Goal: Task Accomplishment & Management: Use online tool/utility

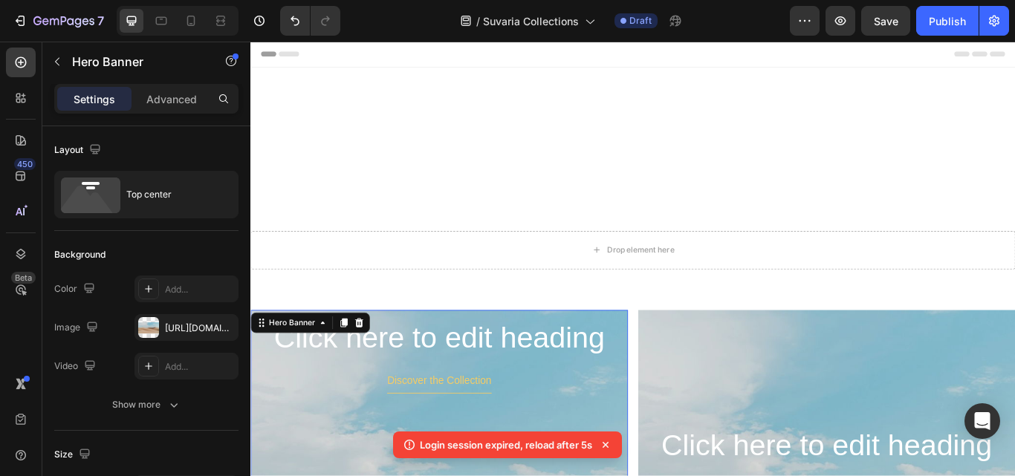
scroll to position [268, 0]
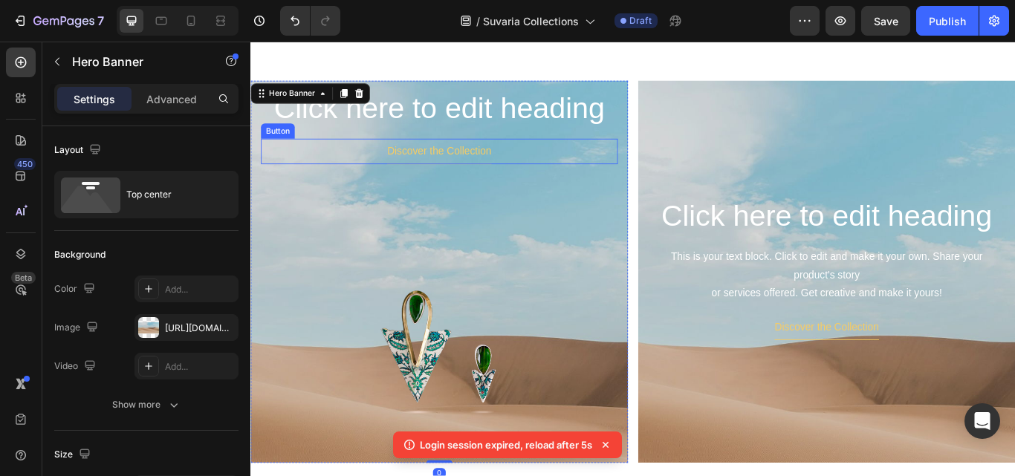
click at [623, 166] on div "Discover the Collection Button" at bounding box center [470, 170] width 416 height 30
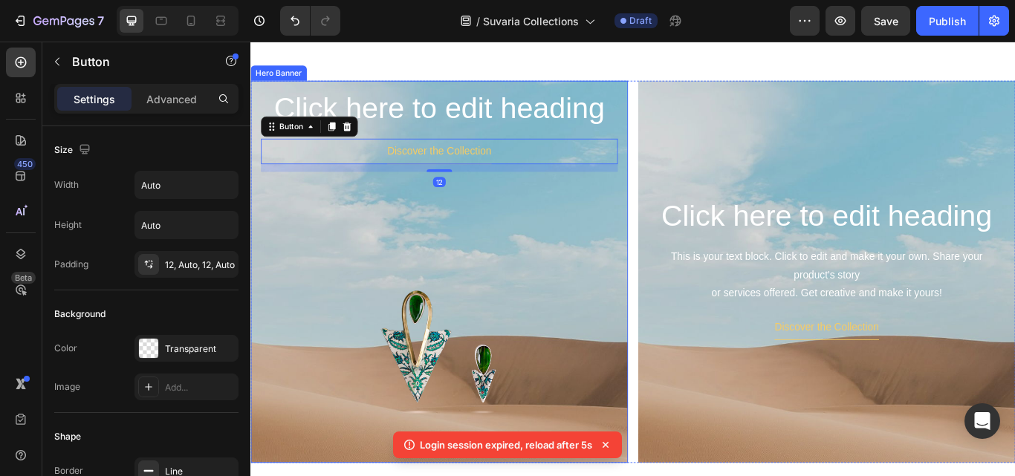
click at [671, 106] on h2 "Click here to edit heading" at bounding box center [470, 121] width 416 height 48
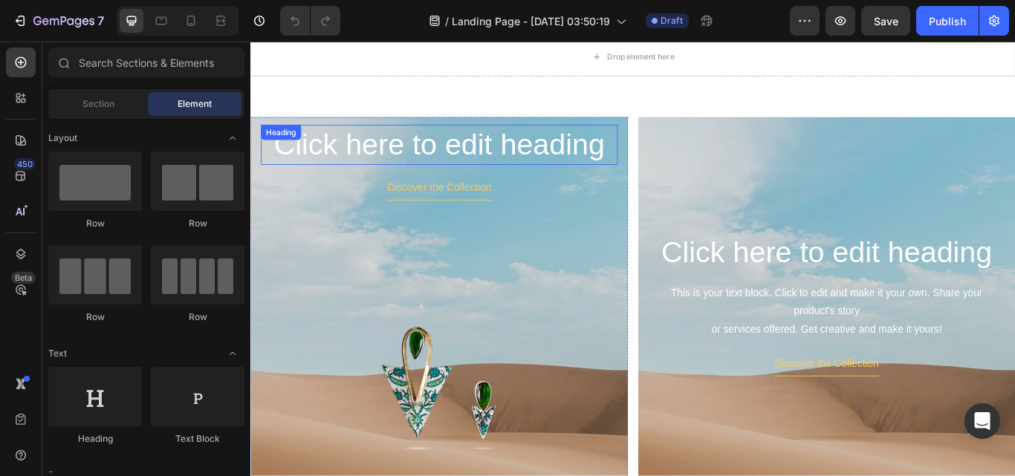
scroll to position [297, 0]
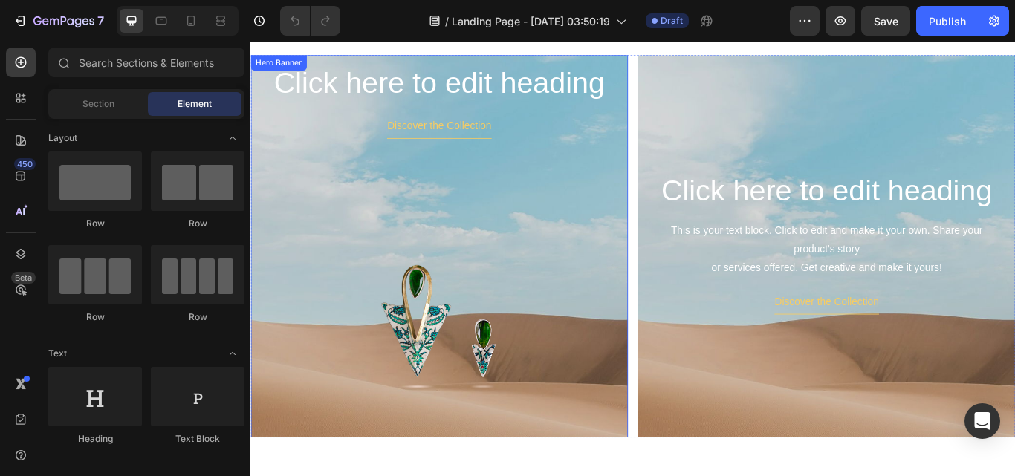
click at [675, 114] on div "Click here to edit heading Heading Discover the Collection Button Image" at bounding box center [470, 321] width 440 height 526
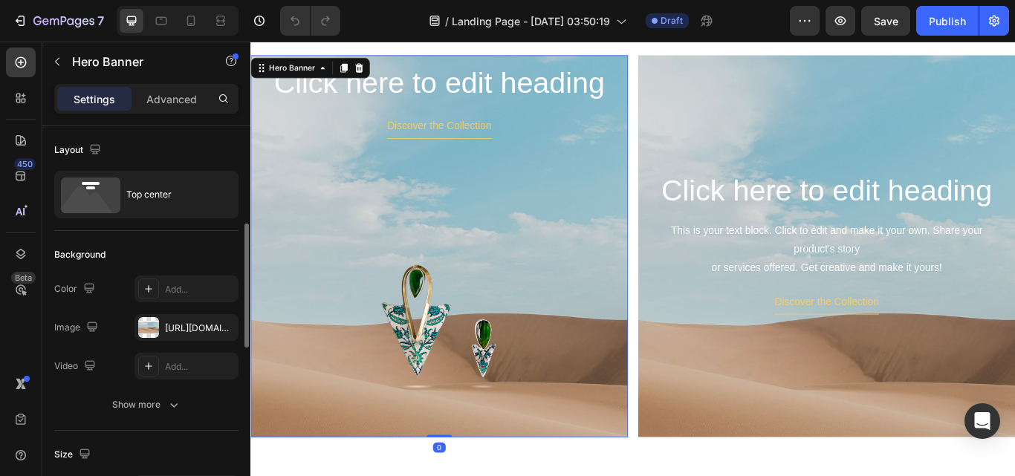
scroll to position [74, 0]
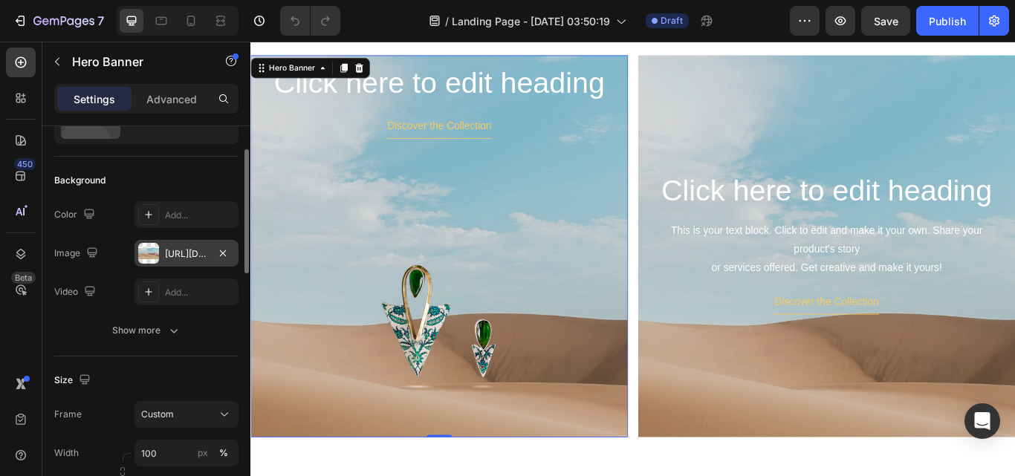
click at [151, 250] on div at bounding box center [148, 253] width 21 height 21
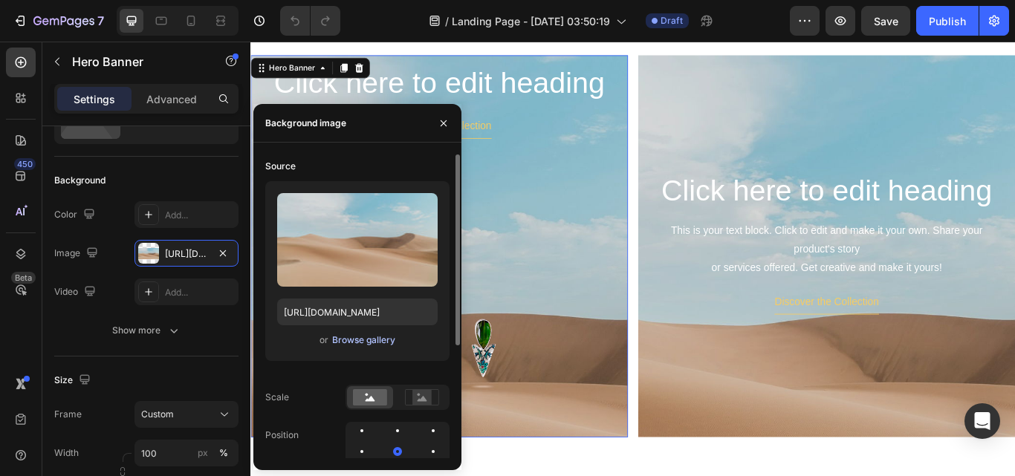
click at [363, 338] on div "Browse gallery" at bounding box center [363, 340] width 63 height 13
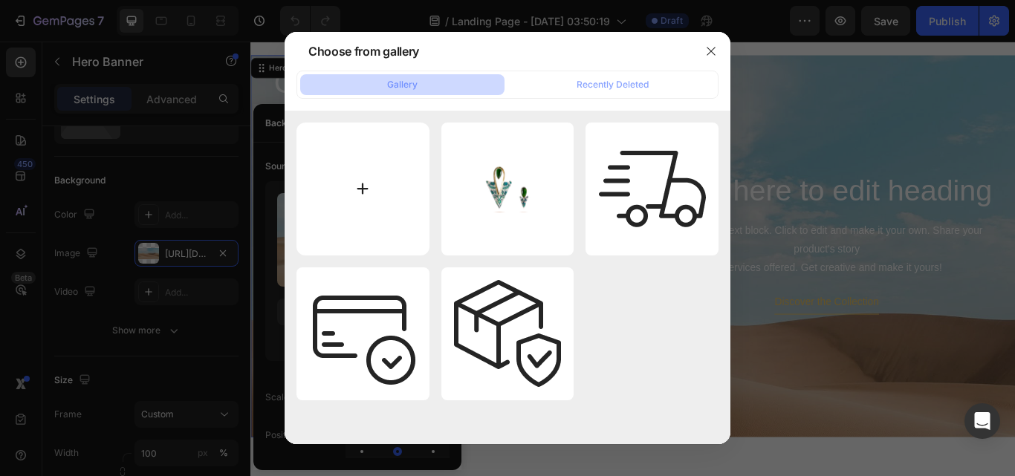
click at [360, 198] on input "file" at bounding box center [362, 189] width 133 height 133
type input "C:\fakepath\background wovwn.webp"
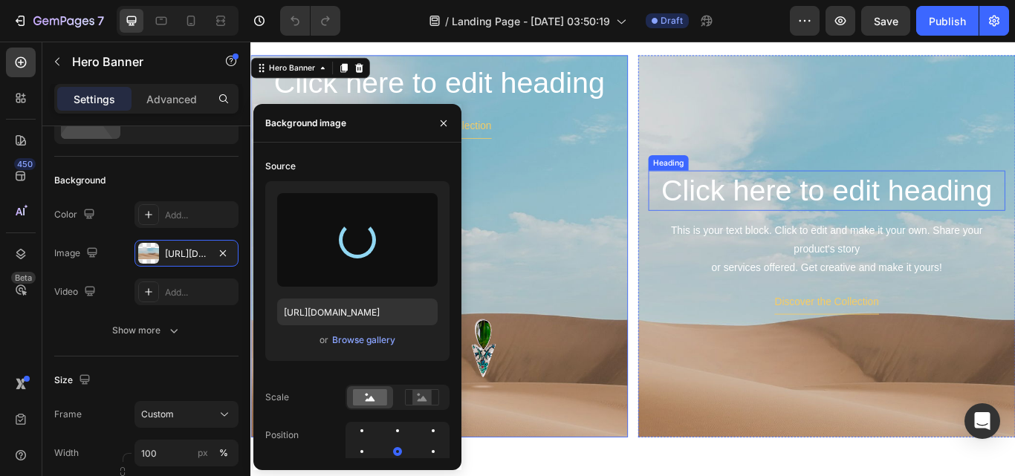
type input "[URL][DOMAIN_NAME]"
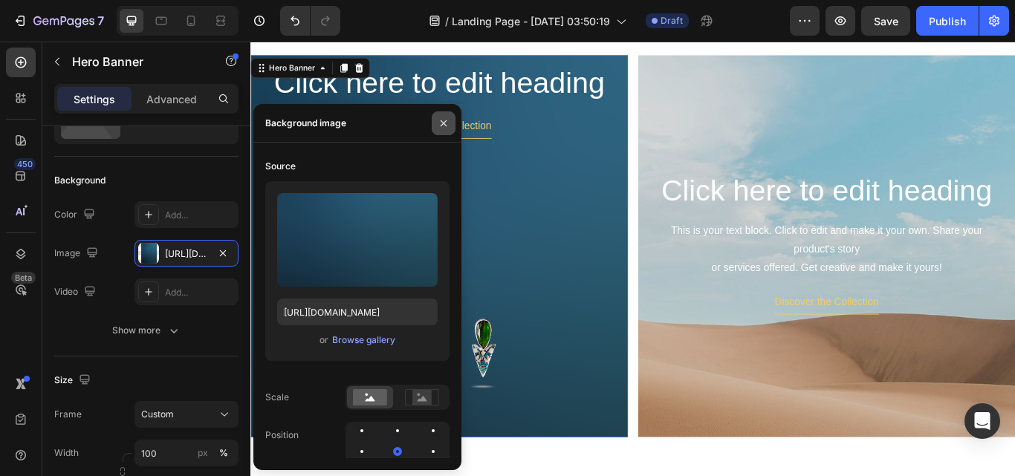
click at [443, 122] on icon "button" at bounding box center [444, 123] width 6 height 6
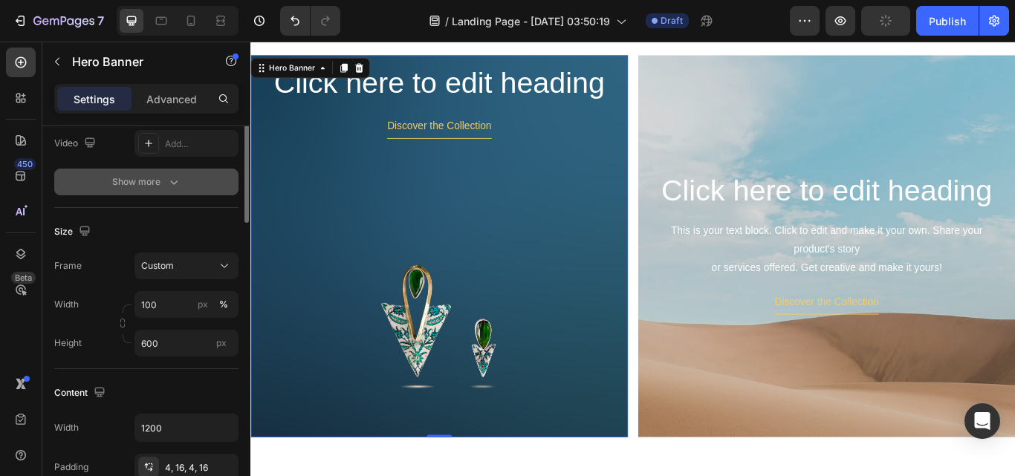
scroll to position [372, 0]
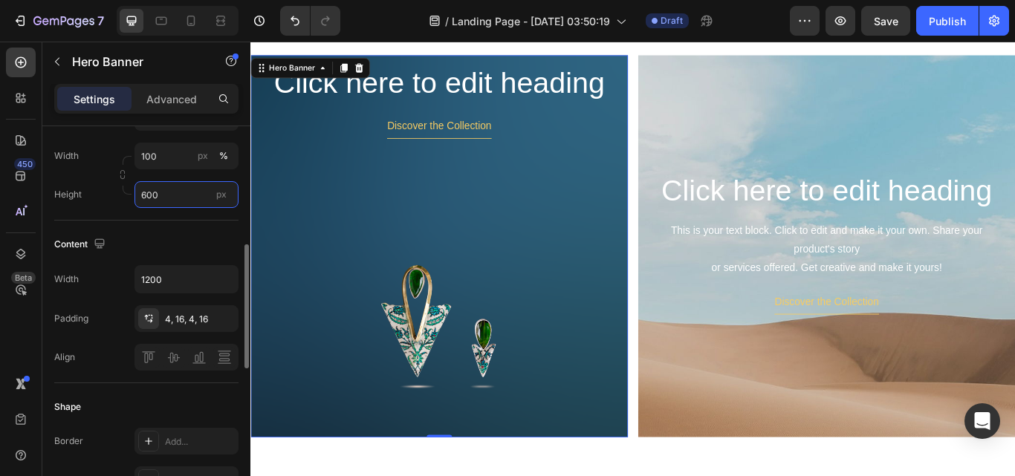
click at [182, 193] on input "600" at bounding box center [187, 194] width 104 height 27
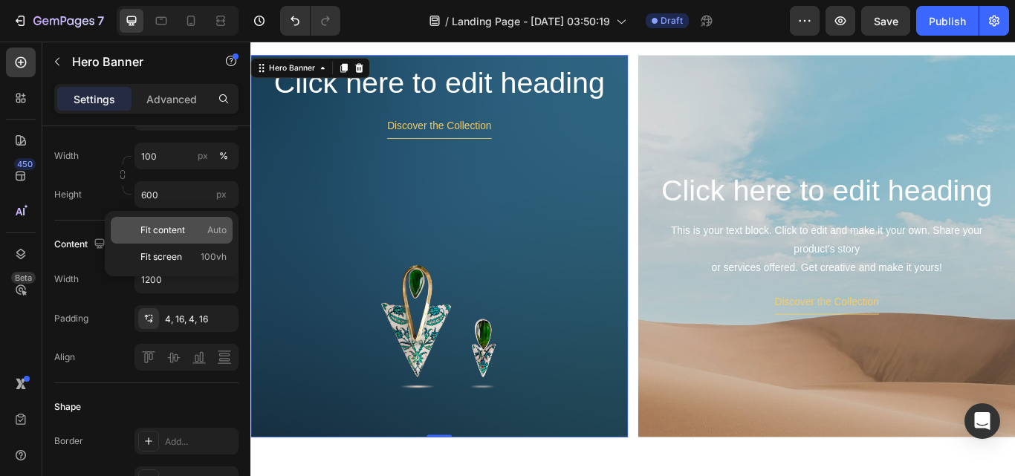
click at [175, 230] on span "Fit content" at bounding box center [162, 230] width 45 height 13
type input "Auto"
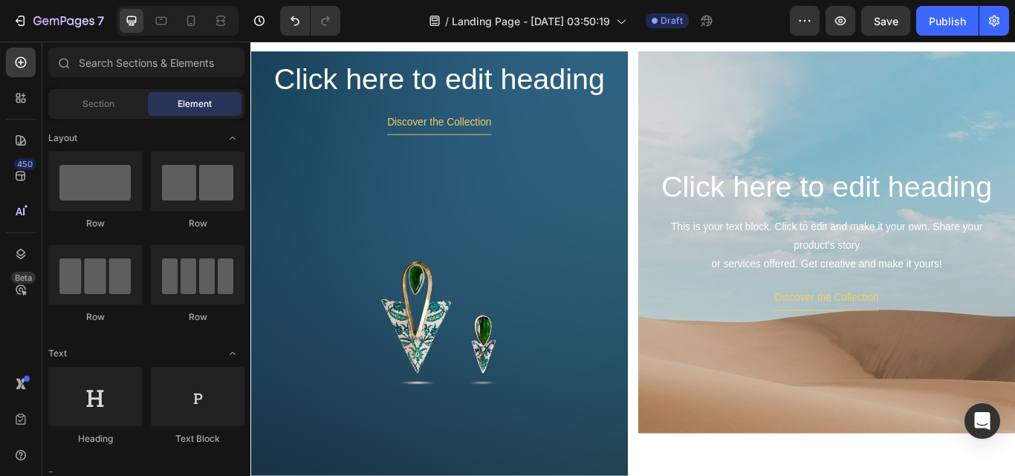
scroll to position [317, 0]
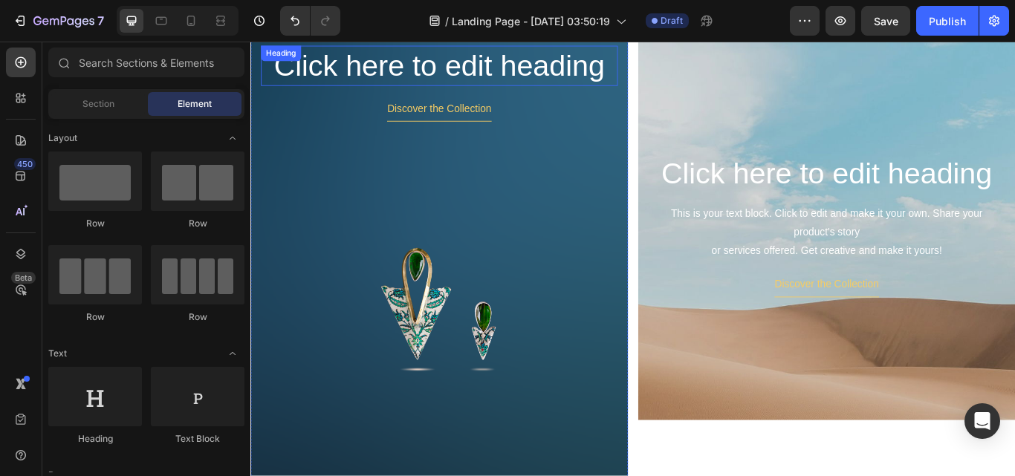
click at [428, 82] on h2 "Click here to edit heading" at bounding box center [470, 71] width 416 height 48
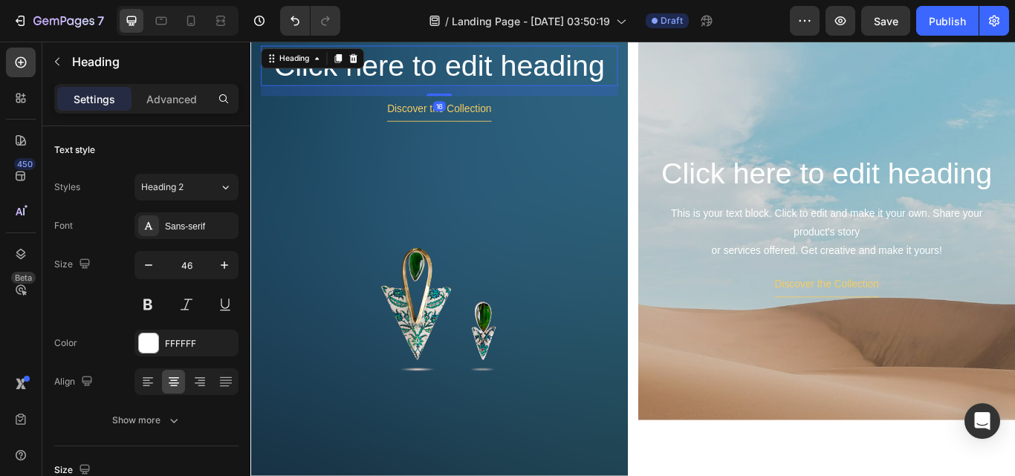
click at [437, 72] on h2 "Click here to edit heading" at bounding box center [470, 71] width 416 height 48
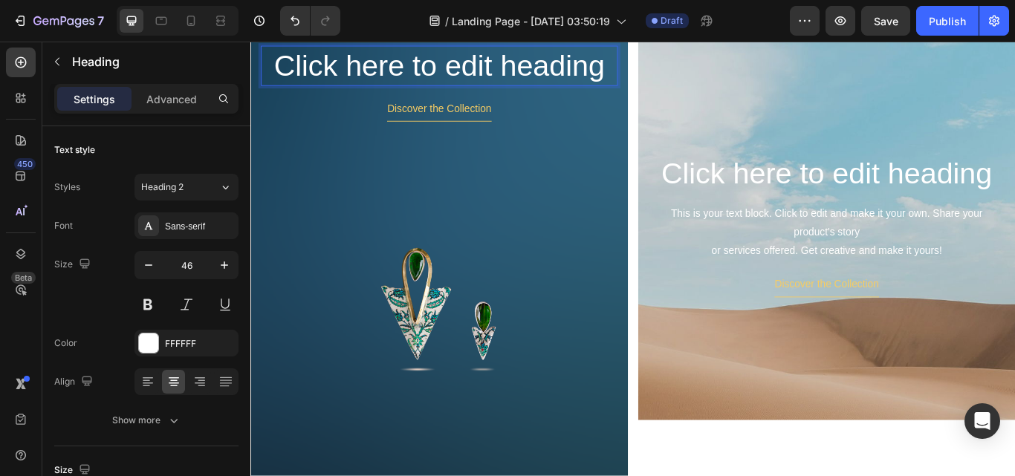
click at [437, 72] on p "Click here to edit heading" at bounding box center [470, 70] width 413 height 45
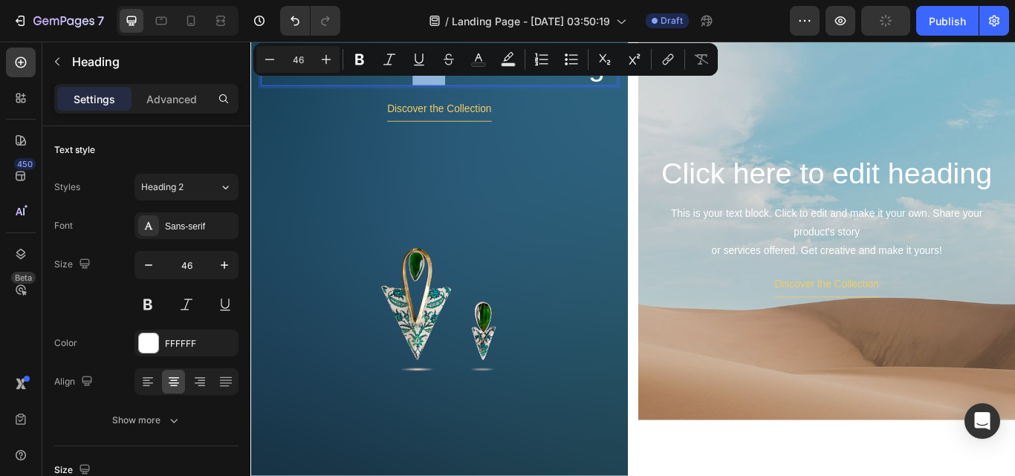
click at [582, 86] on p "Click here to edit heading" at bounding box center [470, 70] width 413 height 45
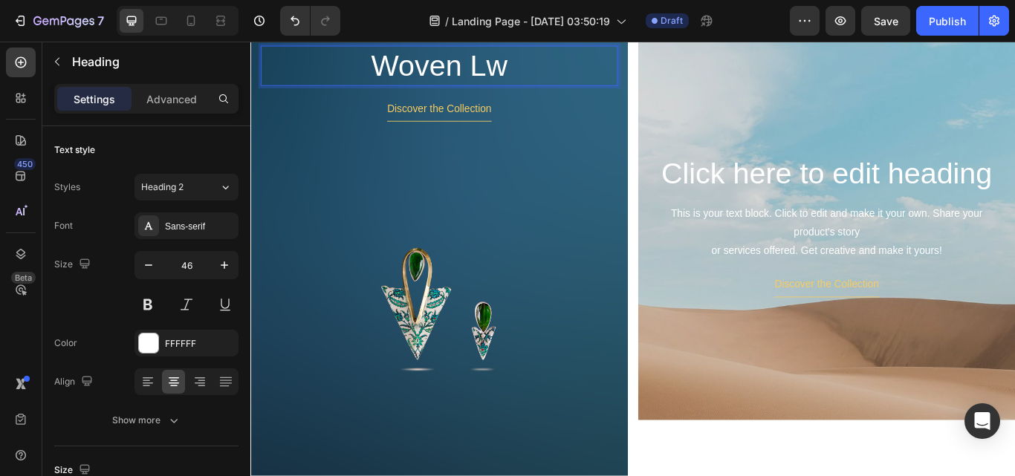
scroll to position [311, 0]
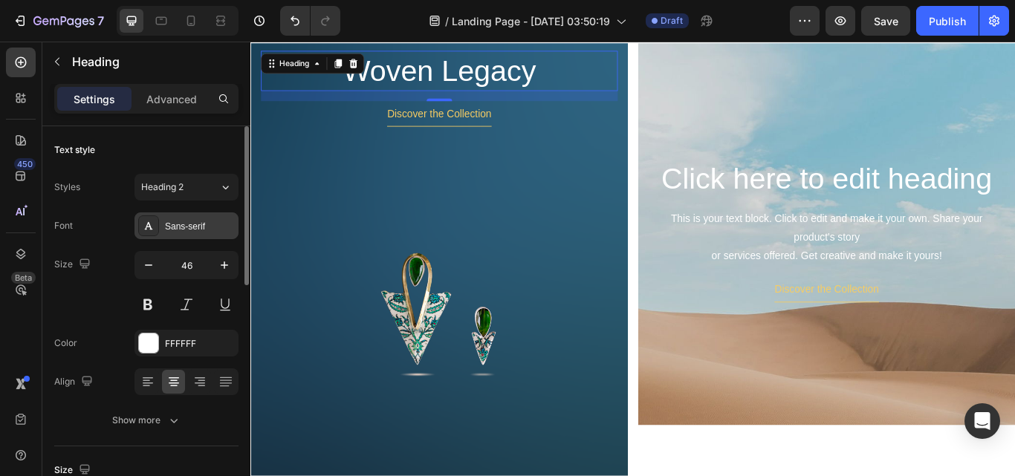
click at [198, 224] on div "Sans-serif" at bounding box center [200, 226] width 70 height 13
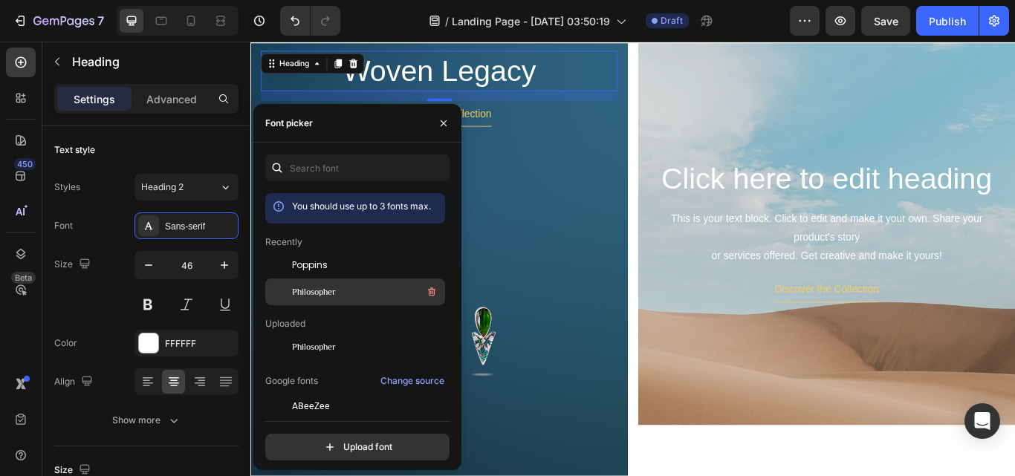
click at [284, 293] on div at bounding box center [278, 292] width 27 height 27
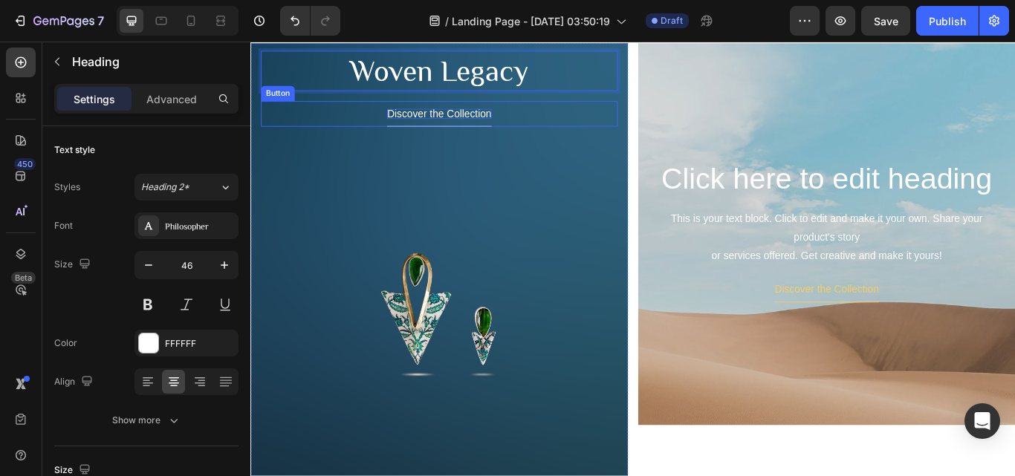
click at [525, 122] on p "Discover the Collection" at bounding box center [470, 126] width 122 height 12
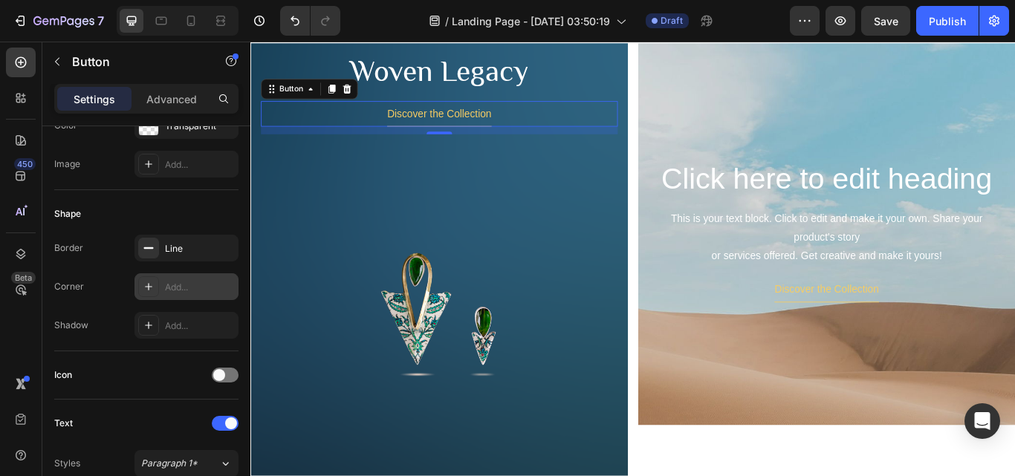
scroll to position [446, 0]
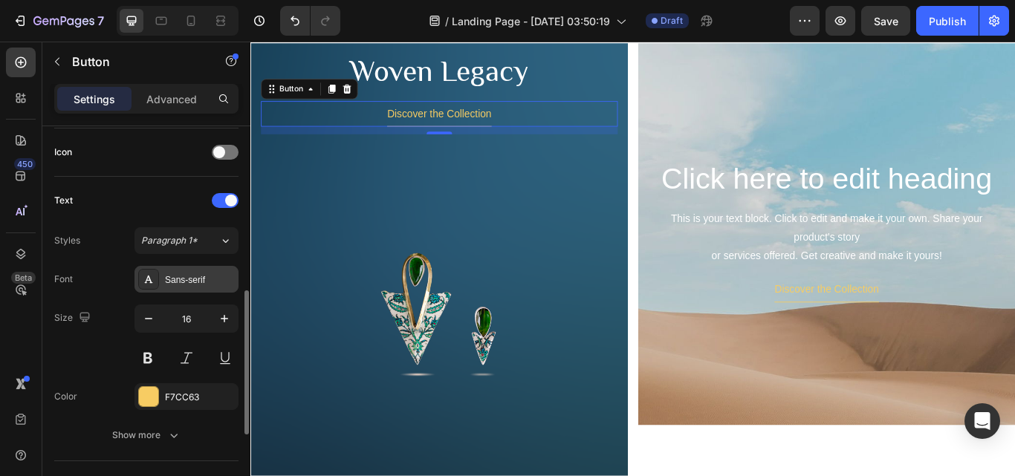
click at [195, 275] on div "Sans-serif" at bounding box center [200, 279] width 70 height 13
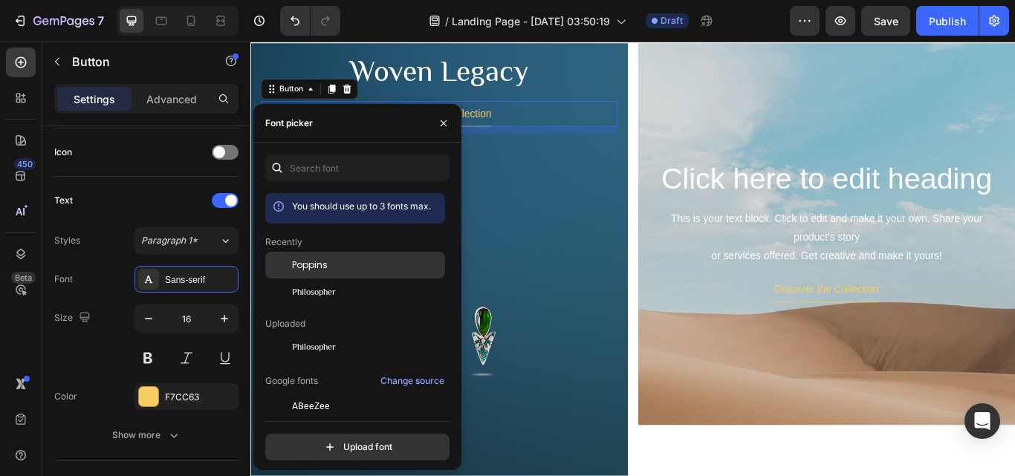
click at [304, 269] on span "Poppins" at bounding box center [310, 265] width 36 height 13
click at [525, 211] on img at bounding box center [470, 358] width 416 height 416
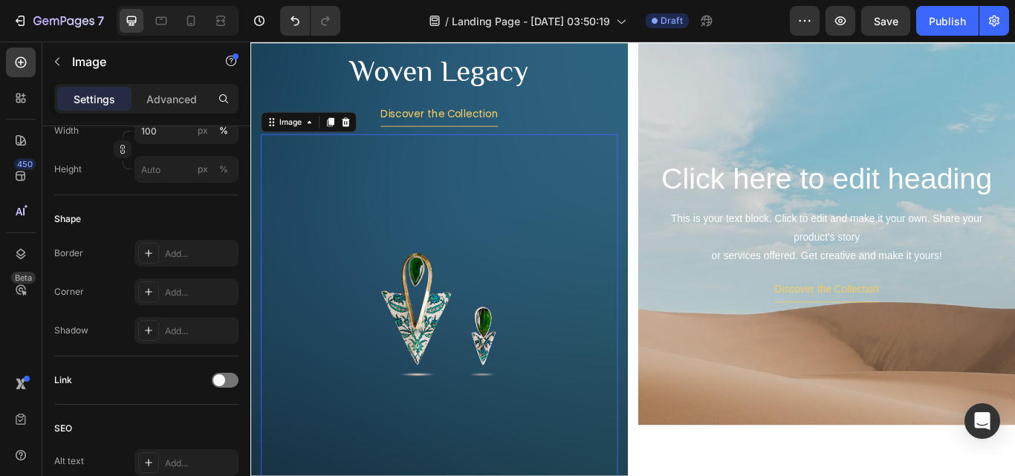
scroll to position [0, 0]
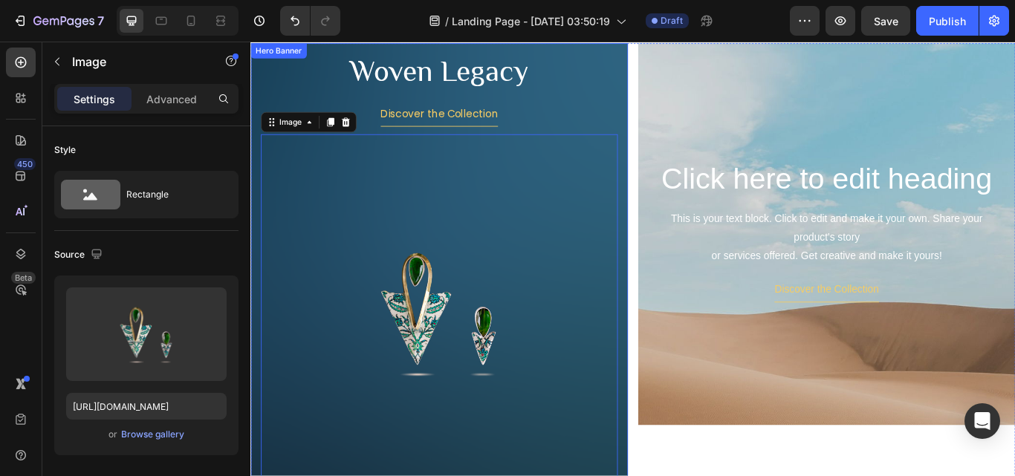
click at [680, 261] on div "Woven Legacy Heading Discover the Collection Button Image 0" at bounding box center [470, 307] width 440 height 526
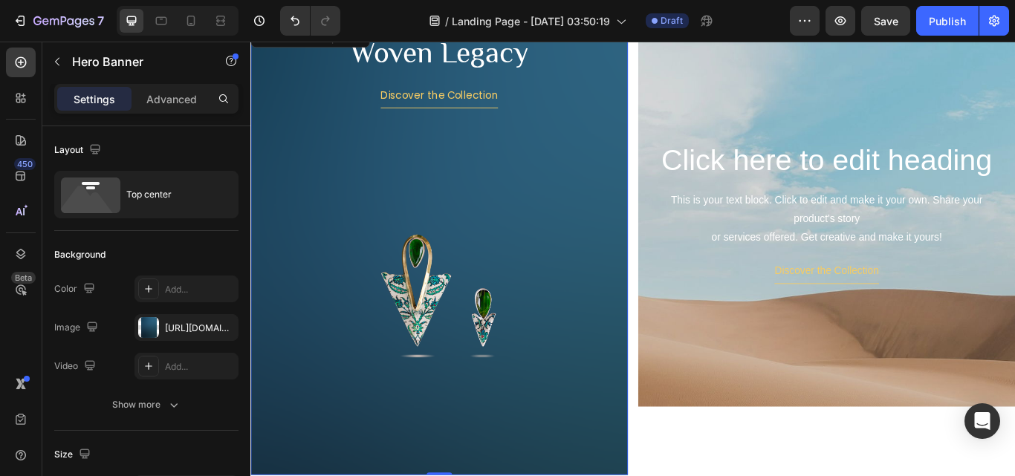
scroll to position [311, 0]
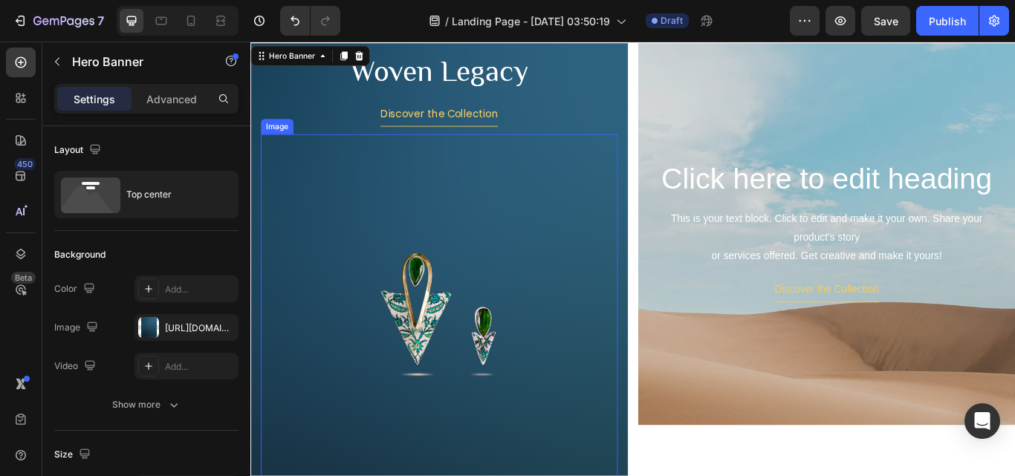
click at [454, 359] on img at bounding box center [470, 358] width 416 height 416
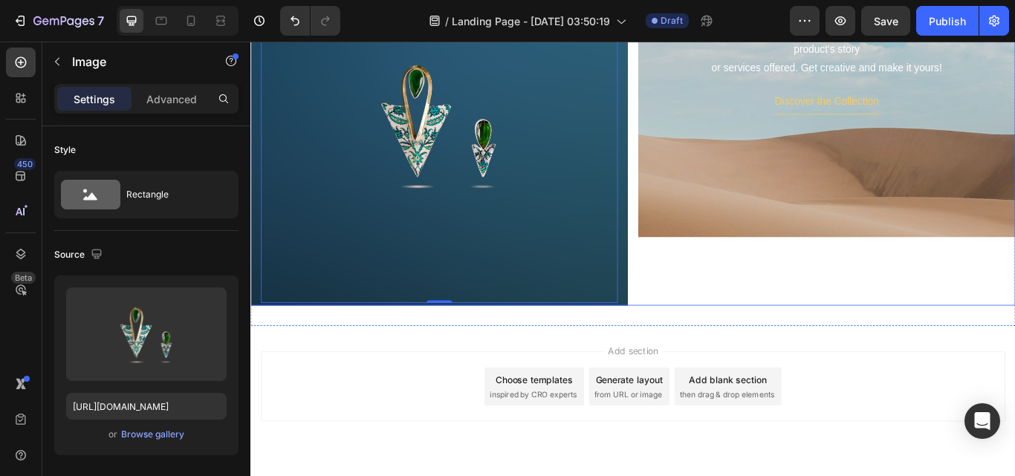
scroll to position [534, 0]
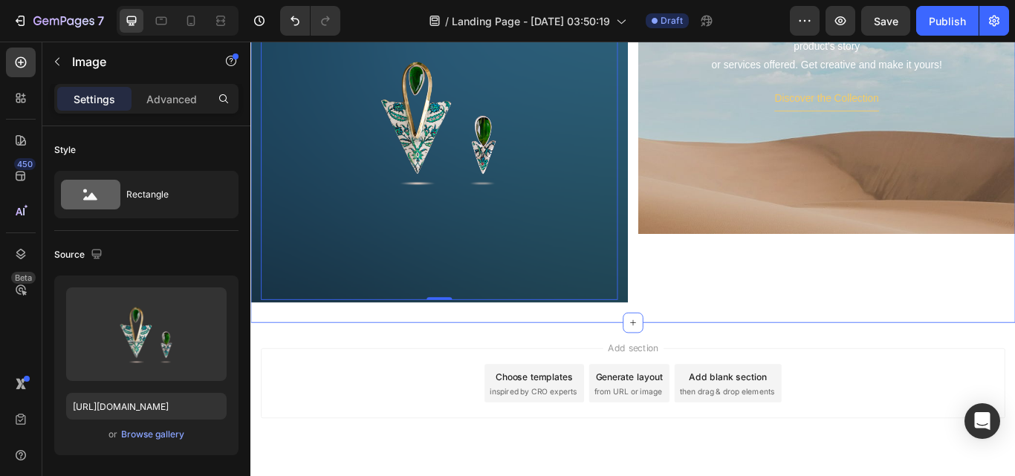
click at [762, 342] on div "Woven Legacy Heading Discover the Collection Button Image 0 Hero Banner Click h…" at bounding box center [696, 84] width 892 height 574
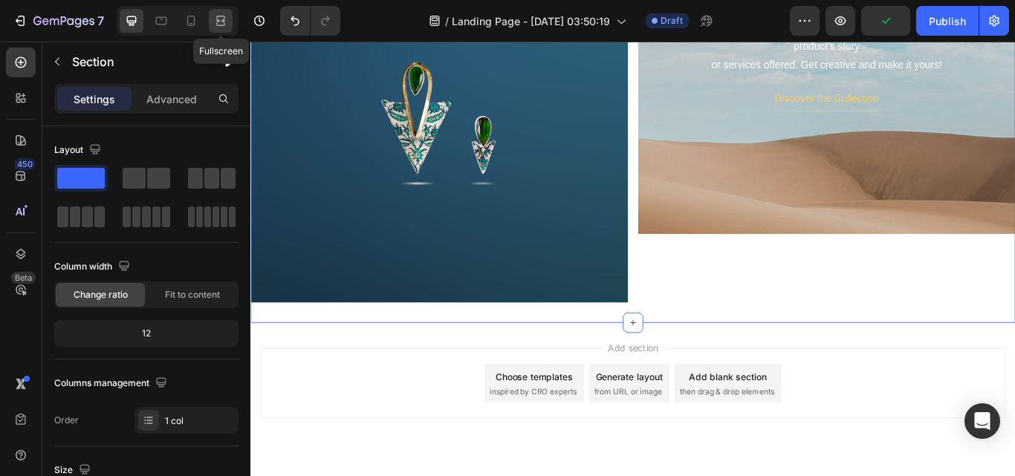
click at [222, 15] on icon at bounding box center [220, 20] width 15 height 15
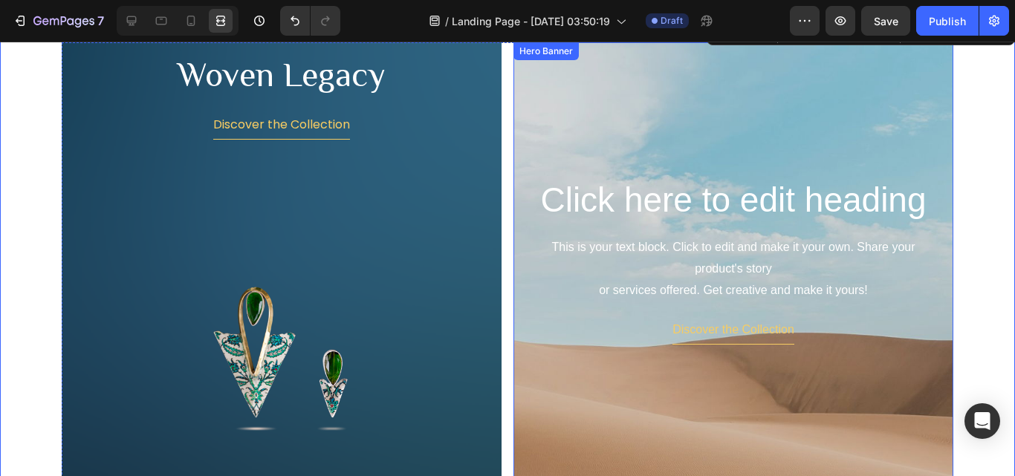
scroll to position [237, 0]
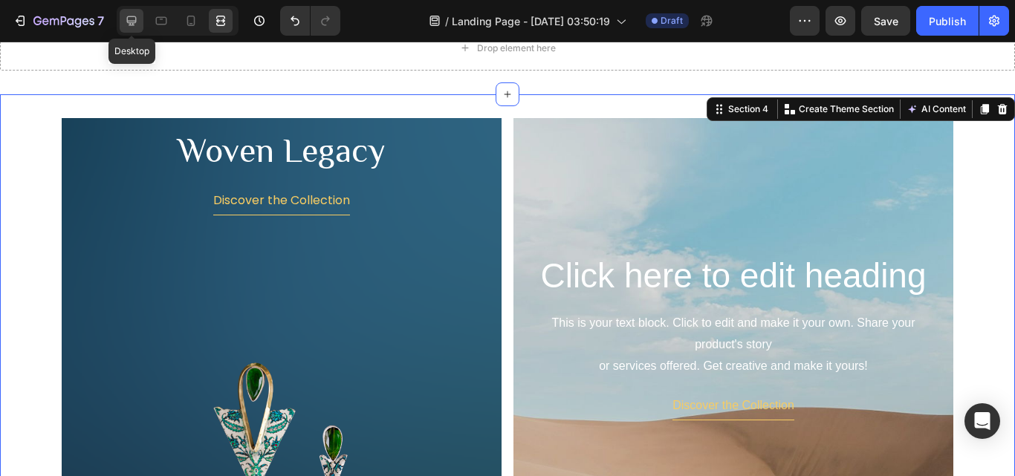
click at [130, 22] on icon at bounding box center [132, 21] width 10 height 10
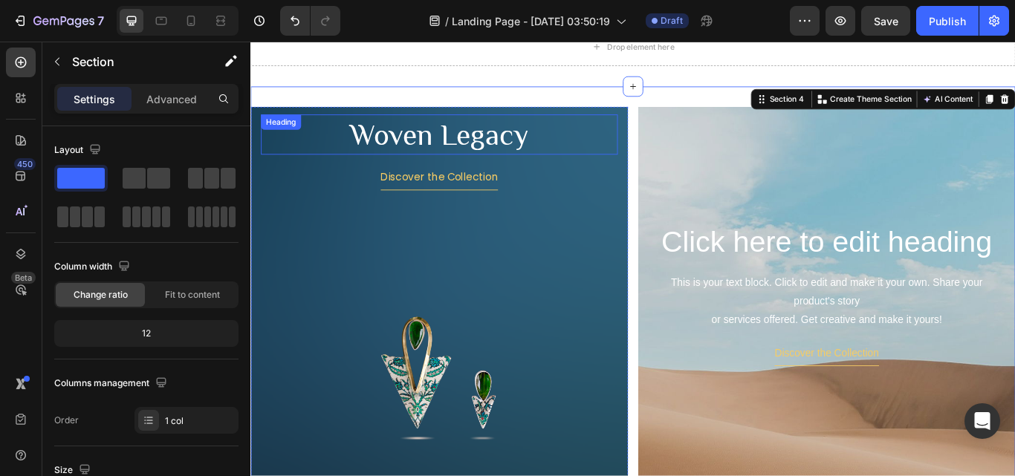
click at [668, 148] on p "Woven Legacy" at bounding box center [470, 151] width 413 height 45
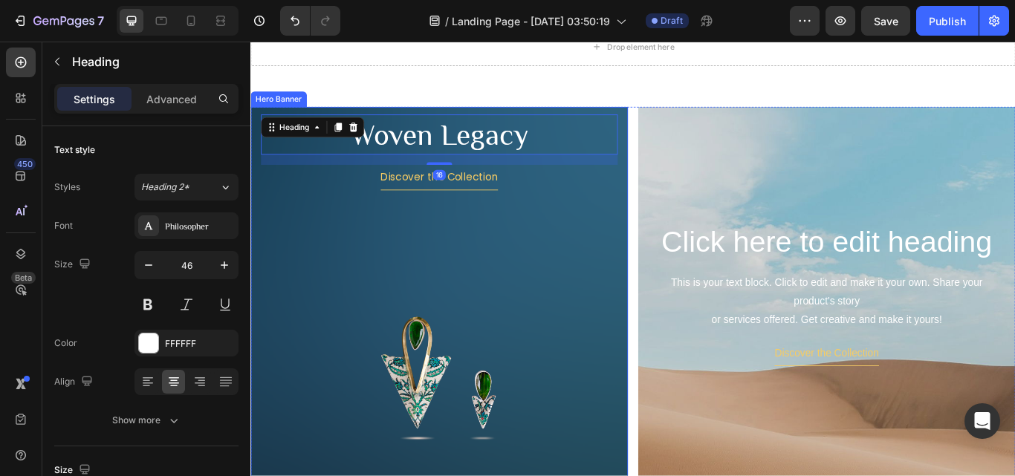
click at [679, 174] on div "Woven Legacy Heading 16 Discover the Collection Button Image" at bounding box center [470, 381] width 440 height 526
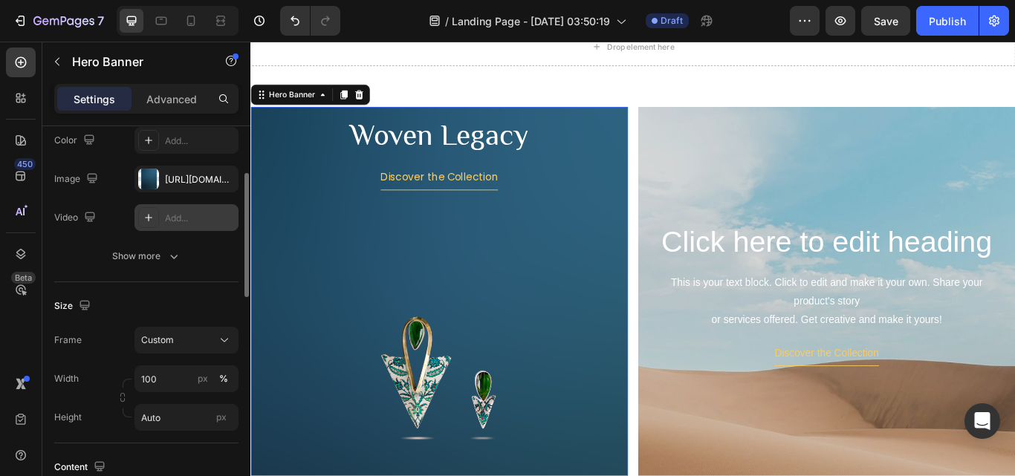
scroll to position [223, 0]
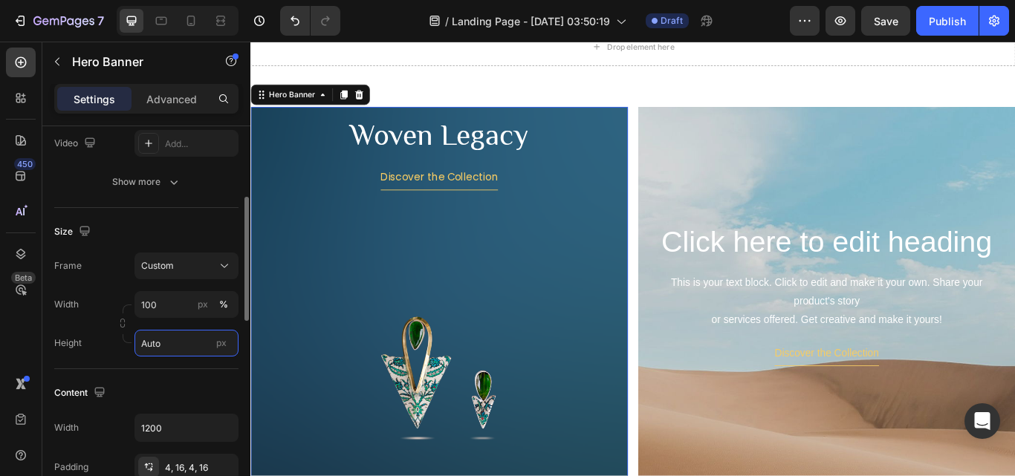
click at [175, 345] on input "Auto" at bounding box center [187, 343] width 104 height 27
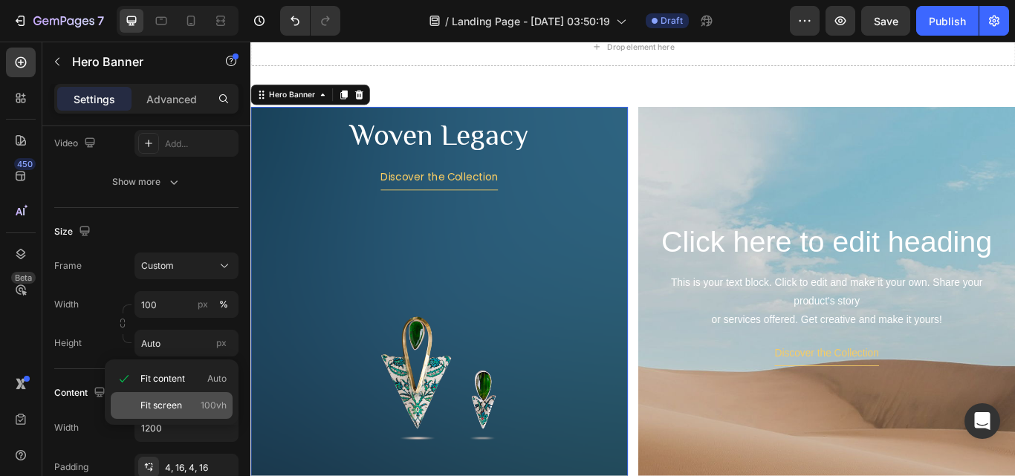
click at [169, 401] on span "Fit screen" at bounding box center [161, 405] width 42 height 13
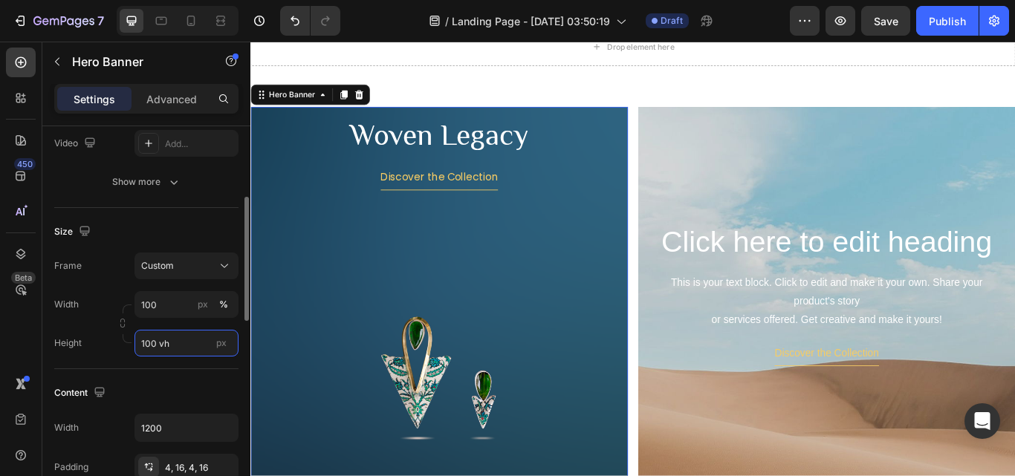
click at [177, 343] on input "100 vh" at bounding box center [187, 343] width 104 height 27
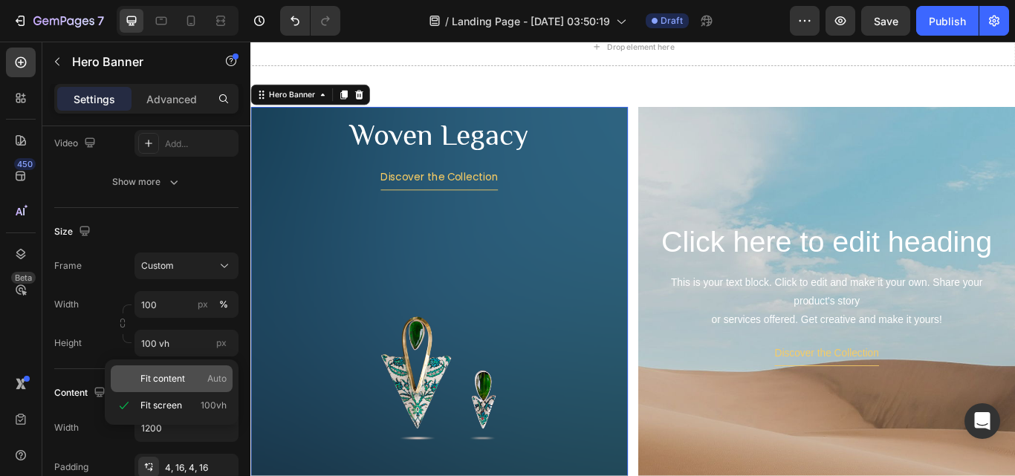
click at [166, 378] on span "Fit content" at bounding box center [162, 378] width 45 height 13
type input "Auto"
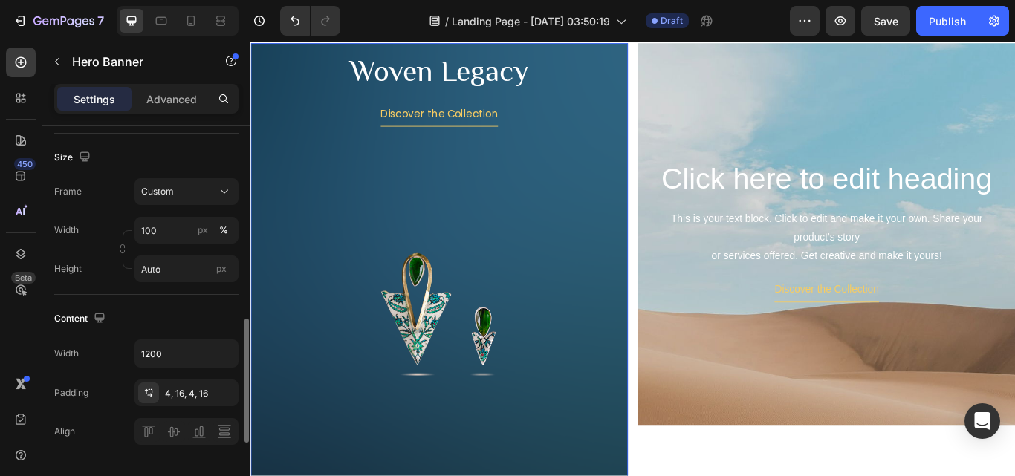
scroll to position [372, 0]
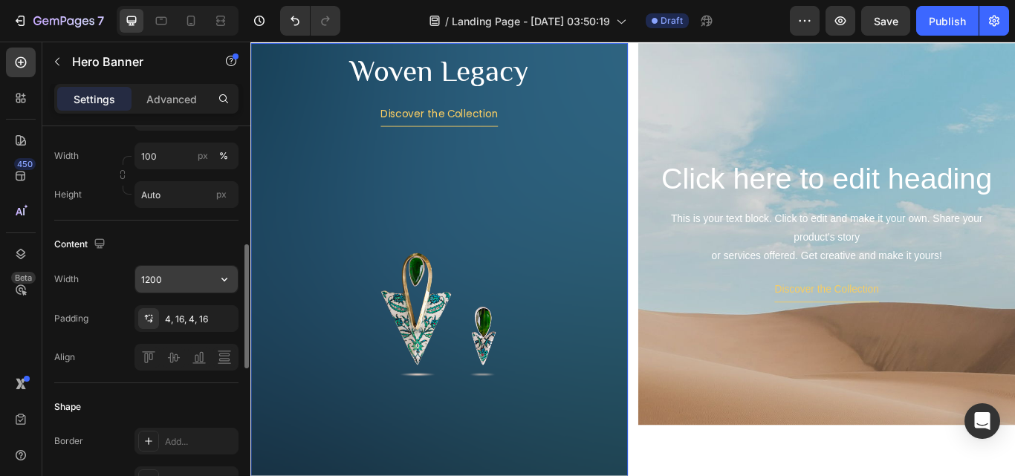
click at [163, 278] on input "1200" at bounding box center [186, 279] width 103 height 27
click at [227, 279] on icon "button" at bounding box center [224, 280] width 6 height 4
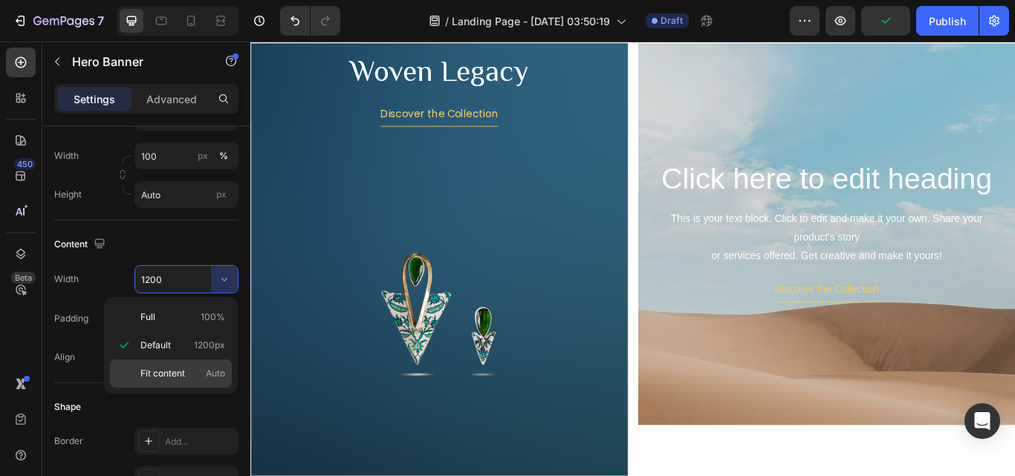
click at [183, 367] on span "Fit content" at bounding box center [162, 373] width 45 height 13
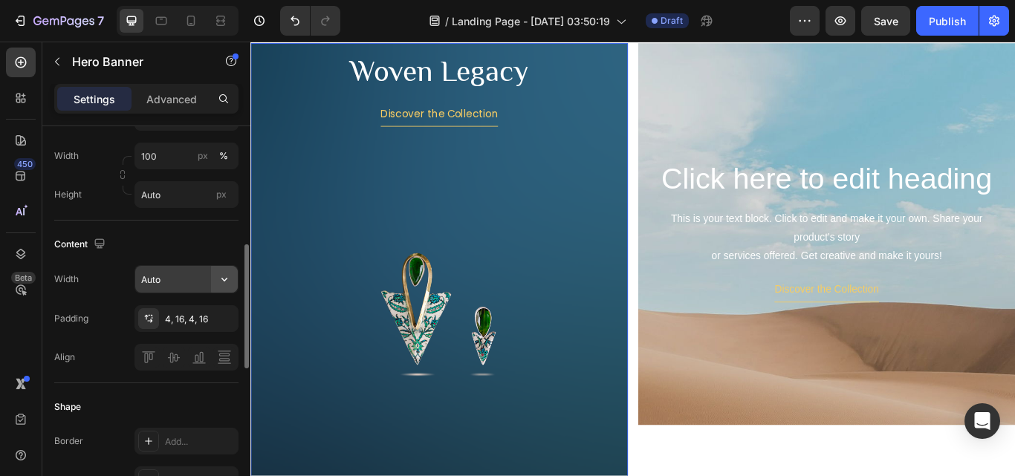
click at [216, 283] on button "button" at bounding box center [224, 279] width 27 height 27
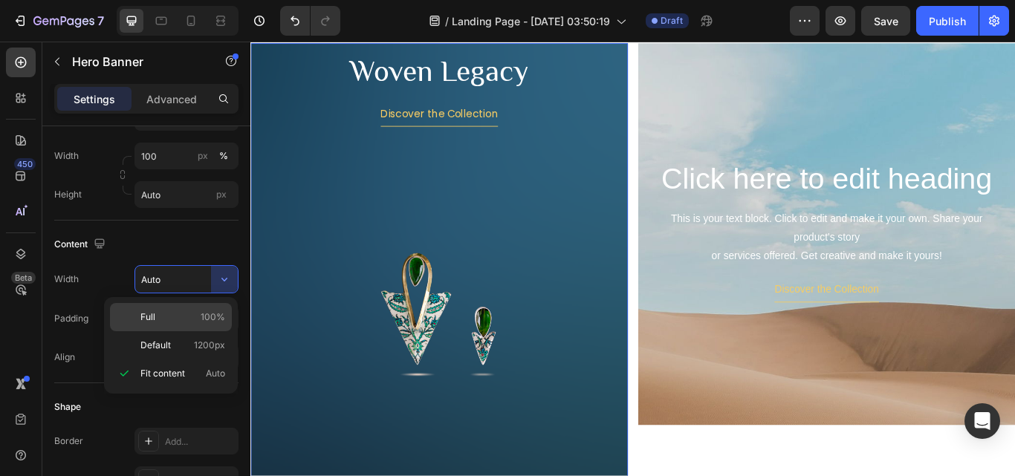
click at [181, 313] on p "Full 100%" at bounding box center [182, 317] width 85 height 13
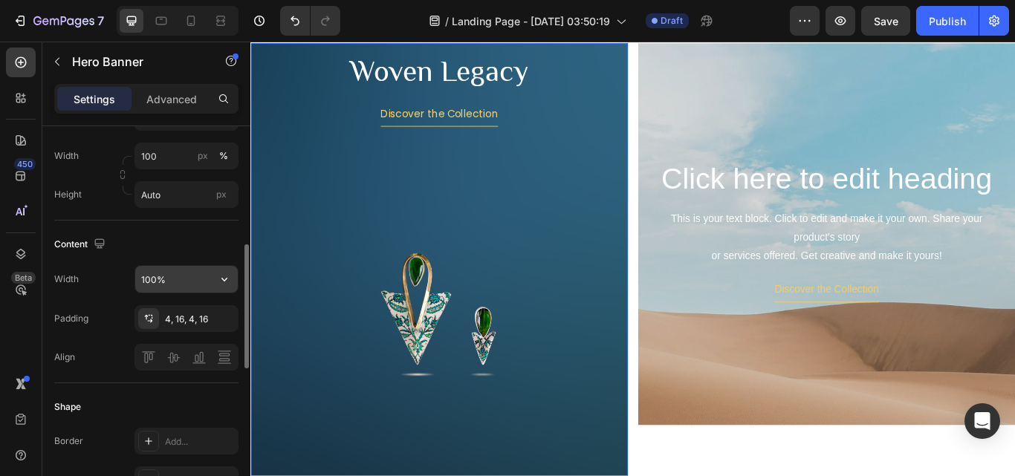
click at [200, 274] on input "100%" at bounding box center [186, 279] width 103 height 27
click at [222, 285] on icon "button" at bounding box center [224, 279] width 15 height 15
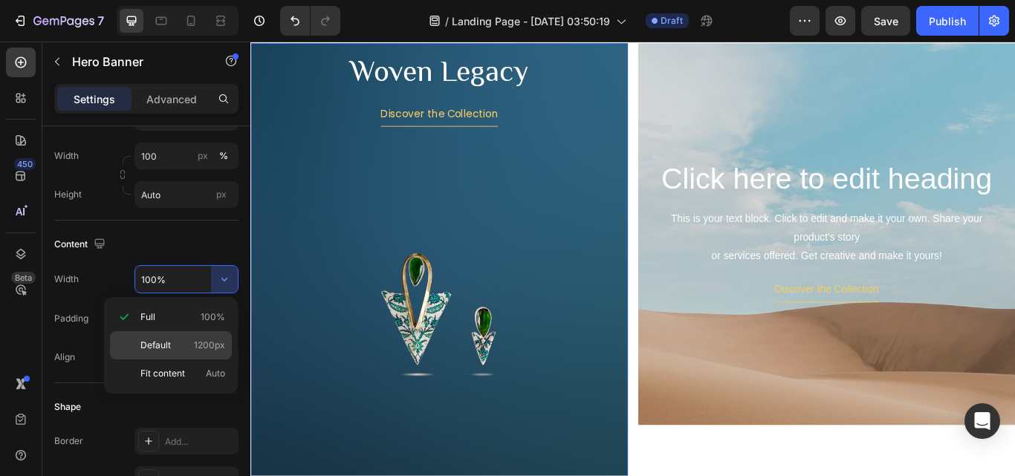
click at [177, 339] on p "Default 1200px" at bounding box center [182, 345] width 85 height 13
type input "1200"
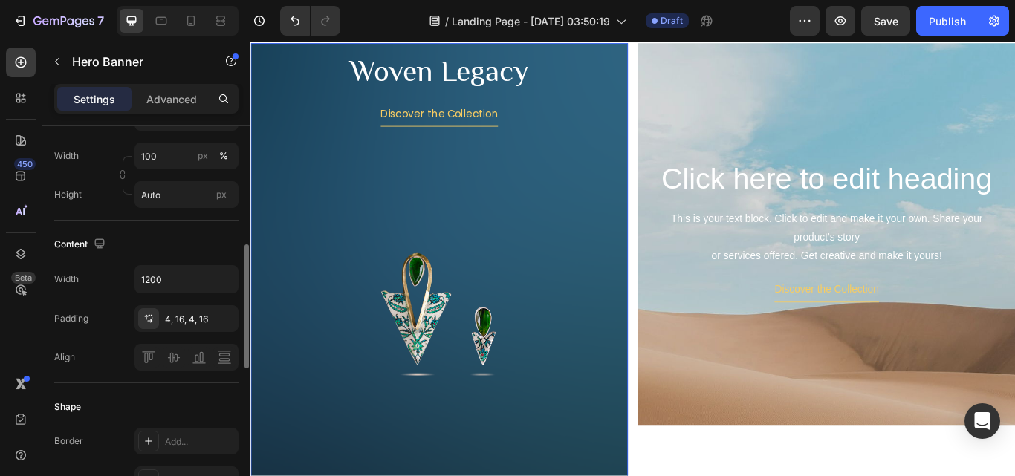
click at [213, 247] on div "Content" at bounding box center [146, 245] width 184 height 24
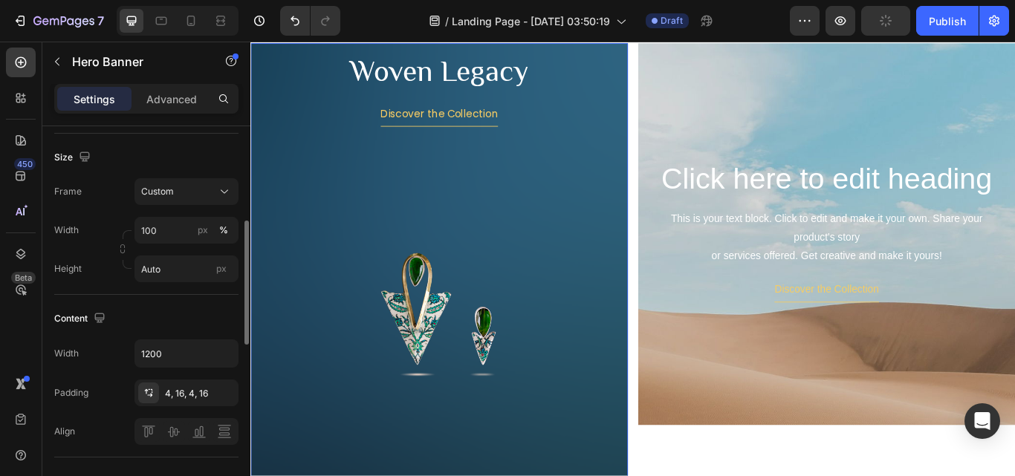
scroll to position [223, 0]
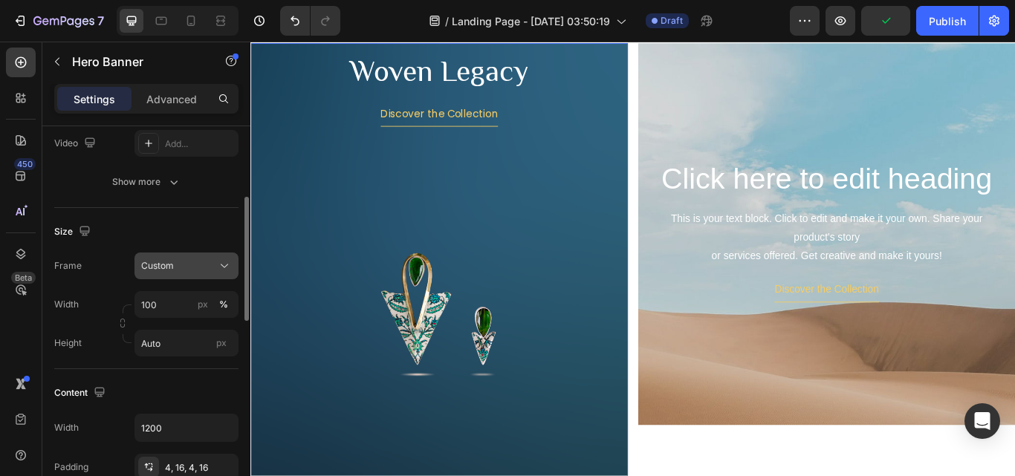
click at [210, 258] on button "Custom" at bounding box center [187, 266] width 104 height 27
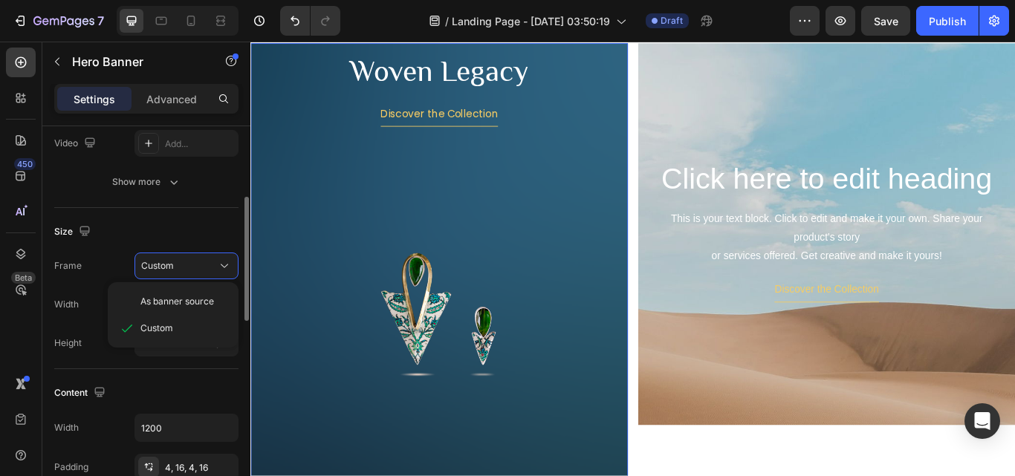
click at [215, 234] on div "Size" at bounding box center [146, 232] width 184 height 24
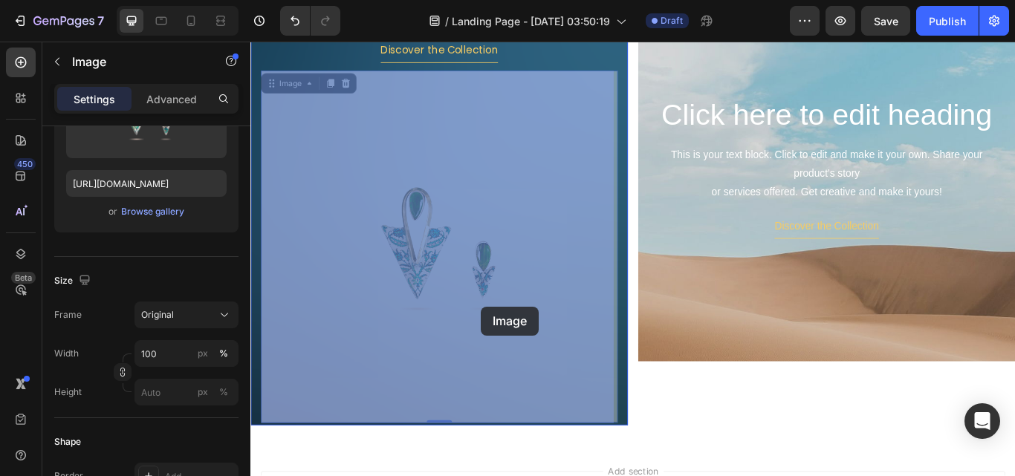
scroll to position [0, 0]
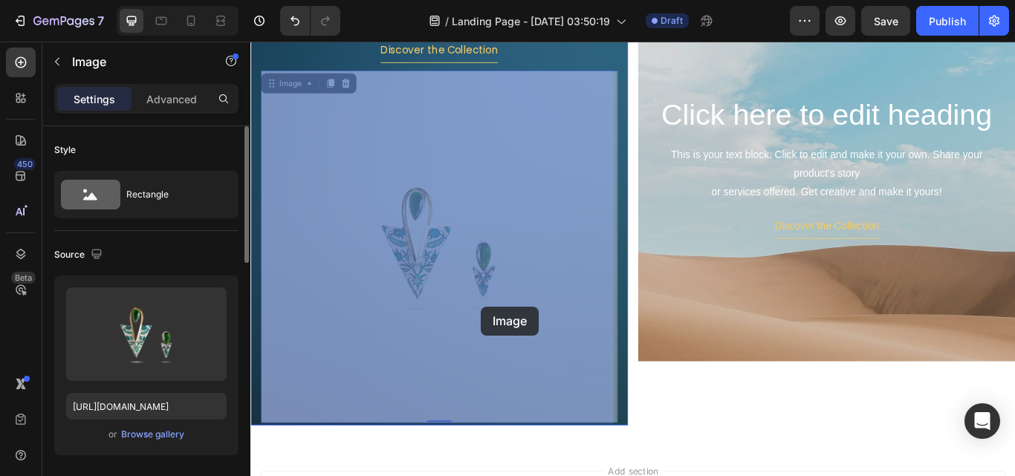
drag, startPoint x: 522, startPoint y: 311, endPoint x: 519, endPoint y: 343, distance: 31.4
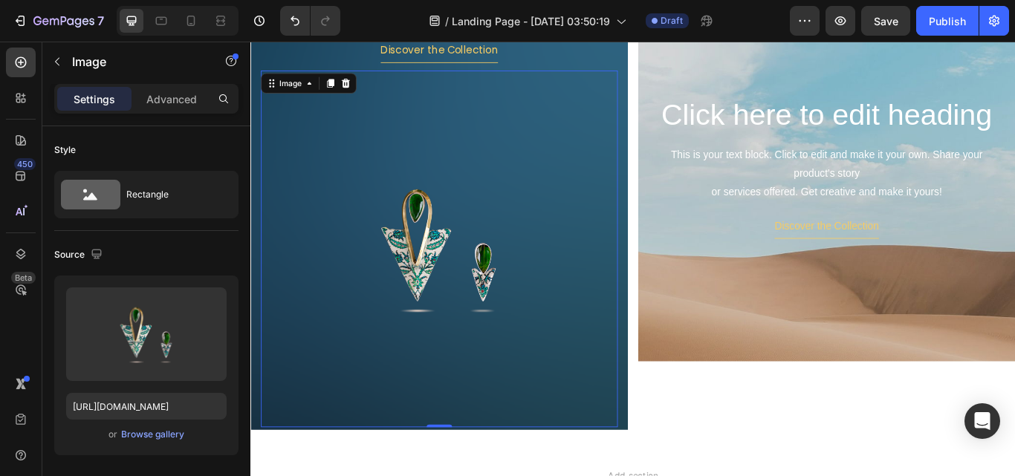
click at [519, 329] on img at bounding box center [470, 284] width 416 height 416
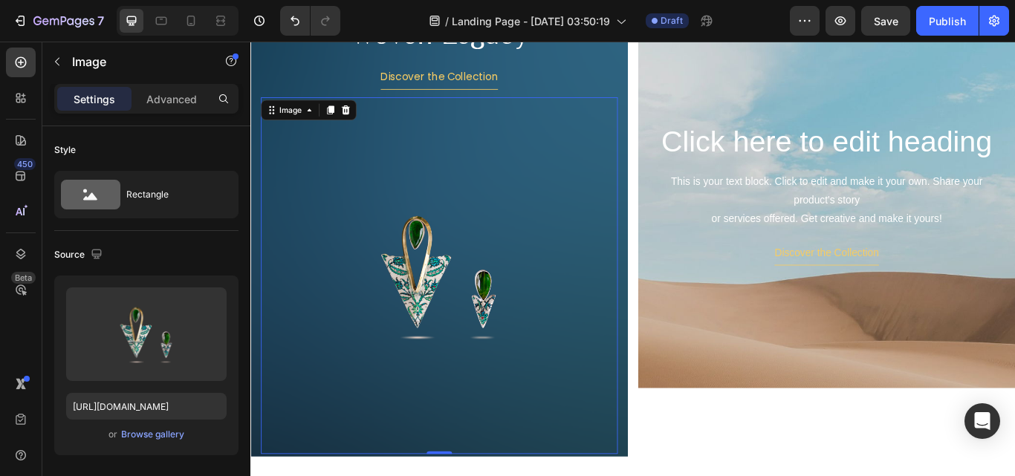
scroll to position [386, 0]
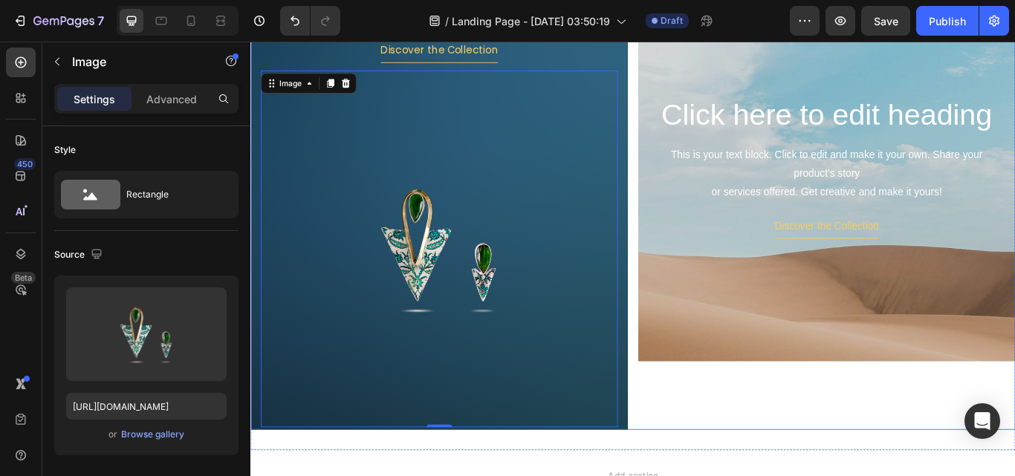
click at [741, 471] on div "Click here to edit heading Heading This is your text block. Click to edit and m…" at bounding box center [922, 233] width 440 height 526
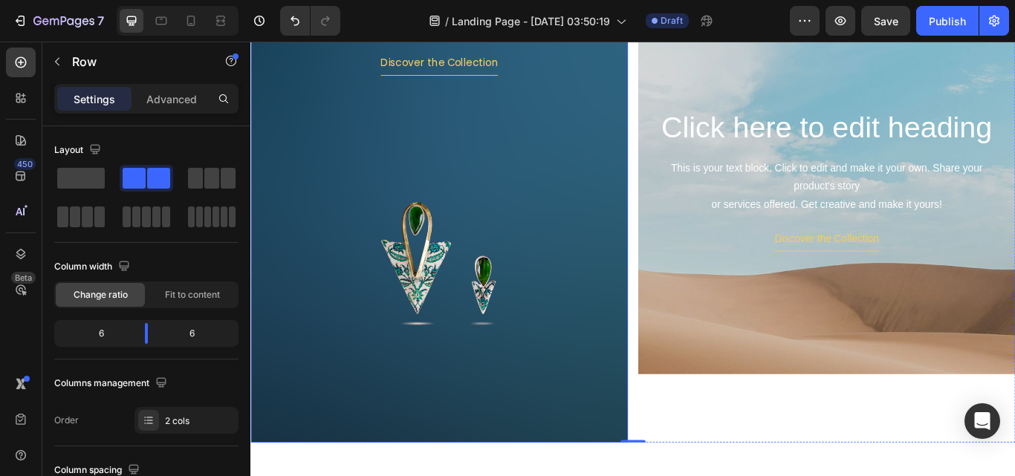
scroll to position [460, 0]
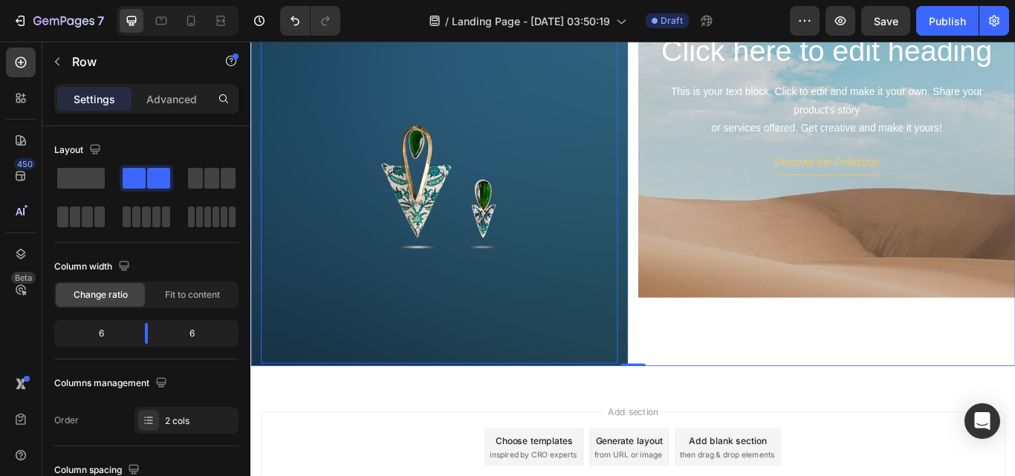
click at [659, 380] on img at bounding box center [470, 209] width 416 height 416
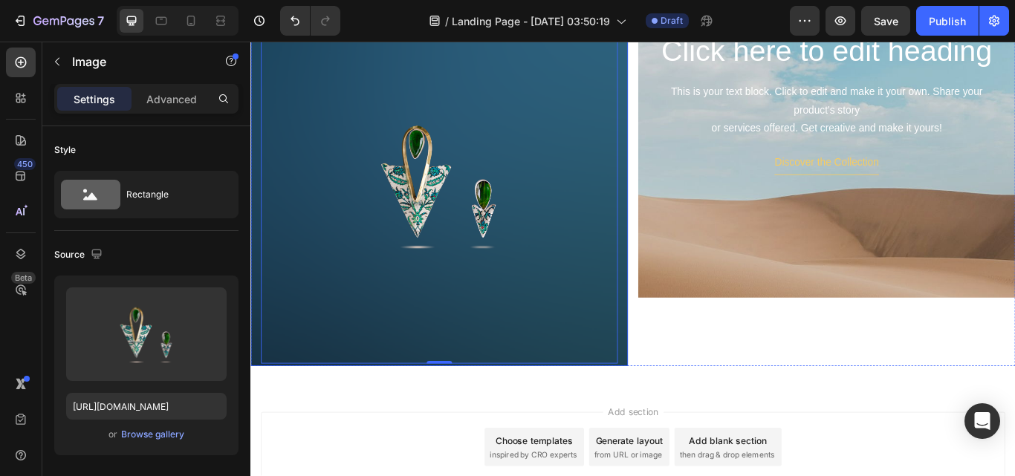
click at [682, 378] on div "Woven Legacy Heading Discover the Collection Button Image 0" at bounding box center [470, 158] width 440 height 526
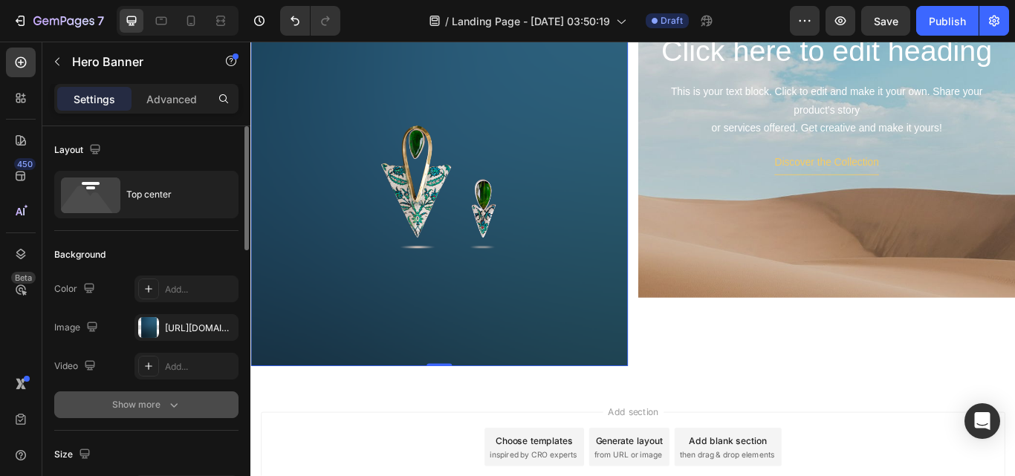
click at [176, 396] on button "Show more" at bounding box center [146, 405] width 184 height 27
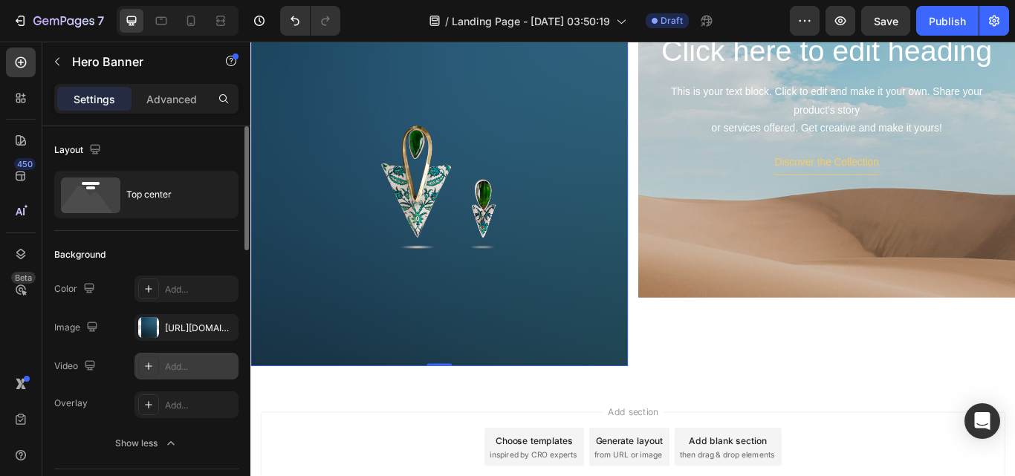
scroll to position [223, 0]
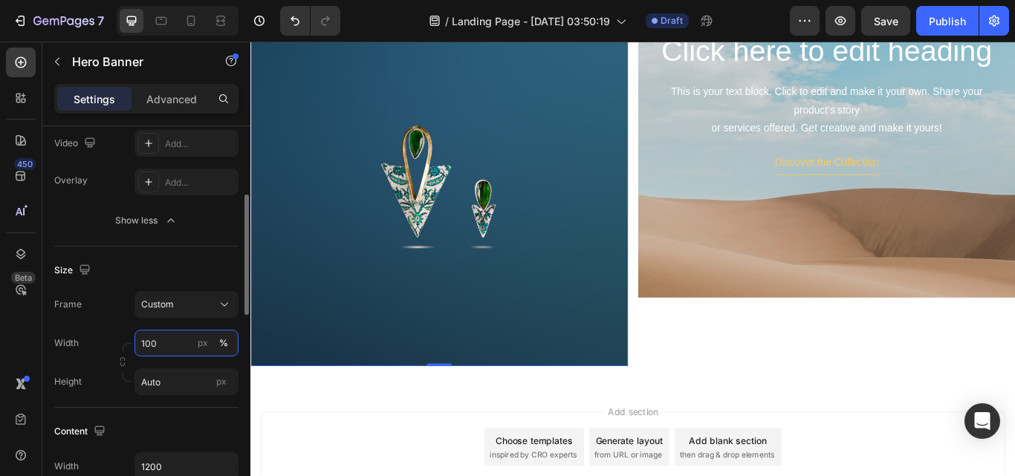
click at [163, 341] on input "100" at bounding box center [187, 343] width 104 height 27
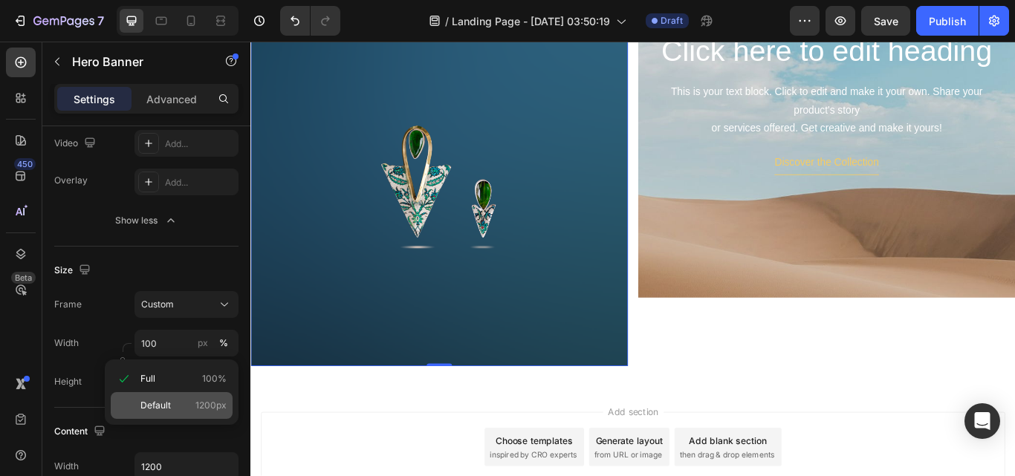
click at [174, 406] on p "Default 1200px" at bounding box center [183, 405] width 86 height 13
click at [259, 387] on div "Woven Legacy Heading Discover the Collection Button Image" at bounding box center [470, 158] width 440 height 526
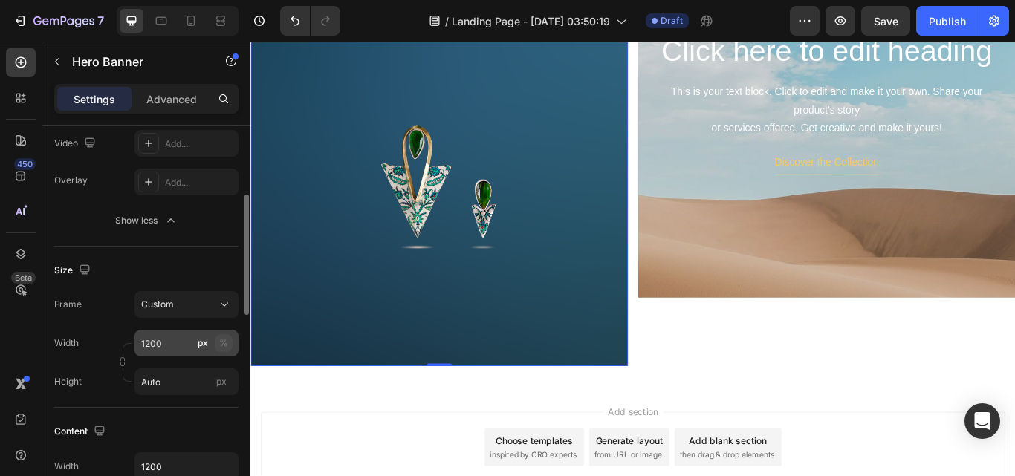
click at [223, 341] on div "%" at bounding box center [223, 343] width 9 height 13
click at [184, 343] on input "1200" at bounding box center [187, 343] width 104 height 27
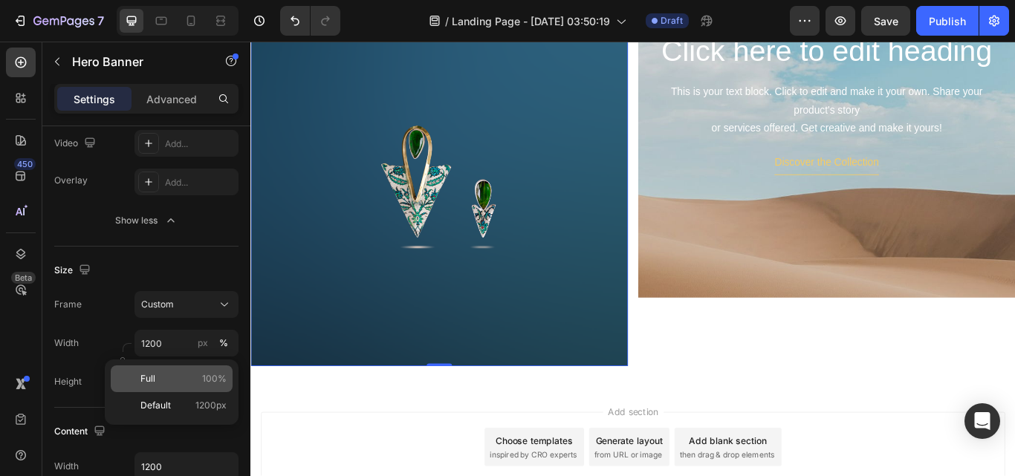
click at [195, 377] on p "Full 100%" at bounding box center [183, 378] width 86 height 13
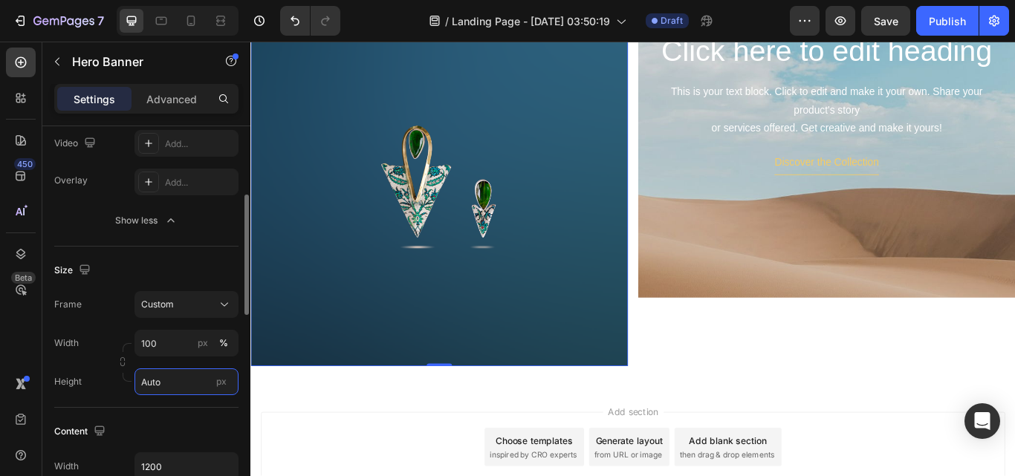
click at [194, 381] on input "Auto" at bounding box center [187, 382] width 104 height 27
click at [201, 343] on div "px" at bounding box center [203, 343] width 10 height 13
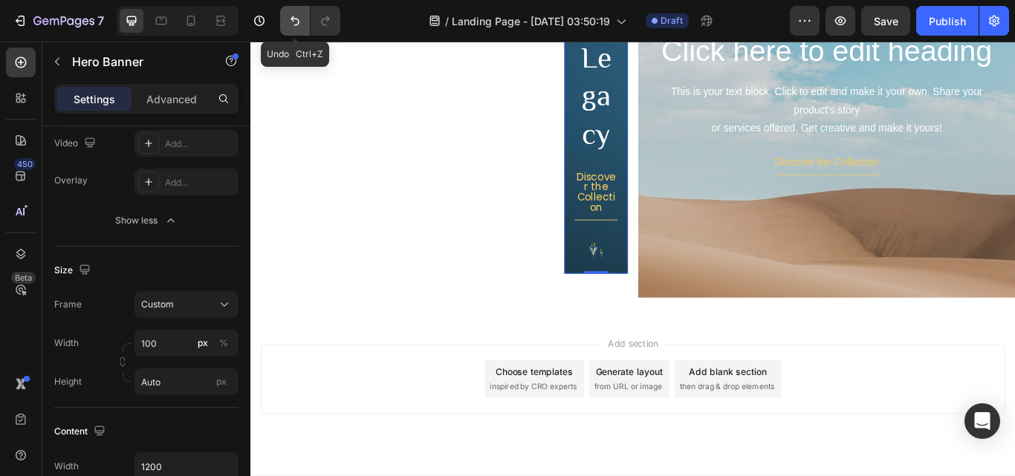
click at [286, 32] on button "Undo/Redo" at bounding box center [295, 21] width 30 height 30
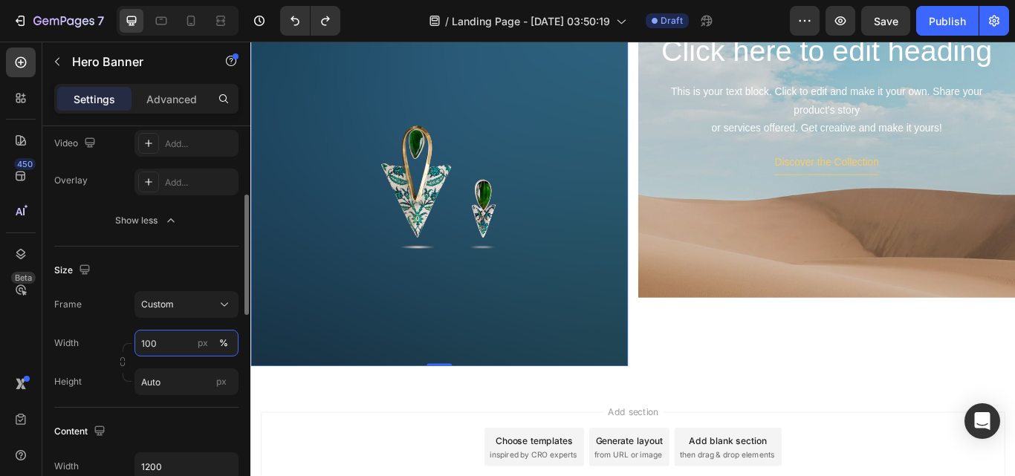
click at [175, 343] on input "100" at bounding box center [187, 343] width 104 height 27
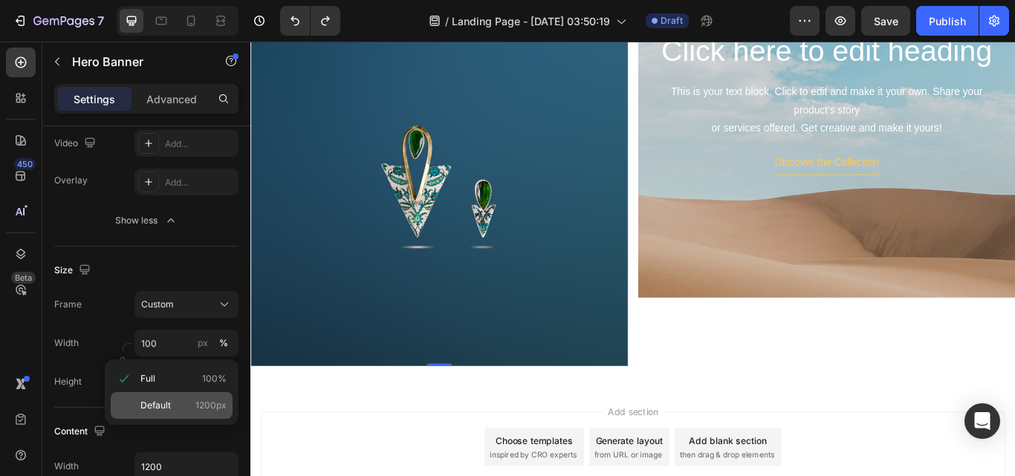
click at [156, 406] on span "Default" at bounding box center [155, 405] width 30 height 13
type input "1200"
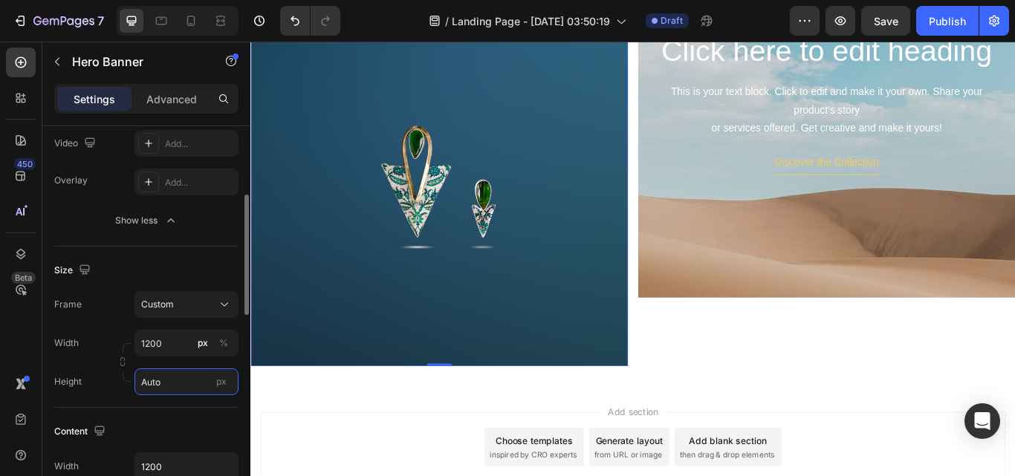
click at [187, 380] on input "Auto" at bounding box center [187, 382] width 104 height 27
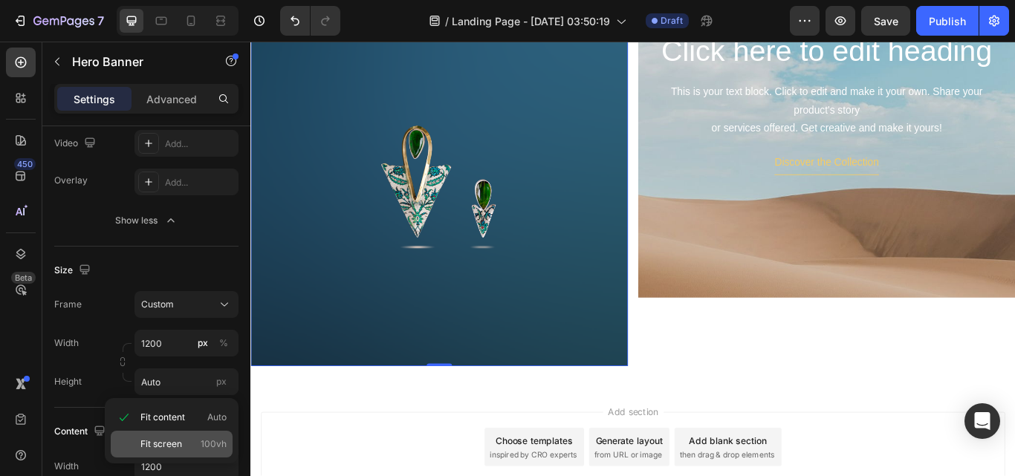
click at [160, 439] on span "Fit screen" at bounding box center [161, 444] width 42 height 13
type input "100 vh"
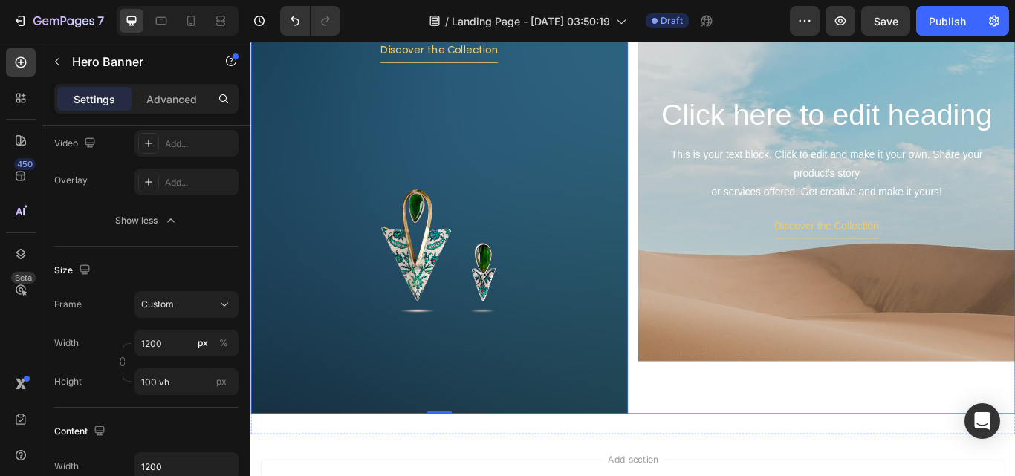
scroll to position [311, 0]
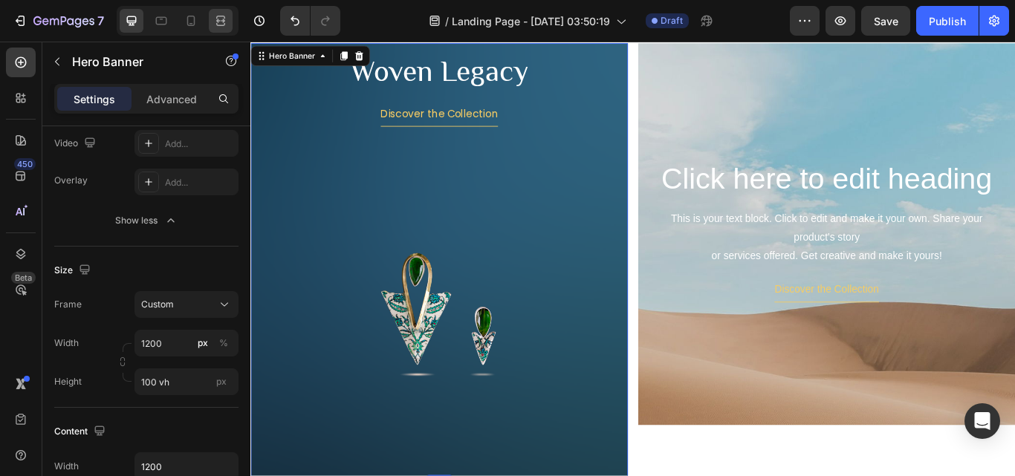
click at [221, 17] on icon at bounding box center [220, 20] width 15 height 15
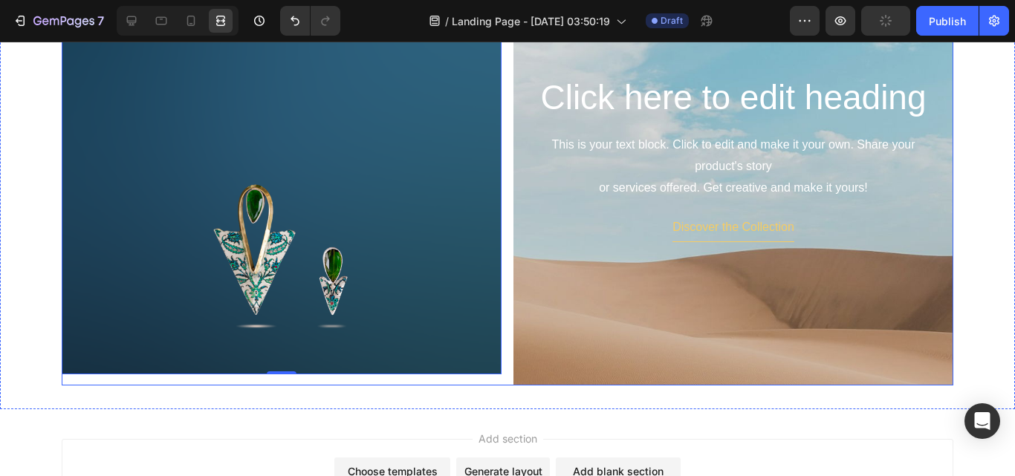
scroll to position [414, 0]
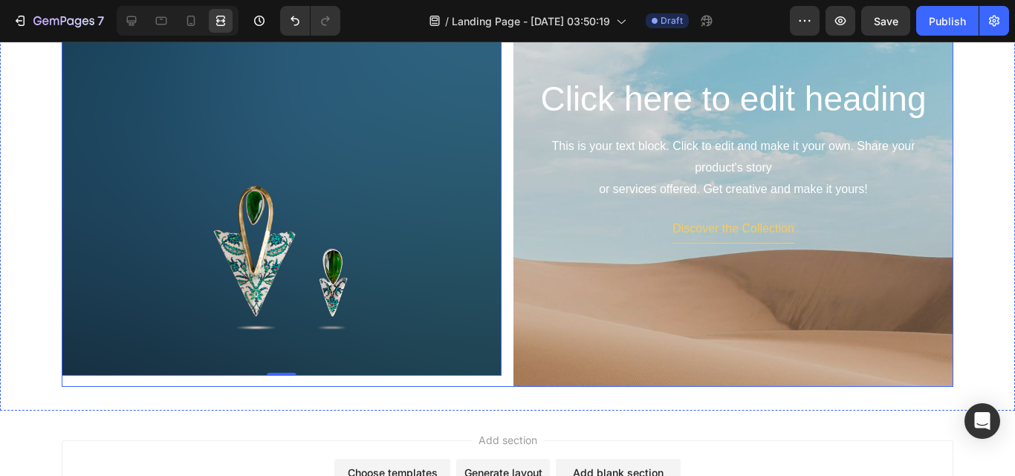
click at [453, 386] on div "Woven Legacy Heading Discover the Collection Button Image Hero Banner 0" at bounding box center [282, 164] width 440 height 446
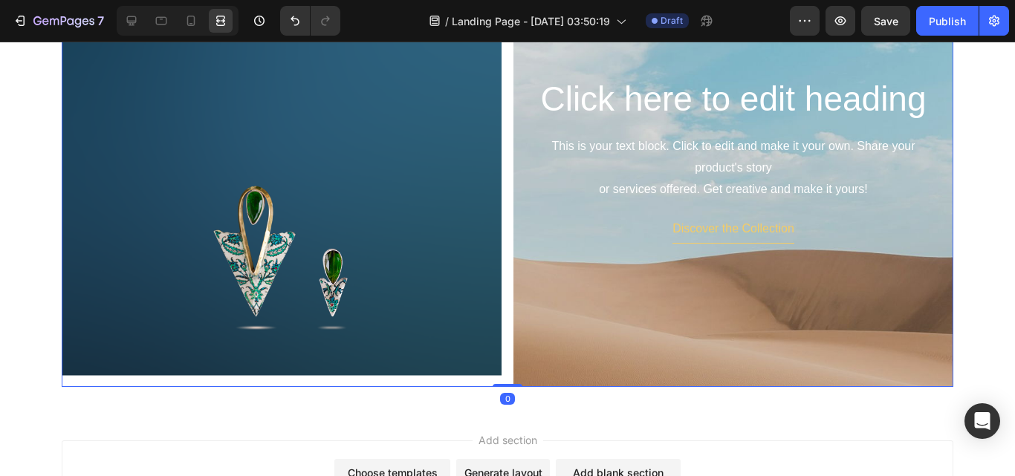
scroll to position [0, 0]
click at [487, 263] on div "Woven Legacy Heading Discover the Collection Button Image" at bounding box center [282, 204] width 440 height 526
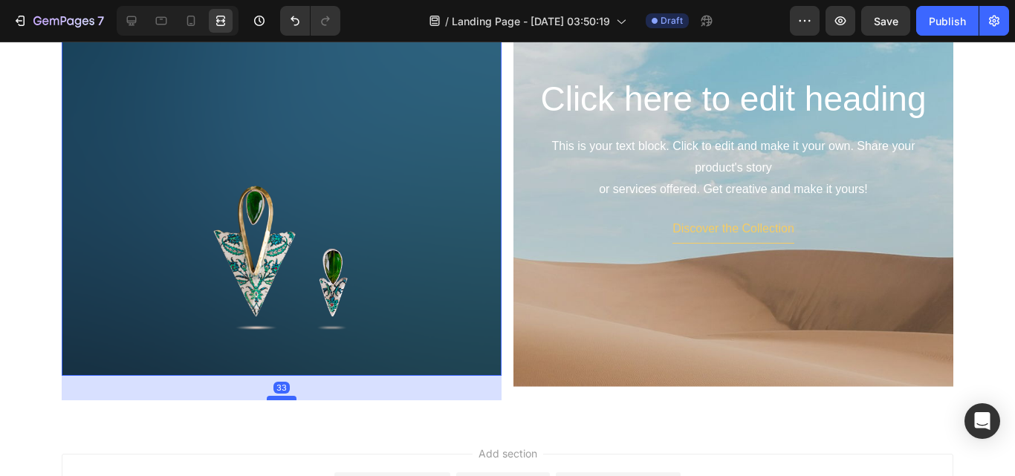
drag, startPoint x: 274, startPoint y: 374, endPoint x: 271, endPoint y: 398, distance: 24.7
click at [271, 398] on div at bounding box center [282, 398] width 30 height 4
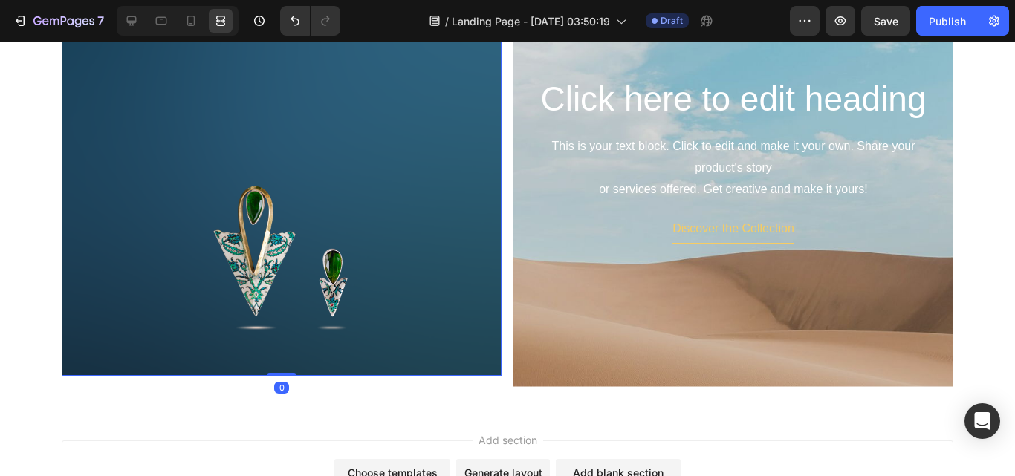
drag, startPoint x: 271, startPoint y: 398, endPoint x: 275, endPoint y: 369, distance: 30.0
click at [275, 369] on div "Woven Legacy Heading Discover the Collection Button Image Hero Banner 0" at bounding box center [282, 158] width 440 height 435
type input "0"
click at [134, 17] on icon at bounding box center [132, 21] width 10 height 10
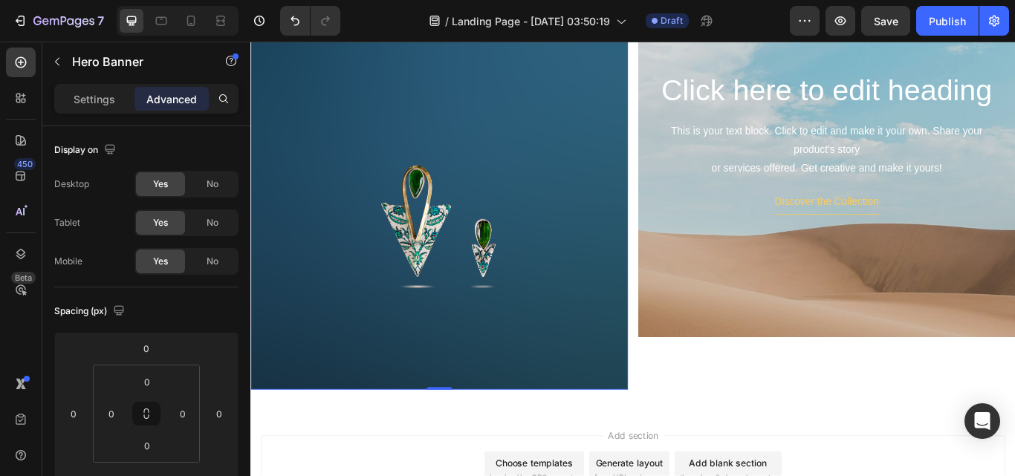
click at [676, 269] on div "Woven Legacy Heading Discover the Collection Button Image" at bounding box center [470, 204] width 440 height 526
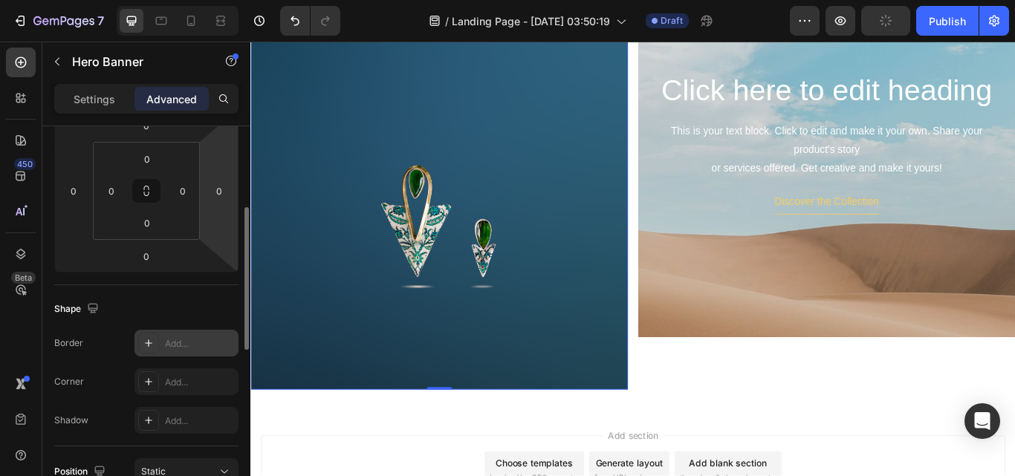
scroll to position [446, 0]
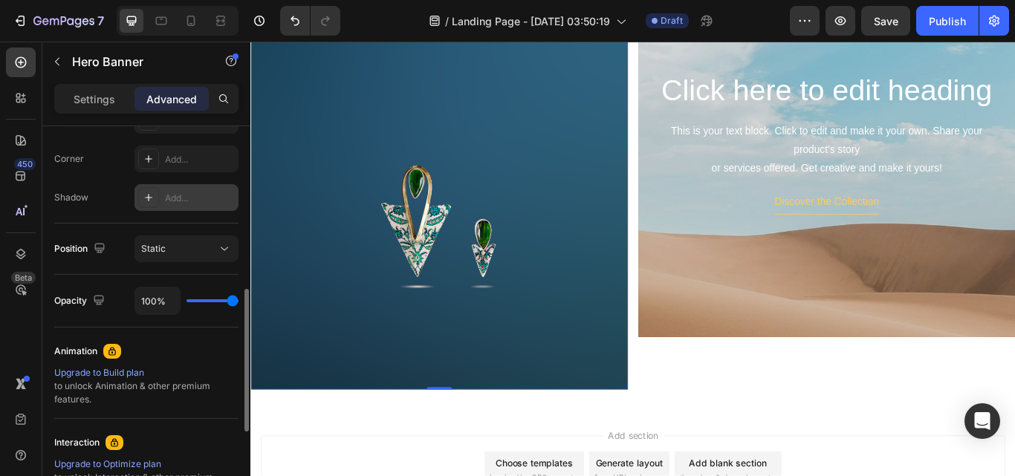
click at [150, 192] on icon at bounding box center [149, 198] width 12 height 12
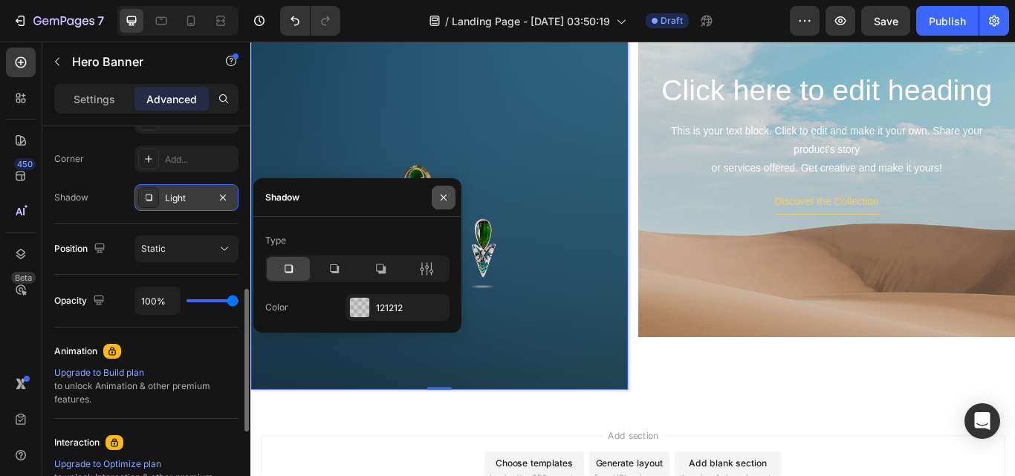
click at [448, 193] on icon "button" at bounding box center [444, 198] width 12 height 12
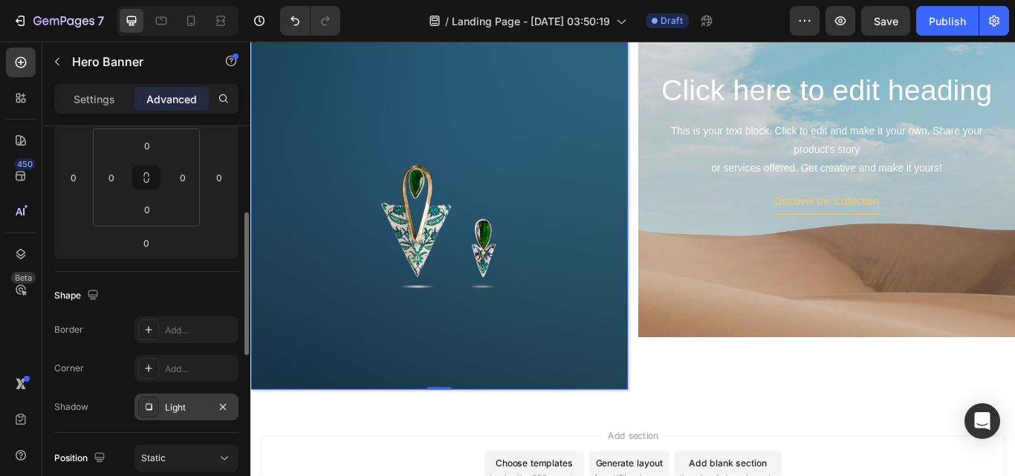
scroll to position [0, 0]
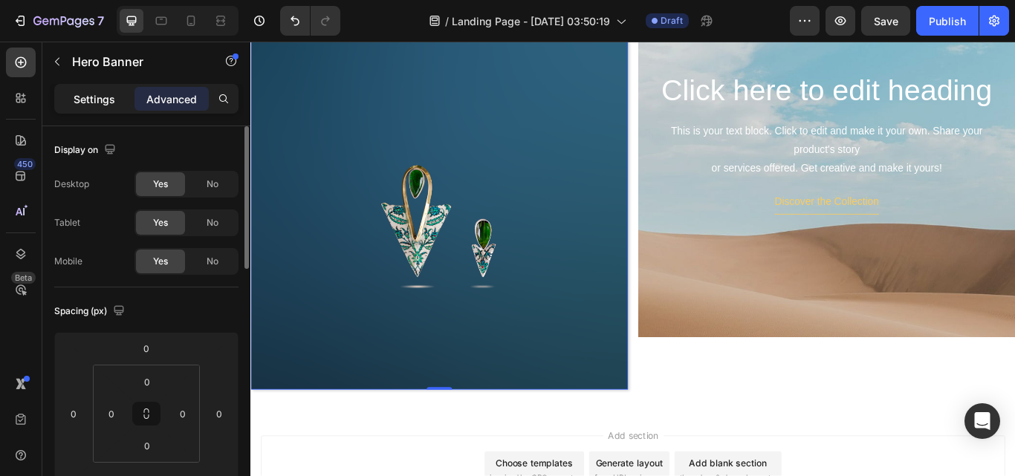
click at [100, 107] on div "Settings" at bounding box center [94, 99] width 74 height 24
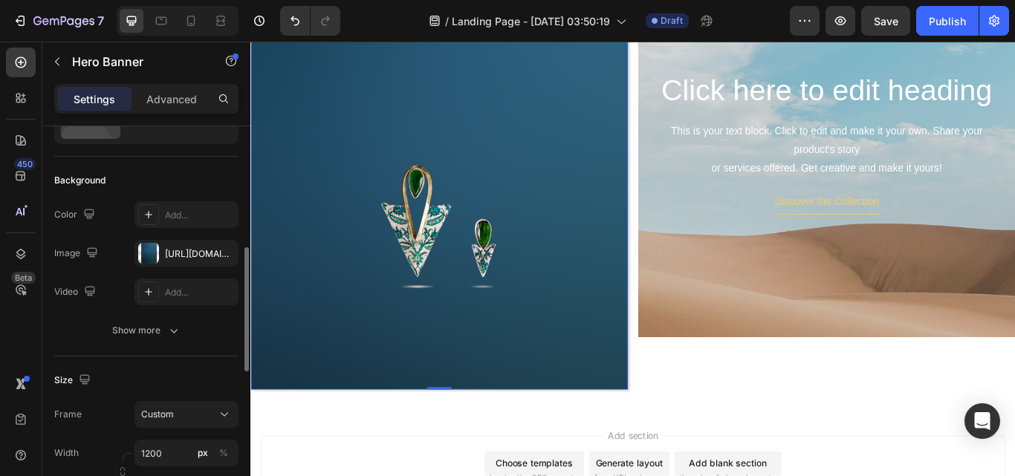
scroll to position [149, 0]
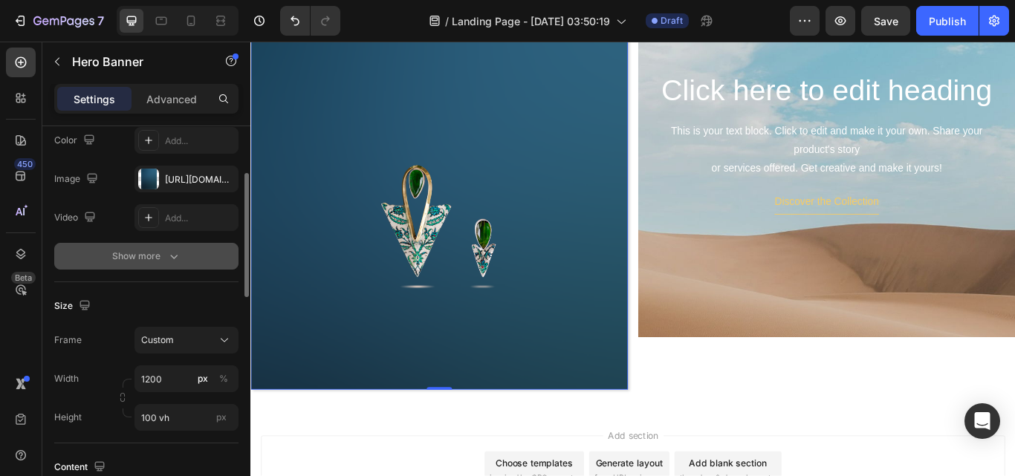
click at [172, 259] on icon "button" at bounding box center [173, 256] width 15 height 15
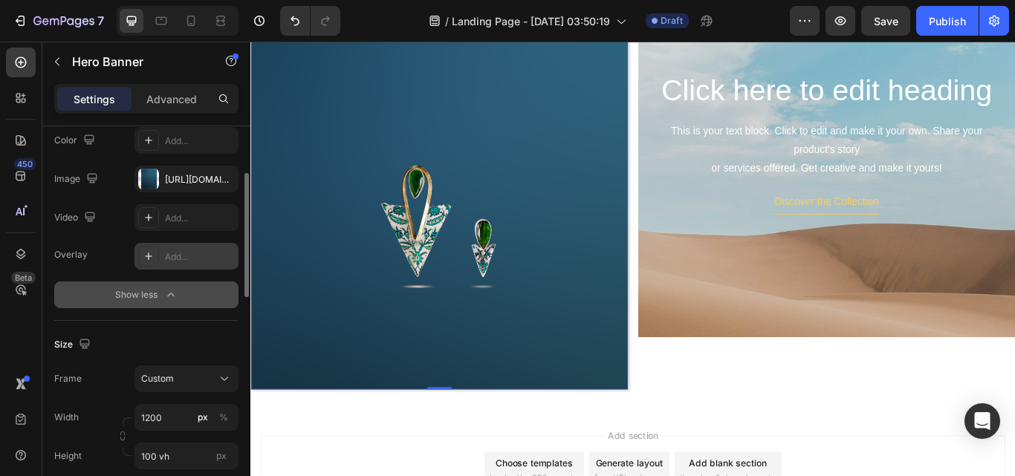
click at [175, 259] on div "Add..." at bounding box center [200, 256] width 70 height 13
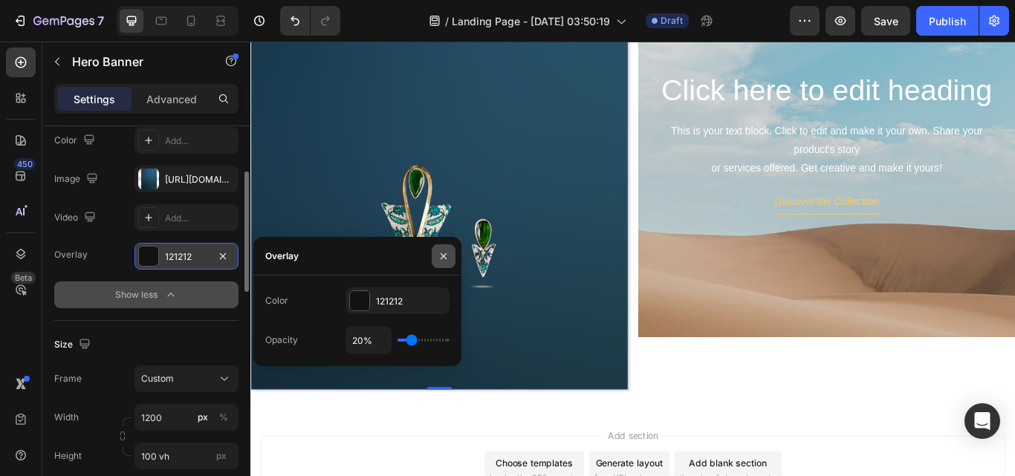
click at [448, 250] on icon "button" at bounding box center [444, 256] width 12 height 12
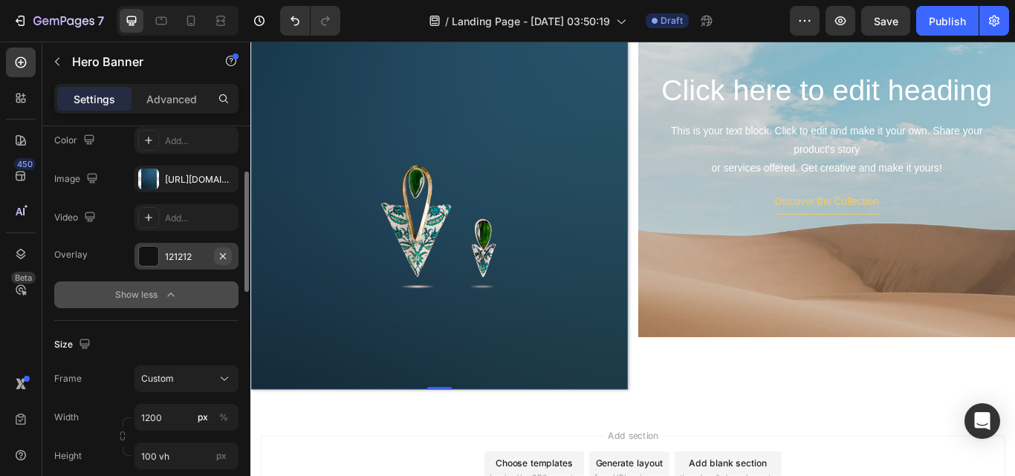
click at [223, 262] on button "button" at bounding box center [223, 256] width 18 height 18
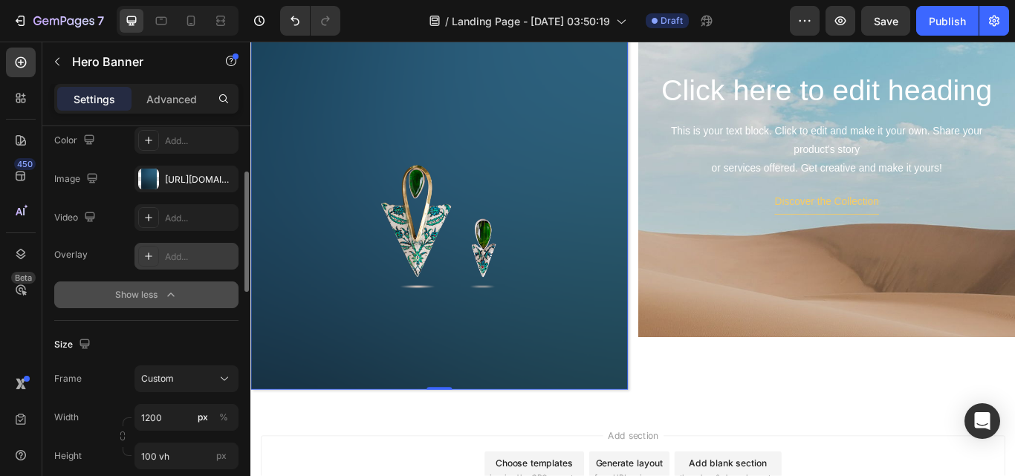
scroll to position [223, 0]
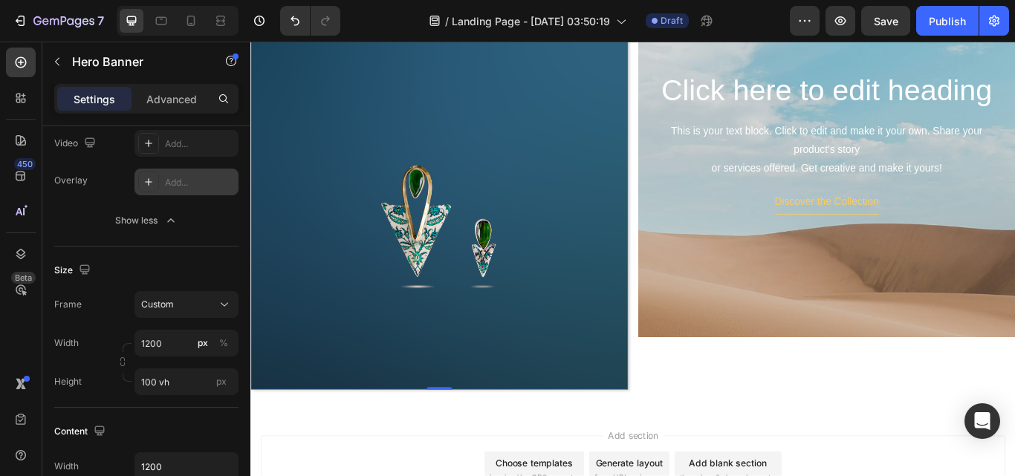
click at [152, 179] on icon at bounding box center [149, 182] width 12 height 12
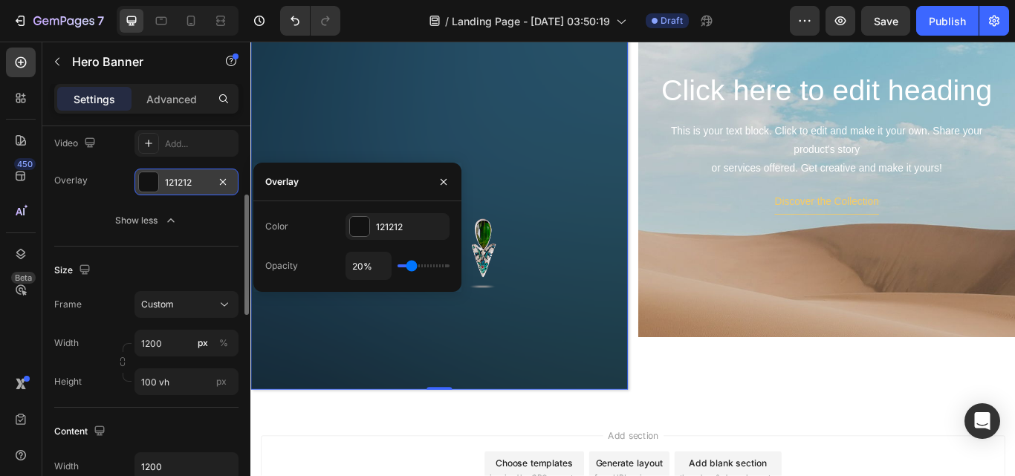
click at [230, 251] on div "Size Frame Custom Width 1200 px % Height 100 vh px" at bounding box center [146, 327] width 184 height 161
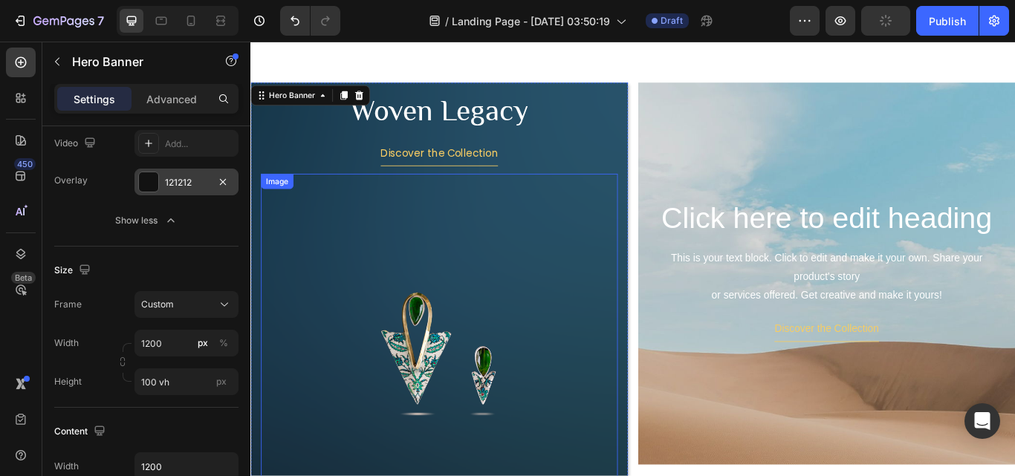
scroll to position [414, 0]
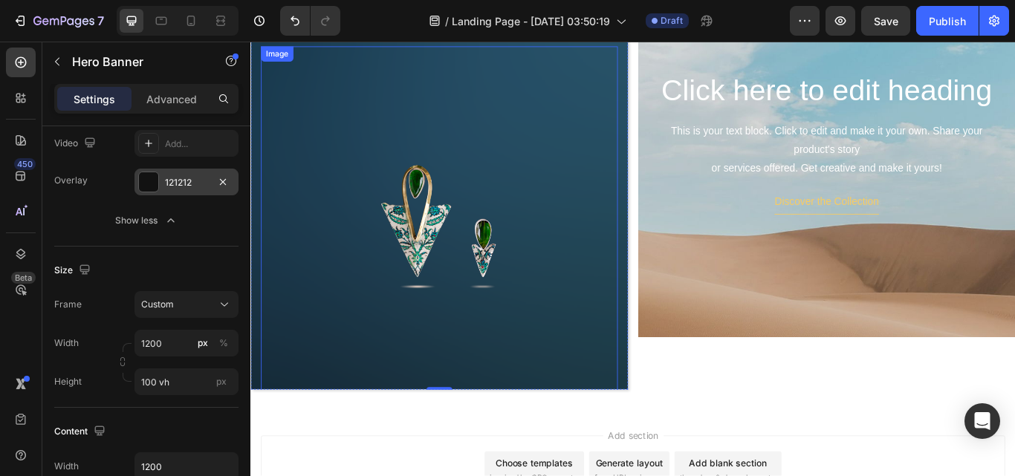
click at [456, 259] on img at bounding box center [470, 256] width 416 height 416
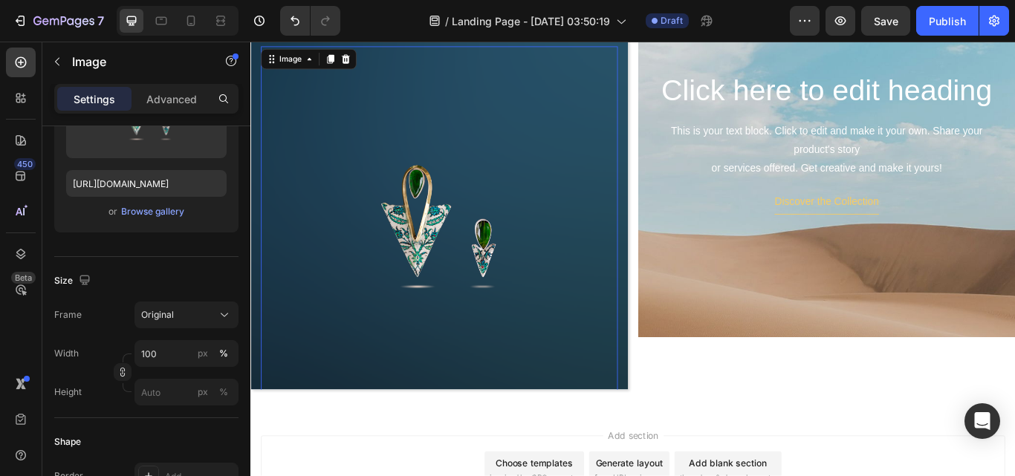
scroll to position [0, 0]
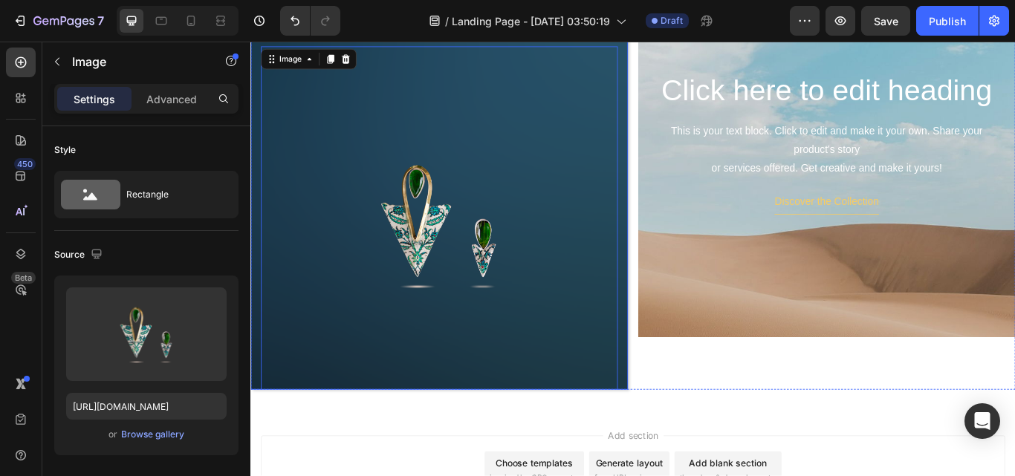
click at [681, 159] on div "Woven Legacy Heading Discover the Collection Button Image 0" at bounding box center [470, 204] width 440 height 526
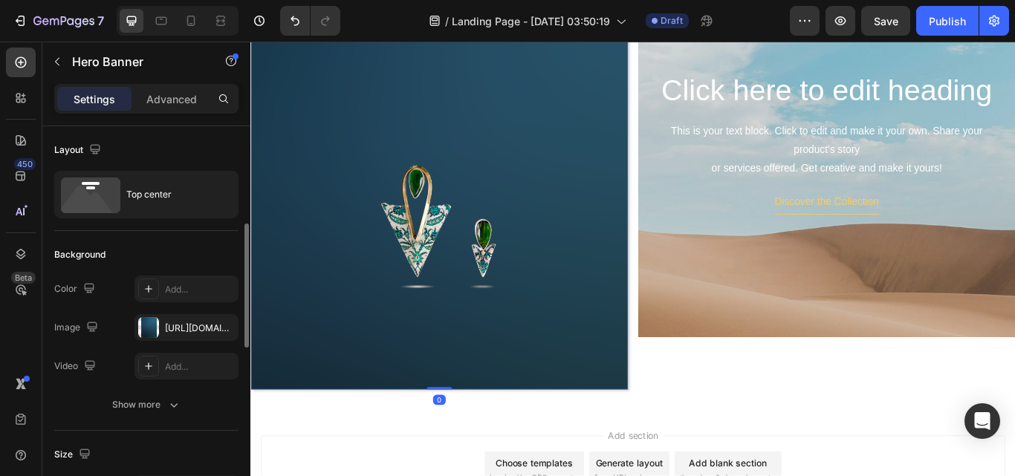
scroll to position [149, 0]
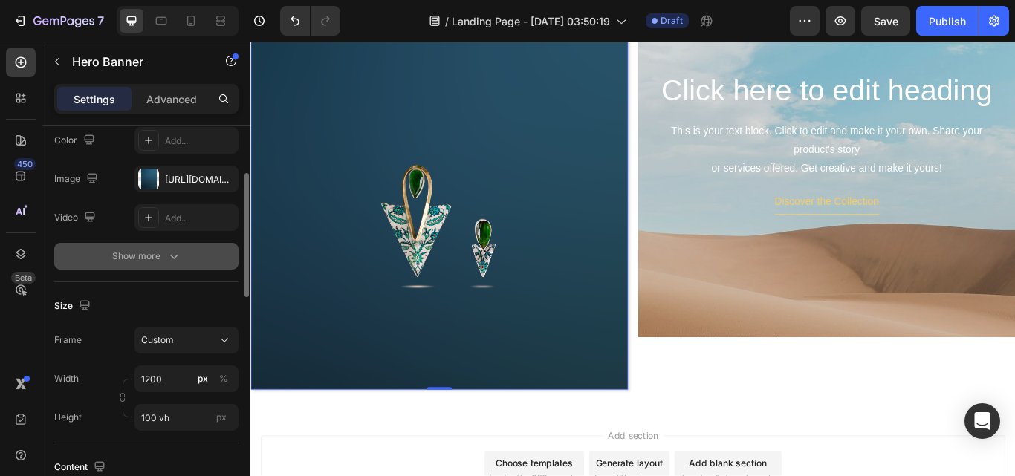
click at [180, 253] on icon "button" at bounding box center [173, 256] width 15 height 15
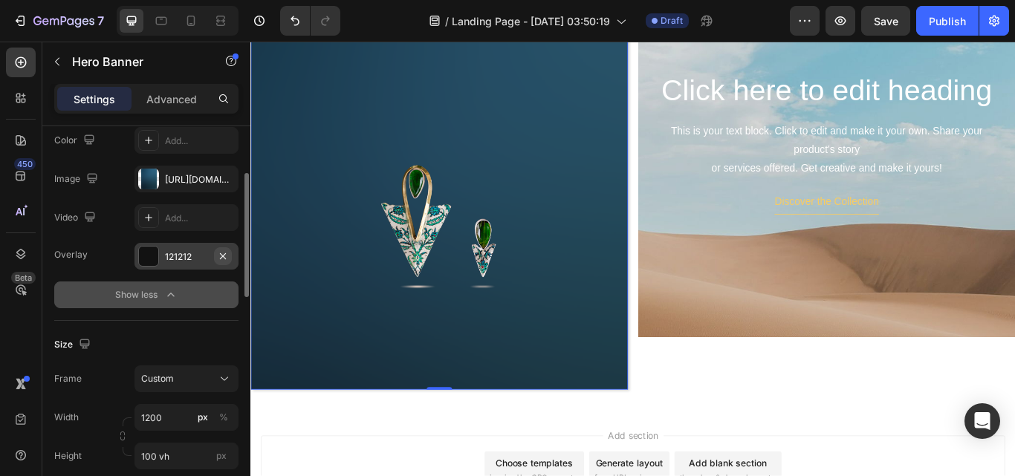
click at [223, 253] on icon "button" at bounding box center [223, 256] width 12 height 12
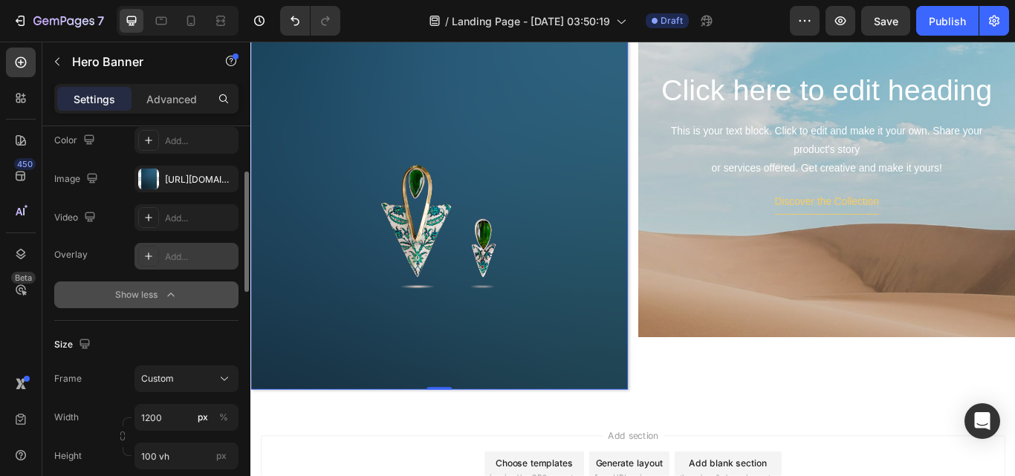
scroll to position [223, 0]
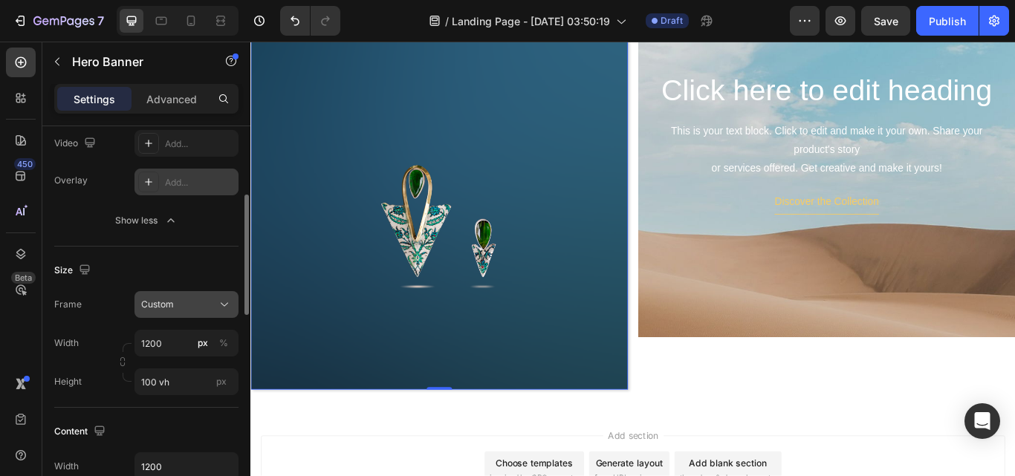
click at [215, 304] on div "Custom" at bounding box center [186, 304] width 91 height 15
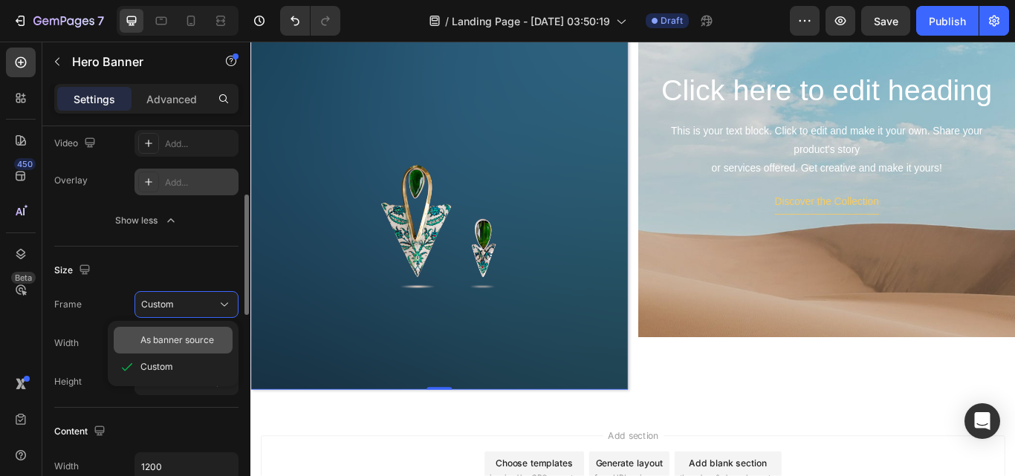
click at [200, 337] on span "As banner source" at bounding box center [177, 340] width 74 height 13
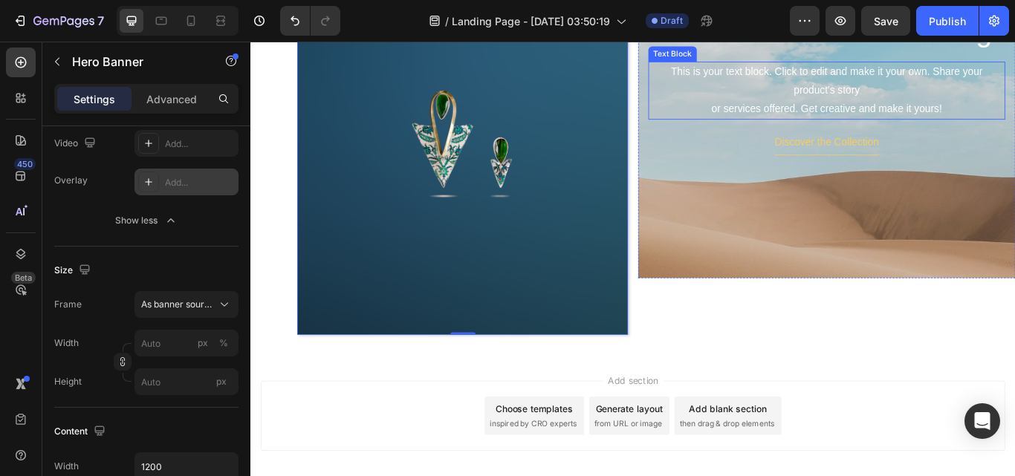
scroll to position [488, 0]
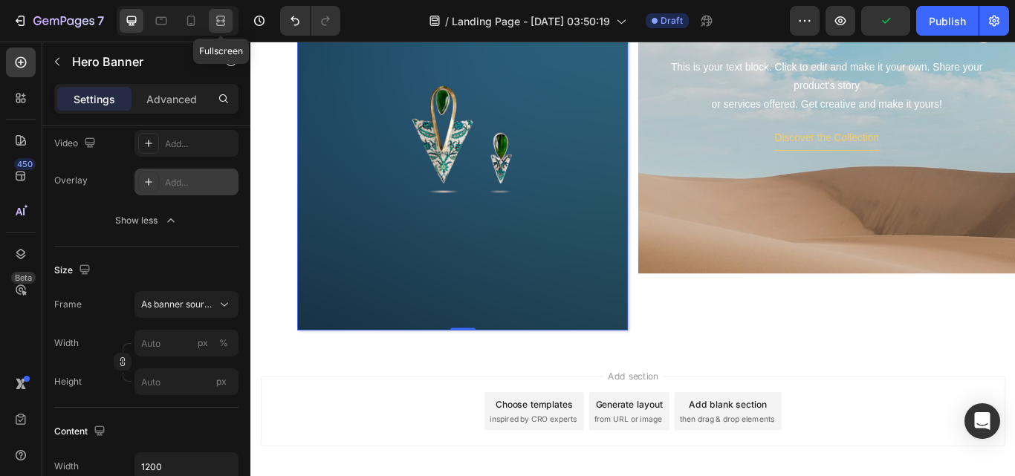
click at [220, 27] on icon at bounding box center [220, 20] width 15 height 15
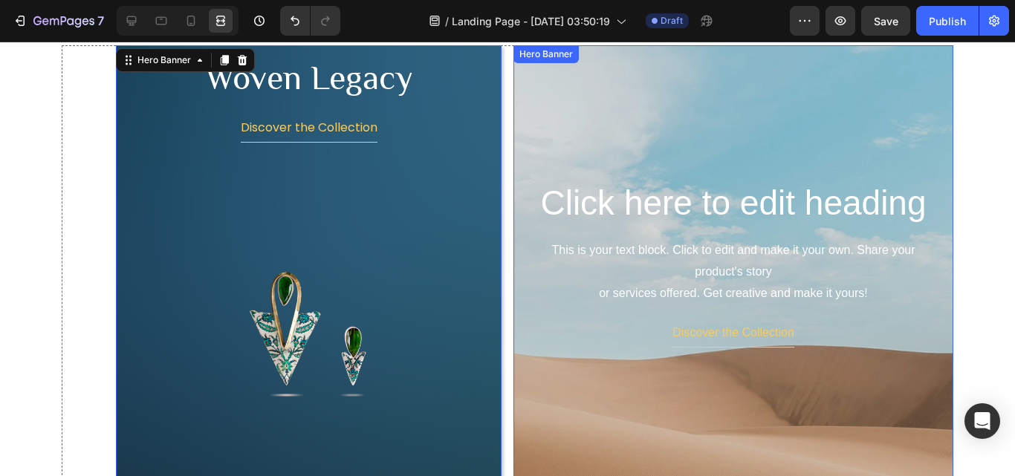
scroll to position [265, 0]
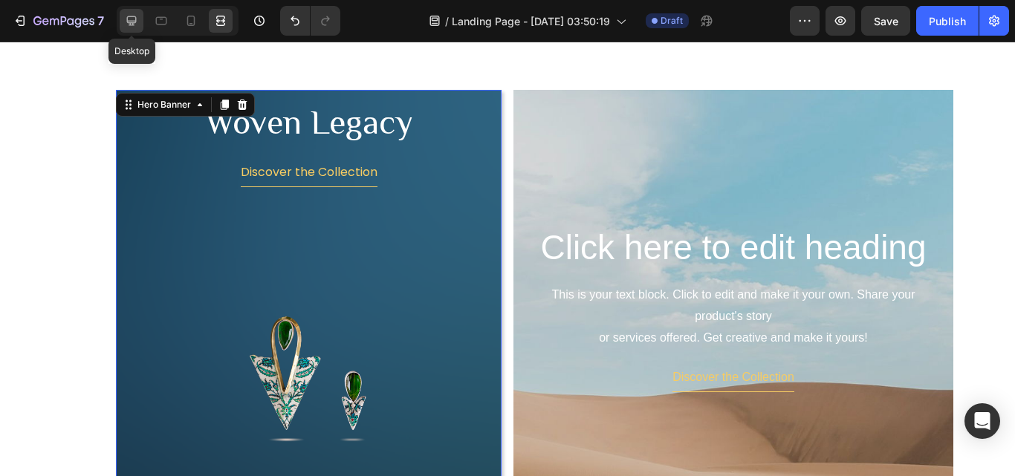
click at [131, 19] on icon at bounding box center [131, 20] width 15 height 15
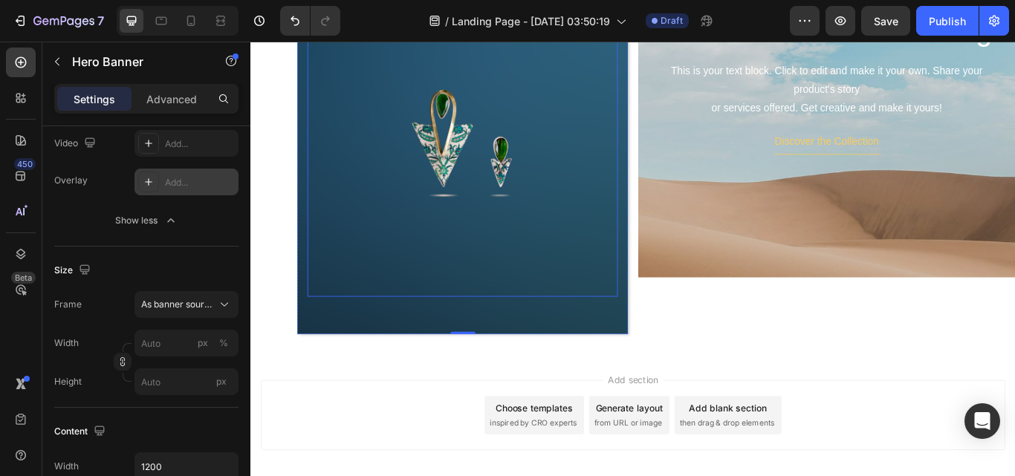
scroll to position [414, 0]
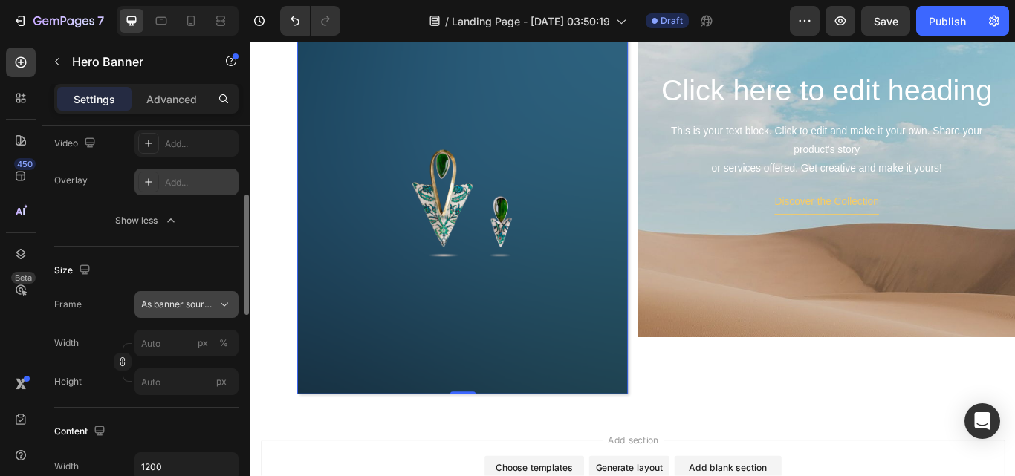
click at [210, 306] on span "As banner source" at bounding box center [177, 304] width 73 height 13
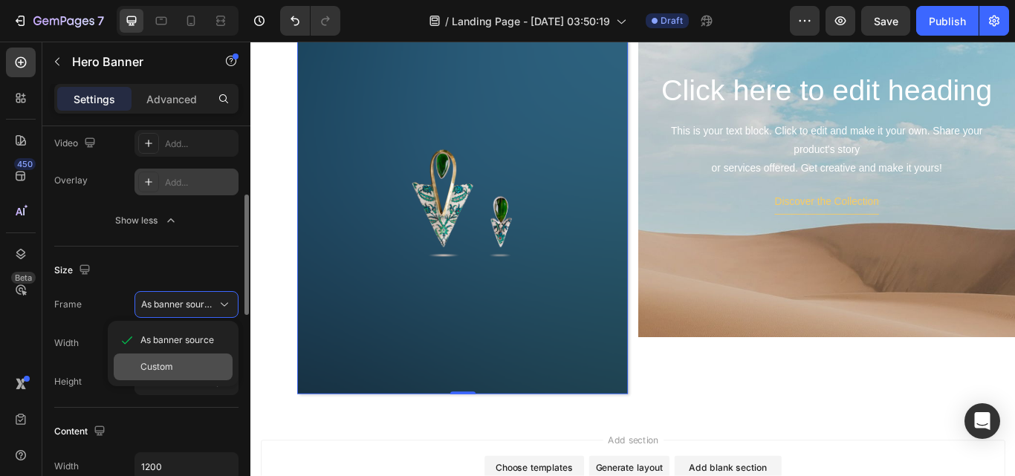
click at [152, 367] on span "Custom" at bounding box center [156, 366] width 33 height 13
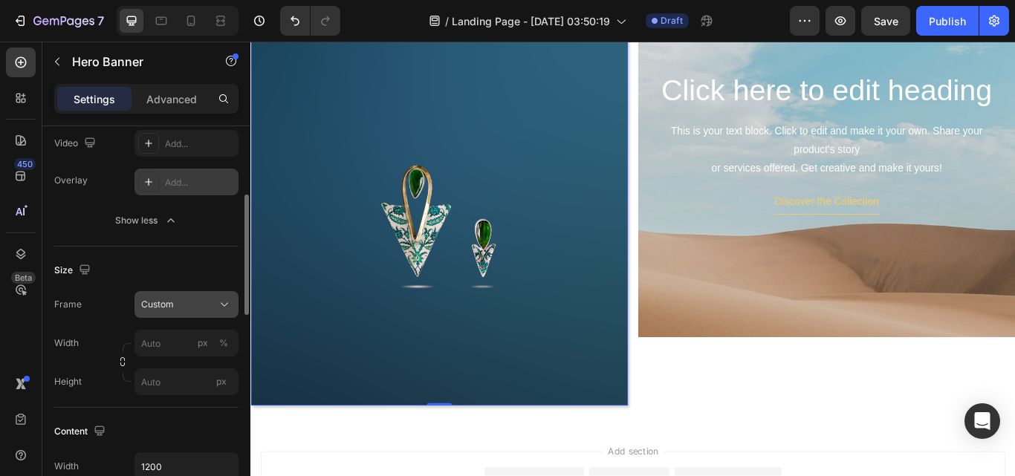
click at [159, 304] on span "Custom" at bounding box center [157, 304] width 33 height 13
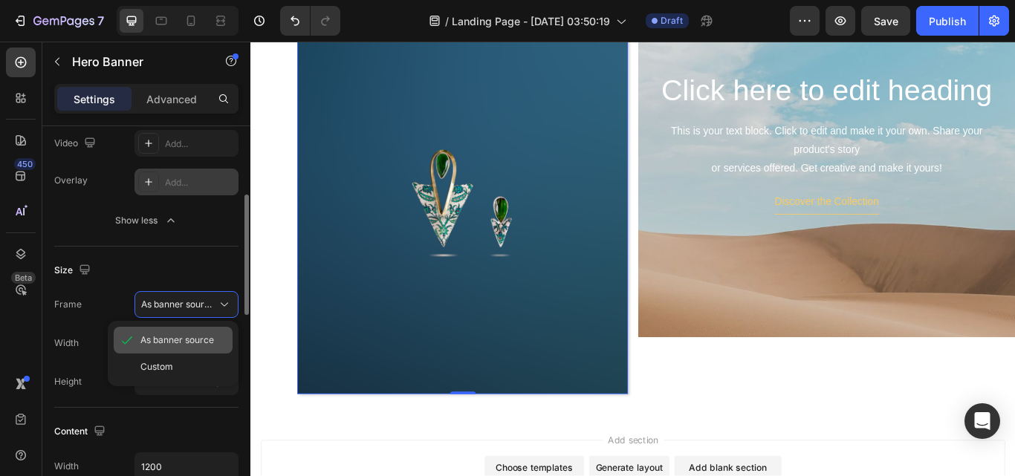
click at [144, 341] on span "As banner source" at bounding box center [177, 340] width 74 height 13
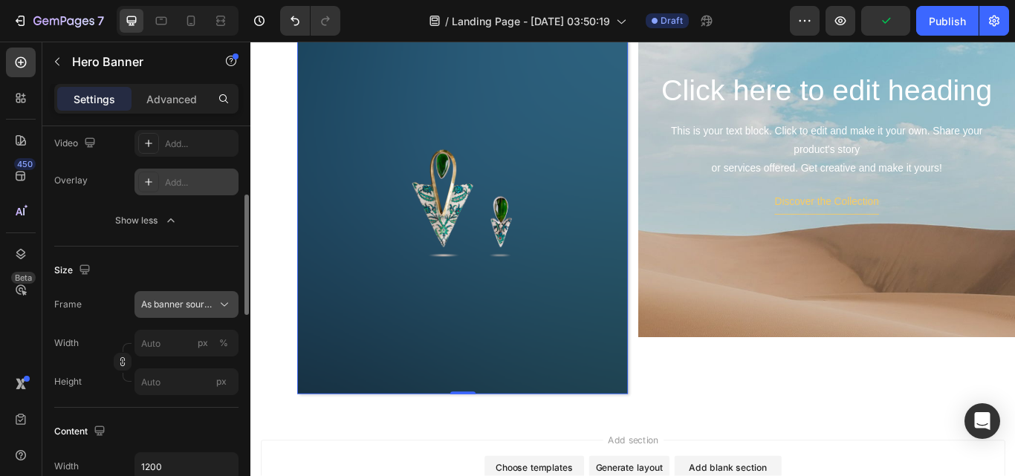
click at [144, 308] on span "As banner source" at bounding box center [177, 304] width 73 height 13
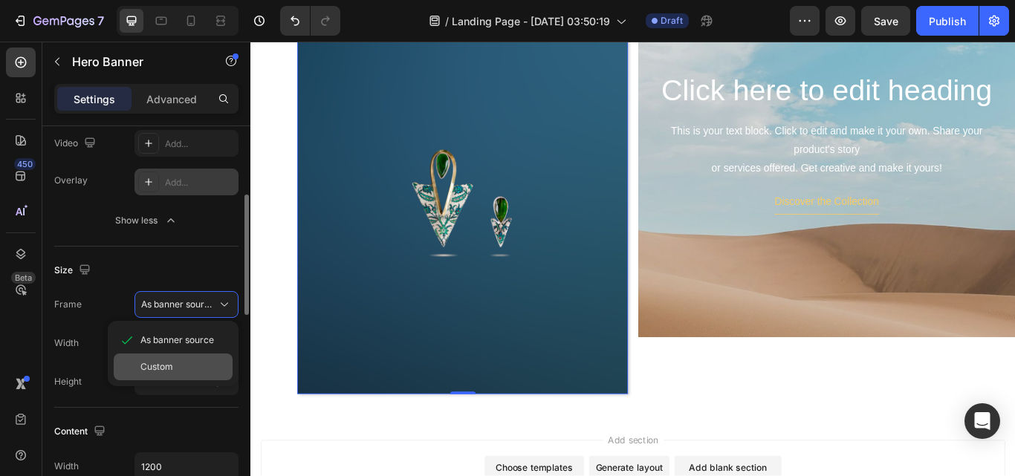
click at [141, 371] on span "Custom" at bounding box center [156, 366] width 33 height 13
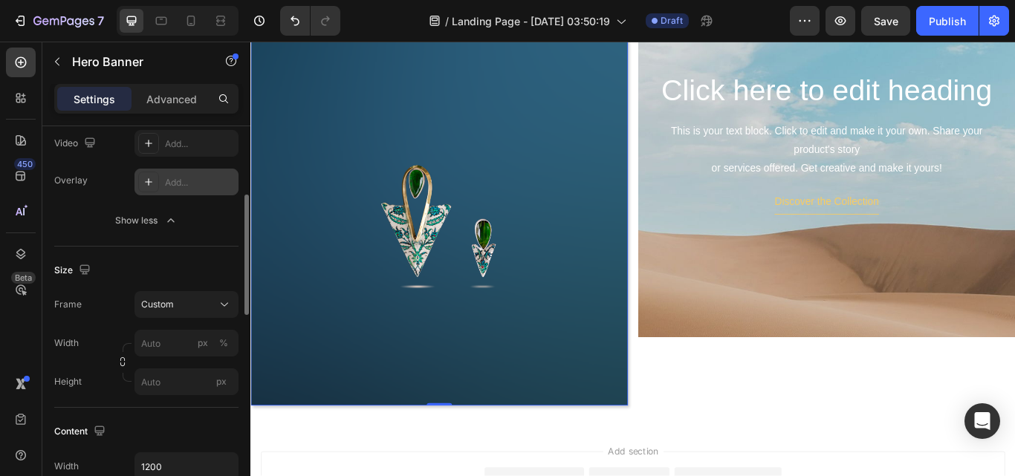
click at [215, 276] on div "Size" at bounding box center [146, 271] width 184 height 24
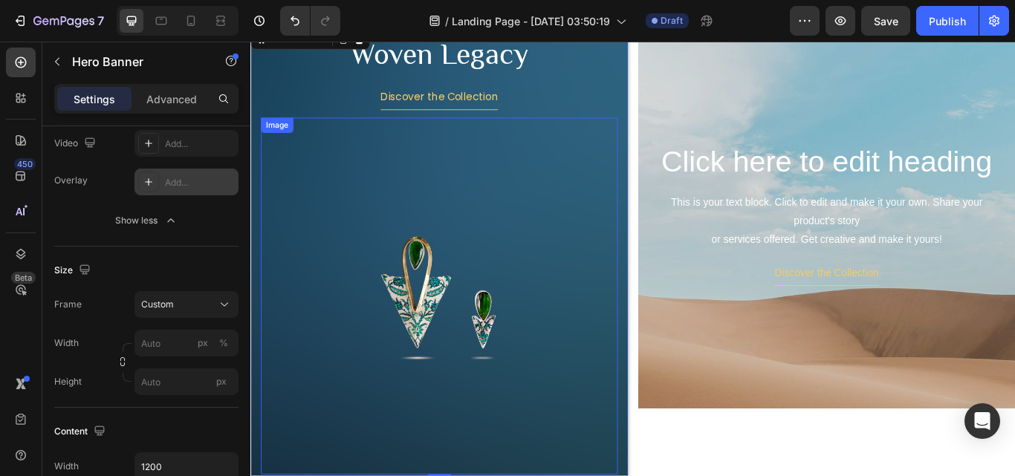
scroll to position [340, 0]
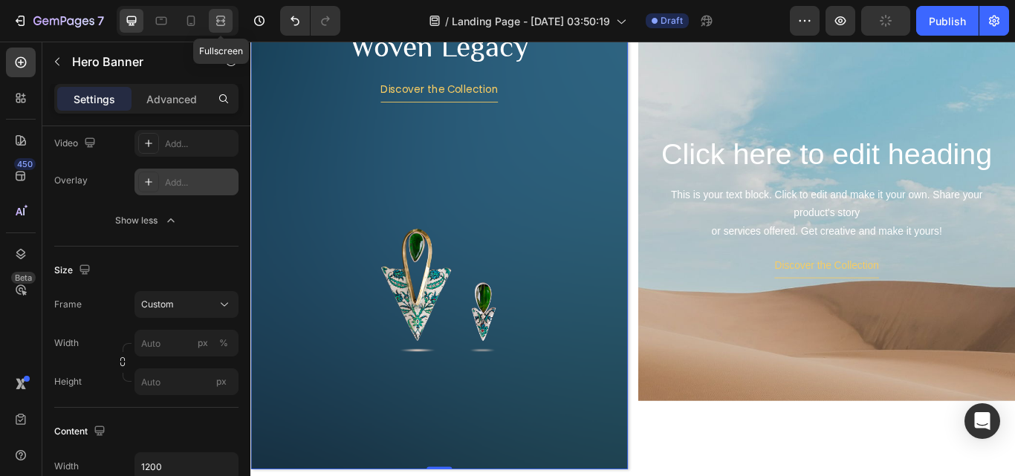
click at [218, 14] on icon at bounding box center [220, 20] width 15 height 15
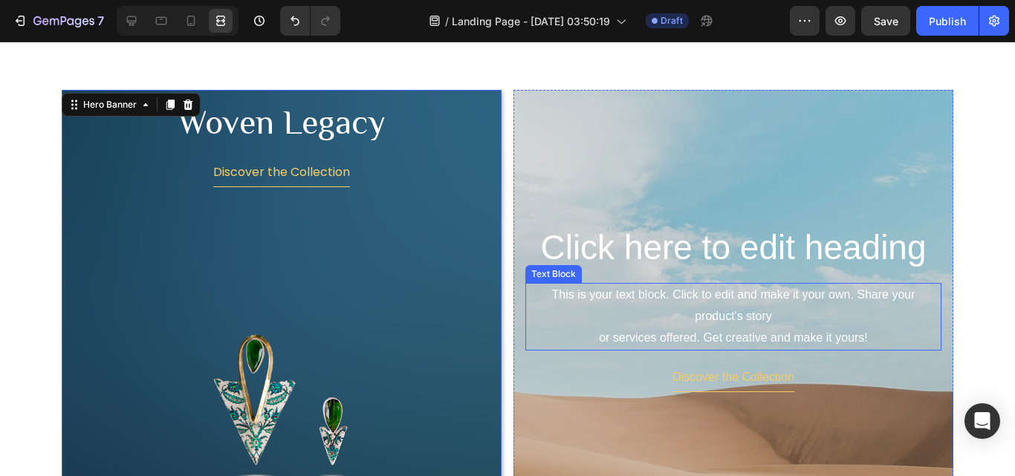
scroll to position [340, 0]
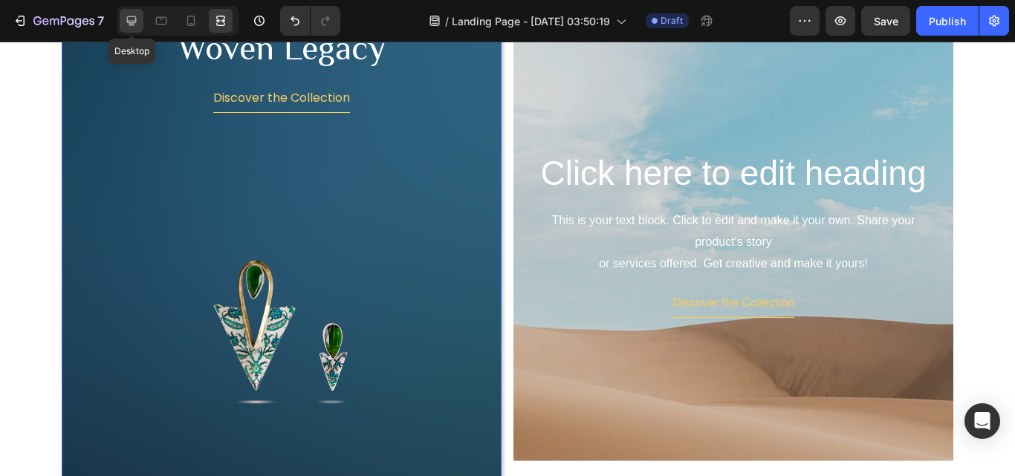
click at [135, 17] on icon at bounding box center [132, 21] width 10 height 10
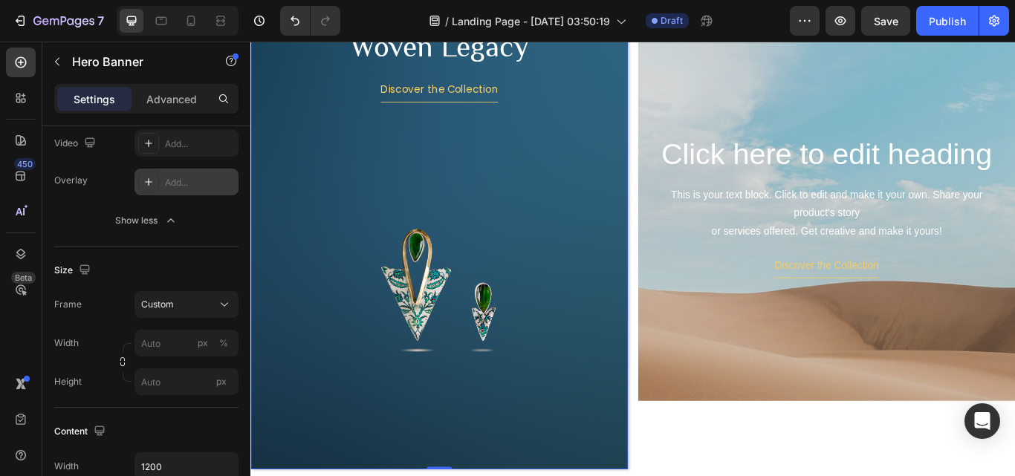
click at [674, 102] on div "Woven Legacy Heading Discover the Collection Button Image" at bounding box center [470, 279] width 440 height 526
click at [191, 311] on div "Custom" at bounding box center [177, 304] width 73 height 13
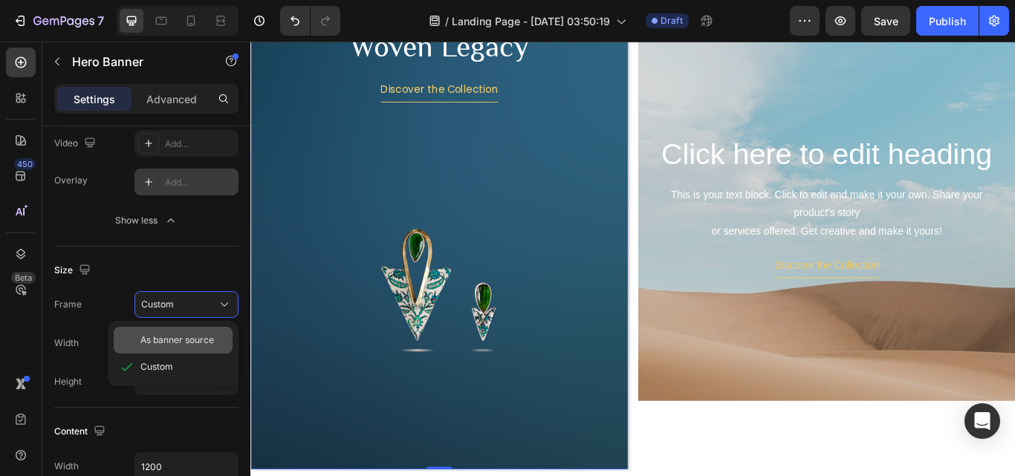
click at [188, 336] on span "As banner source" at bounding box center [177, 340] width 74 height 13
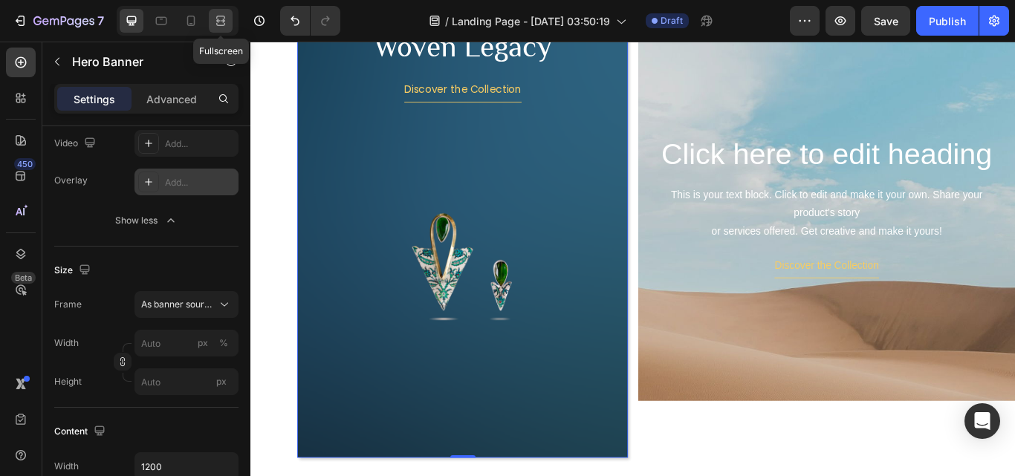
click at [226, 21] on icon at bounding box center [220, 20] width 15 height 15
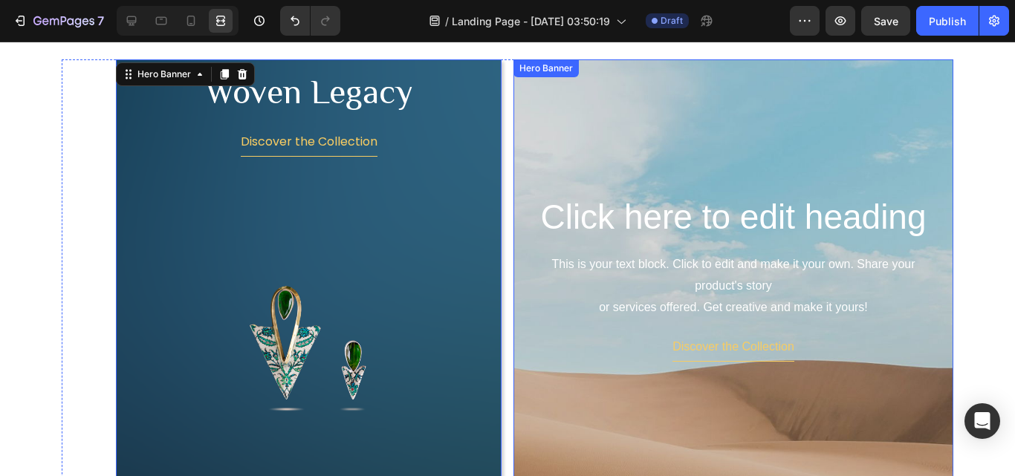
scroll to position [340, 0]
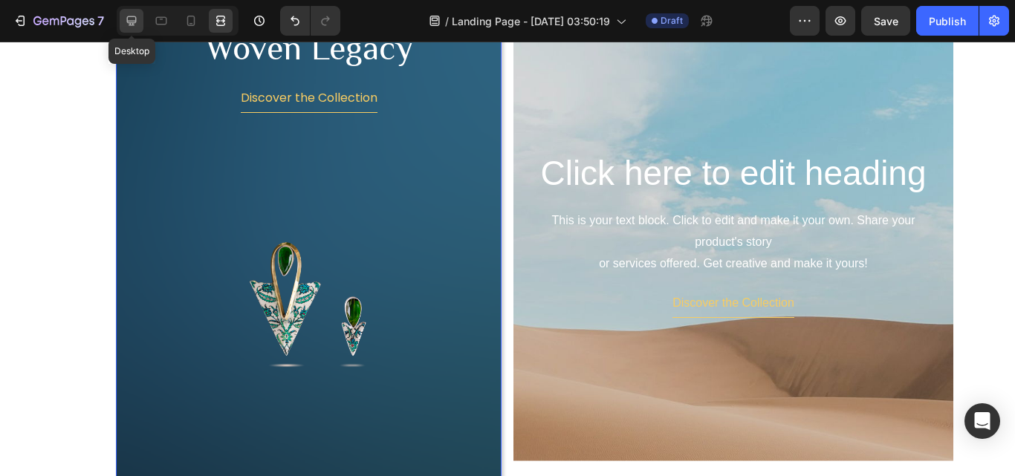
click at [138, 14] on icon at bounding box center [131, 20] width 15 height 15
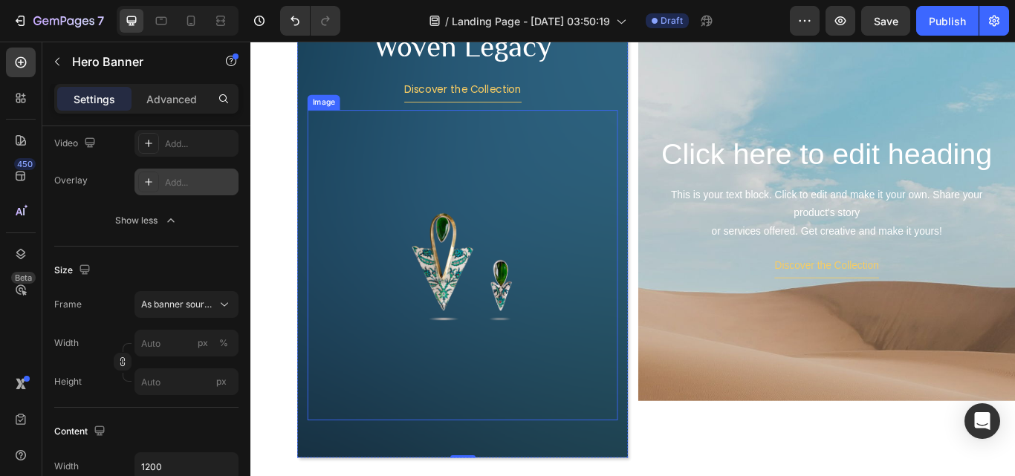
click at [379, 220] on img at bounding box center [498, 303] width 362 height 362
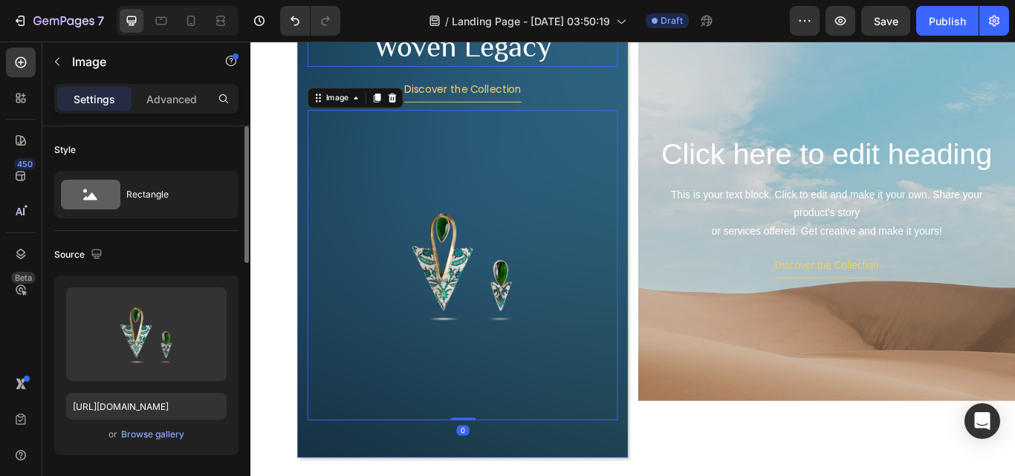
click at [323, 56] on p "Woven Legacy" at bounding box center [497, 48] width 359 height 45
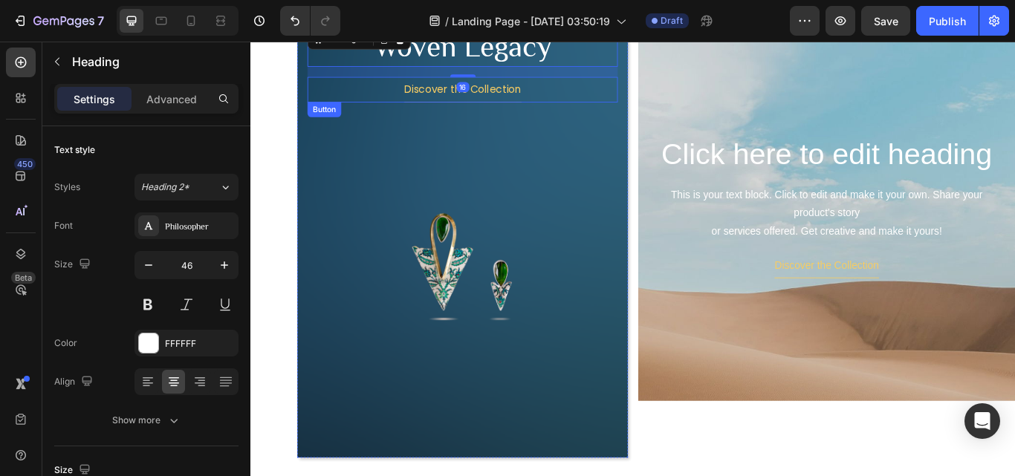
click at [317, 87] on div "Discover the Collection Button" at bounding box center [498, 98] width 362 height 30
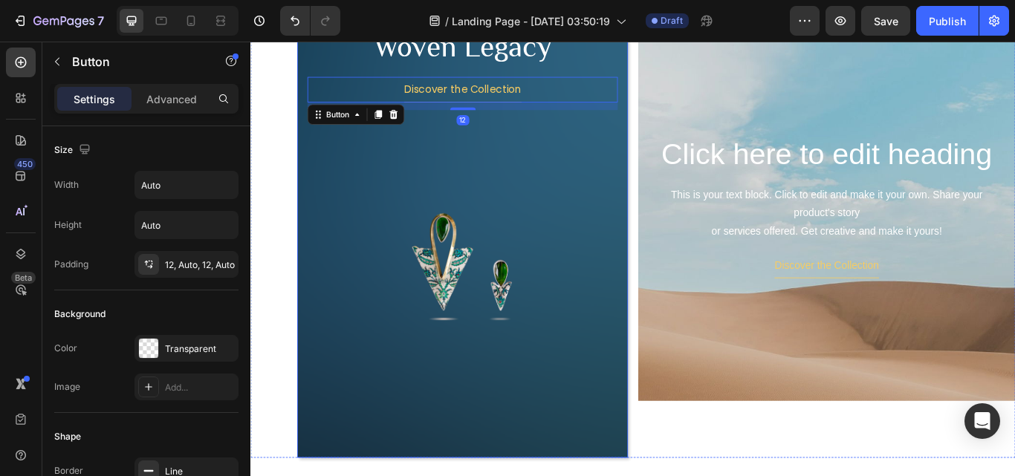
click at [309, 77] on div "Woven Legacy Heading Discover the Collection Button 12 Image" at bounding box center [498, 252] width 386 height 472
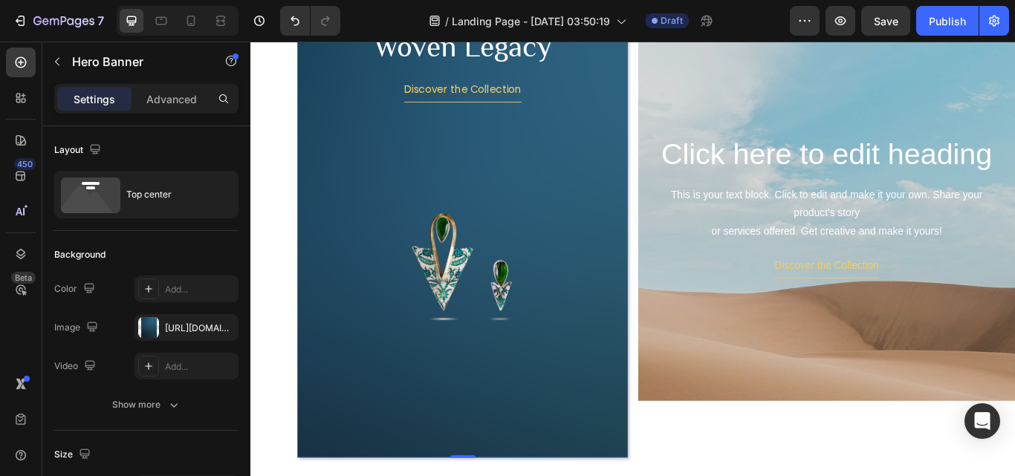
click at [308, 113] on div "Woven Legacy Heading Discover the Collection Button Image" at bounding box center [498, 252] width 386 height 472
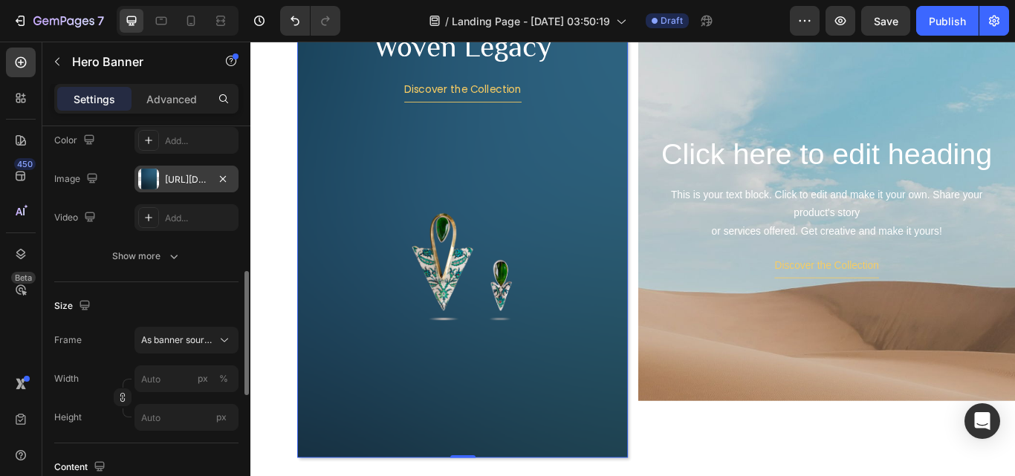
scroll to position [297, 0]
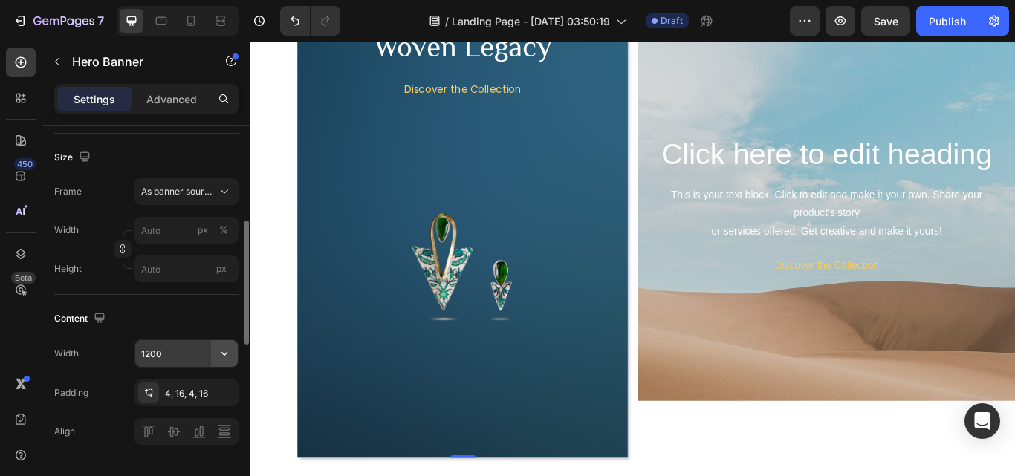
click at [211, 356] on button "button" at bounding box center [224, 353] width 27 height 27
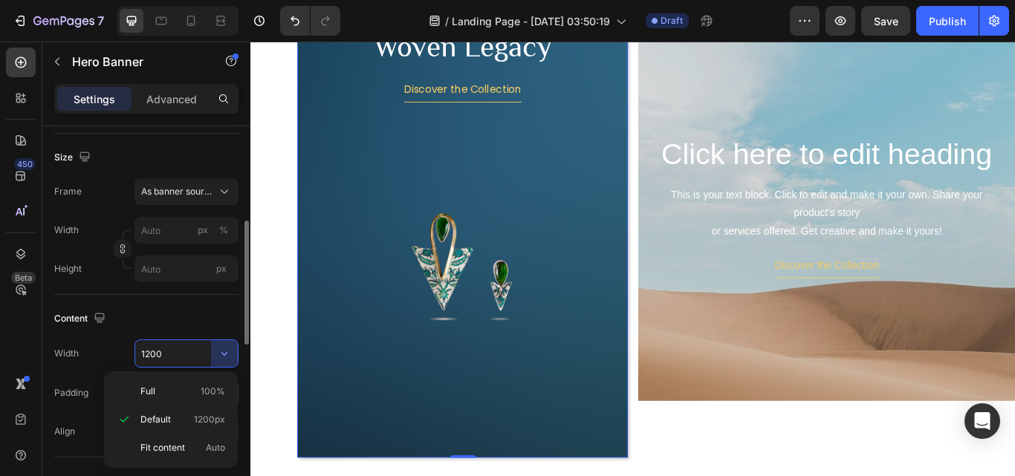
click at [204, 380] on div "Full 100%" at bounding box center [171, 391] width 122 height 28
type input "100%"
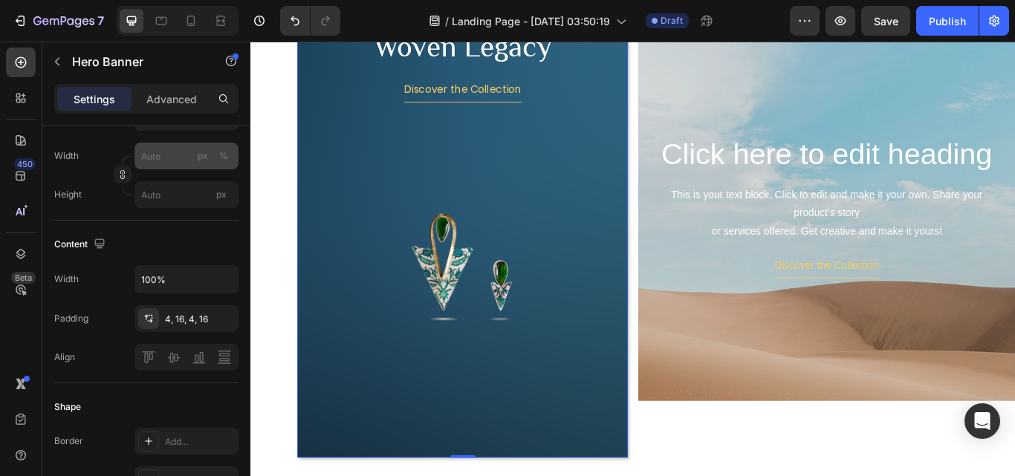
scroll to position [223, 0]
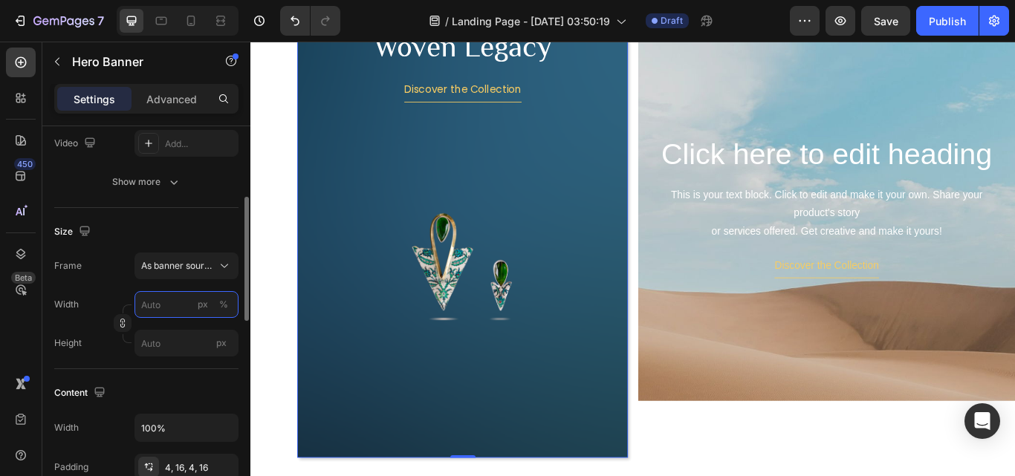
click at [169, 309] on input "px %" at bounding box center [187, 304] width 104 height 27
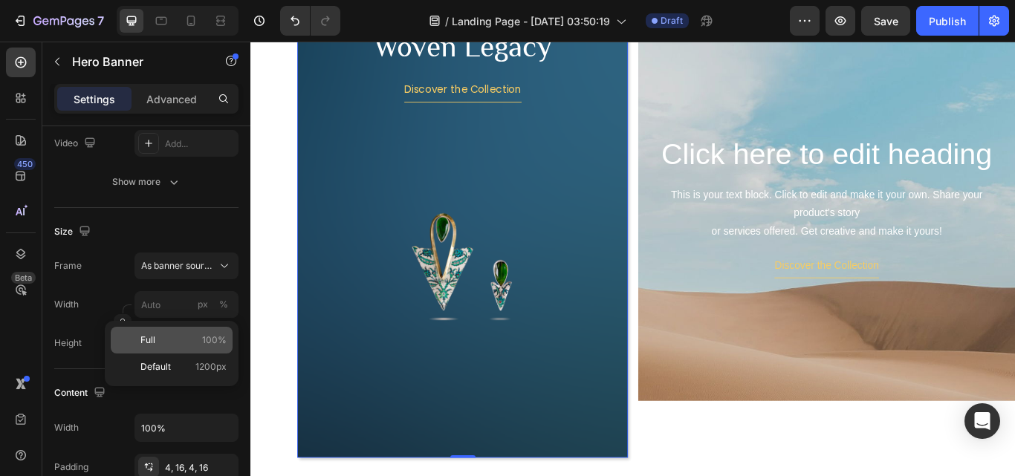
click at [166, 334] on p "Full 100%" at bounding box center [183, 340] width 86 height 13
type input "100"
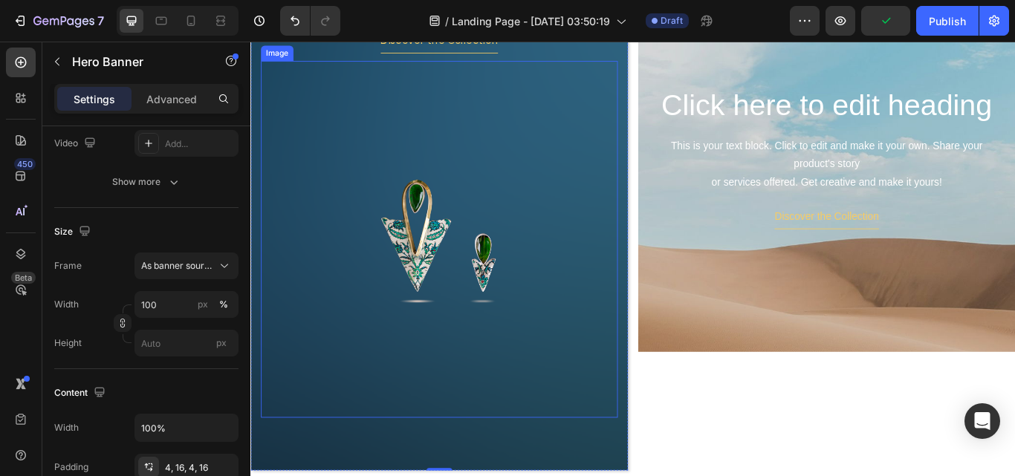
scroll to position [414, 0]
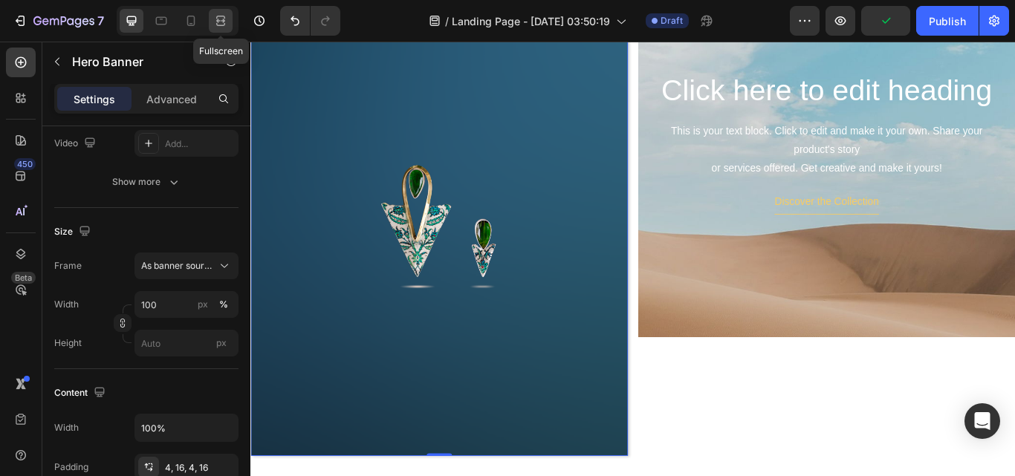
click at [223, 15] on icon at bounding box center [220, 20] width 15 height 15
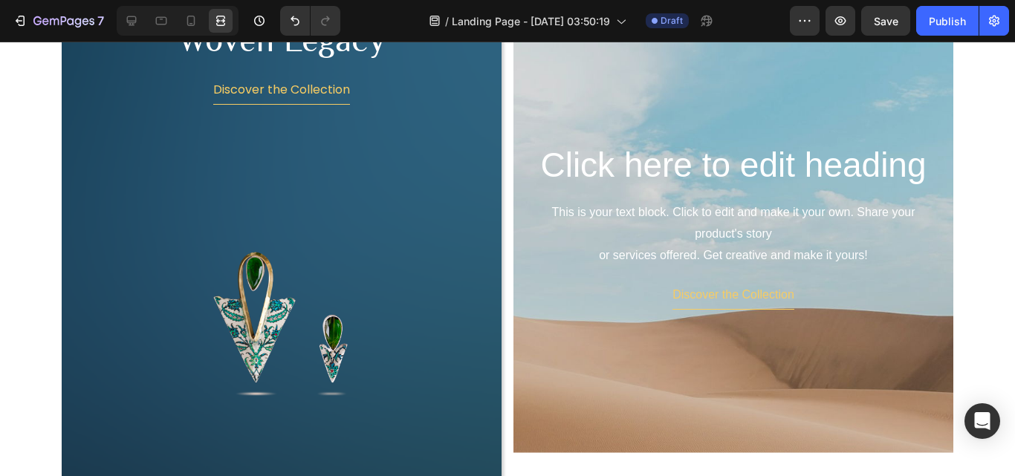
scroll to position [321, 0]
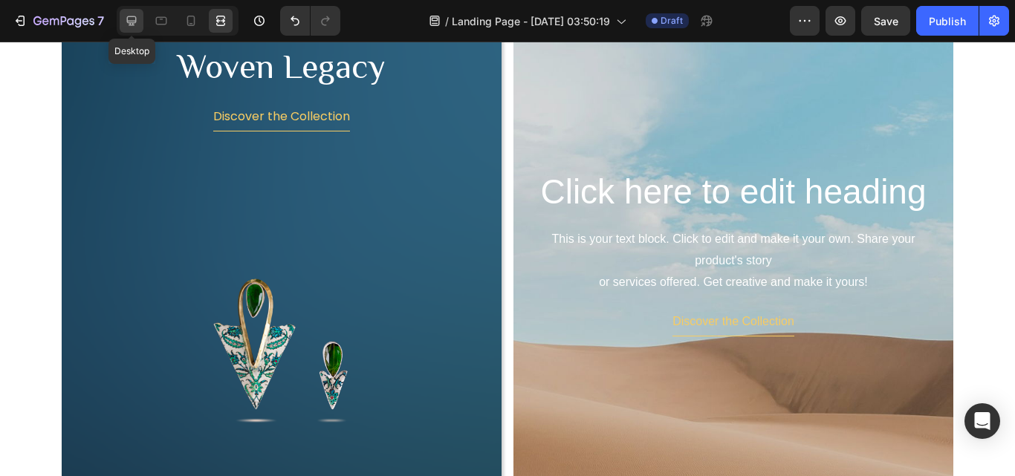
click at [131, 16] on icon at bounding box center [132, 21] width 10 height 10
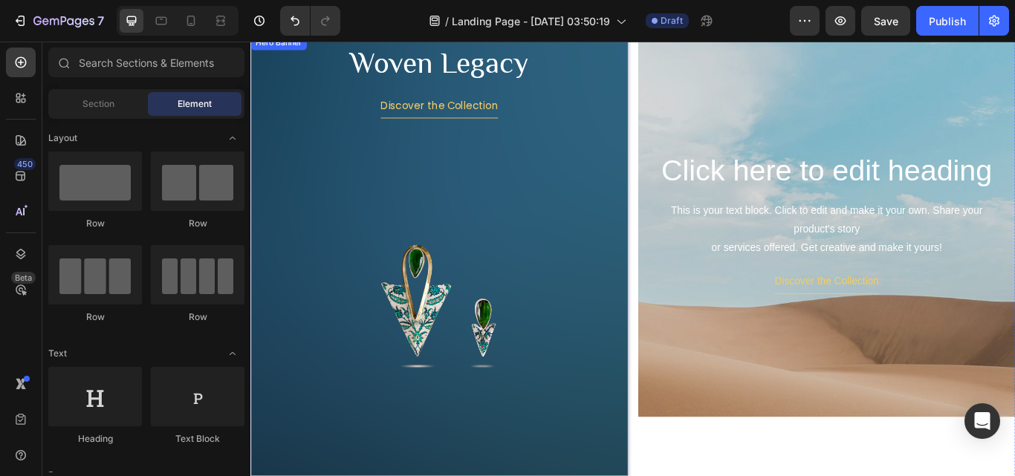
click at [656, 66] on p "Woven Legacy" at bounding box center [470, 67] width 413 height 45
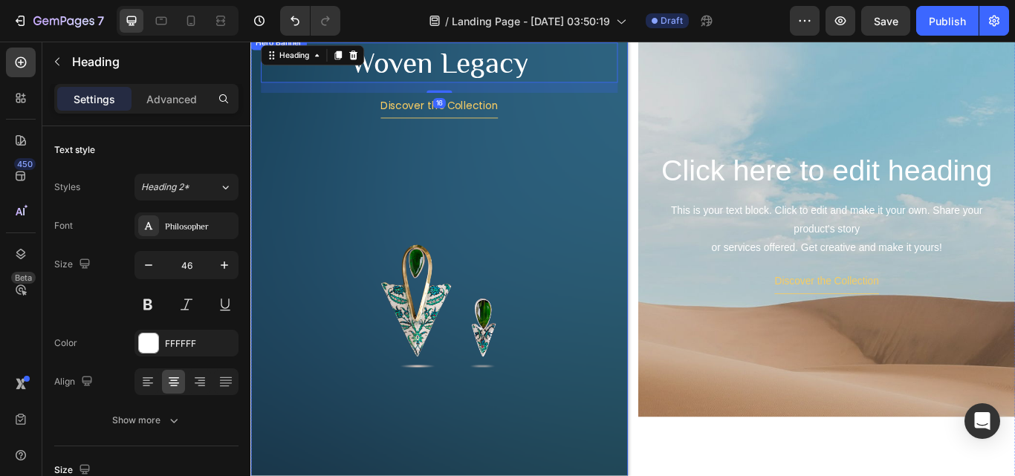
click at [675, 88] on div "Woven Legacy Heading 16 Discover the Collection Button Image" at bounding box center [470, 297] width 440 height 526
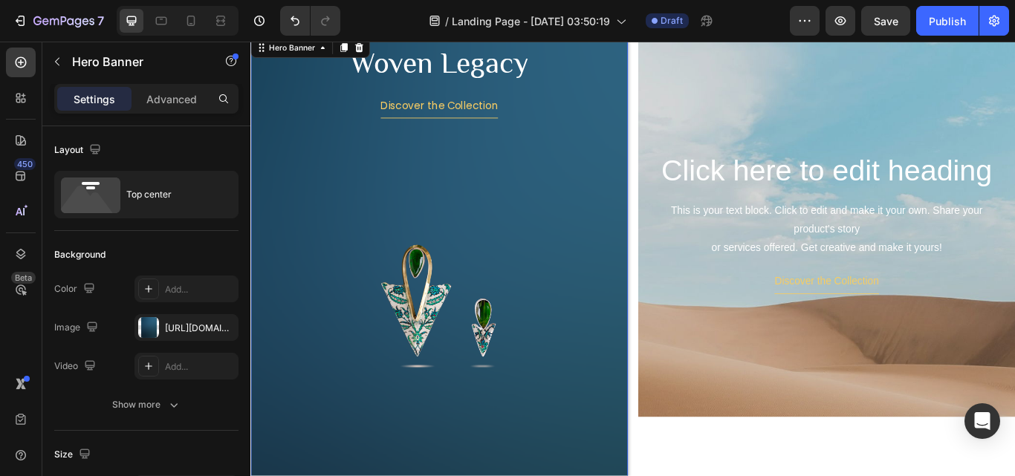
click at [678, 91] on div "Woven Legacy Heading Discover the Collection Button Image" at bounding box center [470, 297] width 440 height 526
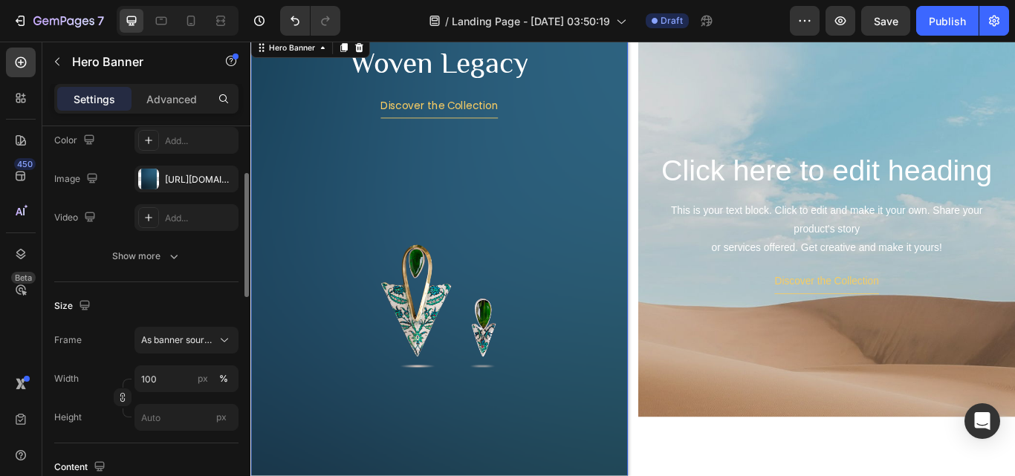
scroll to position [223, 0]
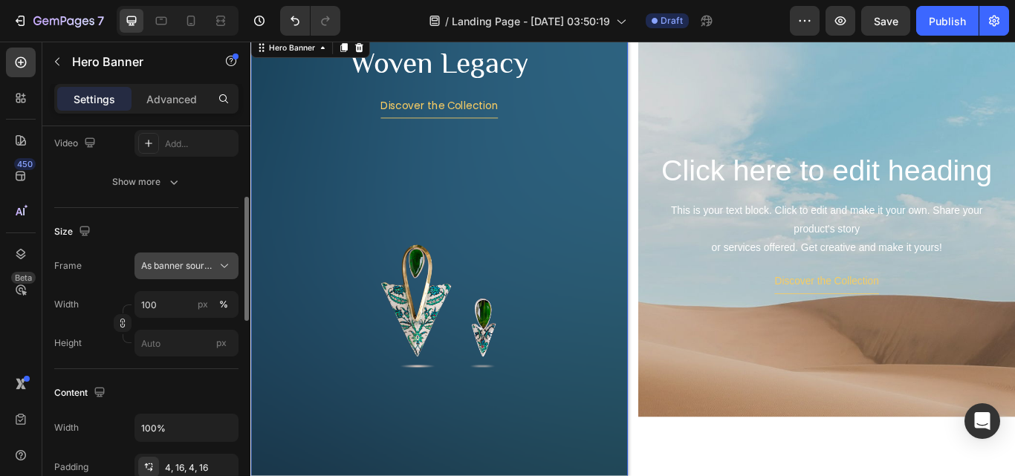
click at [201, 265] on span "As banner source" at bounding box center [177, 265] width 73 height 13
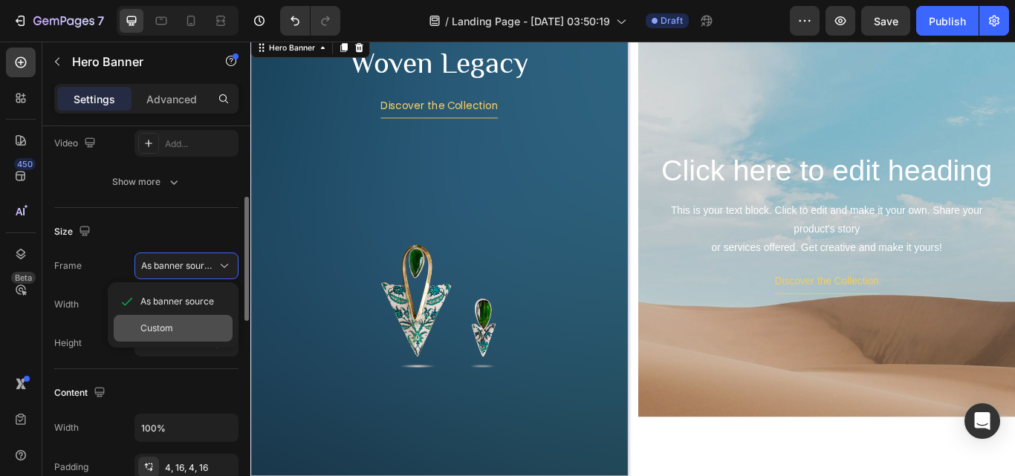
click at [177, 334] on div "Custom" at bounding box center [183, 328] width 86 height 13
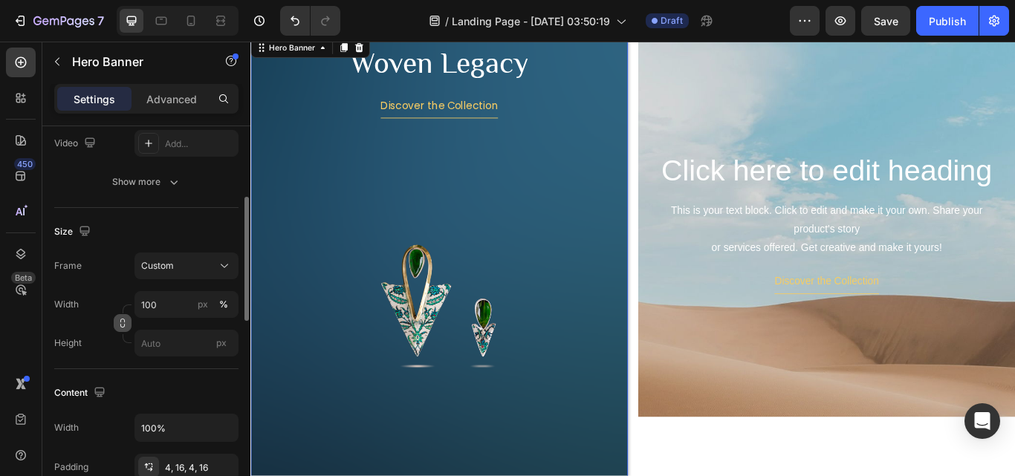
click at [120, 324] on icon "button" at bounding box center [122, 326] width 4 height 4
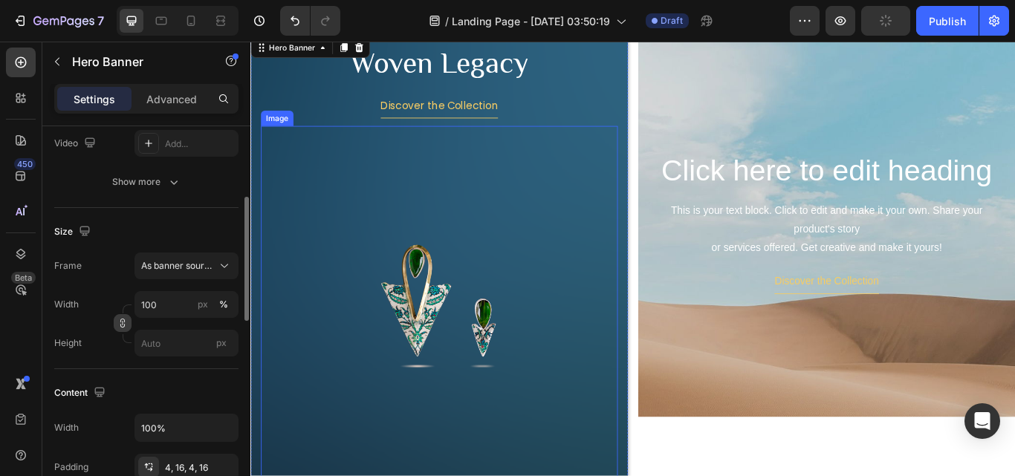
scroll to position [247, 0]
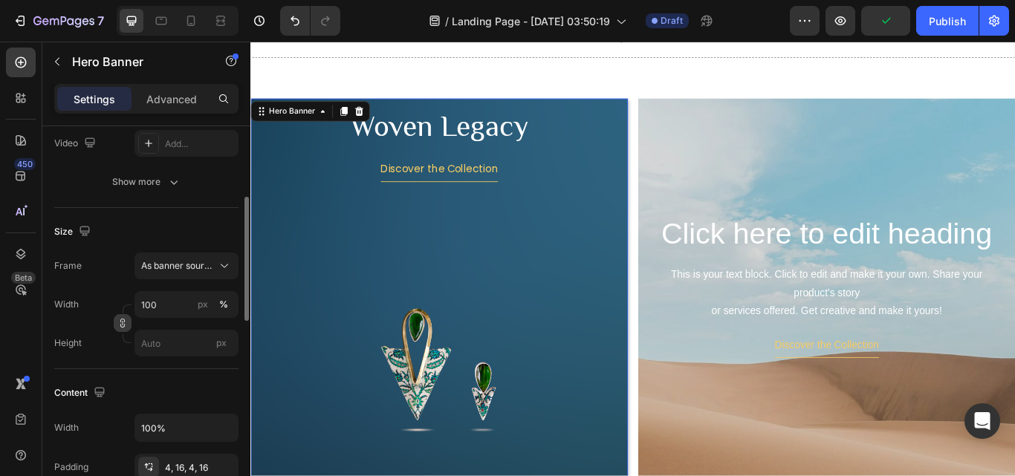
click at [121, 323] on icon "button" at bounding box center [122, 323] width 10 height 10
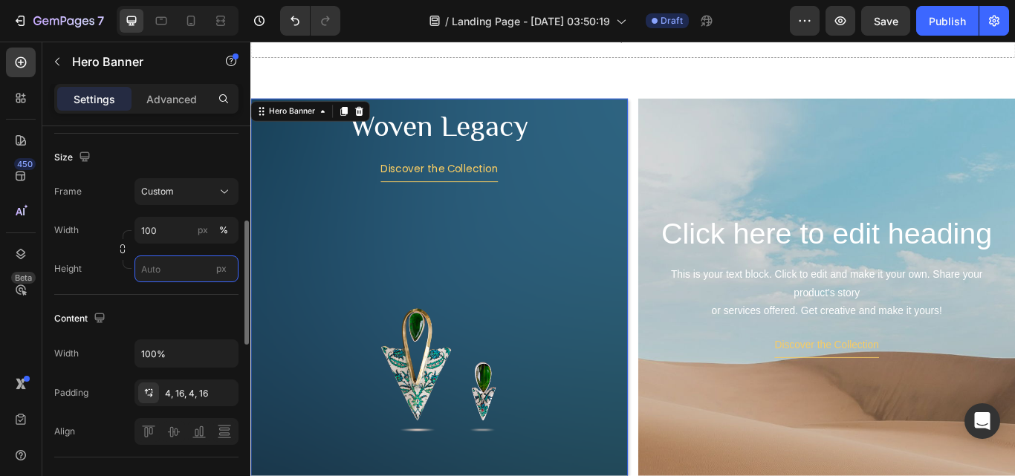
click at [184, 277] on input "px" at bounding box center [187, 269] width 104 height 27
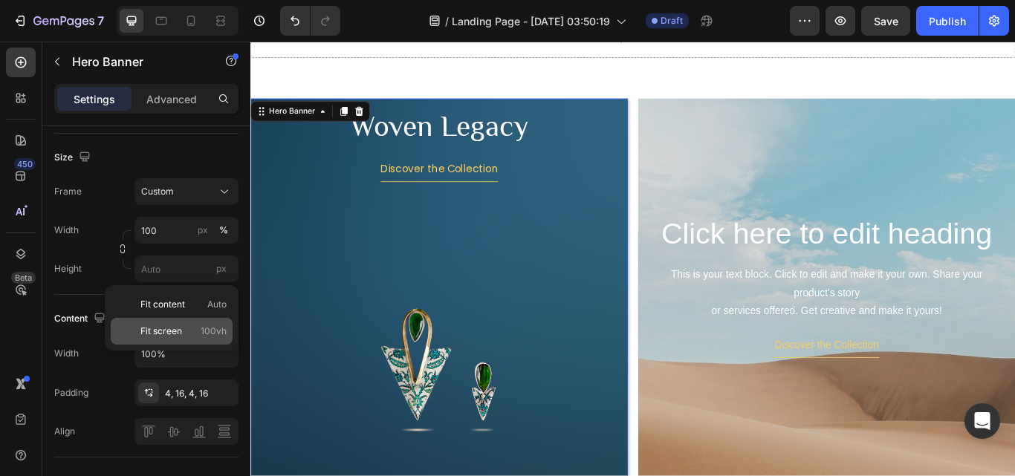
click at [175, 326] on span "Fit screen" at bounding box center [161, 331] width 42 height 13
type input "100 vh"
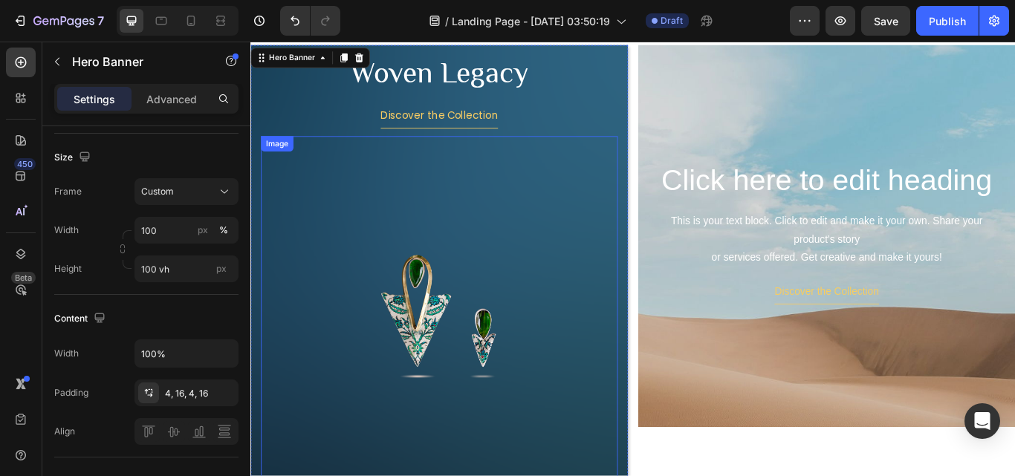
scroll to position [172, 0]
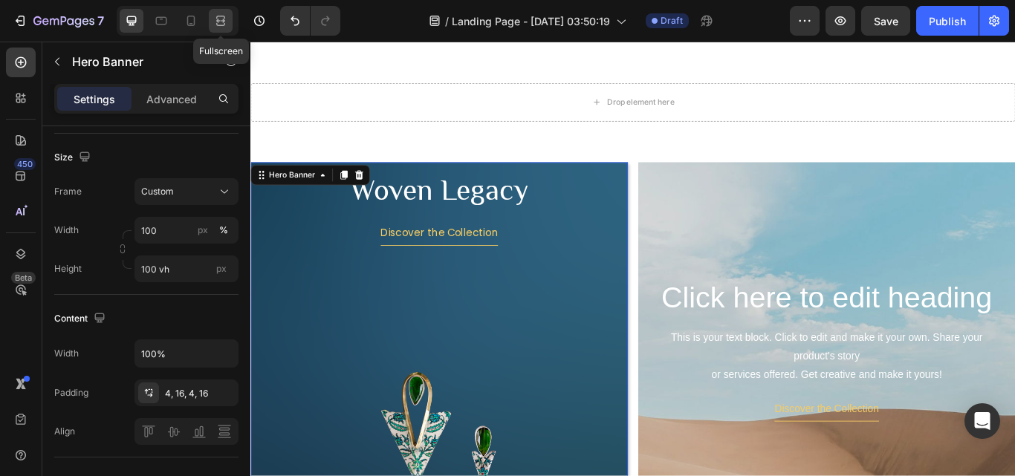
click at [221, 21] on icon at bounding box center [220, 20] width 15 height 15
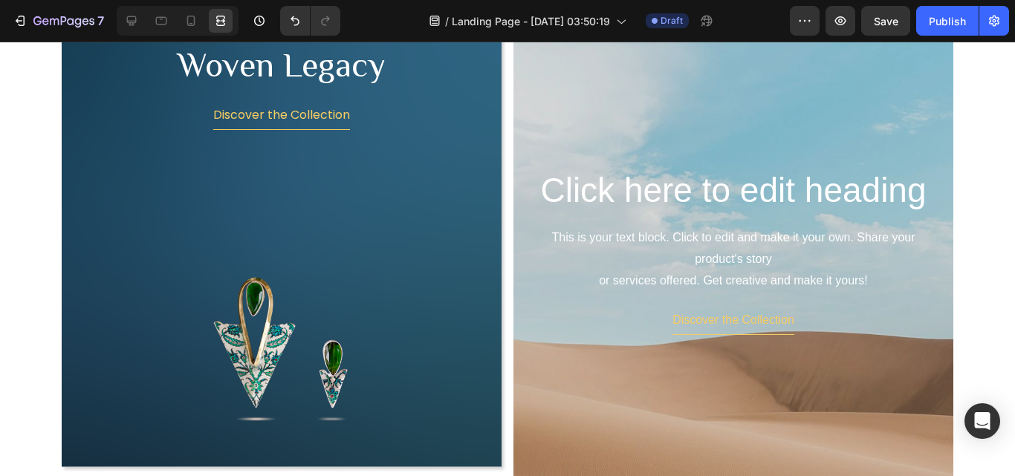
scroll to position [328, 0]
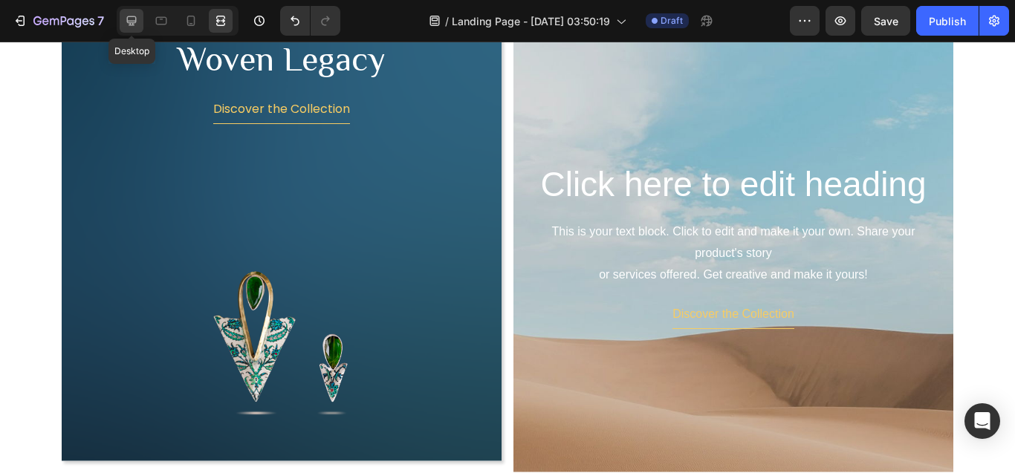
click at [129, 20] on icon at bounding box center [131, 20] width 15 height 15
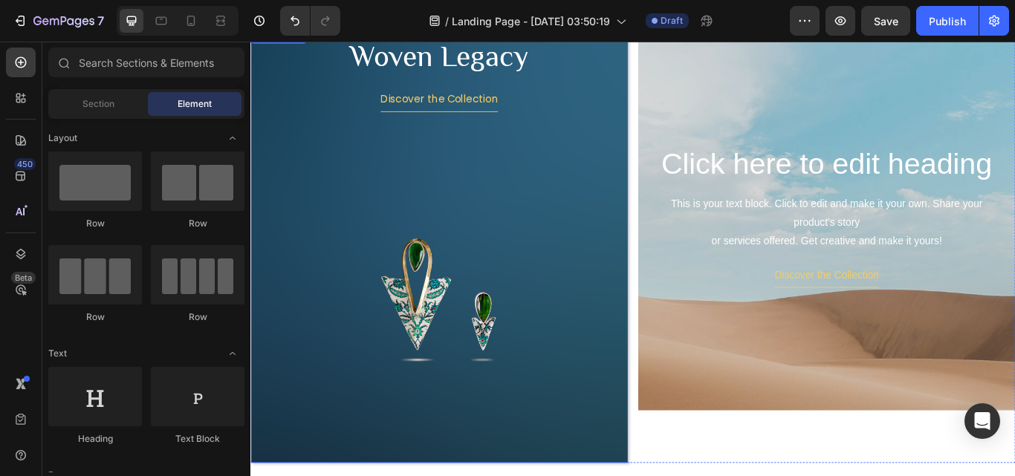
click at [679, 56] on div "Woven Legacy Heading Discover the Collection Button Image" at bounding box center [470, 290] width 440 height 526
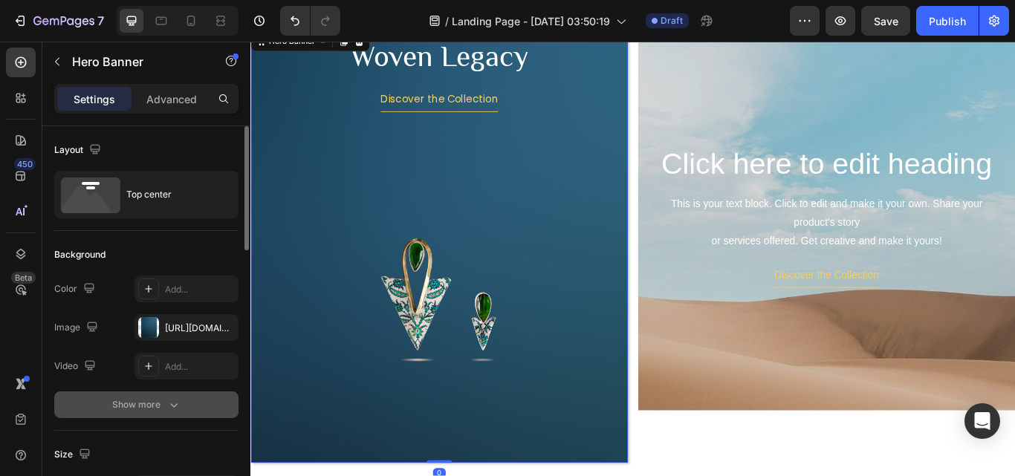
scroll to position [149, 0]
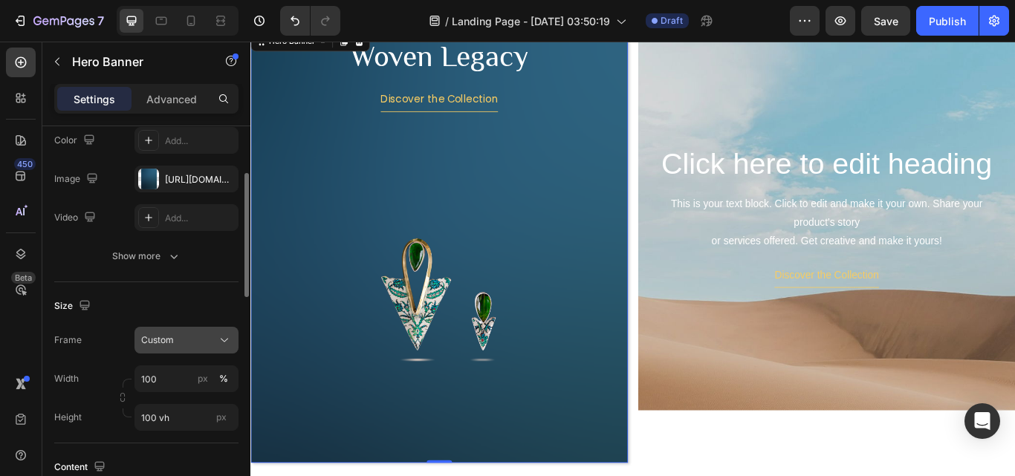
click at [195, 350] on button "Custom" at bounding box center [187, 340] width 104 height 27
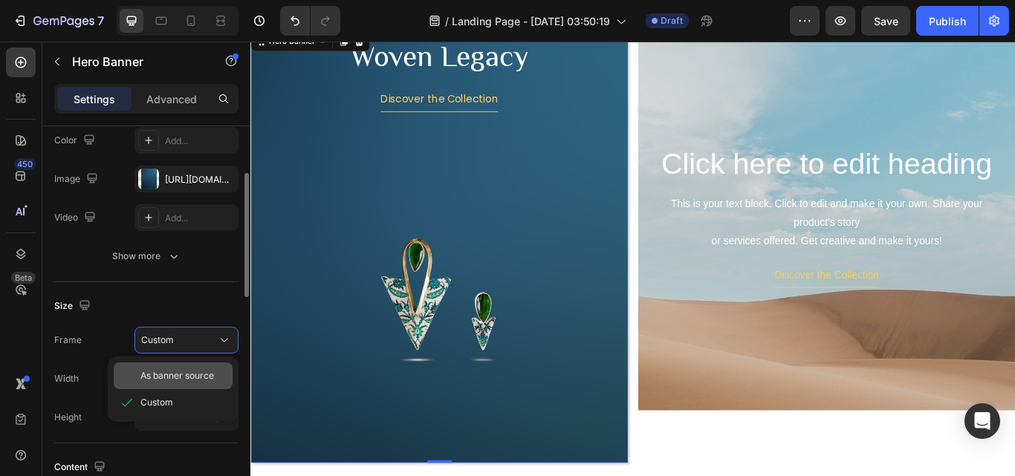
click at [184, 377] on span "As banner source" at bounding box center [177, 375] width 74 height 13
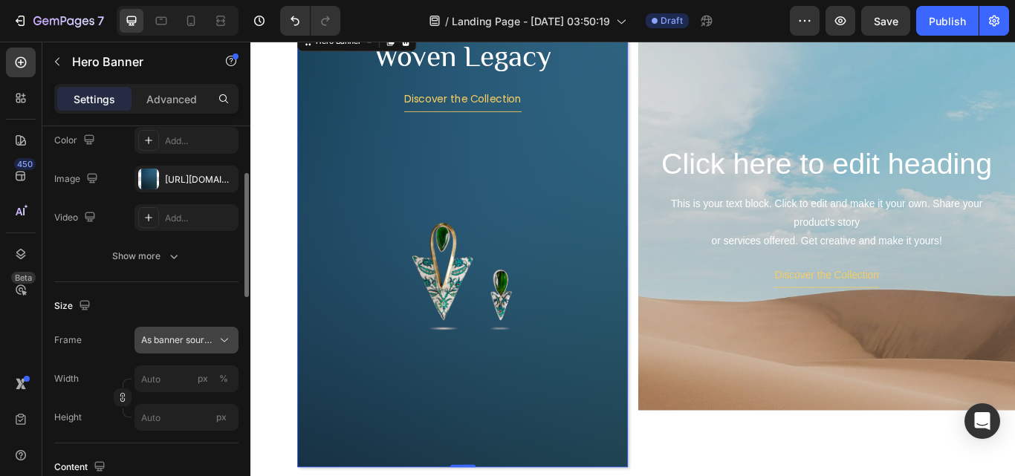
click at [192, 335] on span "As banner source" at bounding box center [177, 340] width 73 height 13
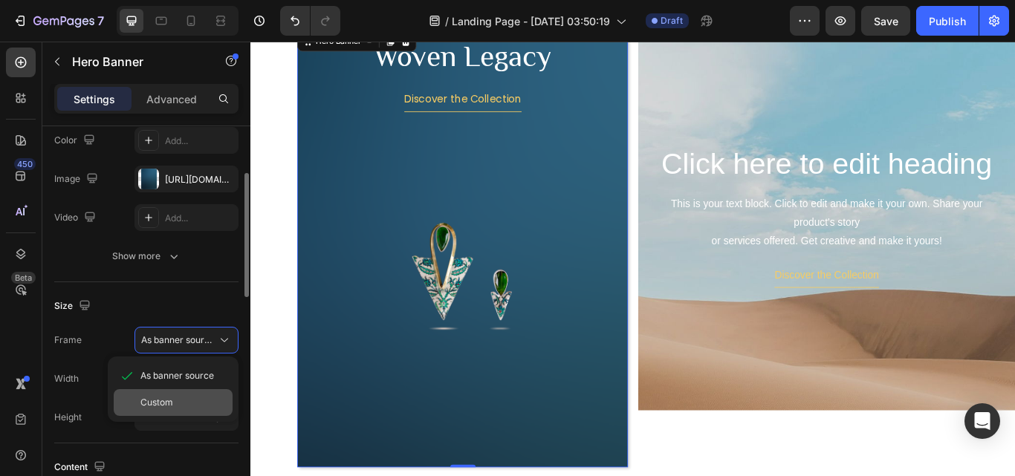
click at [172, 399] on span "Custom" at bounding box center [156, 402] width 33 height 13
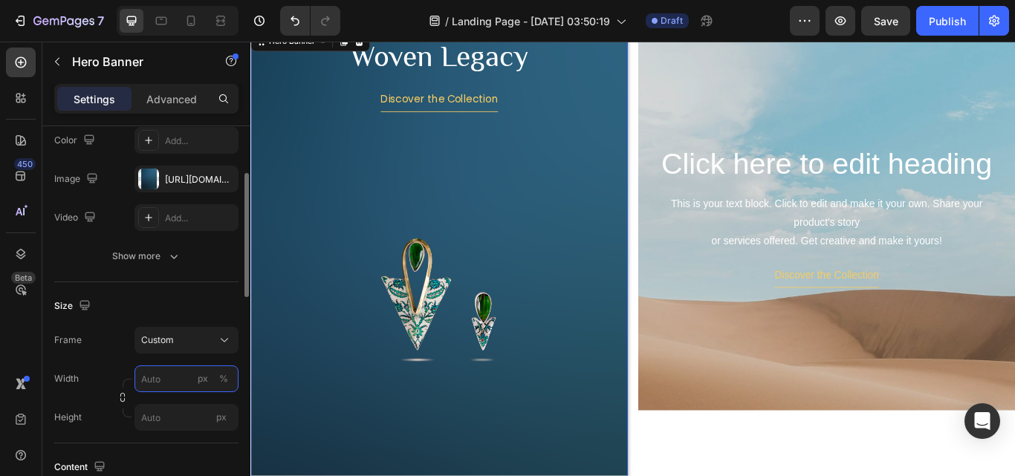
click at [152, 378] on input "px %" at bounding box center [187, 379] width 104 height 27
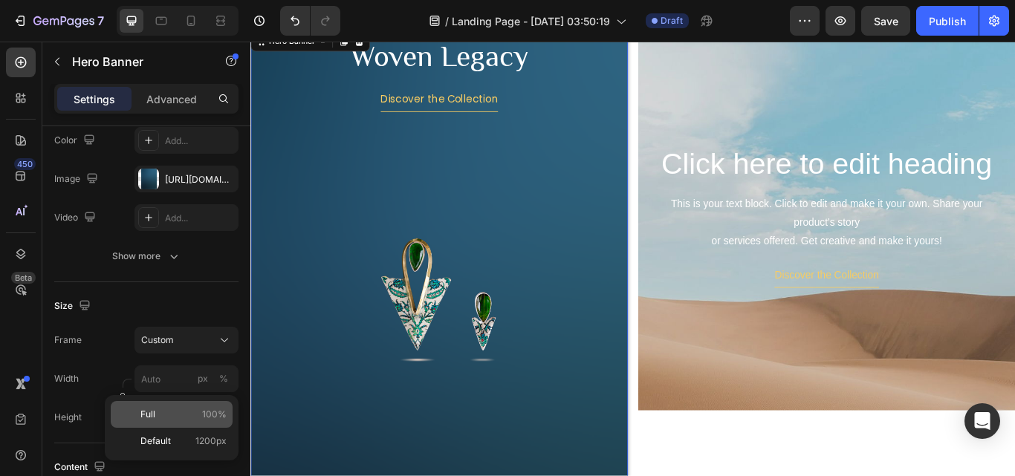
click at [165, 410] on p "Full 100%" at bounding box center [183, 414] width 86 height 13
type input "100"
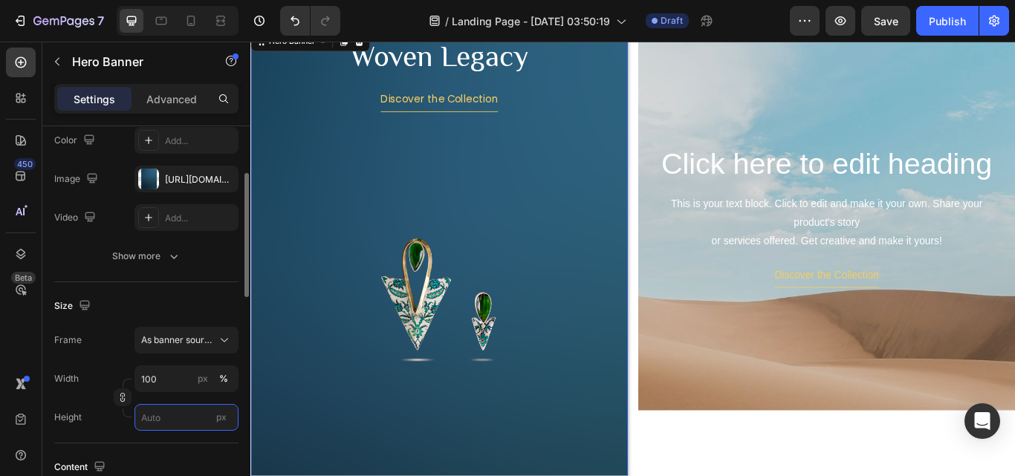
click at [165, 418] on input "px" at bounding box center [187, 417] width 104 height 27
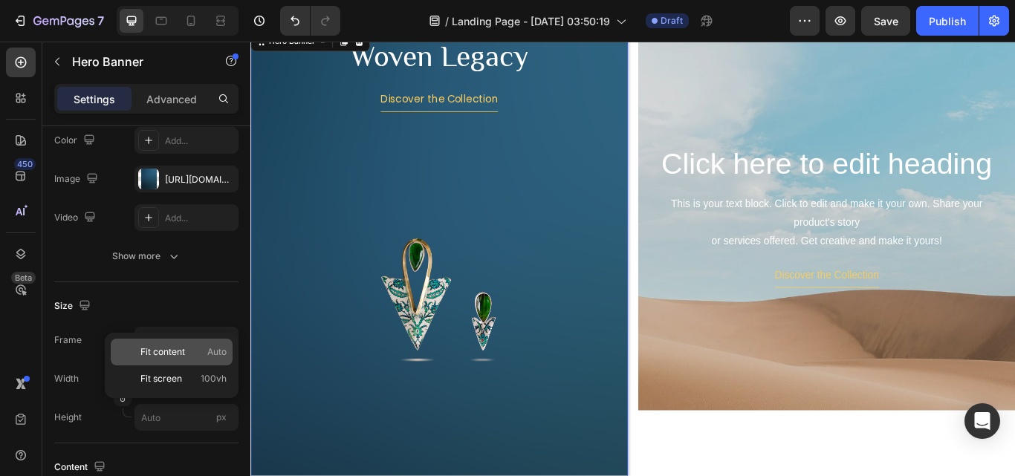
click at [175, 352] on span "Fit content" at bounding box center [162, 352] width 45 height 13
type input "Auto"
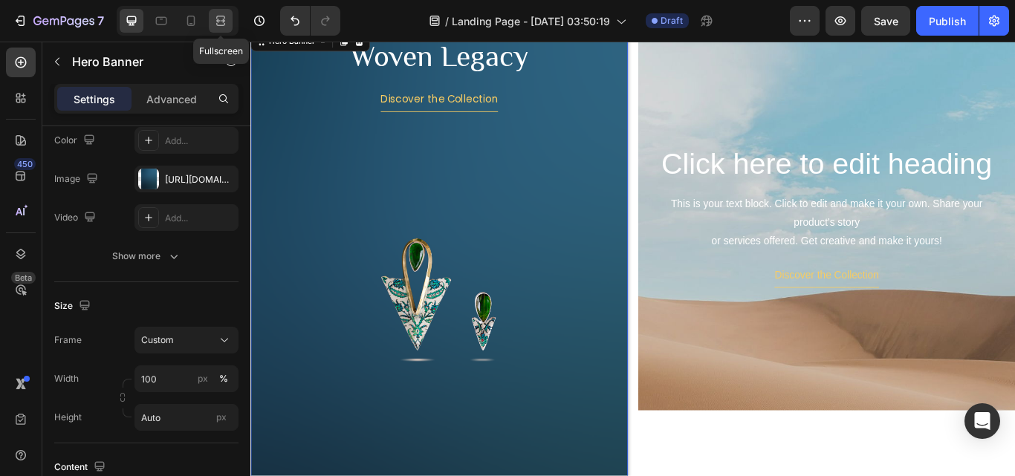
click at [221, 22] on icon at bounding box center [223, 21] width 4 height 4
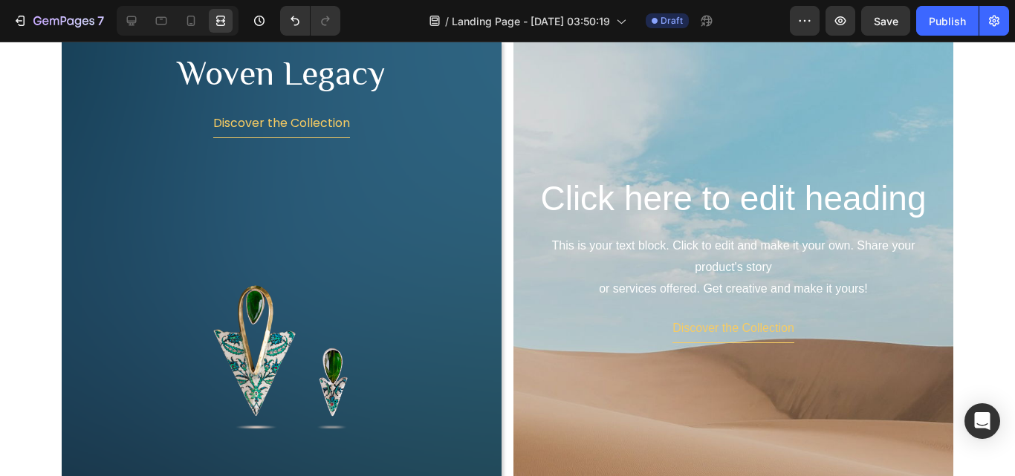
scroll to position [313, 0]
click at [132, 27] on icon at bounding box center [131, 20] width 15 height 15
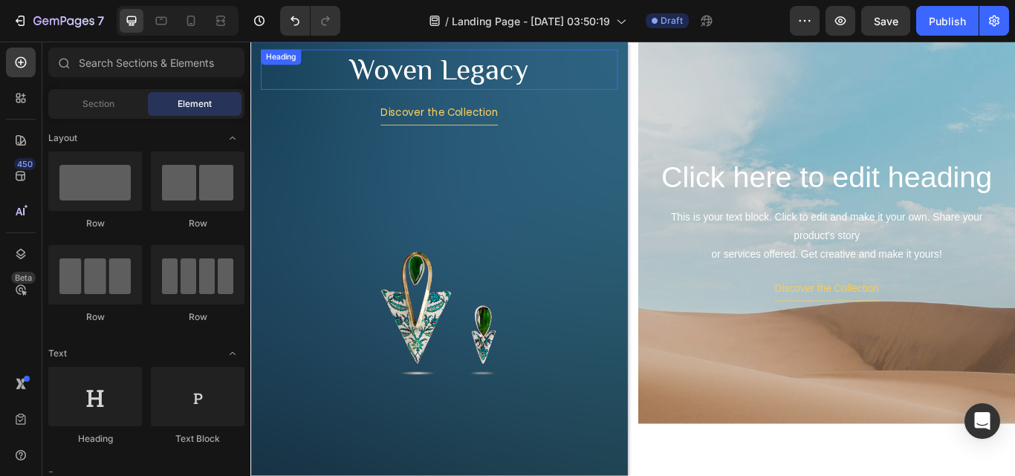
click at [581, 79] on p "Woven Legacy" at bounding box center [470, 75] width 413 height 45
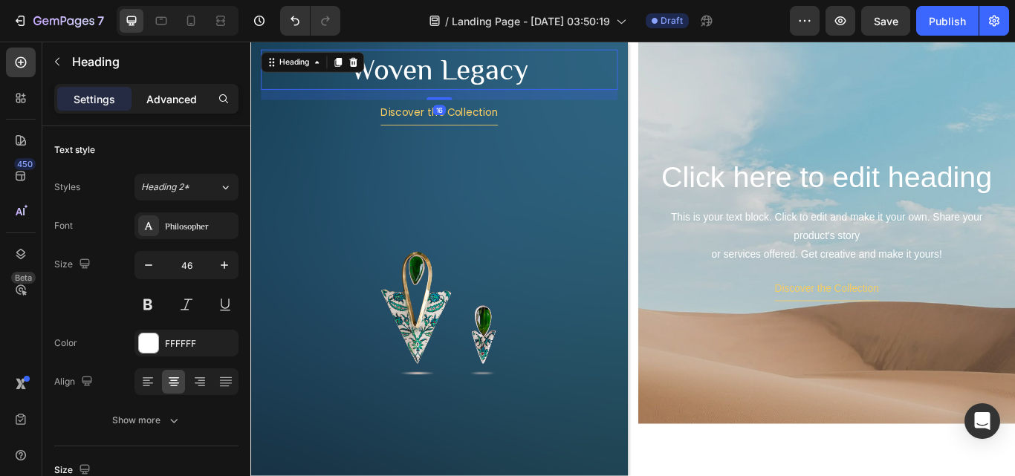
click at [163, 103] on p "Advanced" at bounding box center [171, 99] width 51 height 16
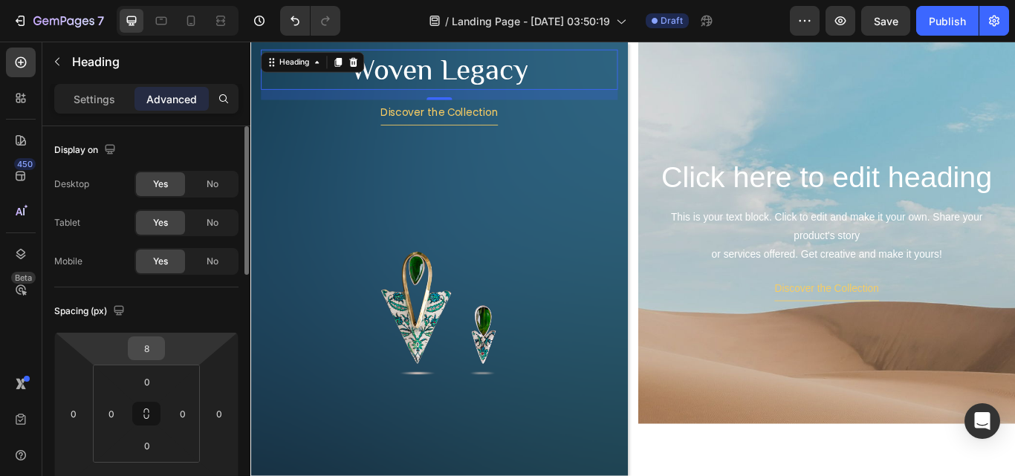
click at [146, 343] on input "8" at bounding box center [147, 348] width 30 height 22
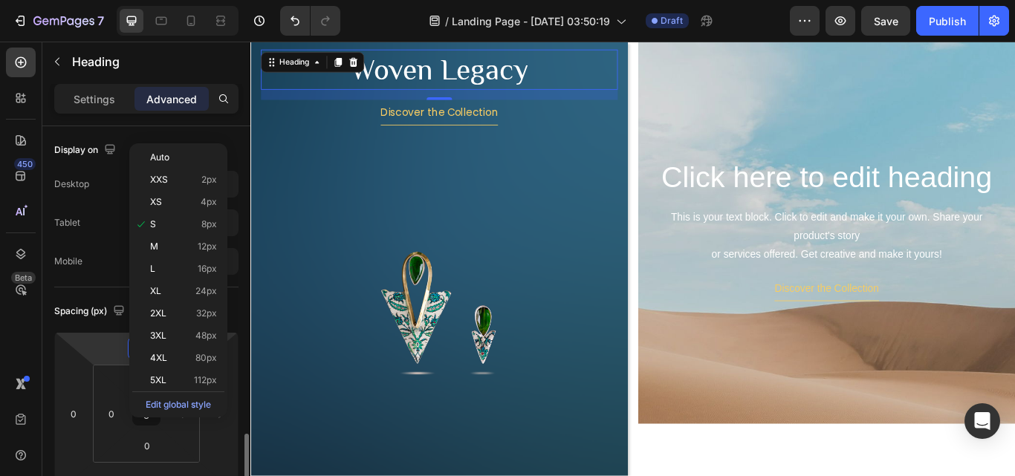
scroll to position [223, 0]
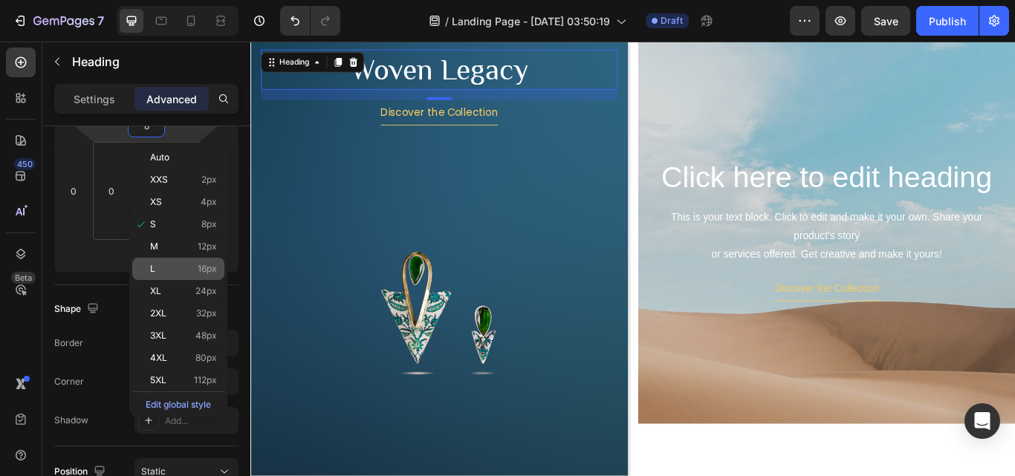
click at [161, 273] on p "L 16px" at bounding box center [183, 269] width 67 height 10
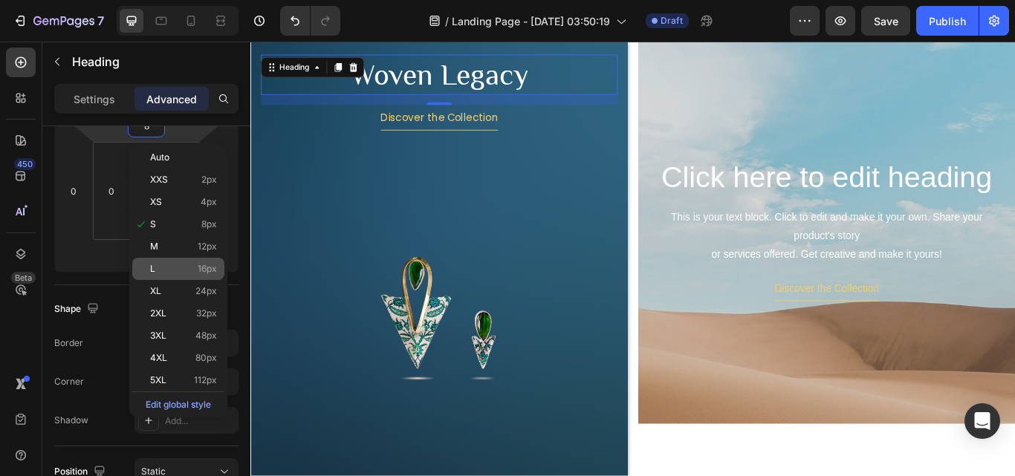
type input "16"
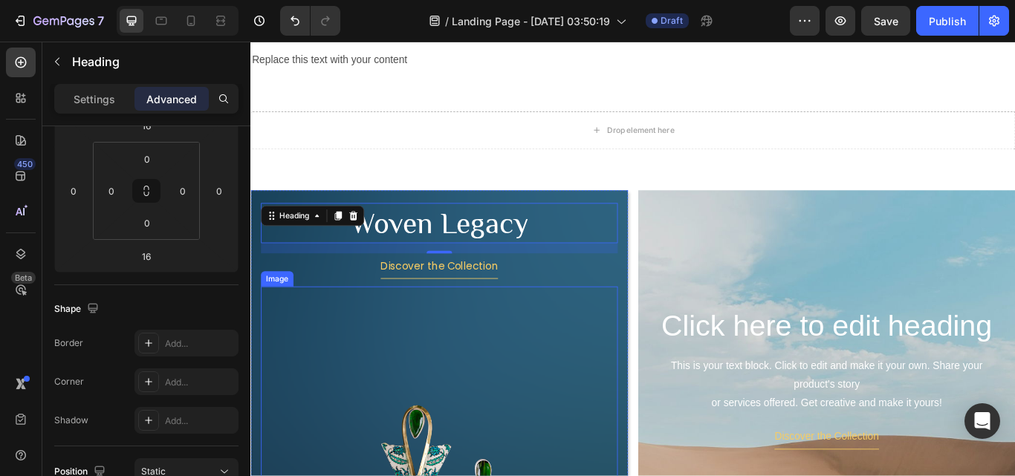
scroll to position [164, 0]
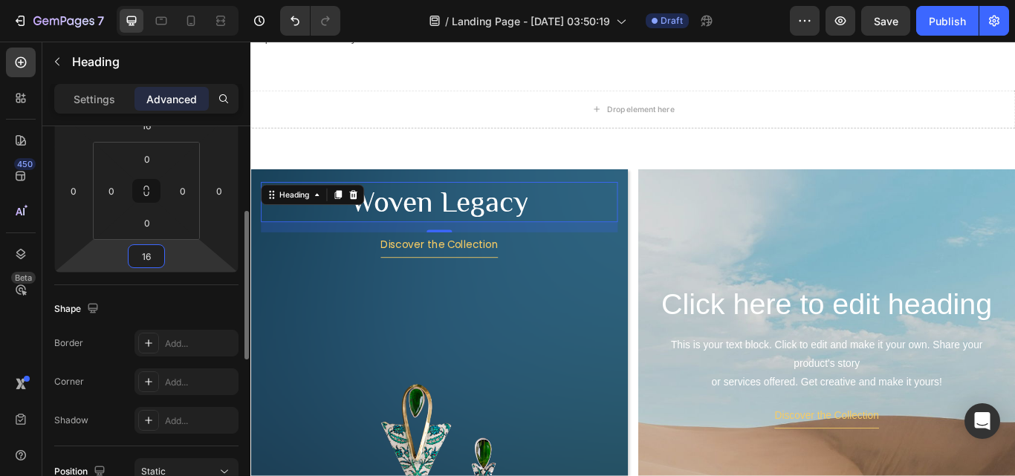
click at [149, 253] on input "16" at bounding box center [147, 256] width 30 height 22
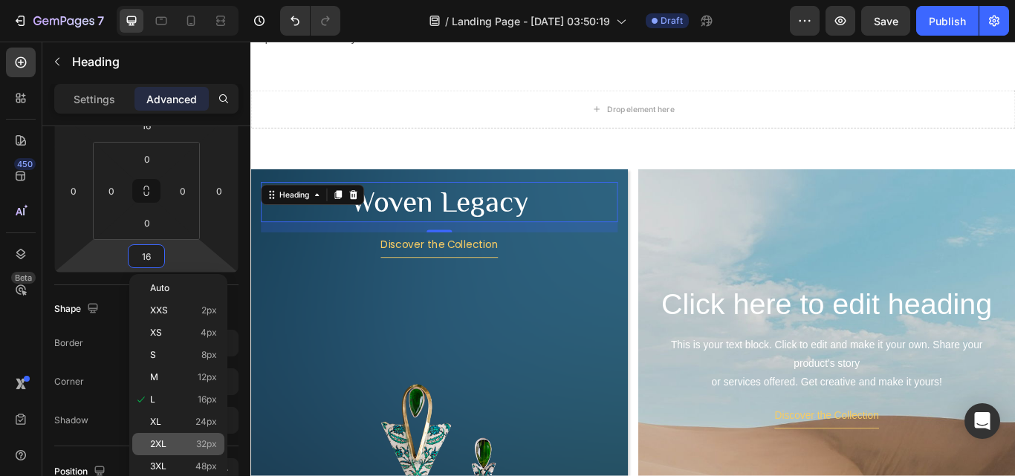
click at [181, 441] on p "2XL 32px" at bounding box center [183, 444] width 67 height 10
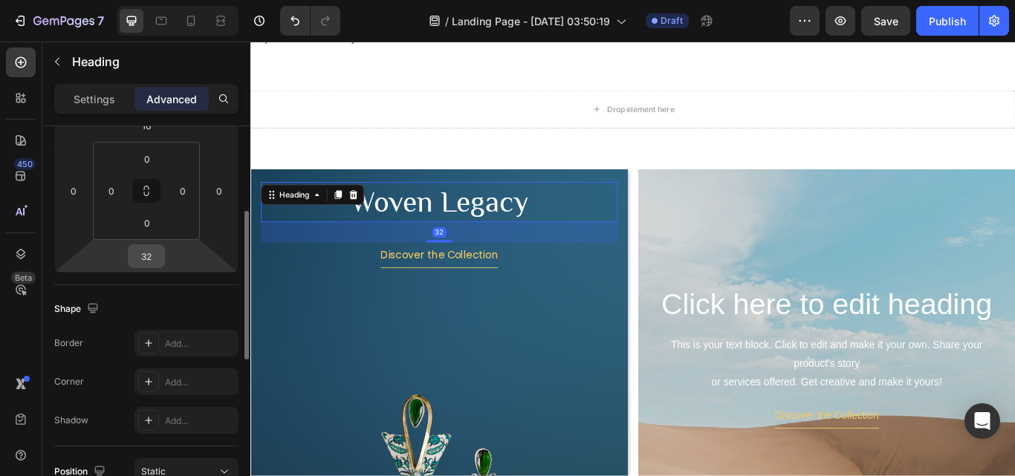
click at [152, 261] on input "32" at bounding box center [147, 256] width 30 height 22
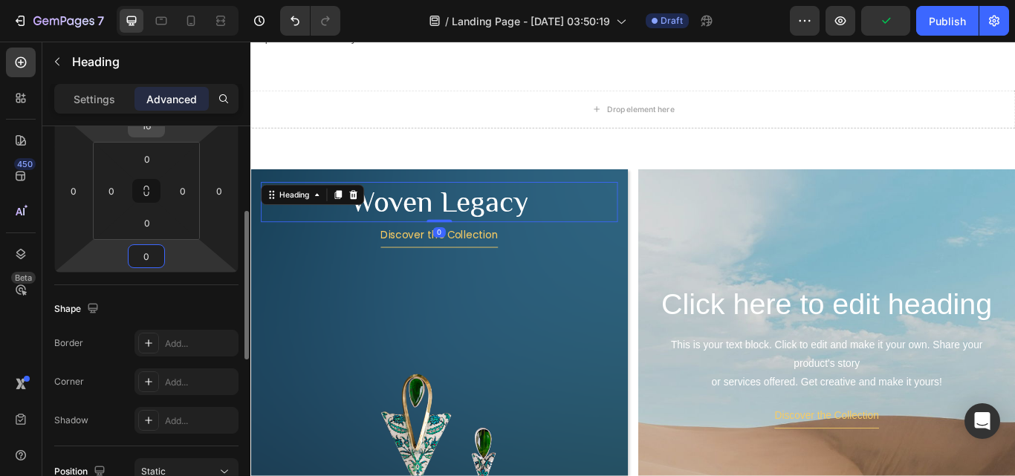
type input "0"
click at [152, 131] on input "16" at bounding box center [147, 125] width 30 height 22
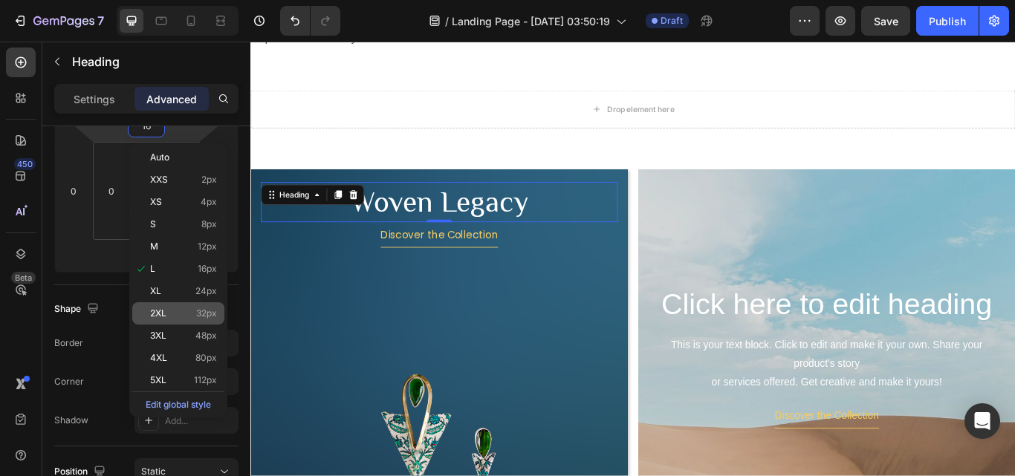
click at [163, 318] on span "2XL" at bounding box center [158, 313] width 16 height 10
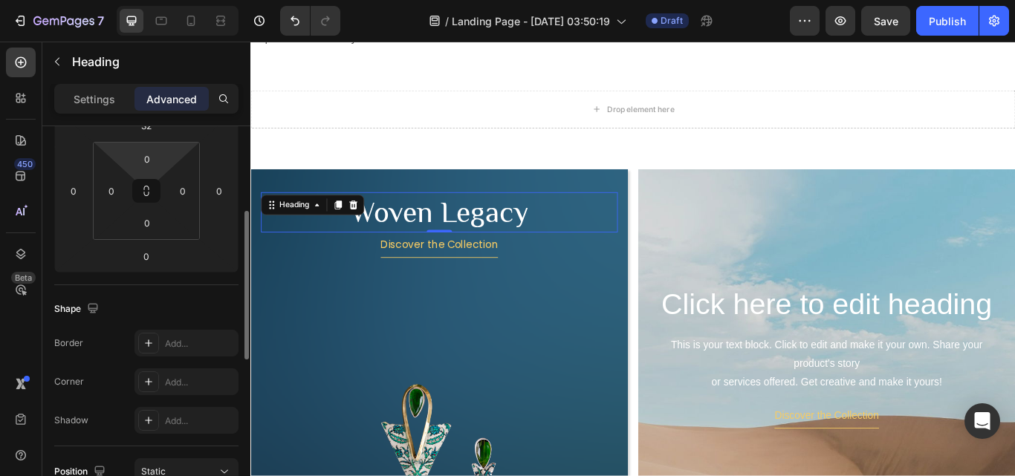
scroll to position [149, 0]
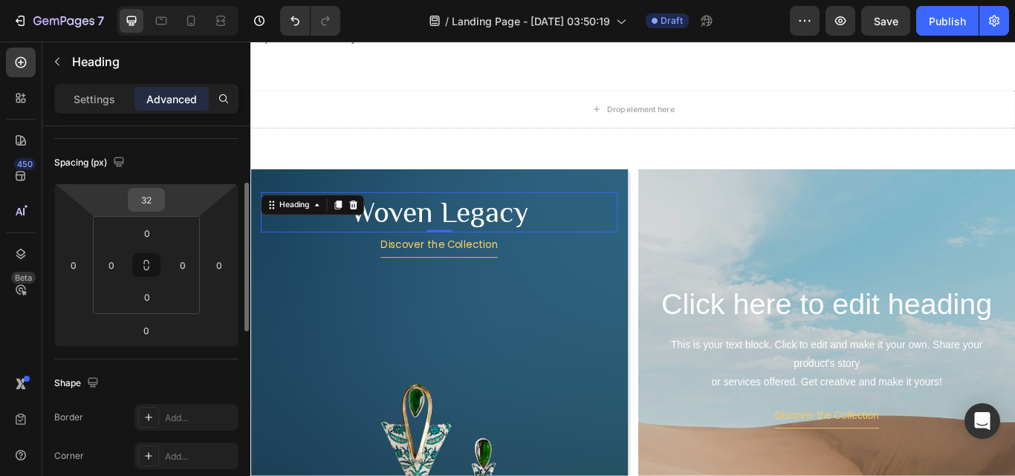
click at [149, 199] on input "32" at bounding box center [147, 200] width 30 height 22
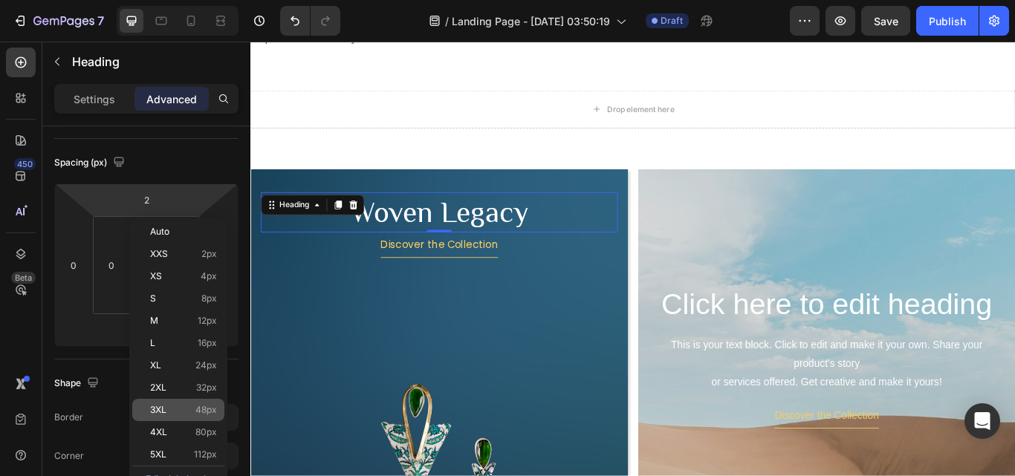
click at [163, 405] on div "3XL 48px" at bounding box center [178, 410] width 92 height 22
type input "48"
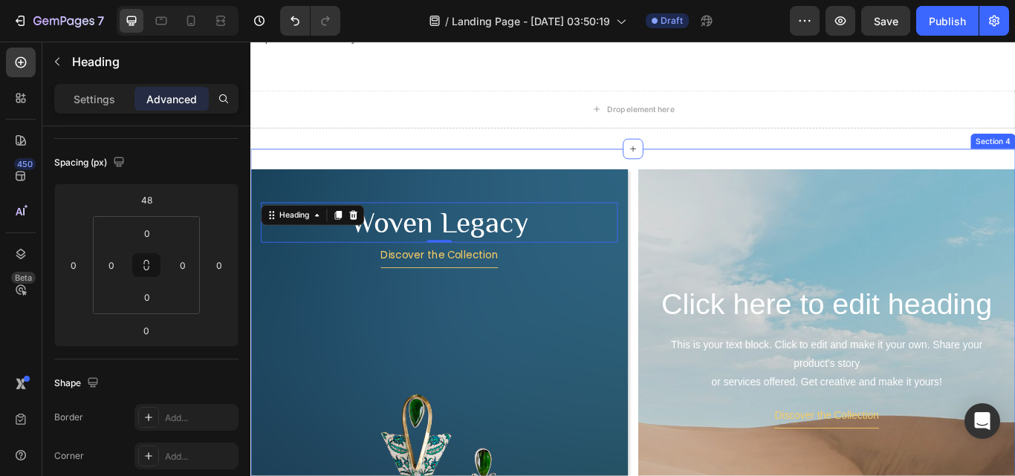
click at [577, 169] on div "Woven Legacy Heading 0 Discover the Collection Button Image Hero Banner Click h…" at bounding box center [696, 463] width 892 height 592
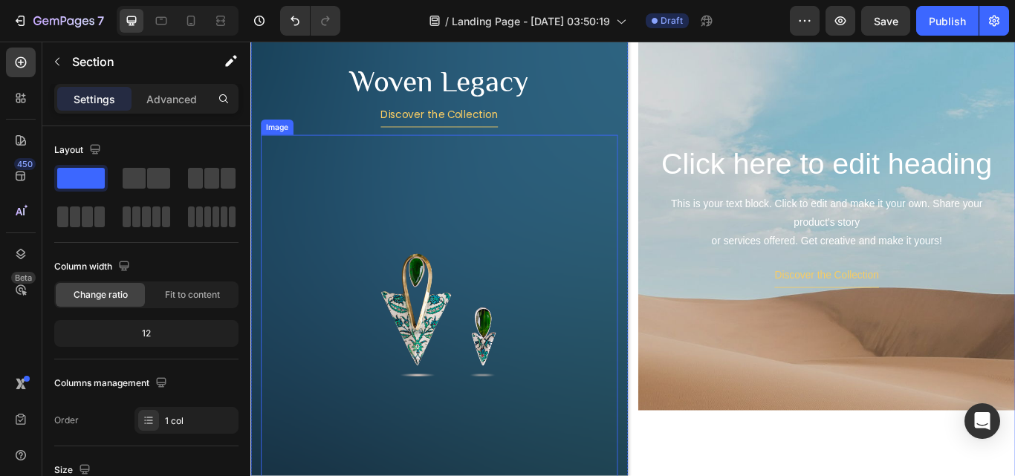
scroll to position [313, 0]
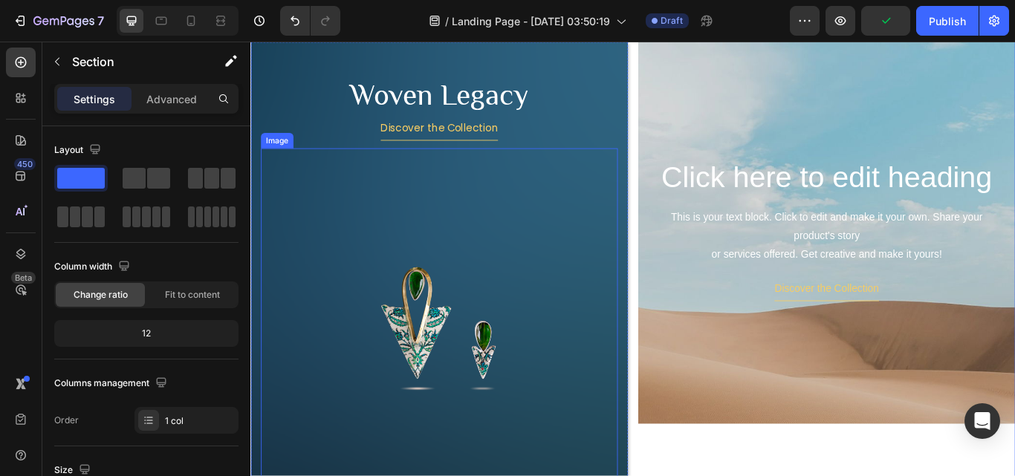
click at [444, 383] on img at bounding box center [470, 374] width 416 height 416
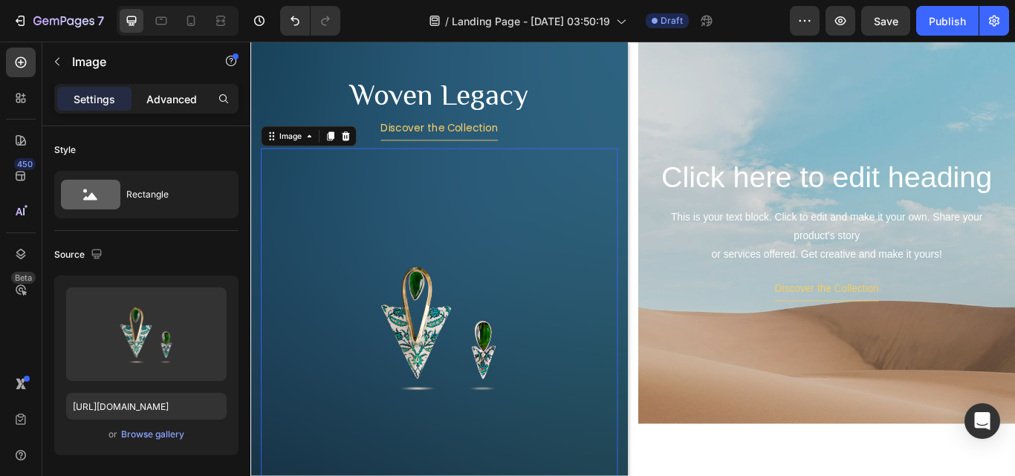
click at [171, 108] on div "Advanced" at bounding box center [172, 99] width 74 height 24
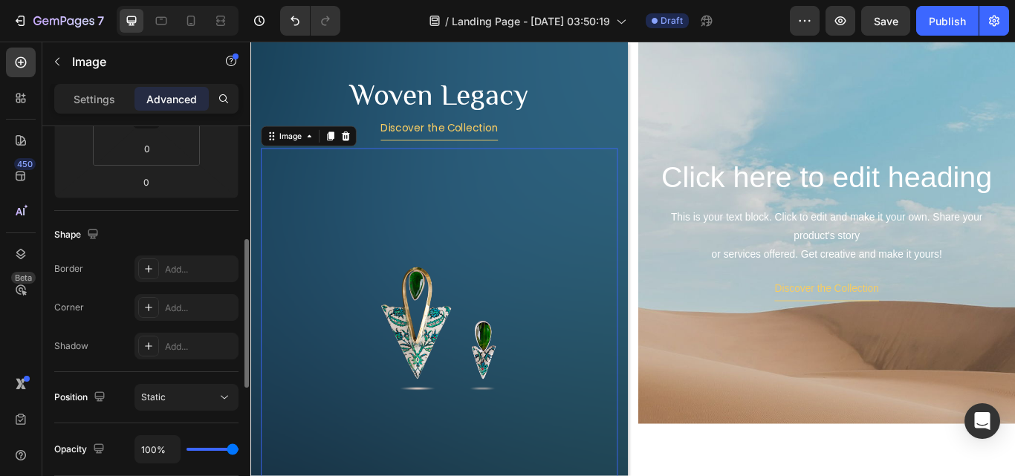
scroll to position [74, 0]
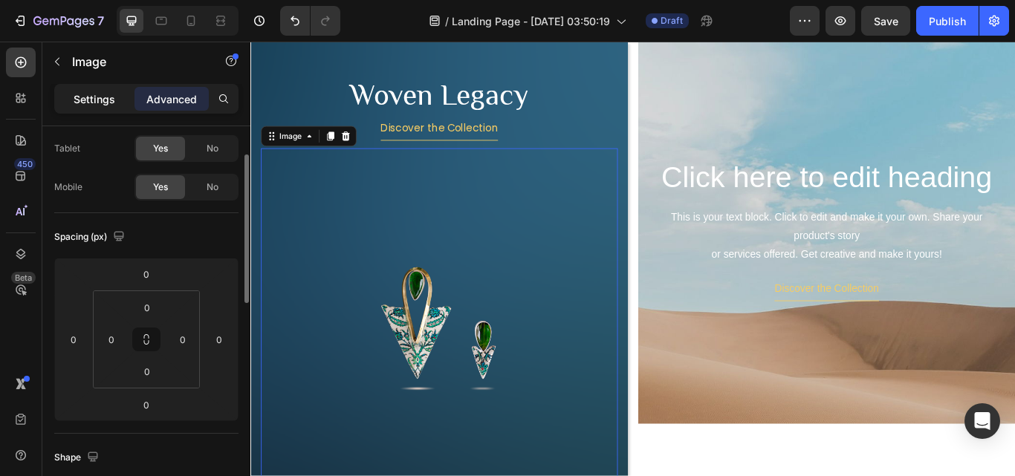
click at [103, 100] on p "Settings" at bounding box center [95, 99] width 42 height 16
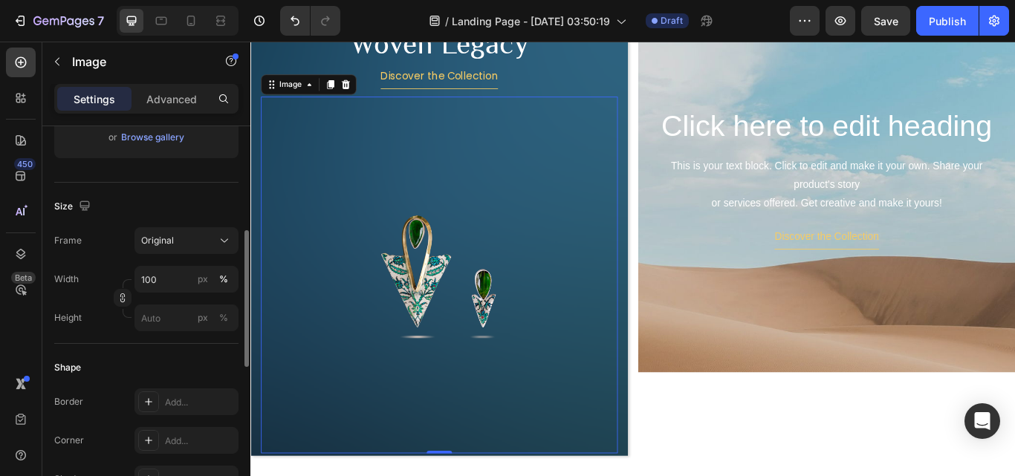
scroll to position [387, 0]
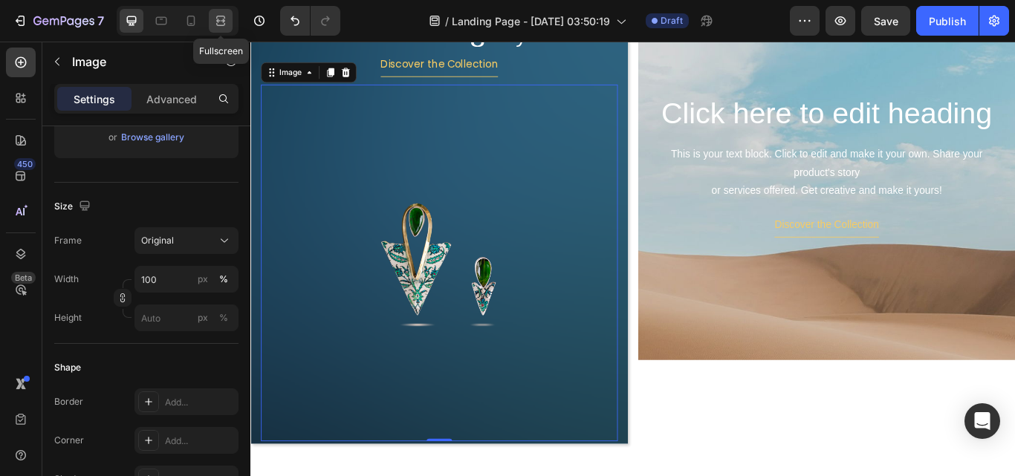
click at [219, 24] on icon at bounding box center [220, 20] width 15 height 15
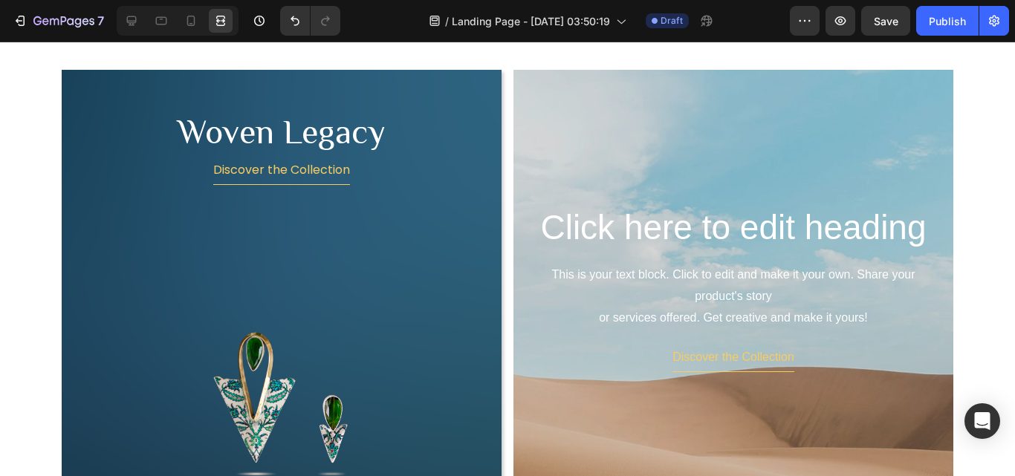
scroll to position [311, 0]
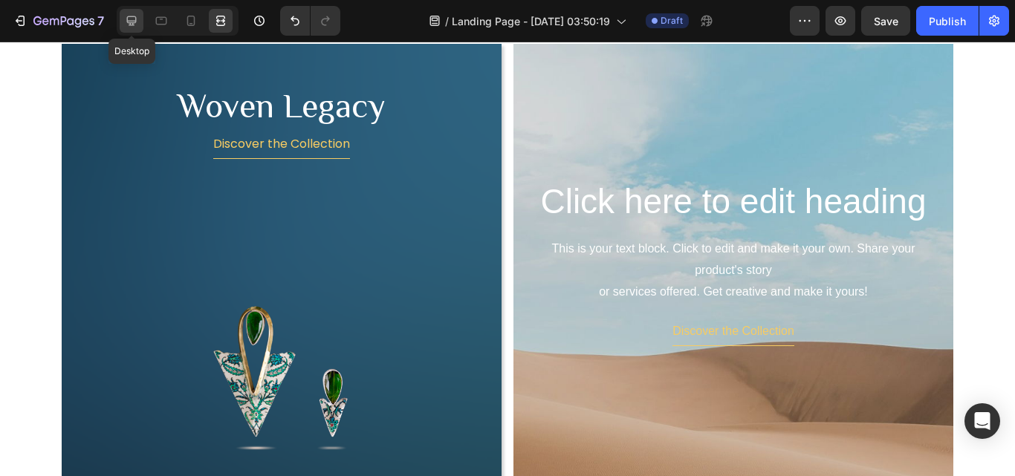
click at [134, 24] on icon at bounding box center [131, 20] width 15 height 15
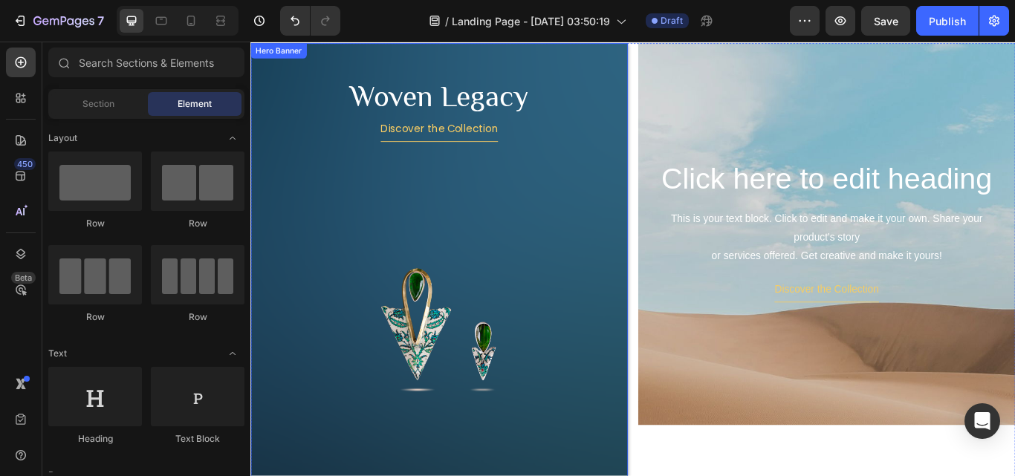
click at [675, 68] on div "Woven Legacy Heading Discover the Collection Button Image" at bounding box center [470, 316] width 440 height 544
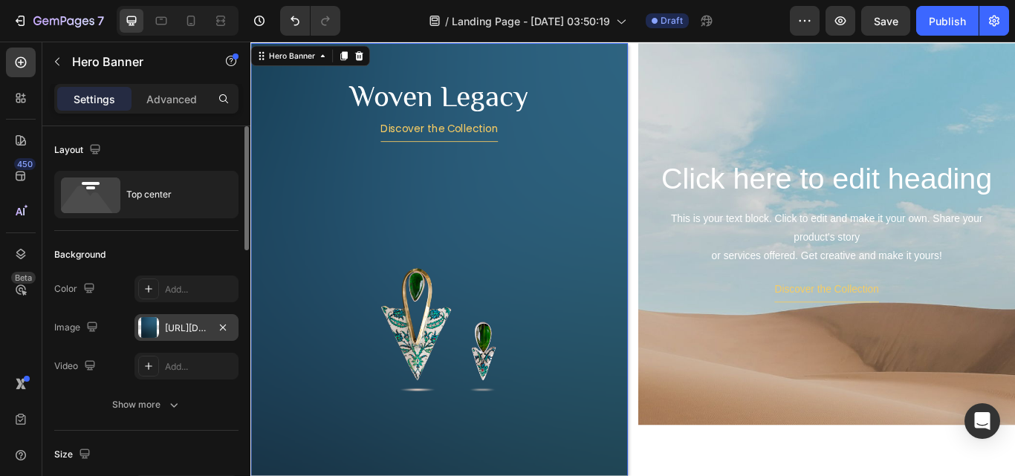
click at [159, 326] on div "[URL][DOMAIN_NAME]" at bounding box center [187, 327] width 104 height 27
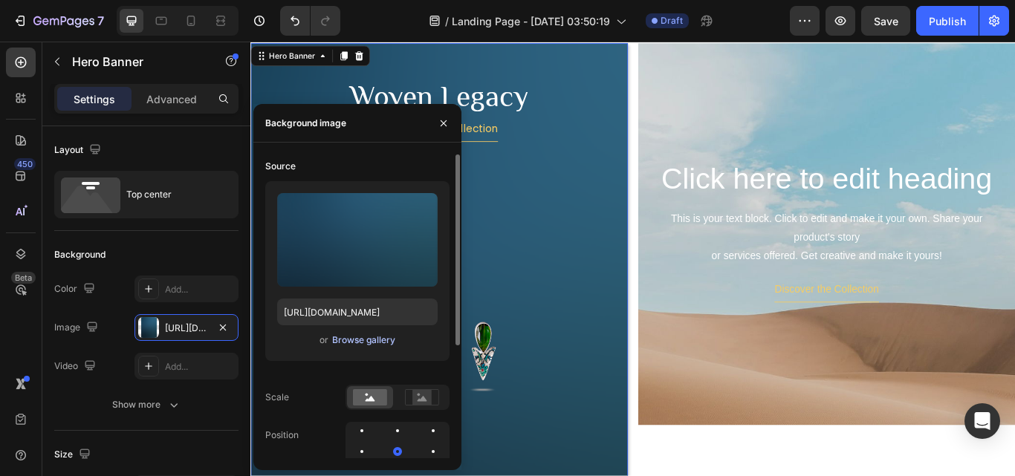
click at [375, 342] on div "Browse gallery" at bounding box center [363, 340] width 63 height 13
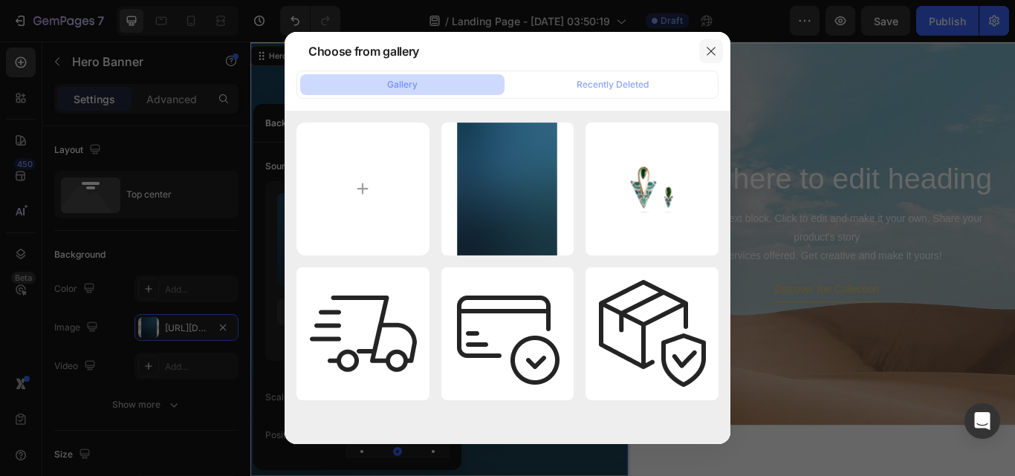
click at [711, 53] on icon "button" at bounding box center [711, 51] width 12 height 12
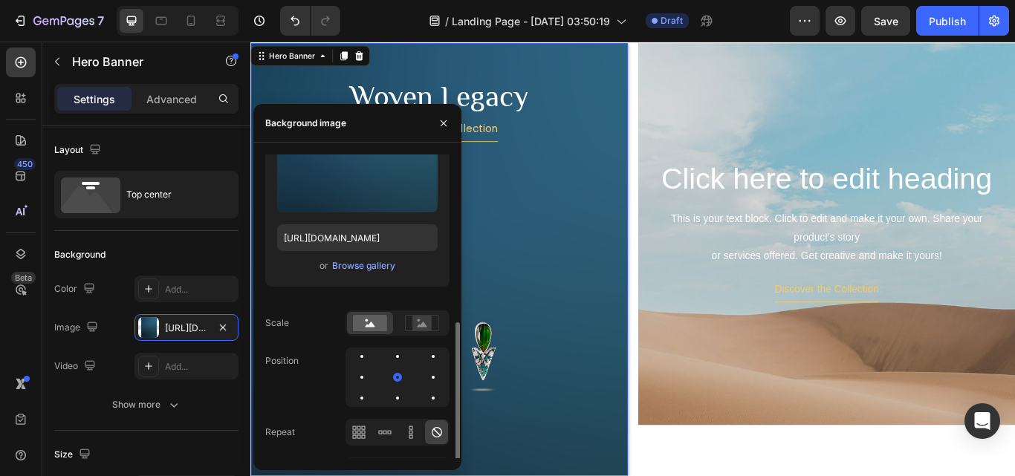
scroll to position [149, 0]
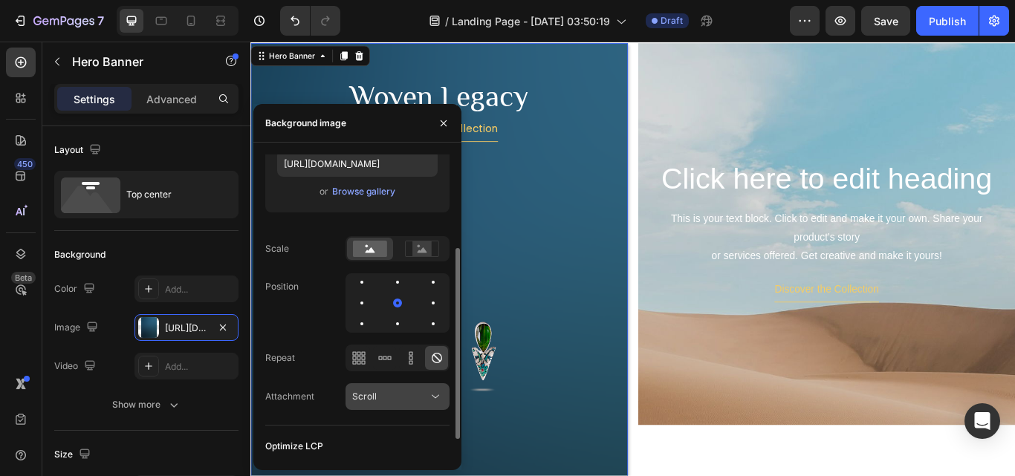
click at [376, 402] on div "Scroll" at bounding box center [390, 396] width 76 height 13
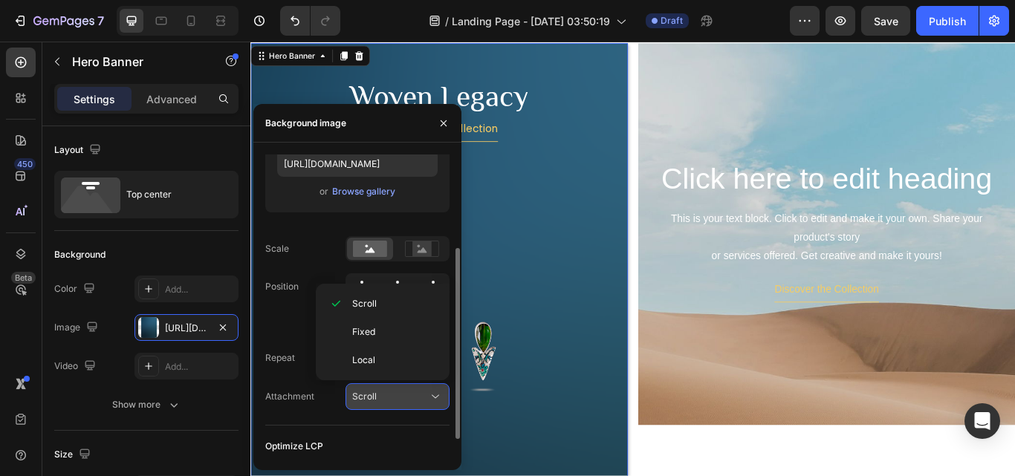
click at [376, 402] on div "Scroll" at bounding box center [390, 396] width 76 height 13
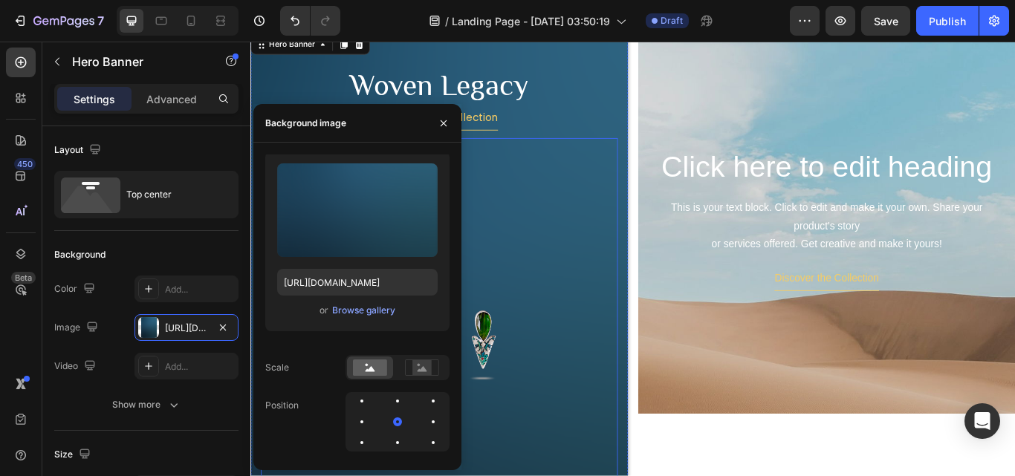
scroll to position [311, 0]
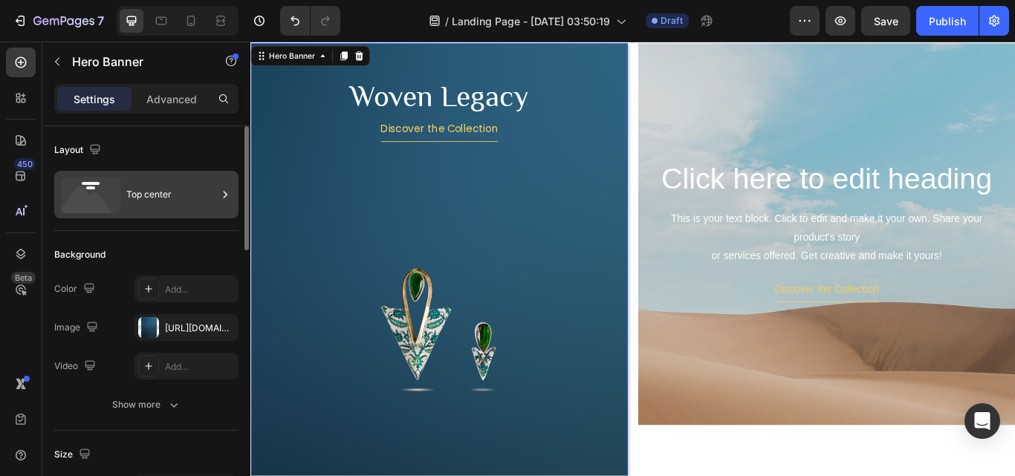
click at [218, 196] on icon at bounding box center [225, 194] width 15 height 15
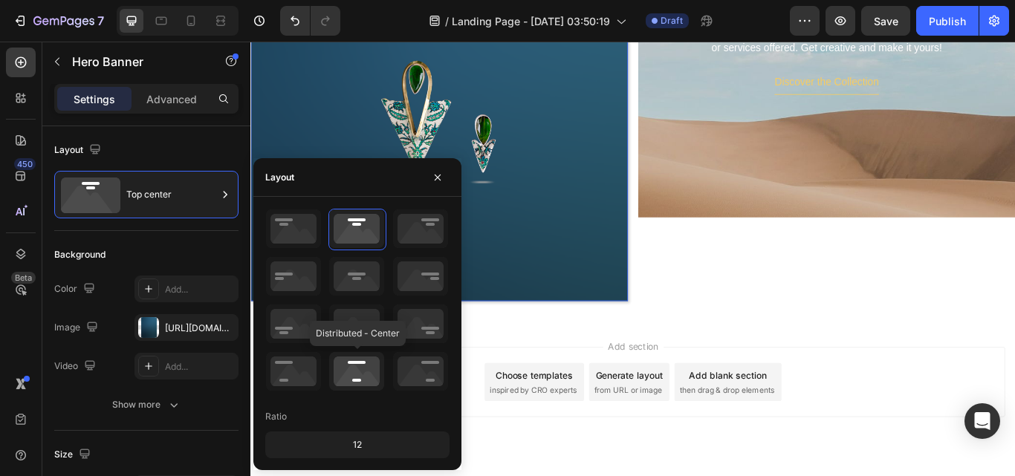
scroll to position [583, 0]
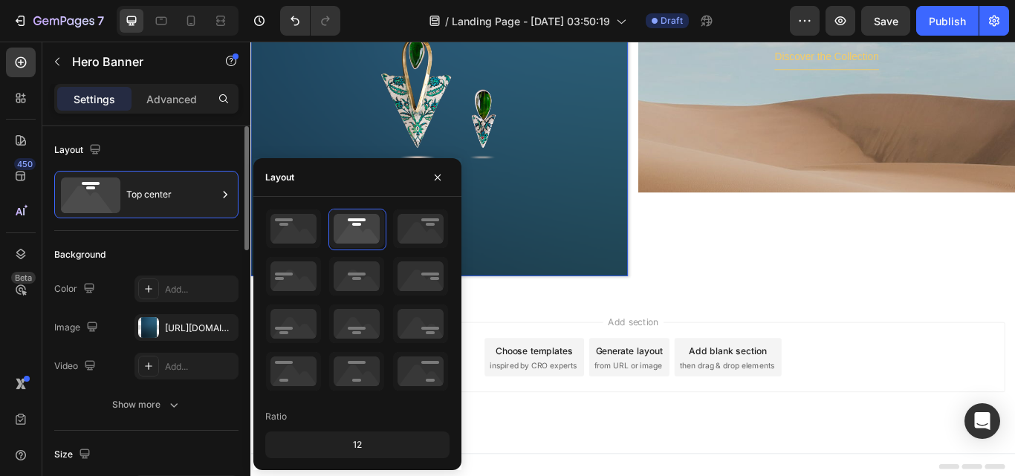
click at [175, 158] on div "Layout" at bounding box center [146, 150] width 184 height 24
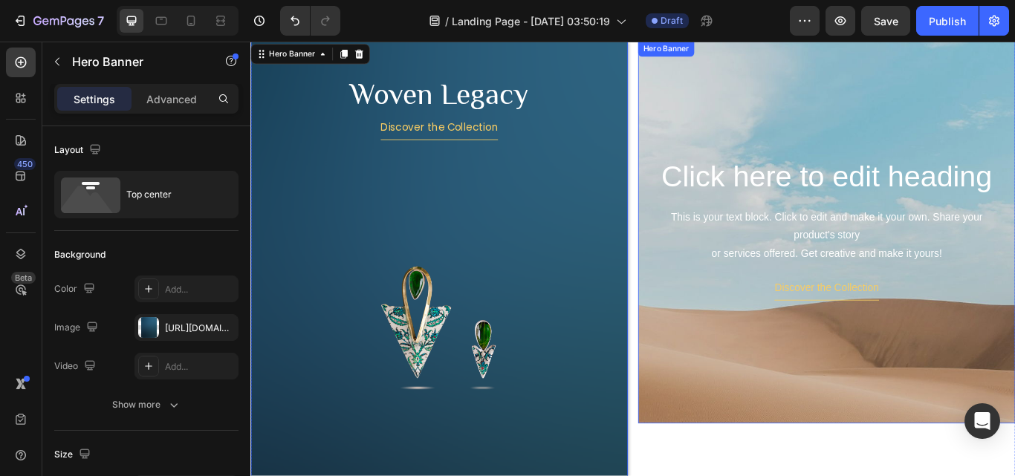
scroll to position [285, 0]
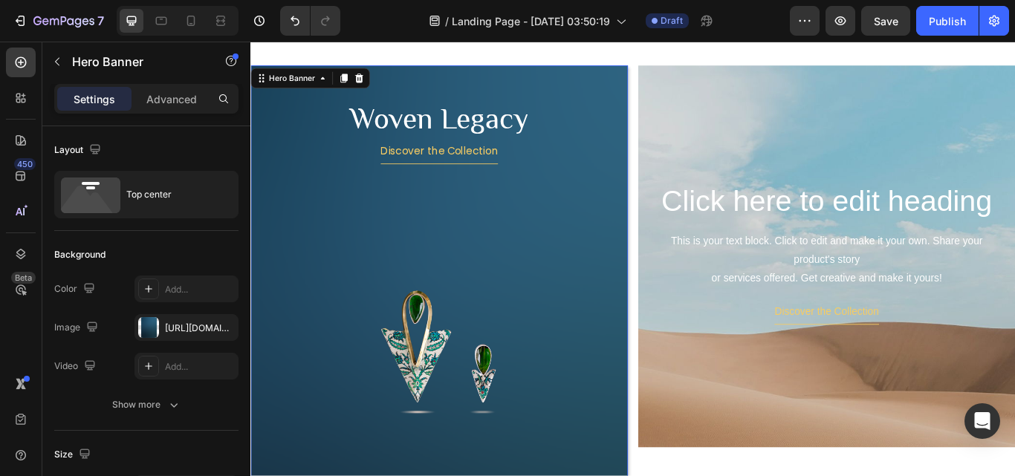
click at [653, 74] on div "Woven Legacy Heading Discover the Collection Button Image" at bounding box center [470, 342] width 416 height 538
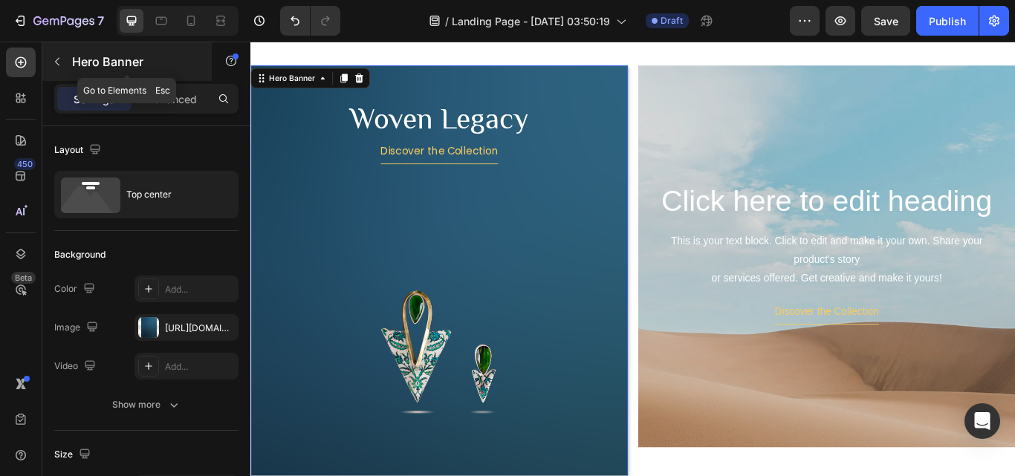
click at [53, 69] on button "button" at bounding box center [57, 62] width 24 height 24
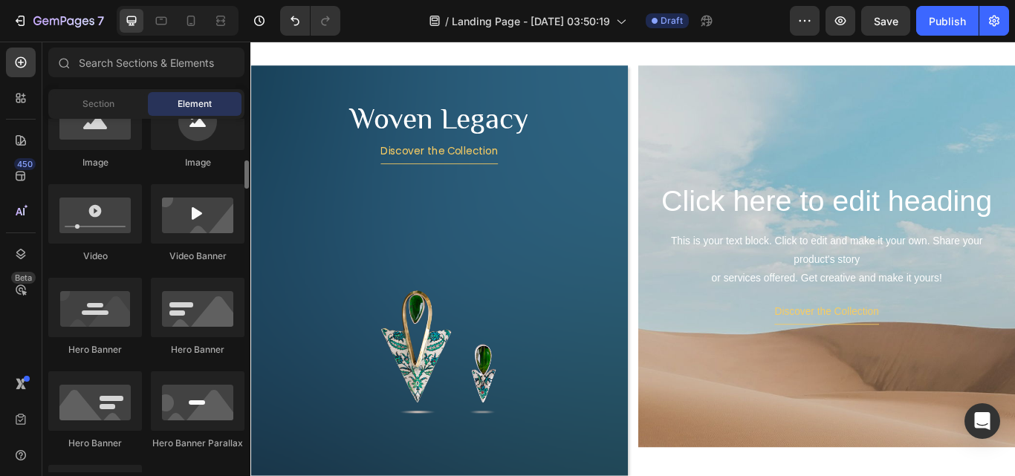
scroll to position [594, 0]
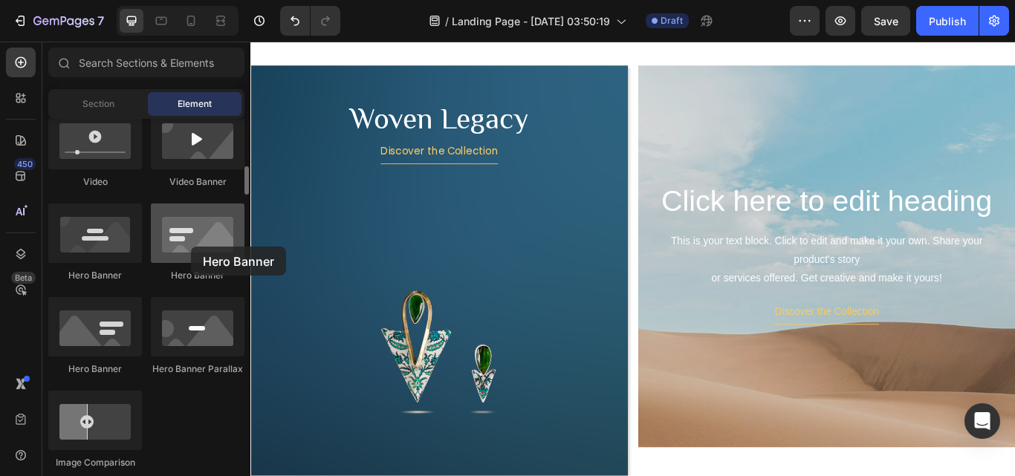
click at [191, 247] on div at bounding box center [198, 233] width 94 height 59
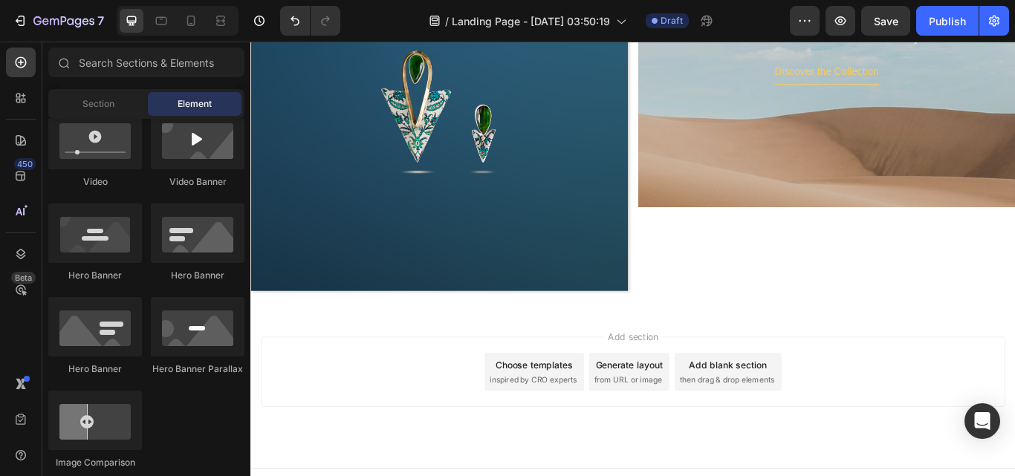
scroll to position [583, 0]
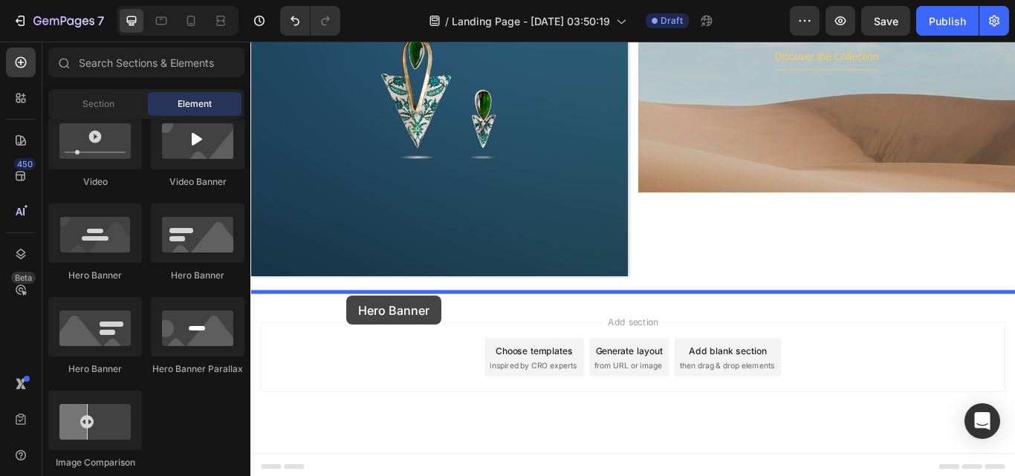
drag, startPoint x: 499, startPoint y: 318, endPoint x: 362, endPoint y: 338, distance: 138.2
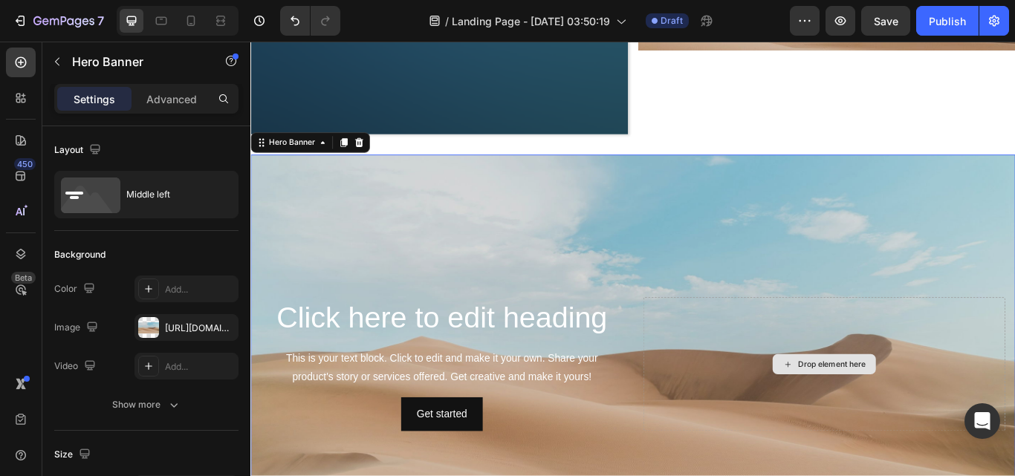
scroll to position [806, 0]
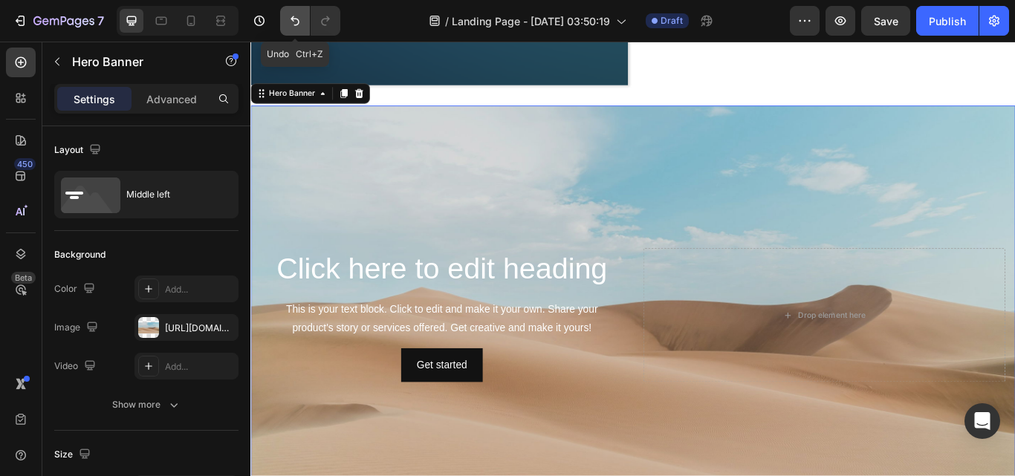
click at [285, 29] on button "Undo/Redo" at bounding box center [295, 21] width 30 height 30
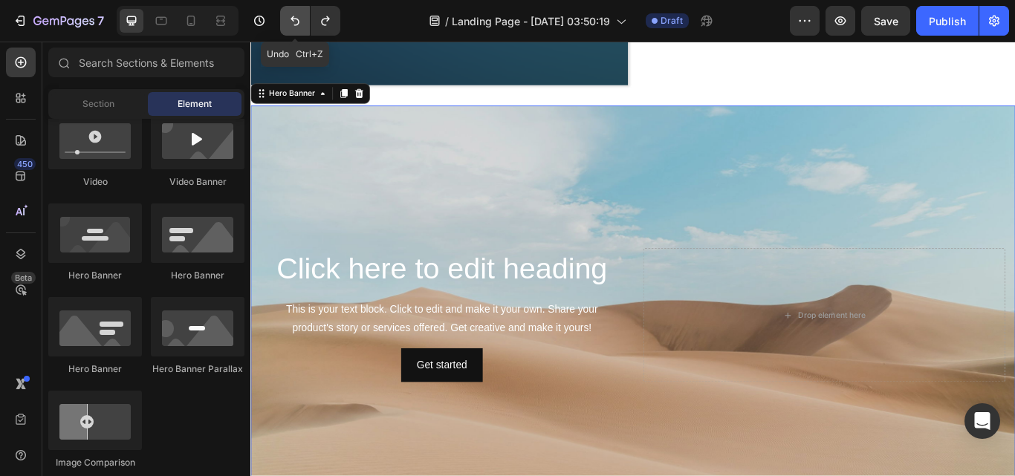
scroll to position [583, 0]
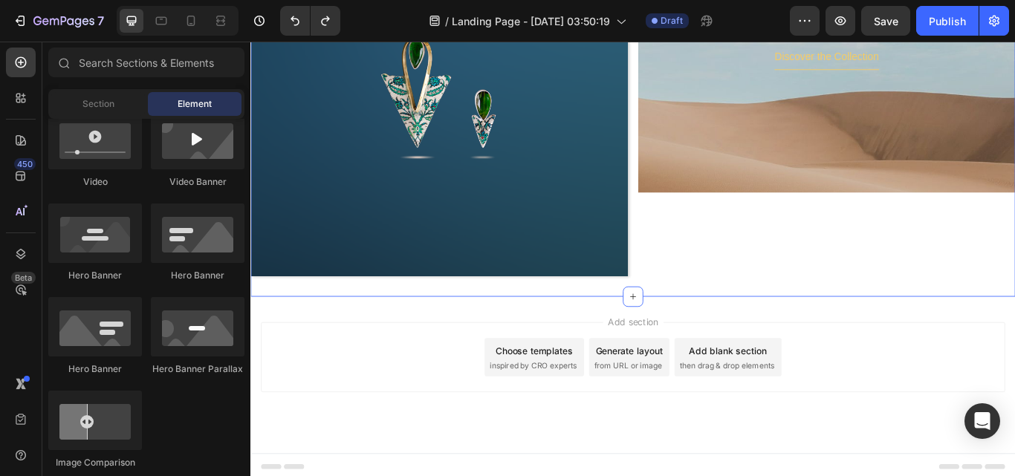
click at [814, 311] on div "Woven Legacy Heading Discover the Collection Button Image Hero Banner Click her…" at bounding box center [696, 45] width 892 height 592
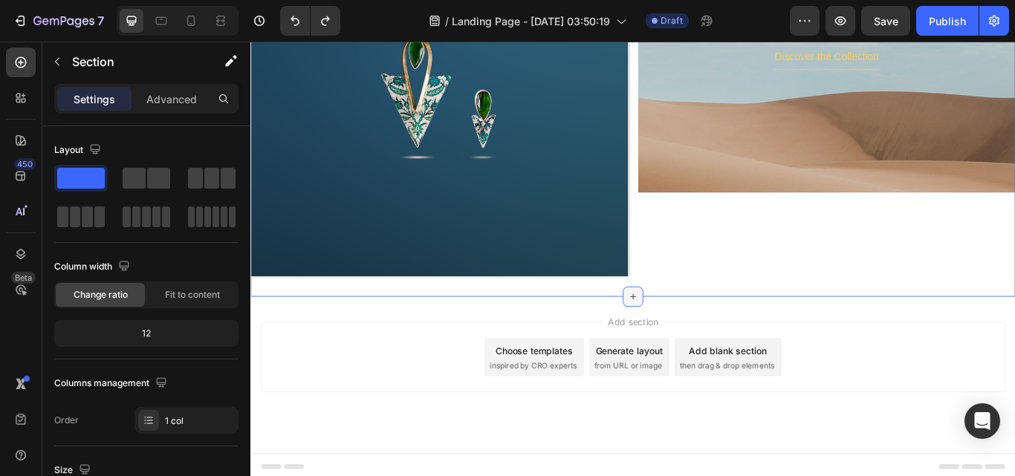
click at [694, 334] on icon at bounding box center [696, 340] width 12 height 12
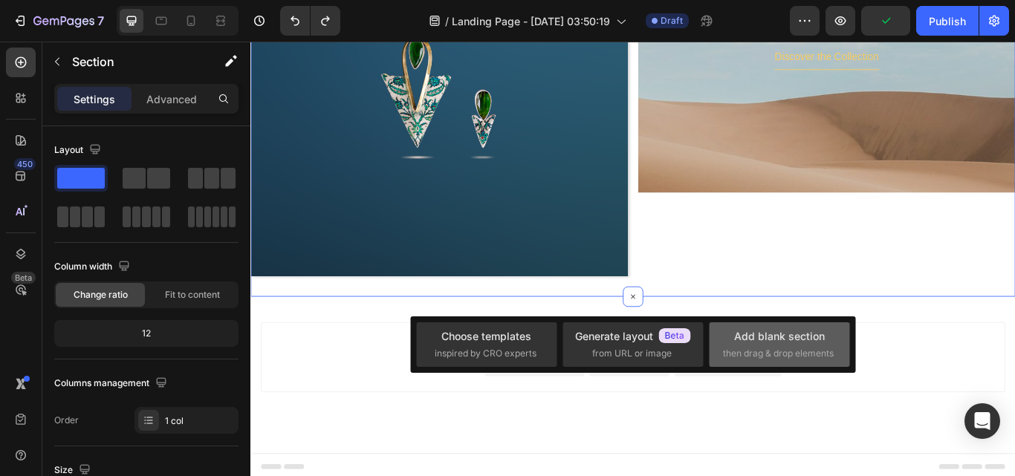
click at [765, 349] on span "then drag & drop elements" at bounding box center [778, 353] width 111 height 13
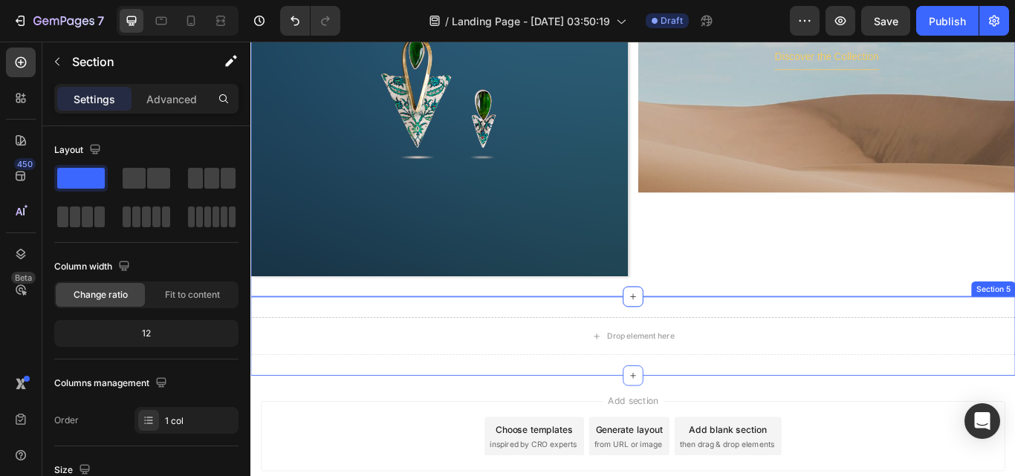
scroll to position [657, 0]
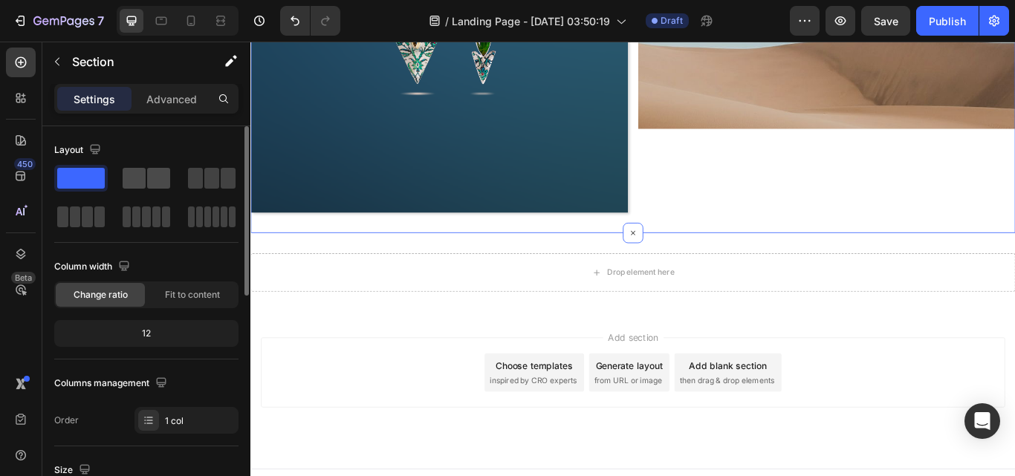
click at [143, 178] on span at bounding box center [134, 178] width 23 height 21
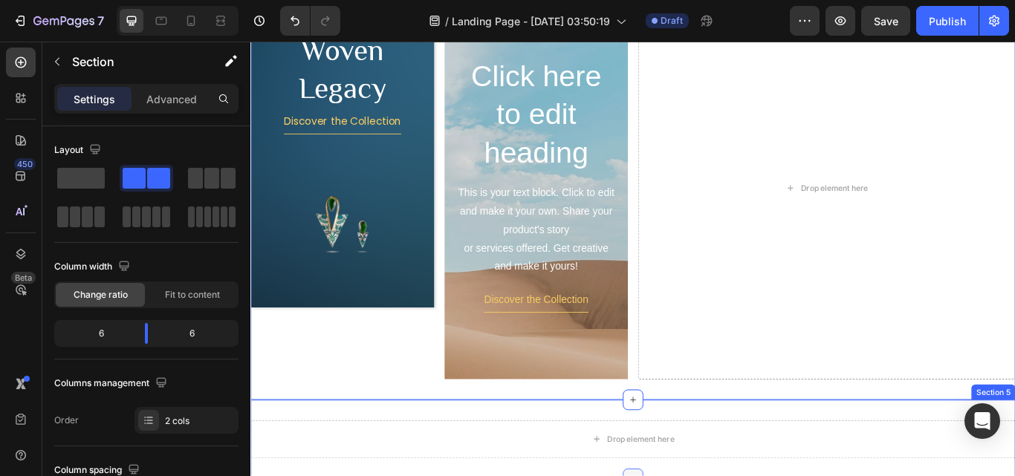
scroll to position [360, 0]
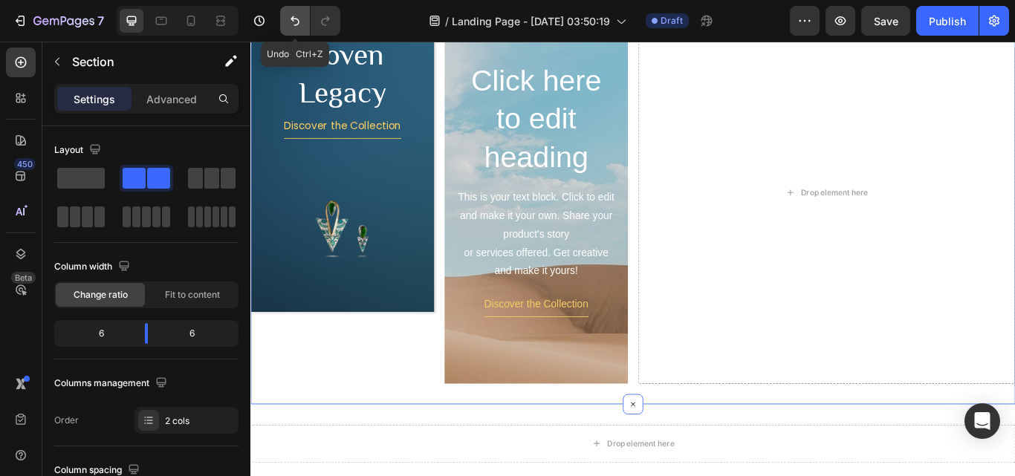
drag, startPoint x: 289, startPoint y: 20, endPoint x: 331, endPoint y: 505, distance: 486.3
click at [289, 20] on icon "Undo/Redo" at bounding box center [295, 20] width 15 height 15
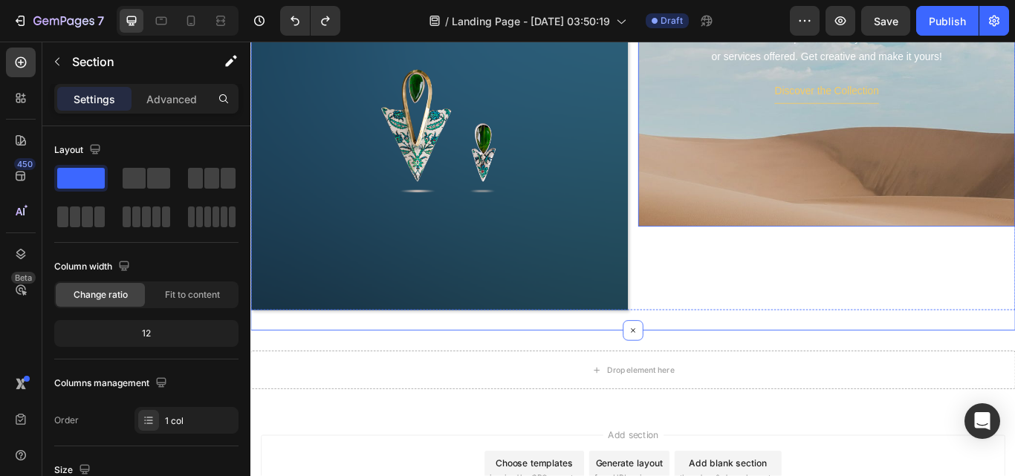
scroll to position [583, 0]
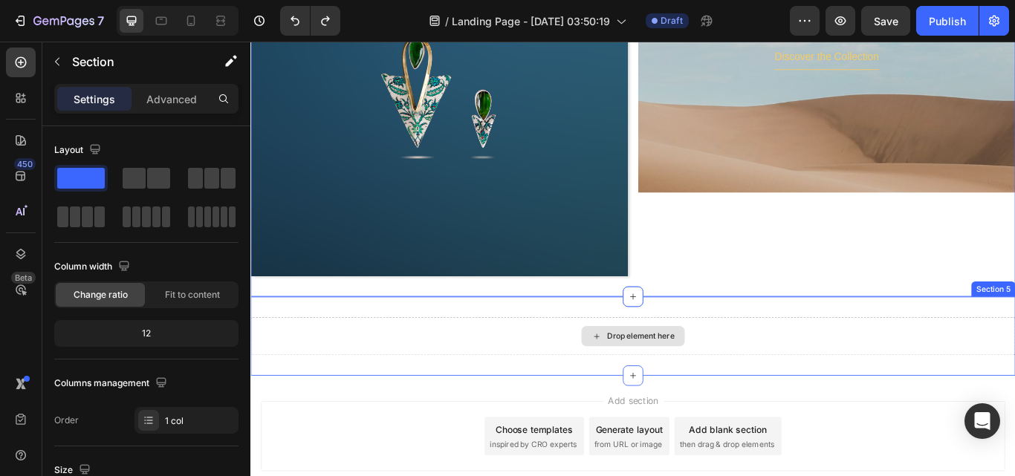
click at [696, 374] on div "Drop element here" at bounding box center [696, 386] width 120 height 24
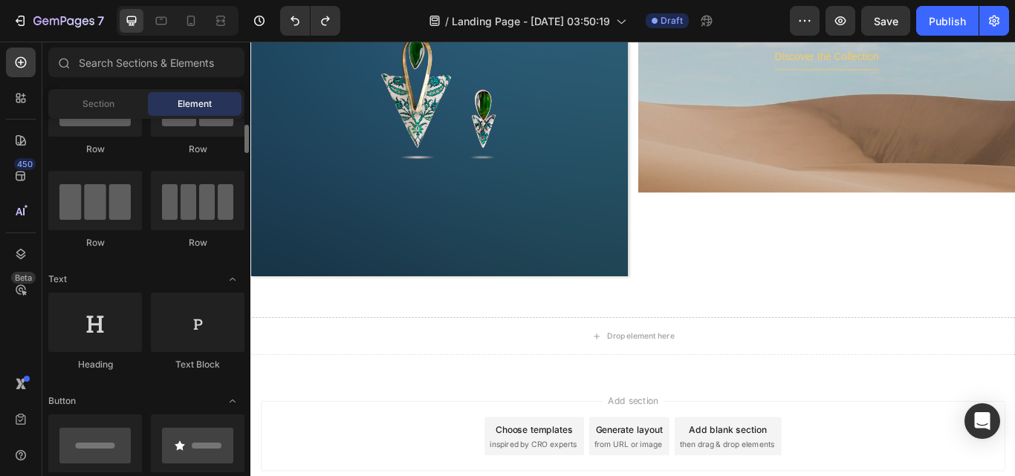
scroll to position [0, 0]
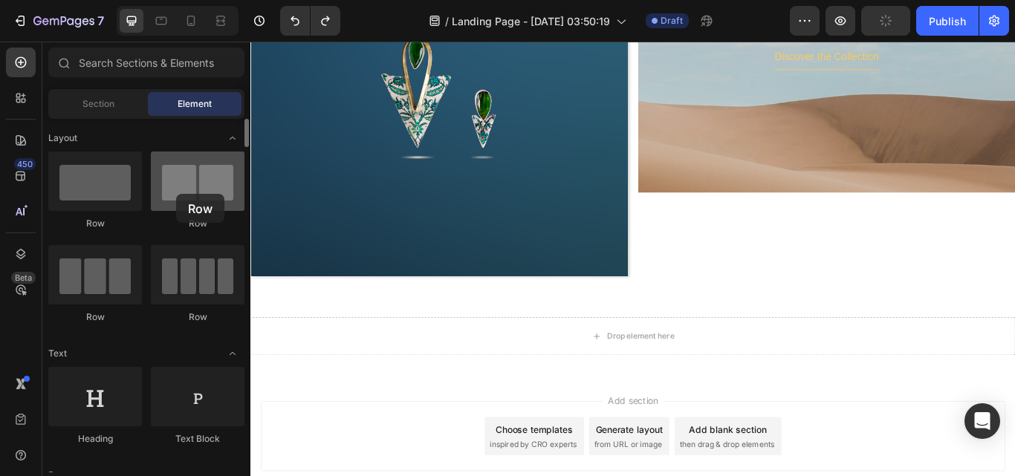
click at [176, 194] on div at bounding box center [198, 181] width 94 height 59
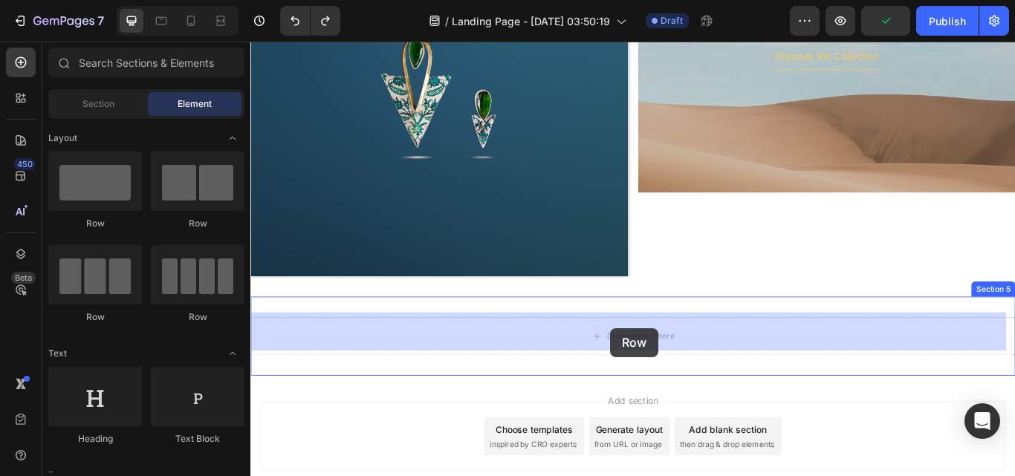
drag, startPoint x: 468, startPoint y: 268, endPoint x: 670, endPoint y: 376, distance: 228.7
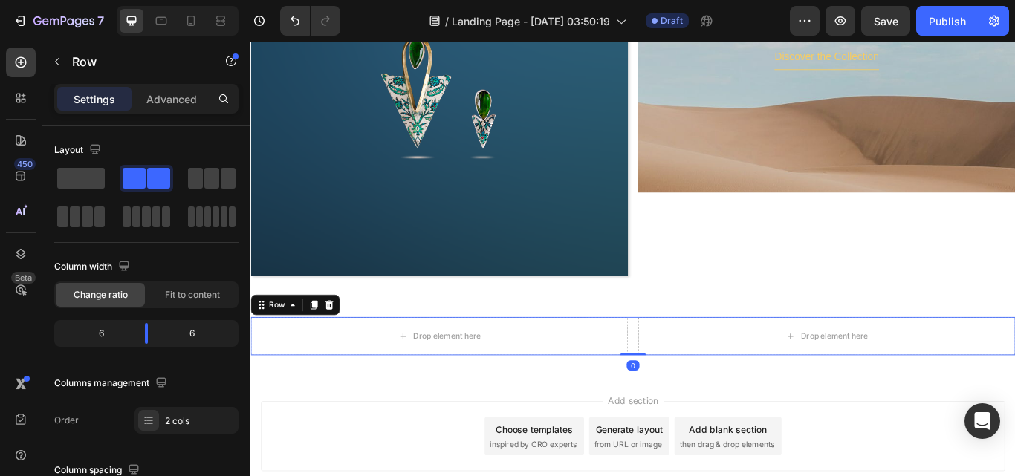
scroll to position [675, 0]
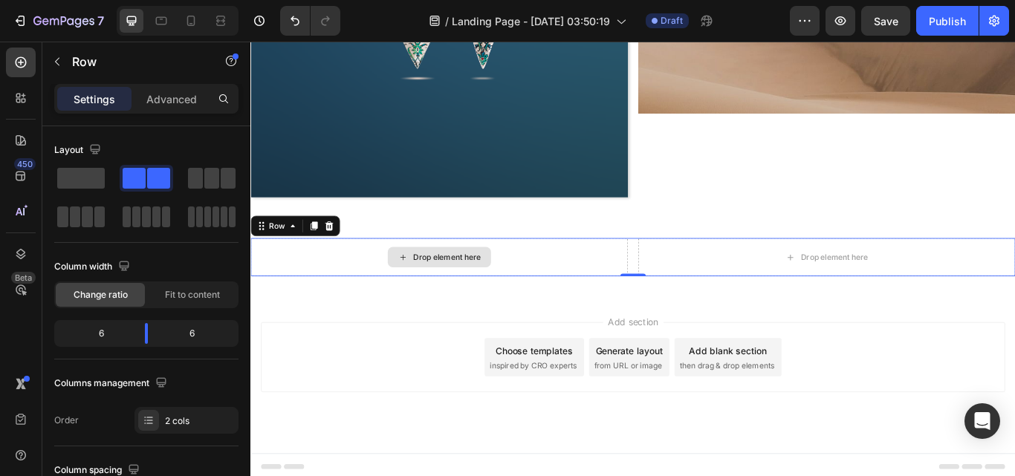
click at [503, 288] on div "Drop element here" at bounding box center [479, 294] width 79 height 12
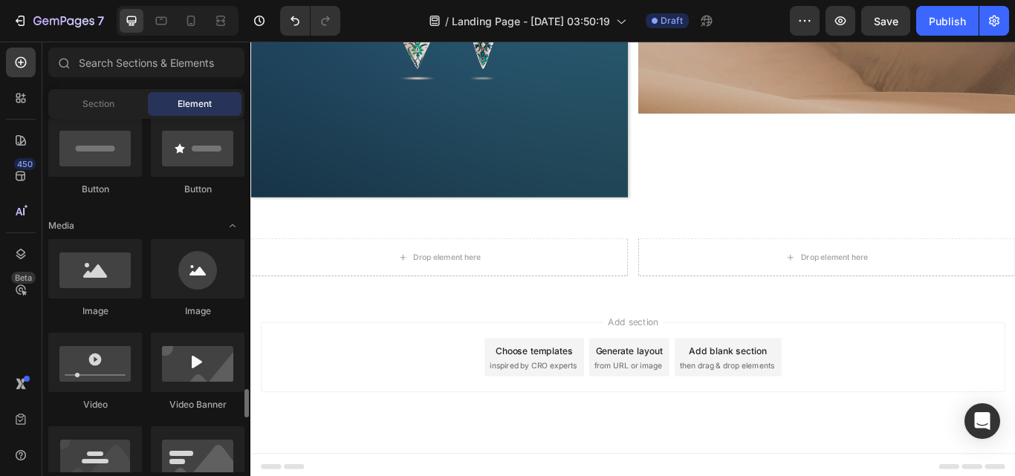
scroll to position [594, 0]
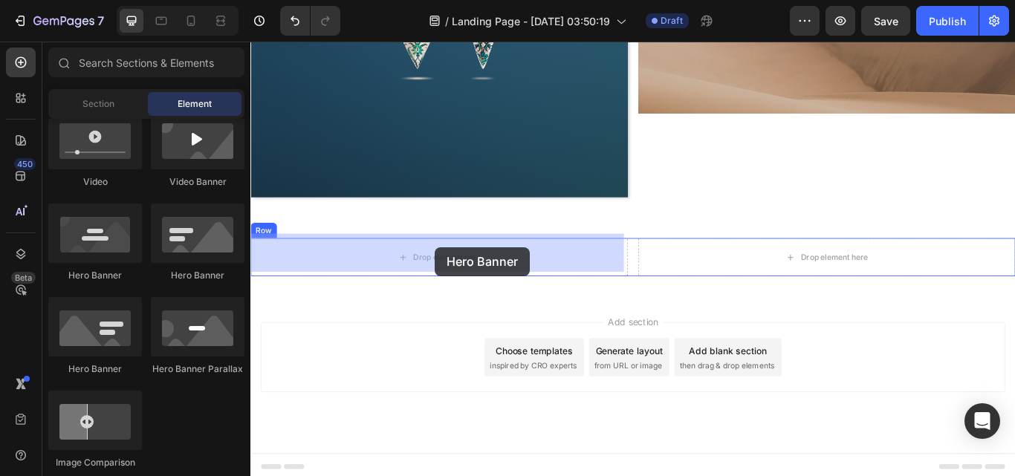
drag, startPoint x: 354, startPoint y: 288, endPoint x: 465, endPoint y: 282, distance: 110.9
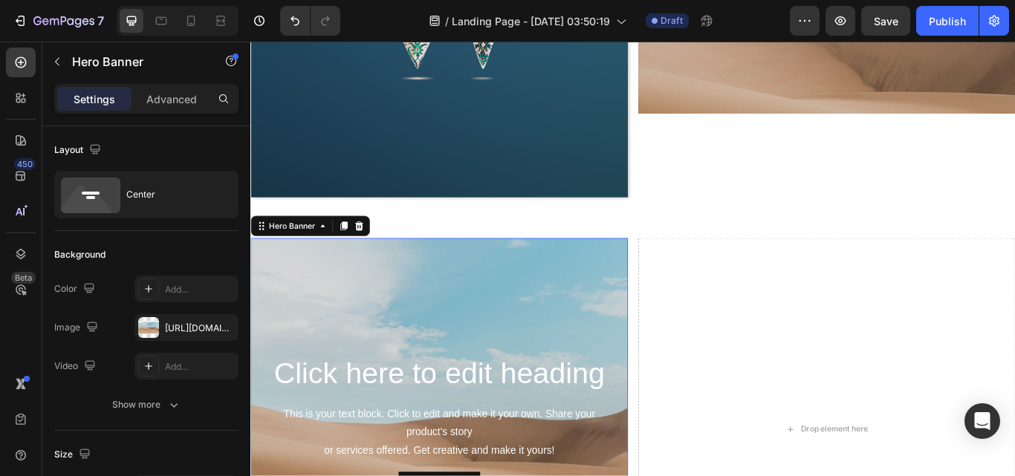
click at [151, 324] on div at bounding box center [148, 327] width 21 height 21
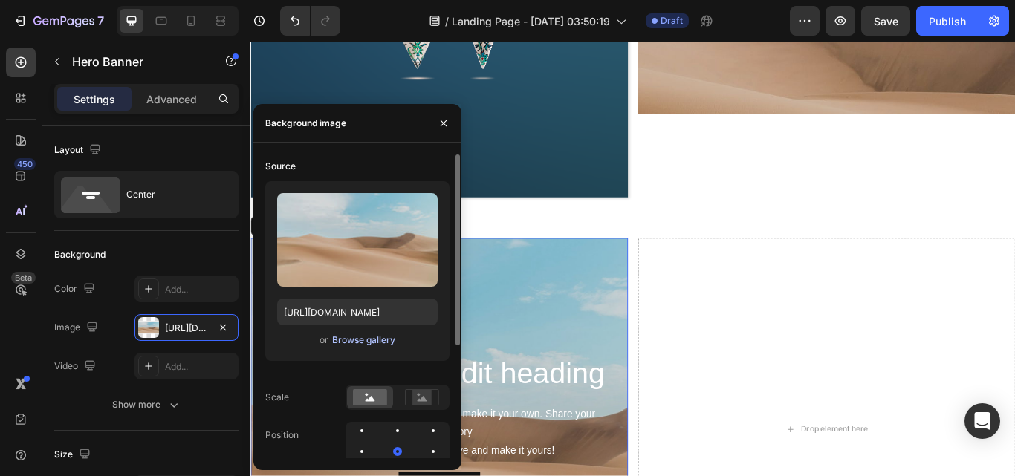
click at [357, 342] on div "Browse gallery" at bounding box center [363, 340] width 63 height 13
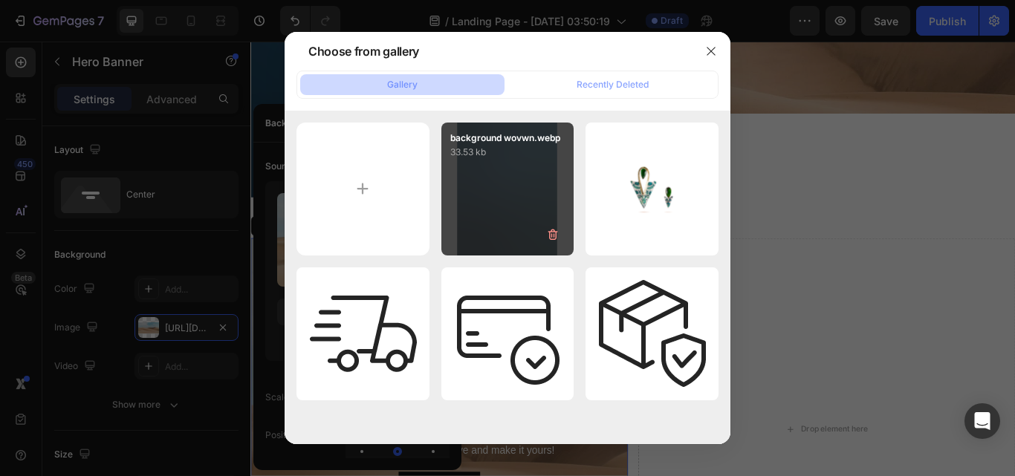
click at [511, 190] on div "background wovwn.webp 33.53 kb" at bounding box center [507, 189] width 133 height 133
type input "[URL][DOMAIN_NAME]"
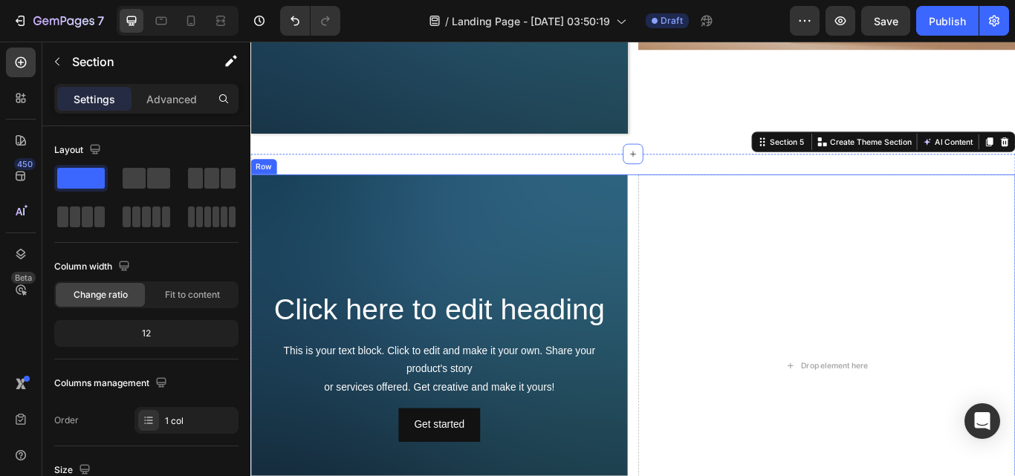
scroll to position [823, 0]
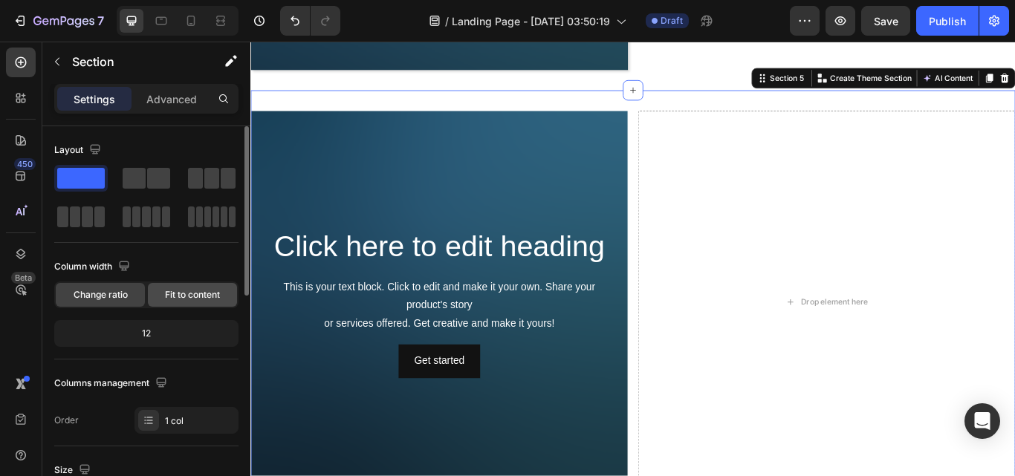
click at [181, 293] on span "Fit to content" at bounding box center [192, 294] width 55 height 13
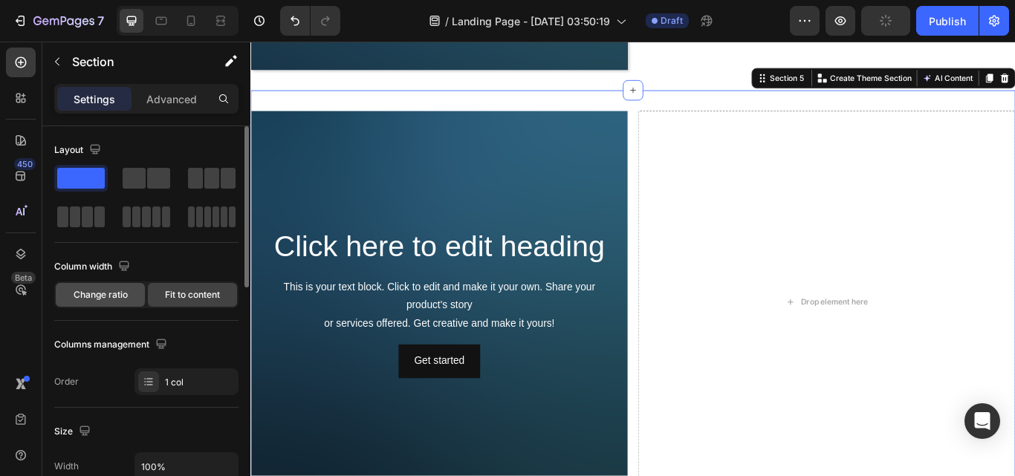
click at [91, 292] on span "Change ratio" at bounding box center [101, 294] width 54 height 13
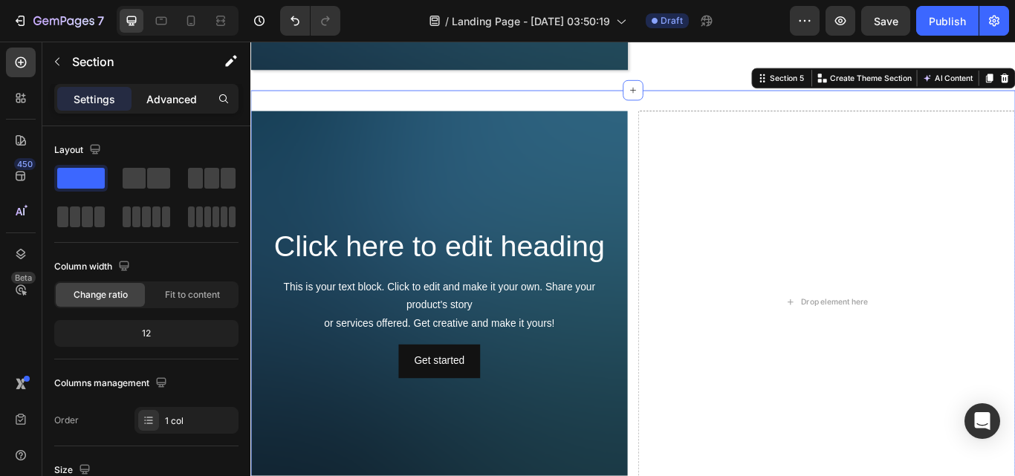
drag, startPoint x: 177, startPoint y: 89, endPoint x: 172, endPoint y: 103, distance: 15.0
click at [176, 91] on div "Advanced" at bounding box center [172, 99] width 74 height 24
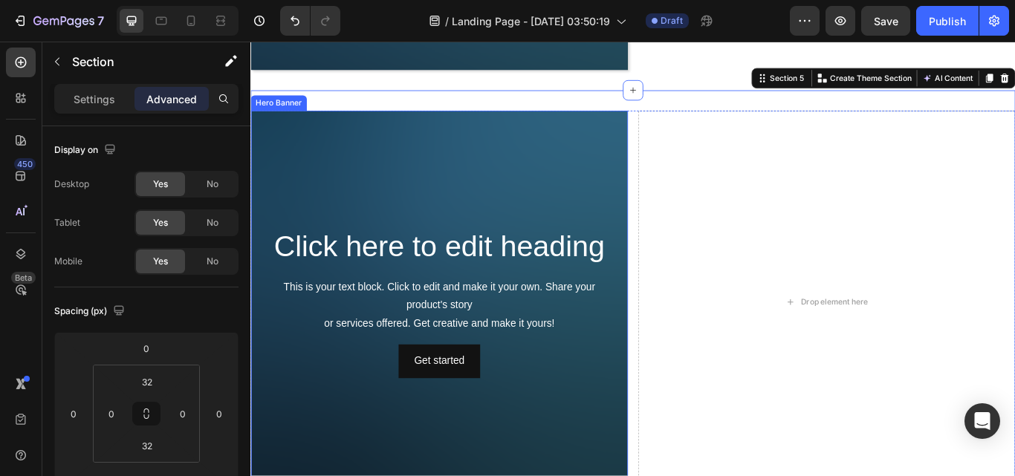
click at [550, 163] on div "Background Image" at bounding box center [470, 346] width 440 height 446
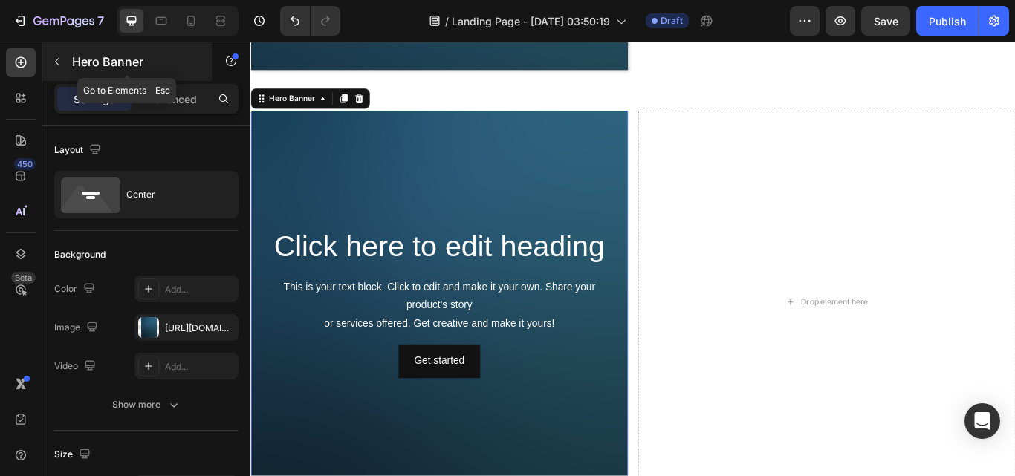
click at [62, 57] on icon "button" at bounding box center [57, 62] width 12 height 12
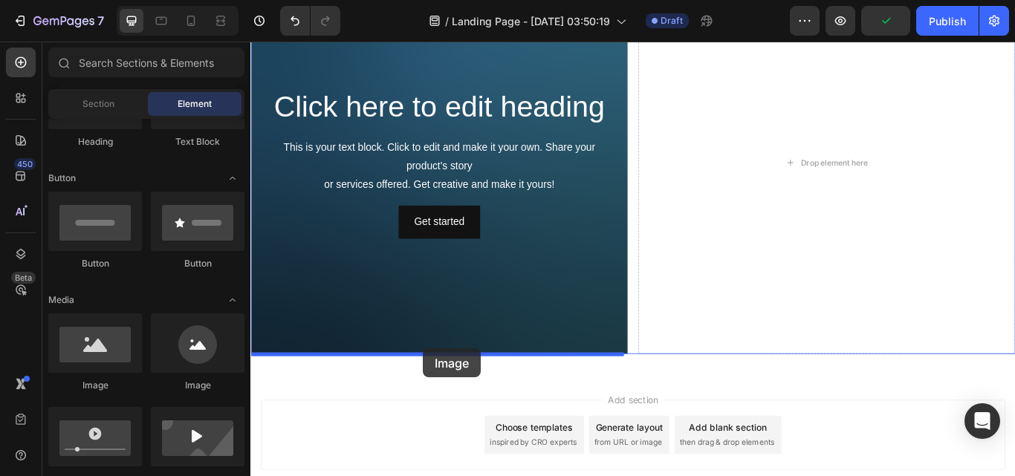
scroll to position [983, 0]
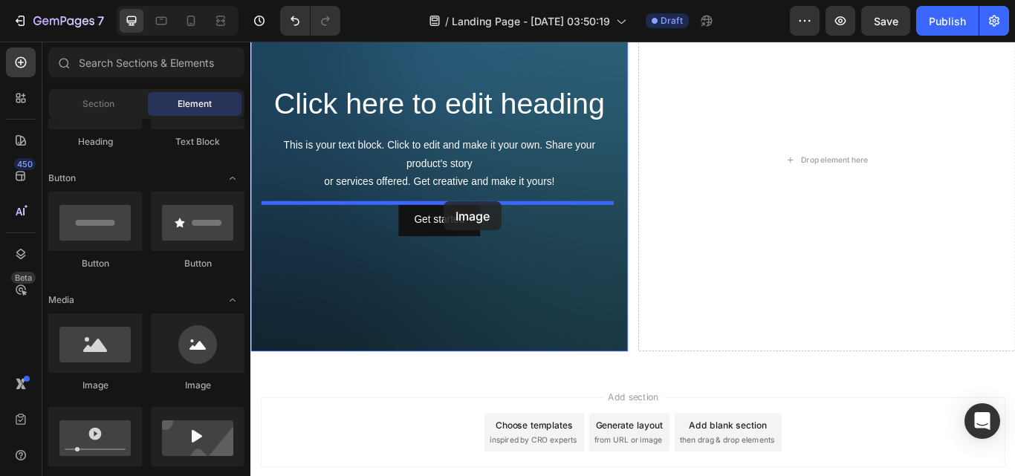
drag, startPoint x: 350, startPoint y: 383, endPoint x: 476, endPoint y: 228, distance: 199.7
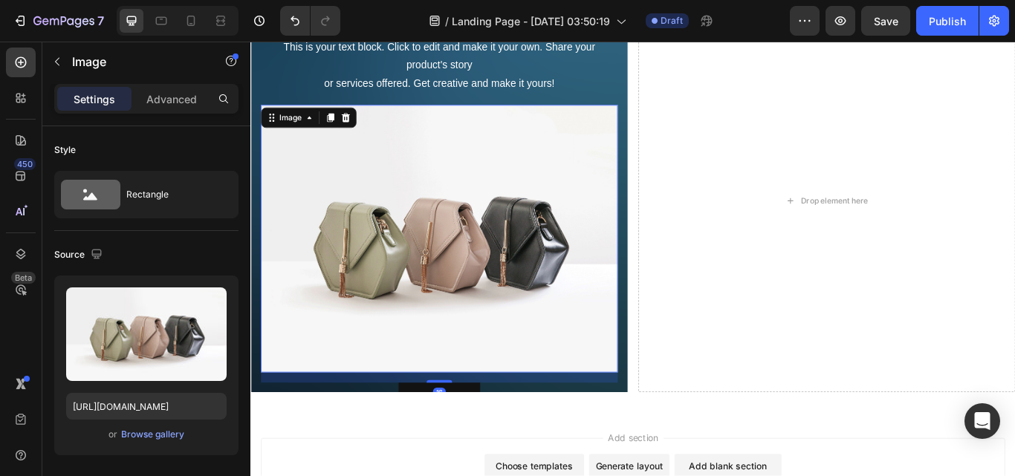
scroll to position [909, 0]
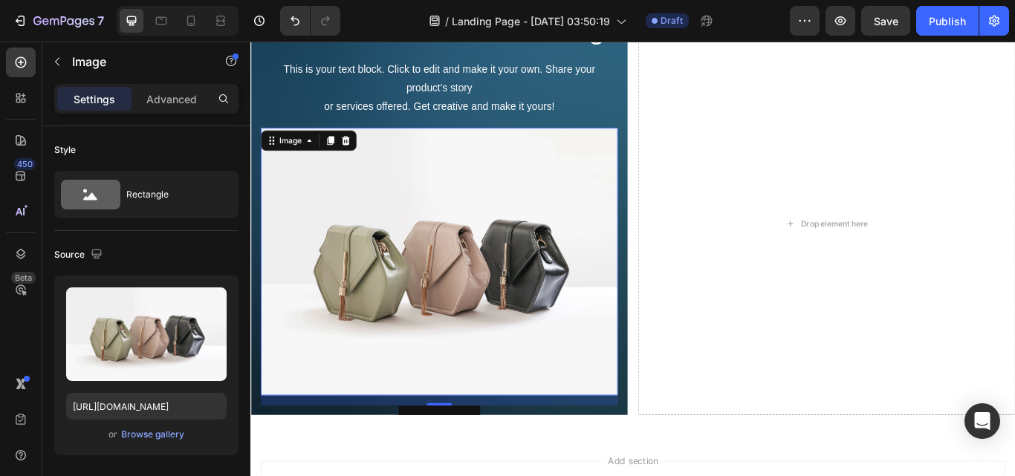
click at [488, 314] on img at bounding box center [470, 299] width 416 height 312
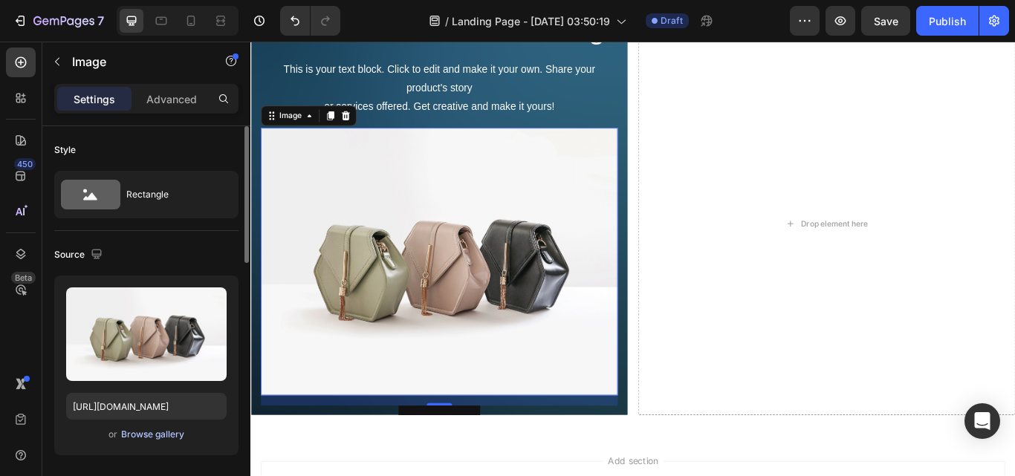
click at [137, 432] on div "Browse gallery" at bounding box center [152, 434] width 63 height 13
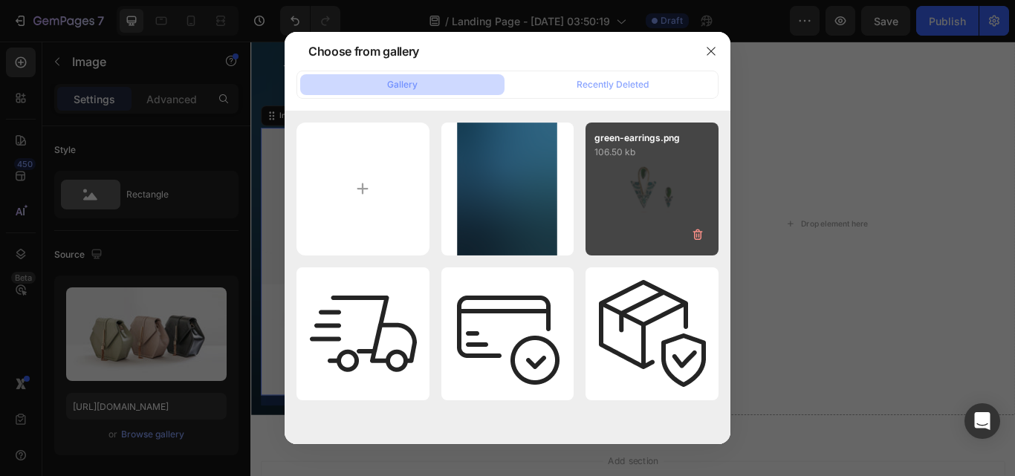
click at [631, 164] on div "green-earrings.png 106.50 kb" at bounding box center [652, 189] width 133 height 133
type input "[URL][DOMAIN_NAME]"
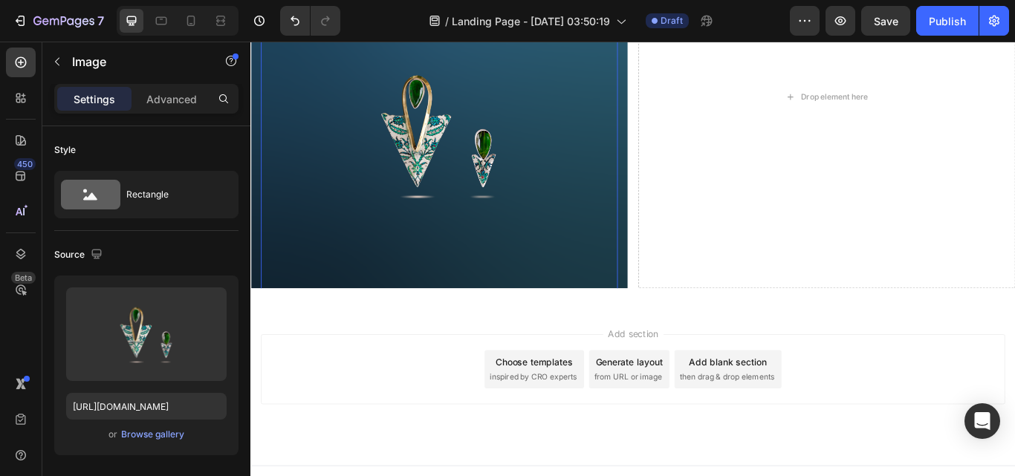
scroll to position [1057, 0]
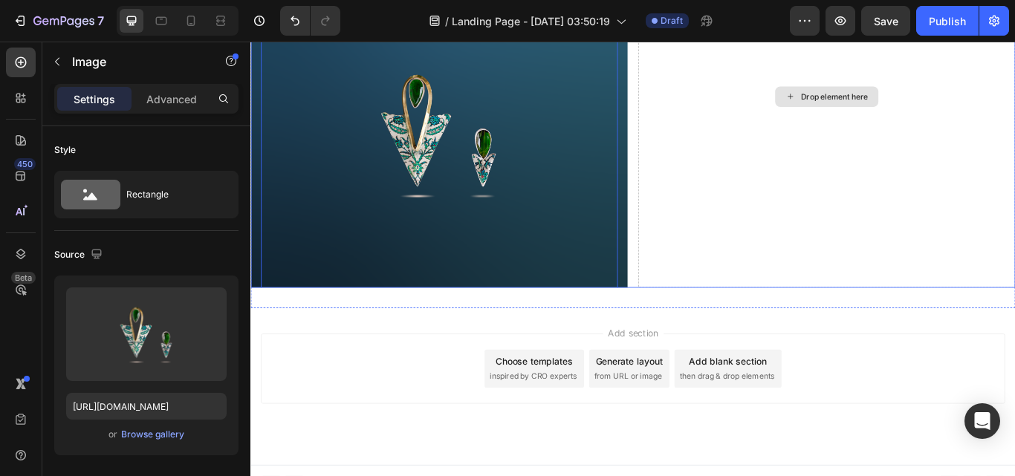
click at [724, 280] on div "Drop element here" at bounding box center [922, 106] width 440 height 446
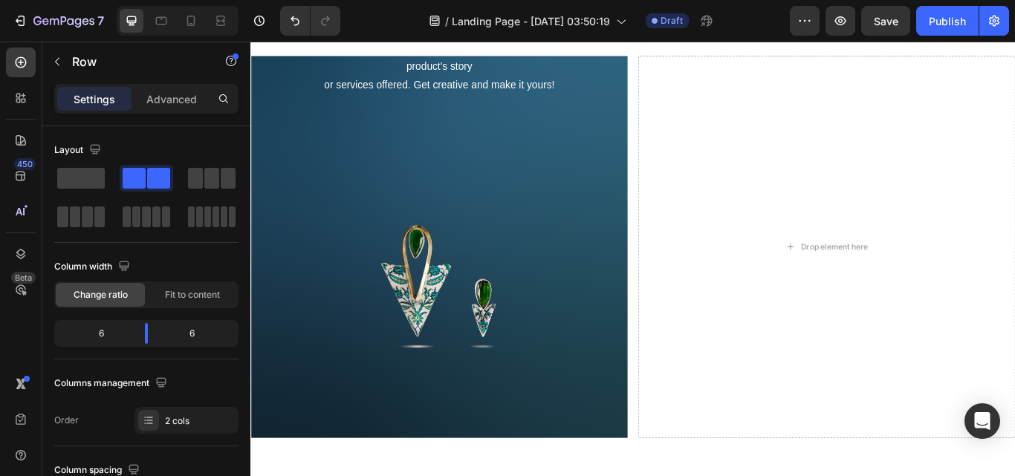
scroll to position [909, 0]
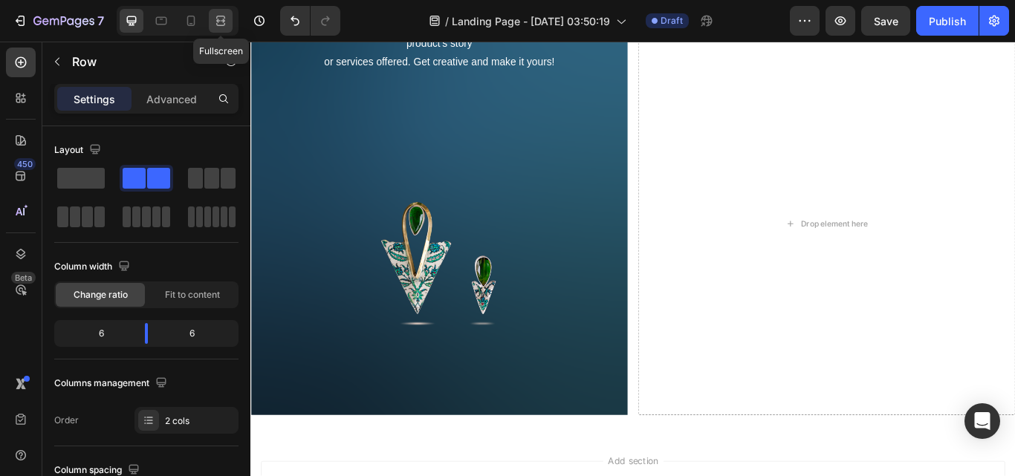
click at [221, 15] on icon at bounding box center [220, 20] width 15 height 15
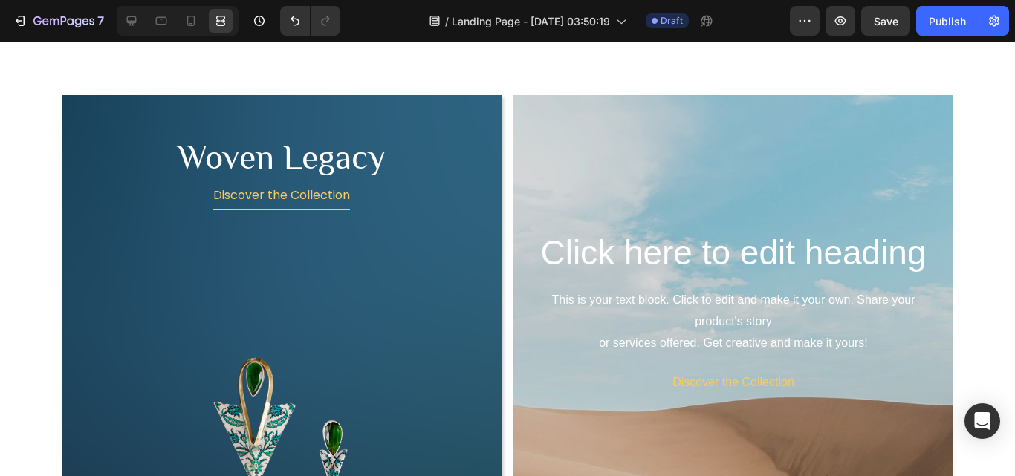
scroll to position [350, 0]
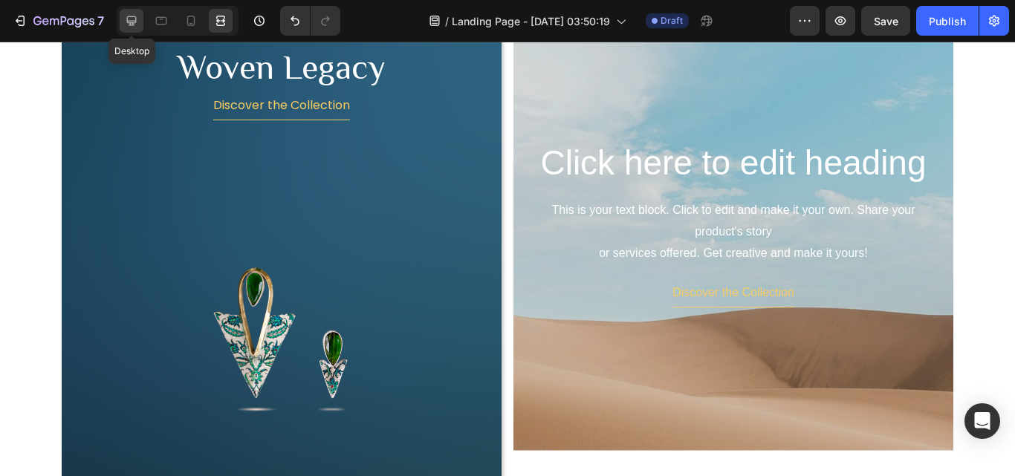
click at [132, 27] on icon at bounding box center [131, 20] width 15 height 15
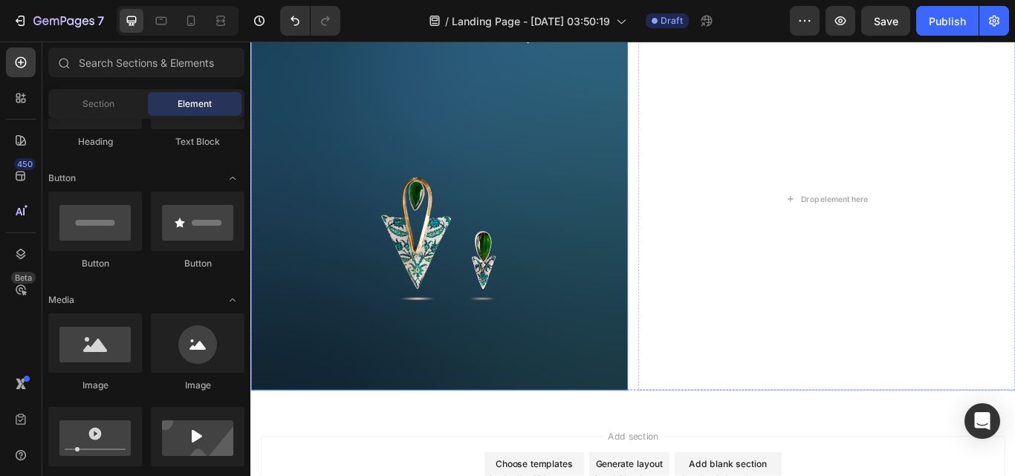
scroll to position [1019, 0]
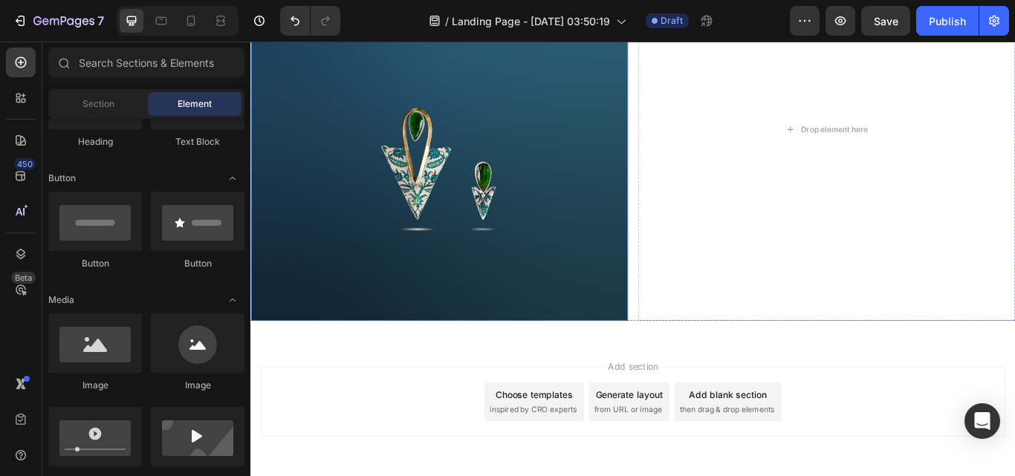
click at [681, 357] on div "Click here to edit heading Heading This is your text block. Click to edit and m…" at bounding box center [470, 145] width 440 height 612
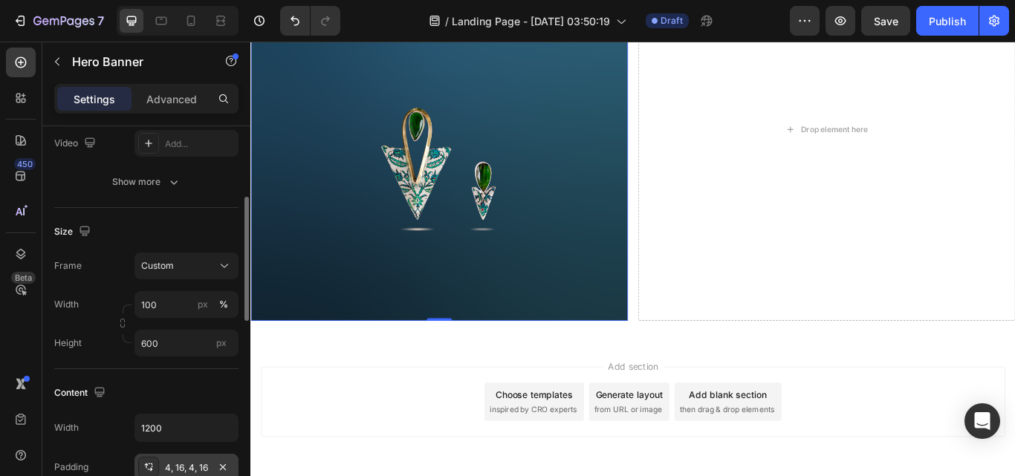
scroll to position [297, 0]
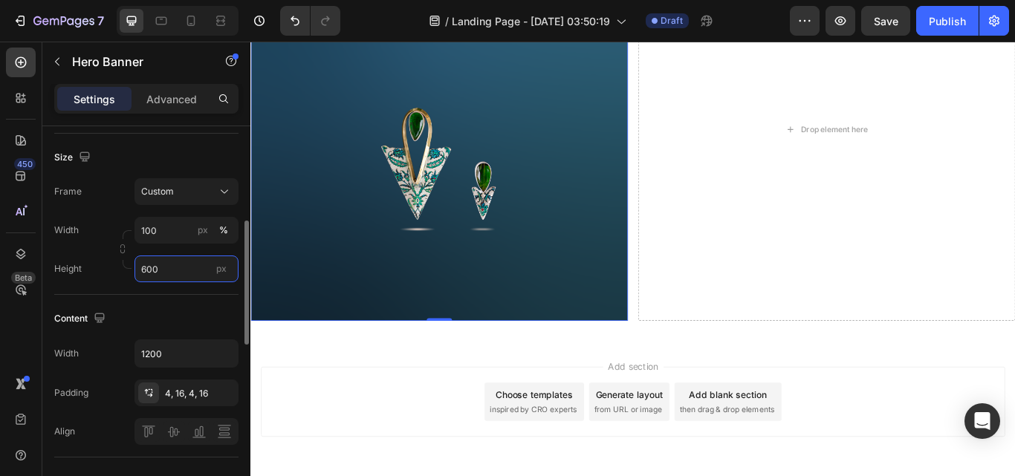
click at [167, 269] on input "600" at bounding box center [187, 269] width 104 height 27
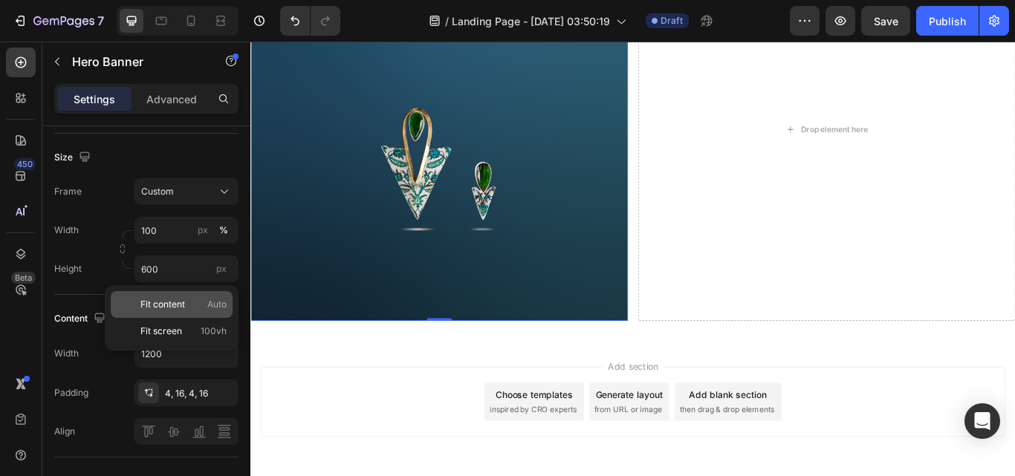
click at [166, 305] on span "Fit content" at bounding box center [162, 304] width 45 height 13
type input "Auto"
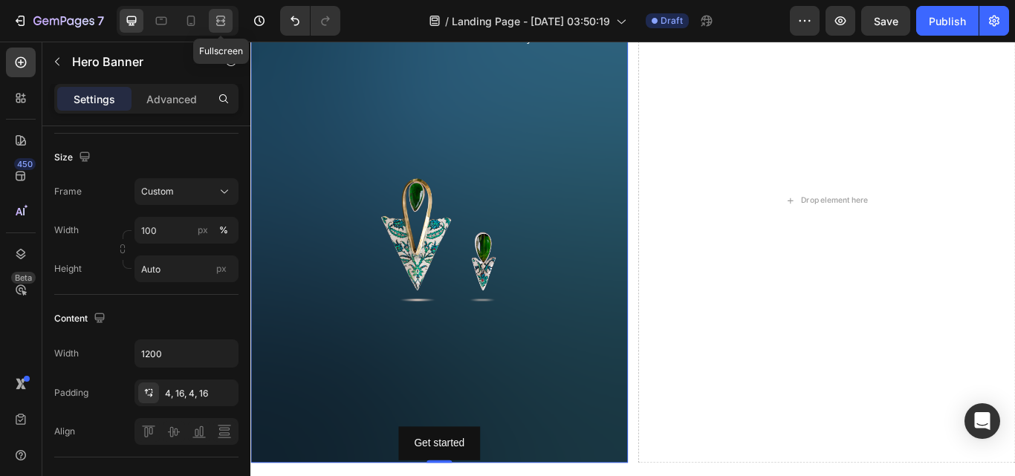
click at [221, 15] on icon at bounding box center [220, 20] width 15 height 15
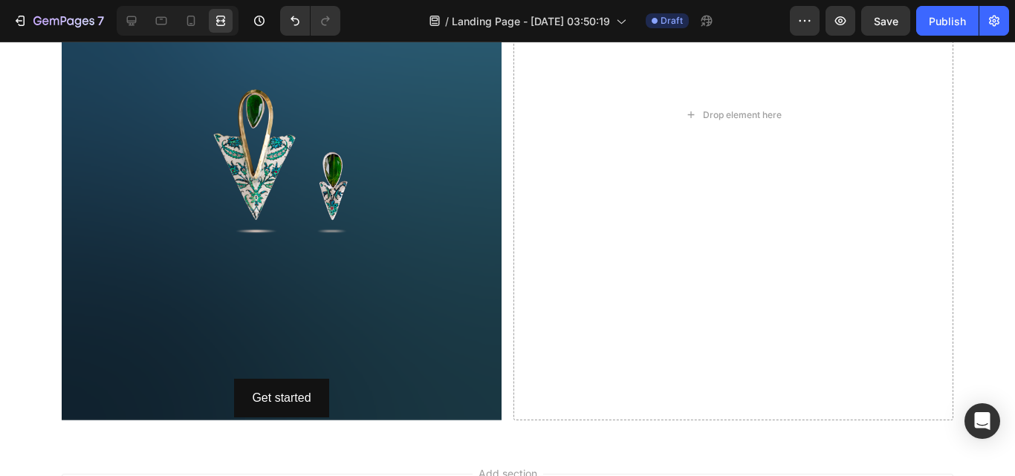
scroll to position [1143, 0]
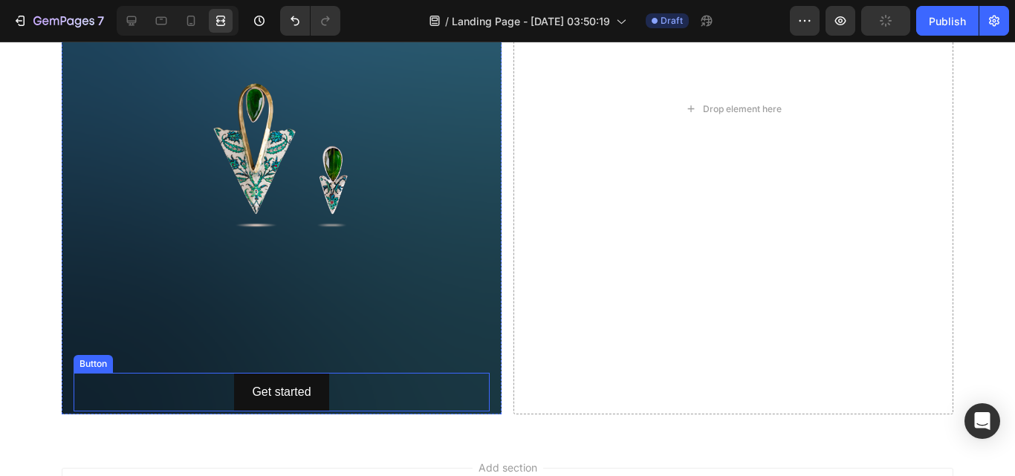
click at [358, 386] on div "Get started Button" at bounding box center [282, 392] width 416 height 39
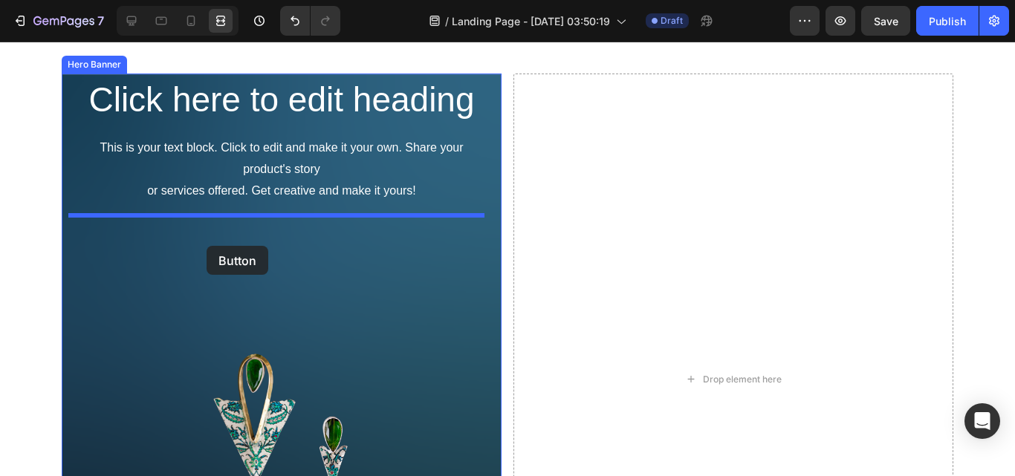
scroll to position [820, 0]
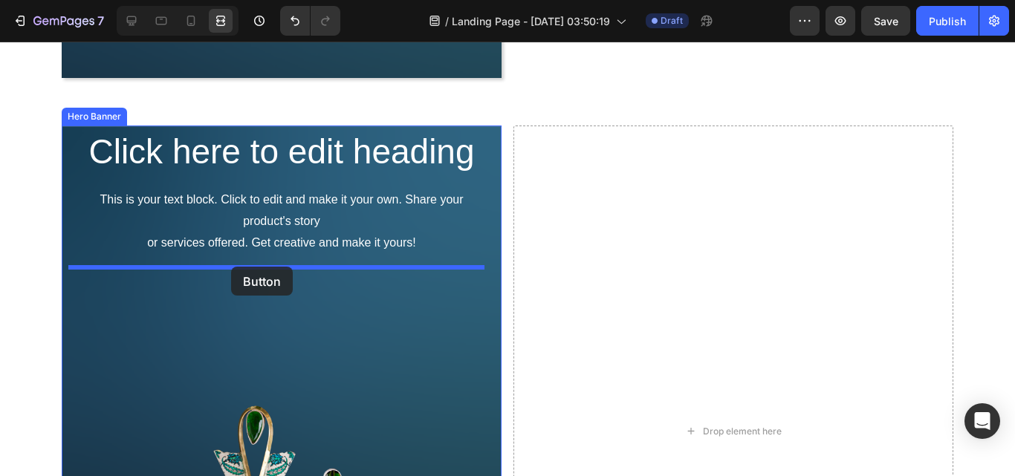
drag, startPoint x: 163, startPoint y: 389, endPoint x: 231, endPoint y: 267, distance: 140.0
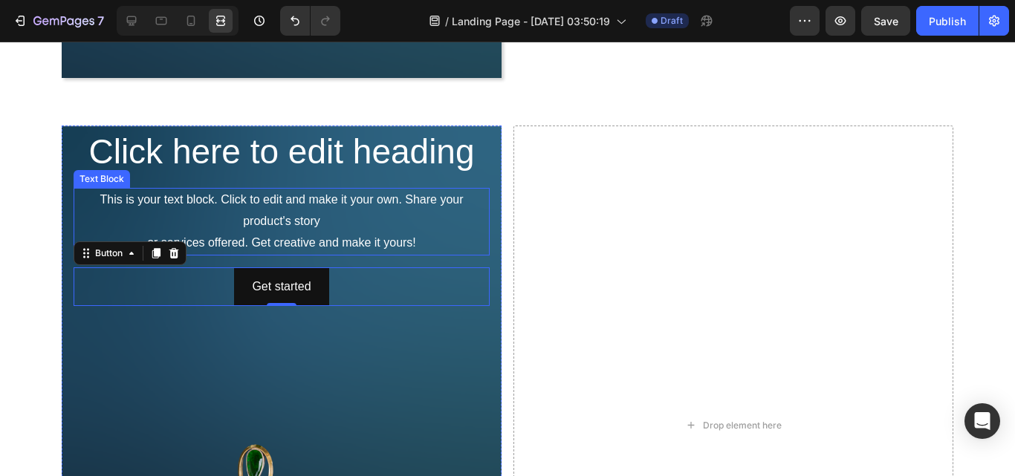
click at [387, 236] on div "This is your text block. Click to edit and make it your own. Share your product…" at bounding box center [282, 221] width 416 height 67
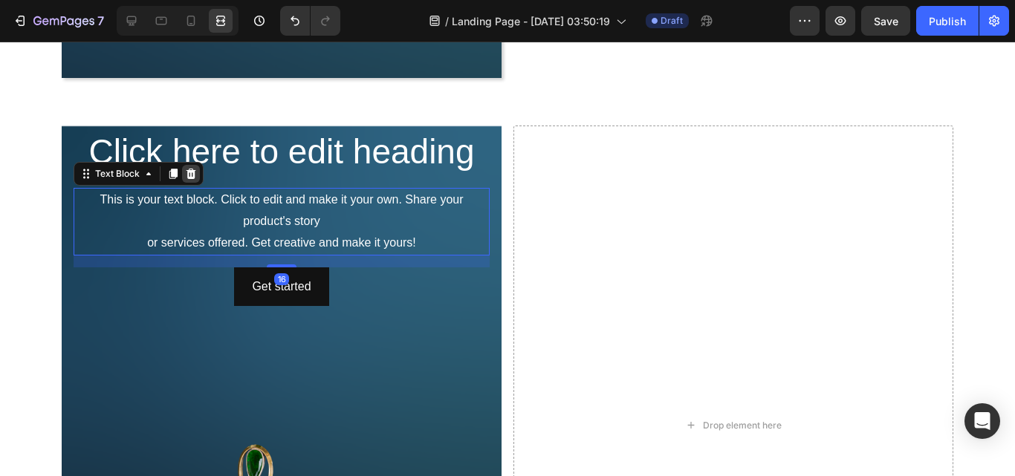
click at [187, 173] on icon at bounding box center [192, 174] width 10 height 10
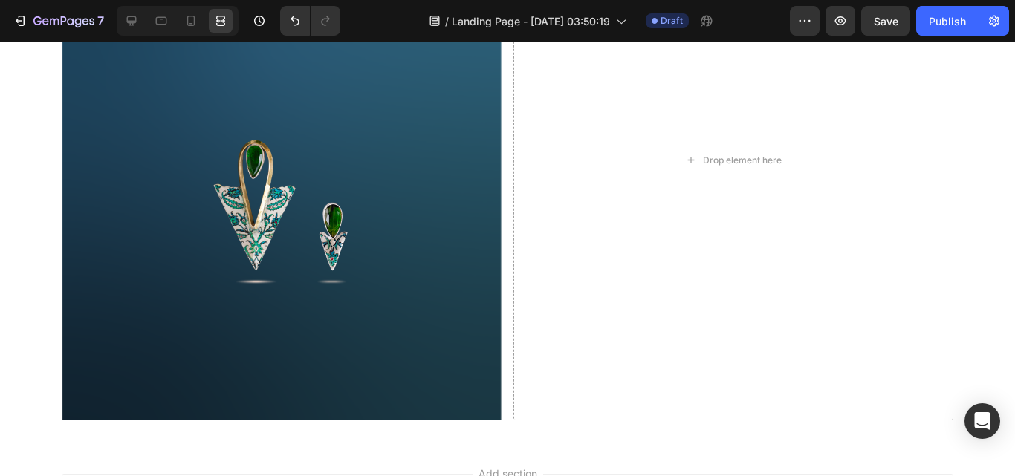
scroll to position [1059, 0]
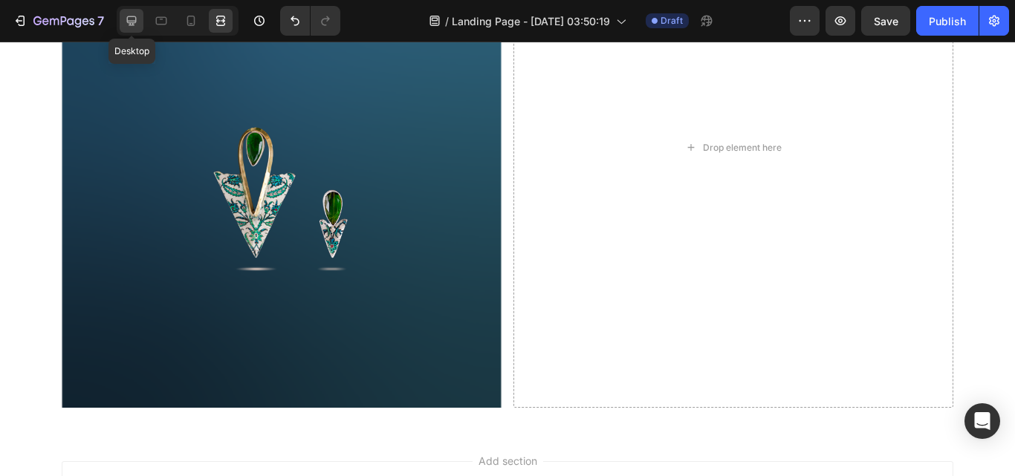
click at [132, 23] on icon at bounding box center [132, 21] width 10 height 10
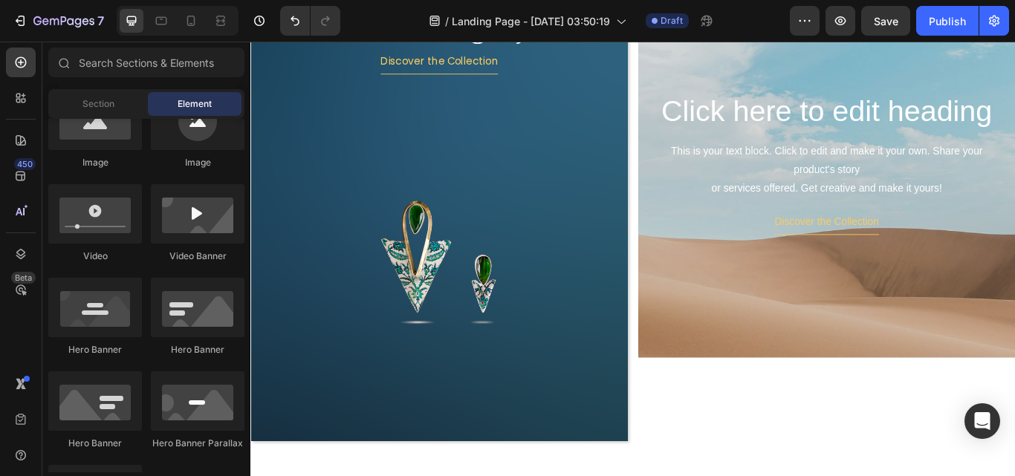
scroll to position [242, 0]
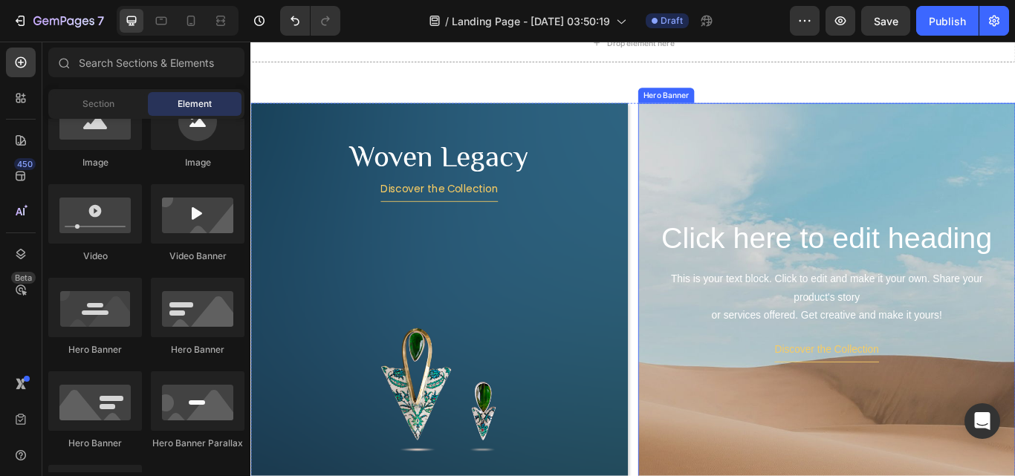
click at [1014, 159] on div "Background Image" at bounding box center [922, 431] width 440 height 669
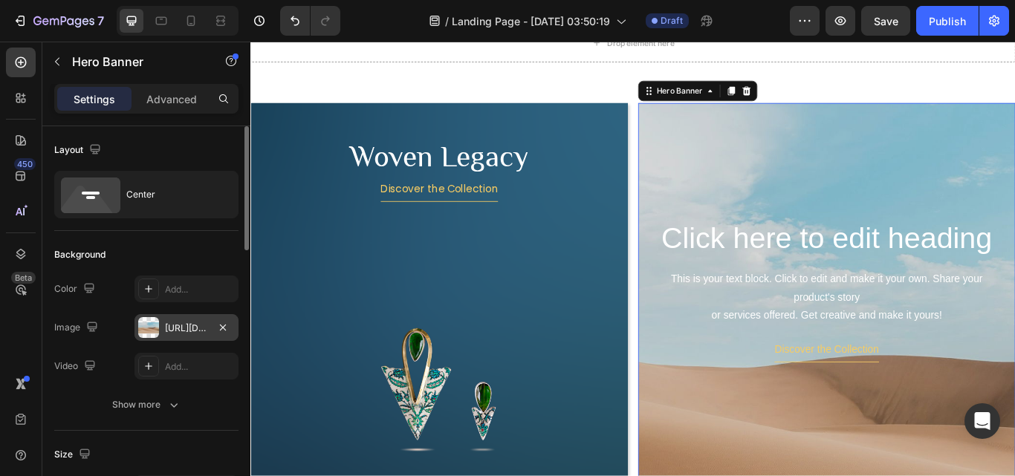
click at [161, 326] on div "[URL][DOMAIN_NAME]" at bounding box center [187, 327] width 104 height 27
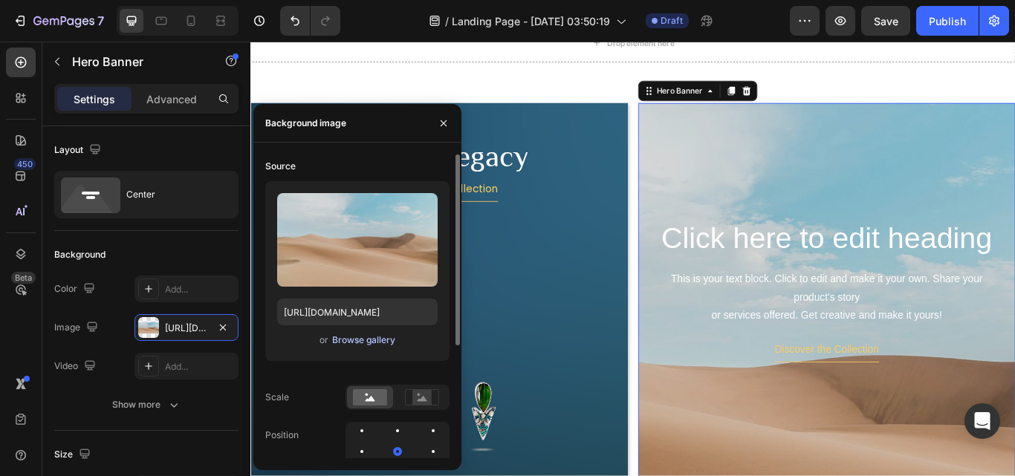
click at [369, 341] on div "Browse gallery" at bounding box center [363, 340] width 63 height 13
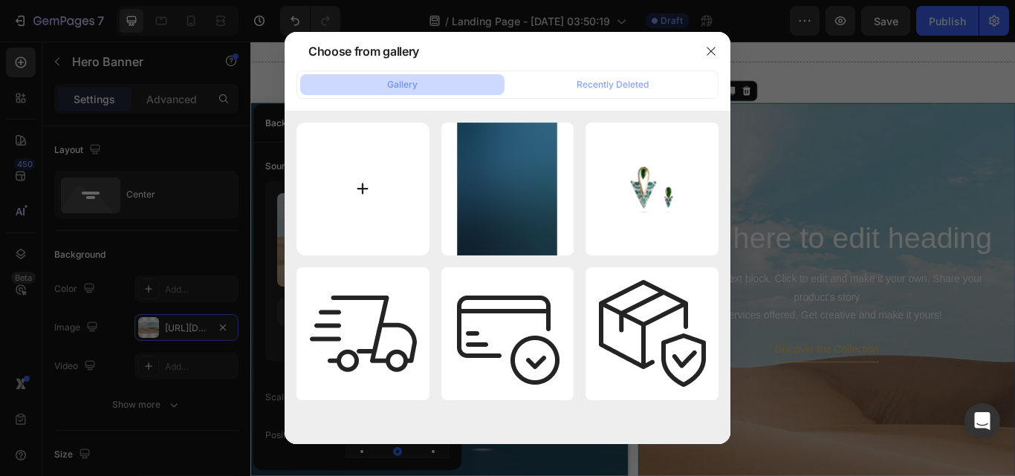
click at [355, 198] on input "file" at bounding box center [362, 189] width 133 height 133
type input "C:\fakepath\background png.png"
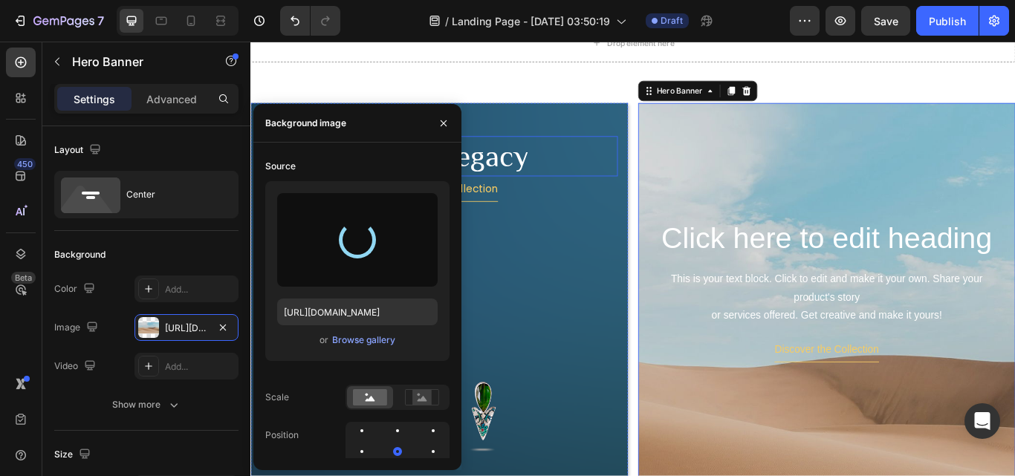
type input "[URL][DOMAIN_NAME]"
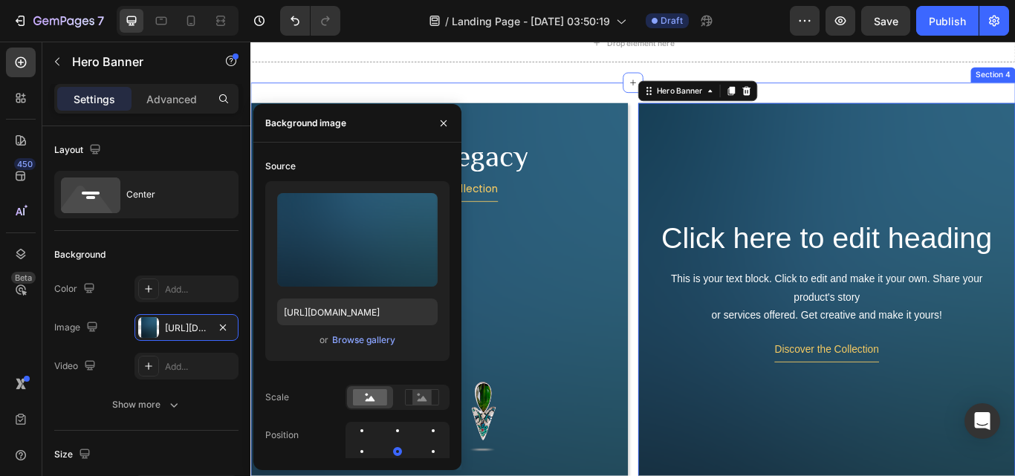
click at [674, 103] on div "Woven Legacy Heading Discover the Collection Button Image Hero Banner Click her…" at bounding box center [696, 386] width 892 height 592
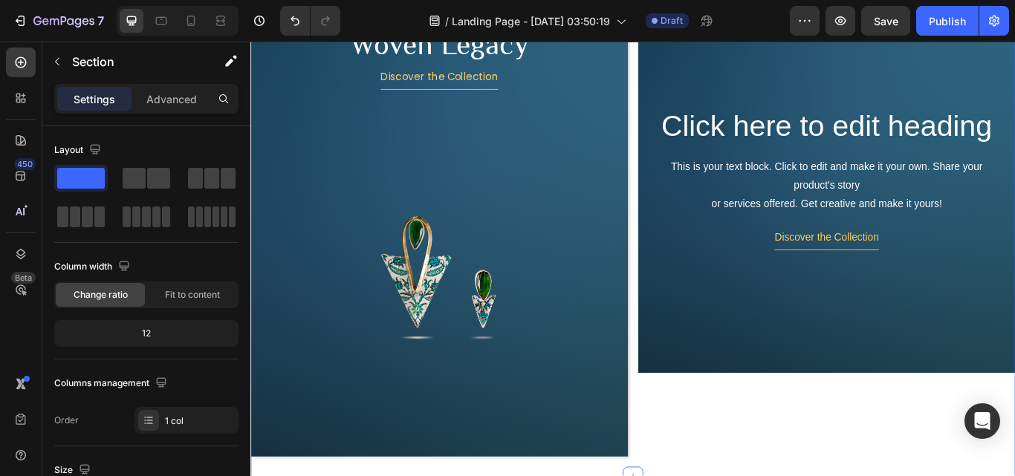
scroll to position [316, 0]
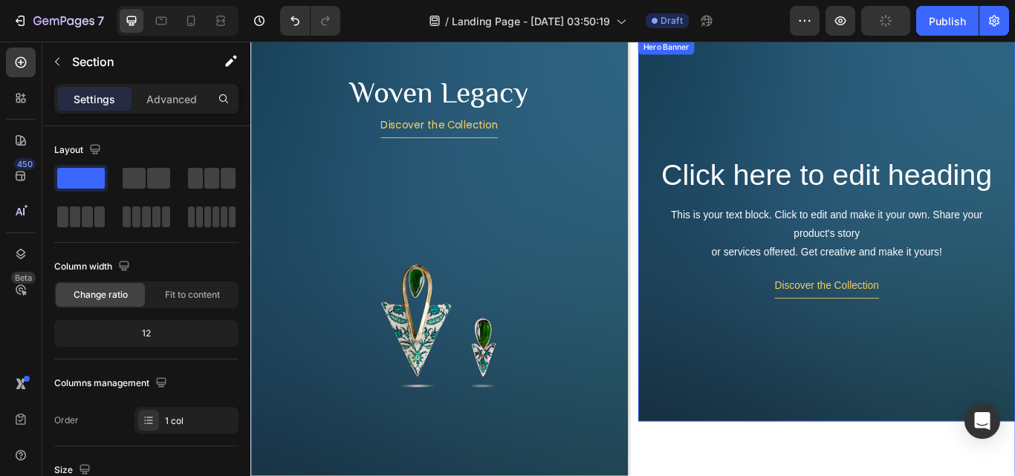
click at [939, 455] on div "Background Image" at bounding box center [922, 364] width 440 height 669
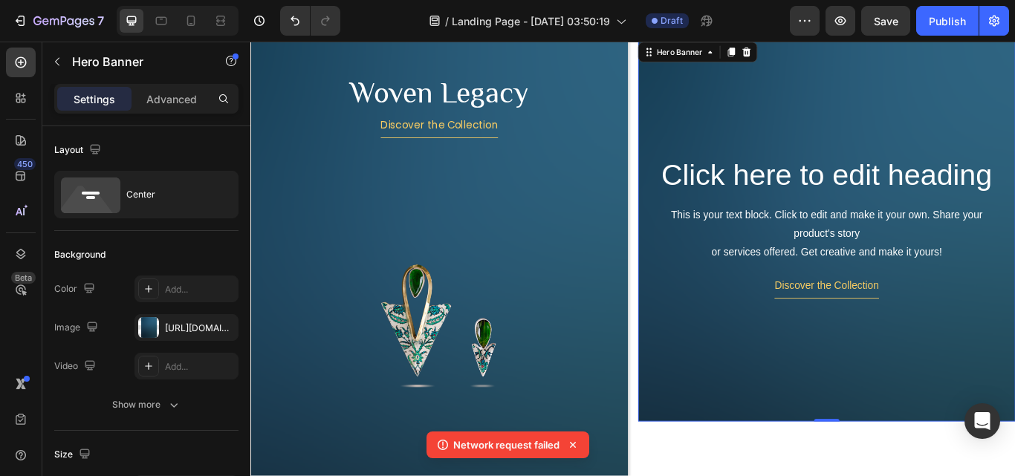
click at [952, 412] on div "Background Image" at bounding box center [922, 364] width 440 height 669
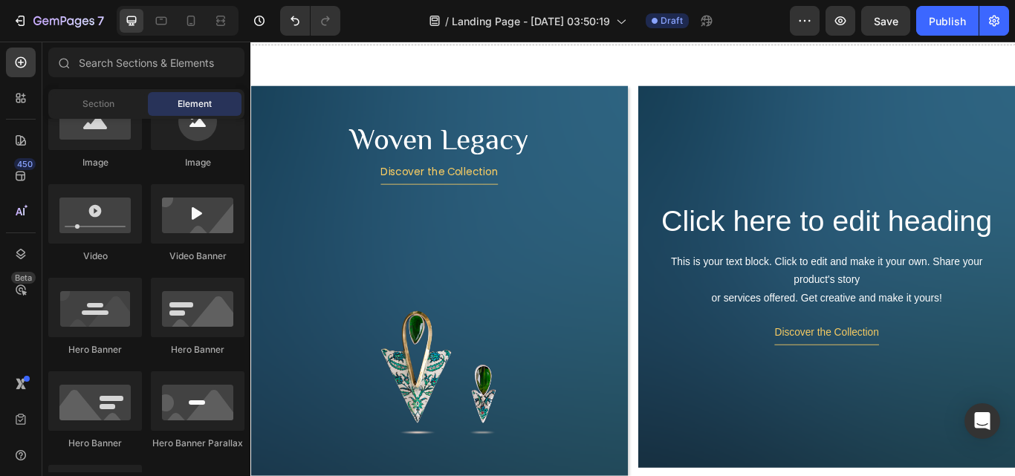
scroll to position [259, 0]
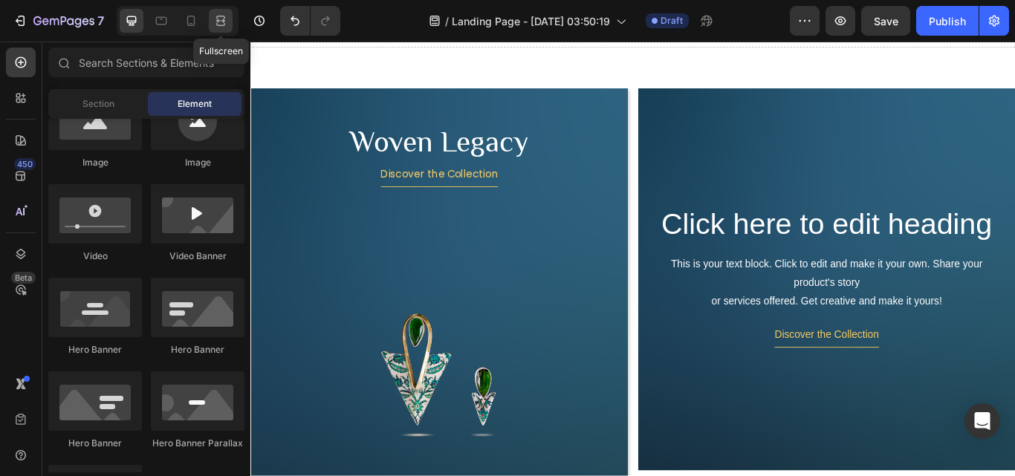
click at [230, 24] on div at bounding box center [221, 21] width 24 height 24
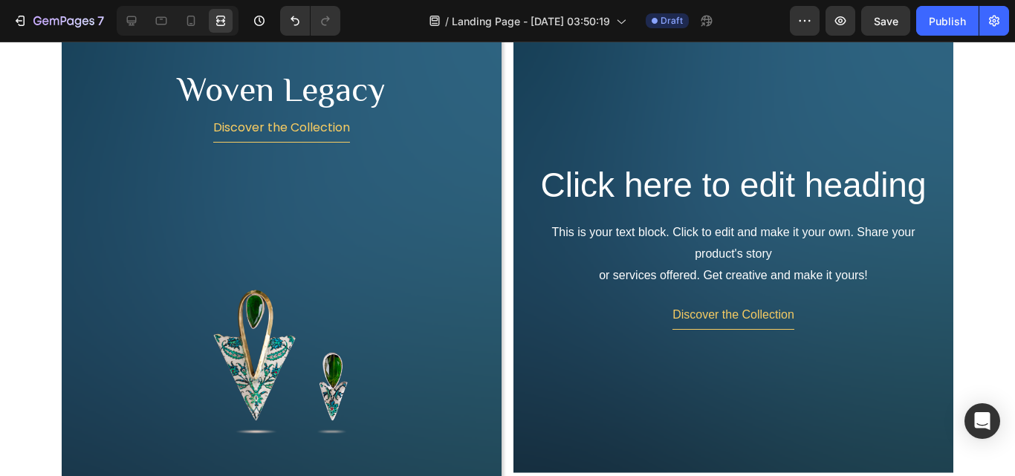
scroll to position [210, 0]
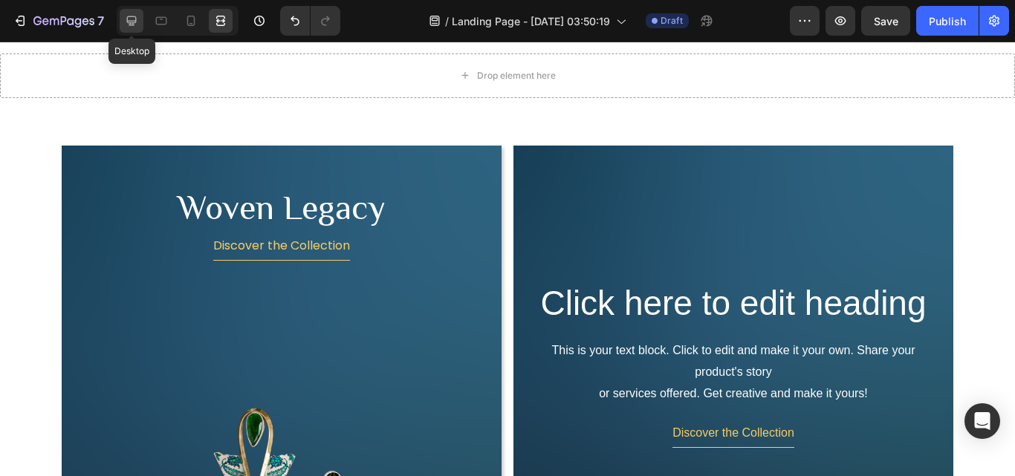
click at [134, 22] on icon at bounding box center [132, 21] width 10 height 10
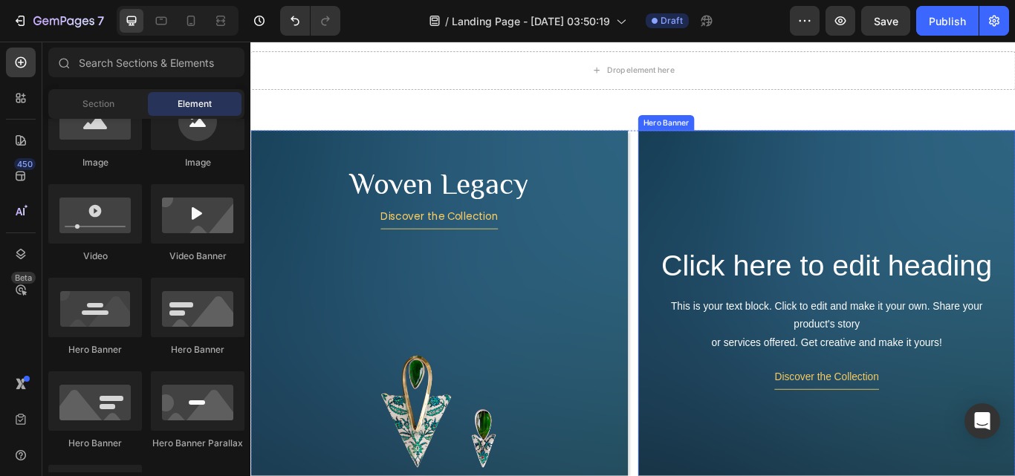
click at [853, 231] on div "Background Image" at bounding box center [922, 460] width 440 height 669
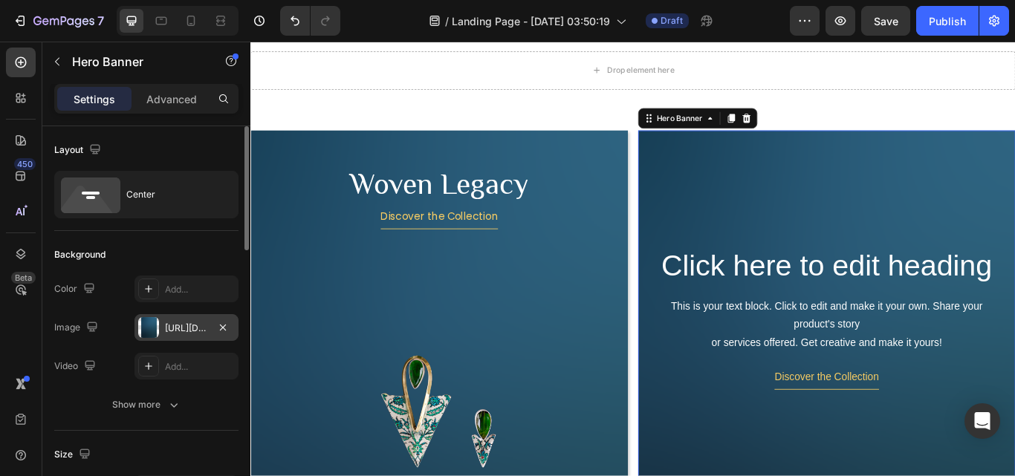
click at [210, 325] on div "[URL][DOMAIN_NAME]" at bounding box center [187, 327] width 104 height 27
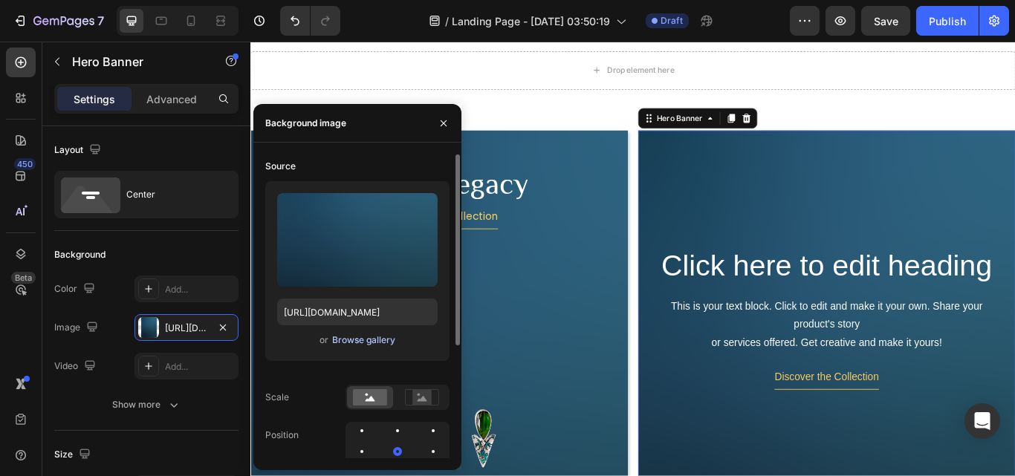
click at [339, 337] on div "Browse gallery" at bounding box center [363, 340] width 63 height 13
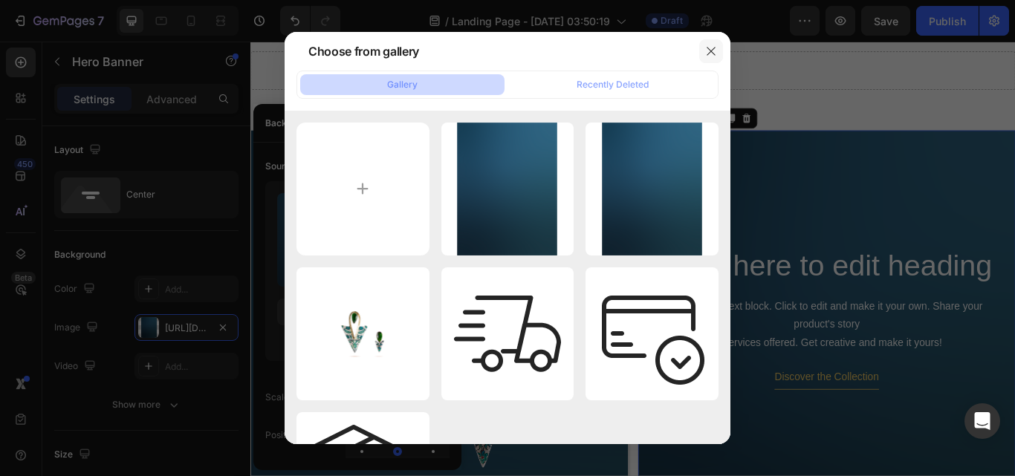
click at [713, 51] on icon "button" at bounding box center [711, 51] width 12 height 12
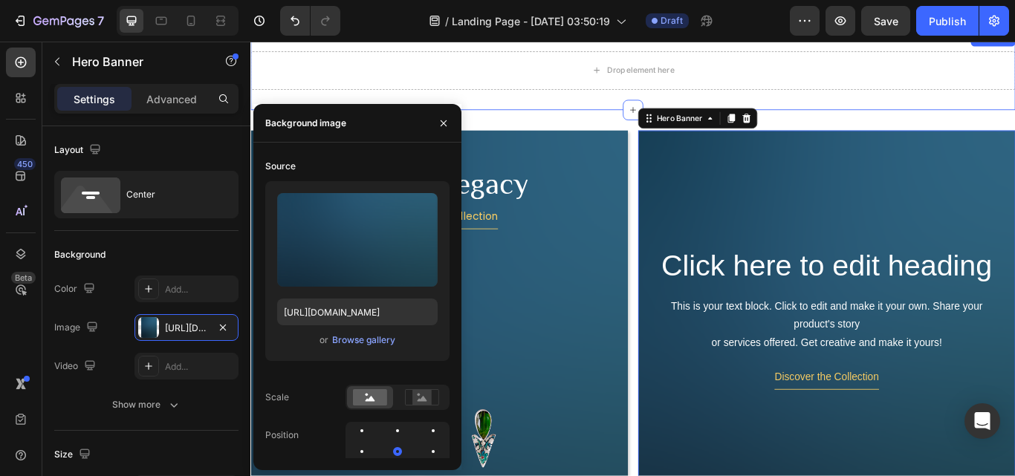
click at [901, 105] on div "Drop element here Section 3" at bounding box center [696, 76] width 892 height 92
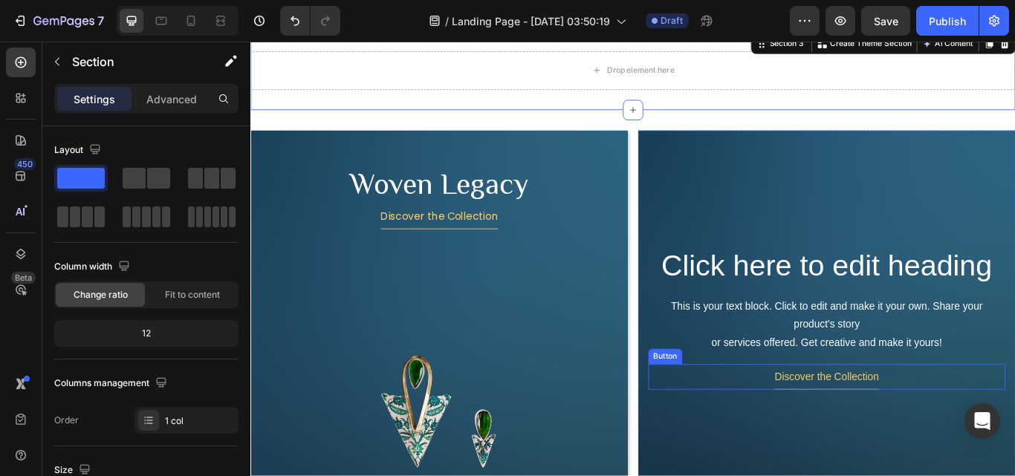
scroll to position [358, 0]
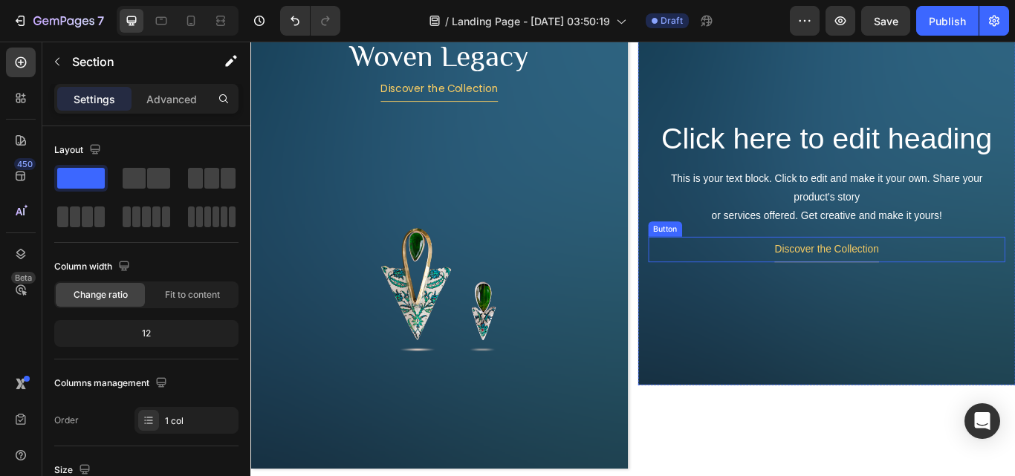
click at [788, 297] on div "Discover the Collection Button" at bounding box center [922, 285] width 416 height 30
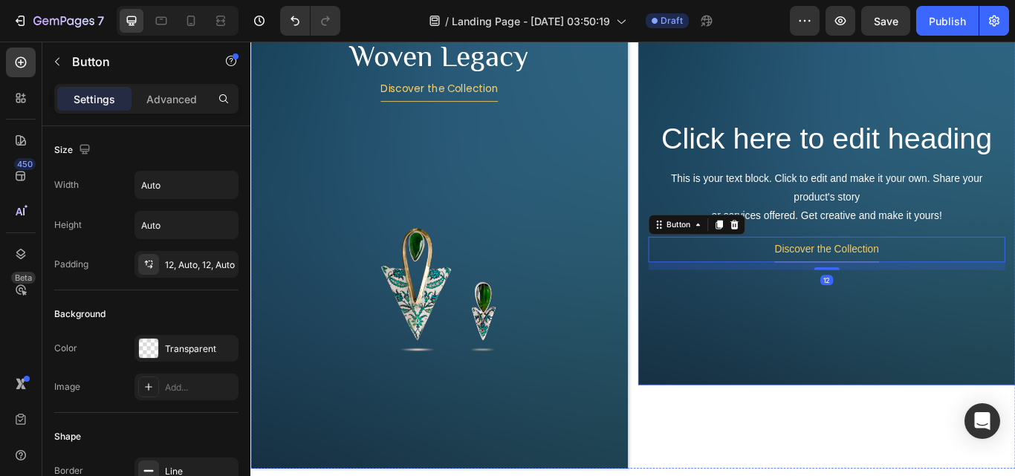
click at [784, 324] on div "Background Image" at bounding box center [922, 327] width 440 height 669
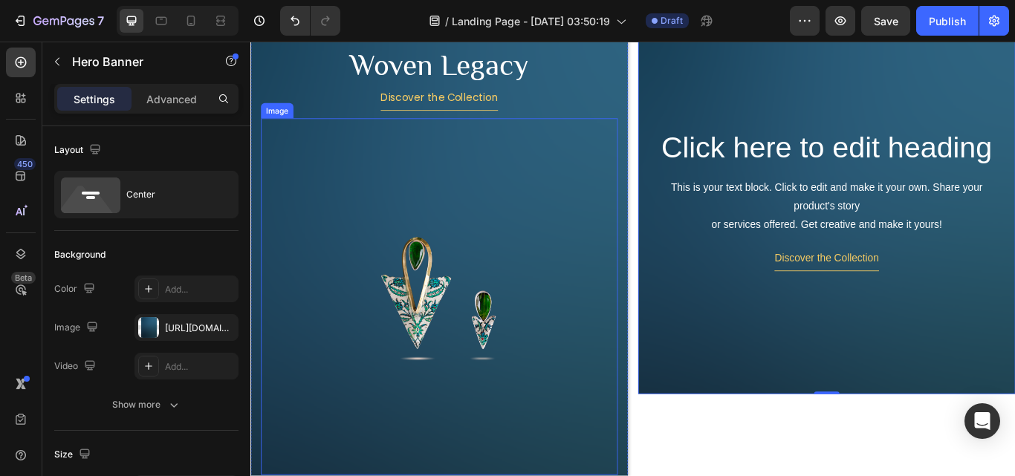
scroll to position [284, 0]
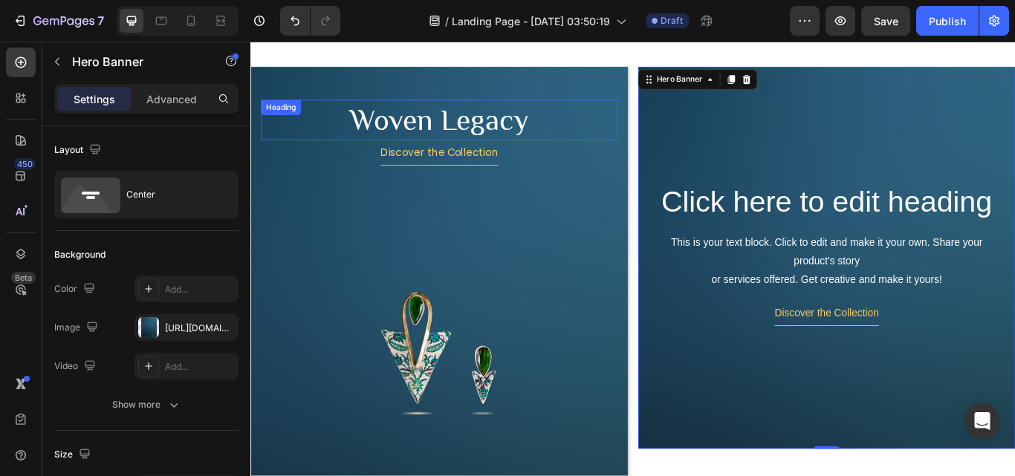
click at [502, 126] on h2 "Woven Legacy" at bounding box center [470, 134] width 416 height 48
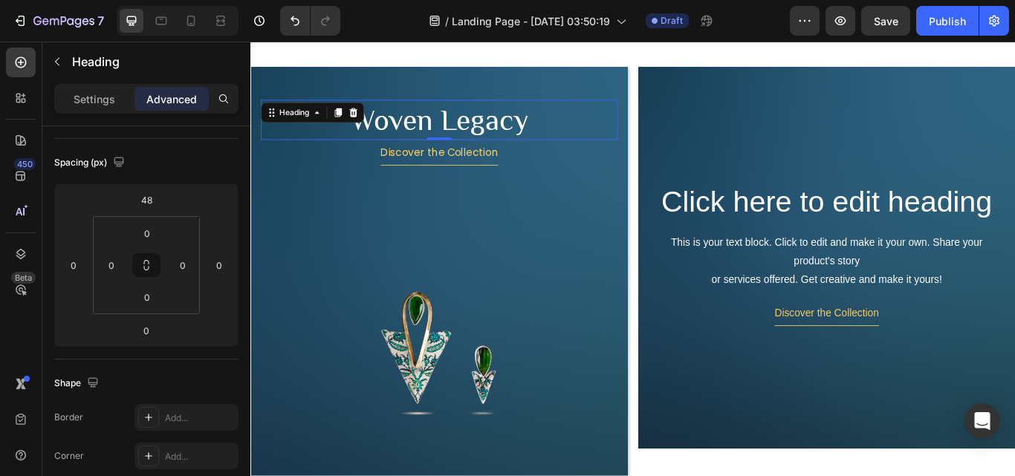
scroll to position [0, 0]
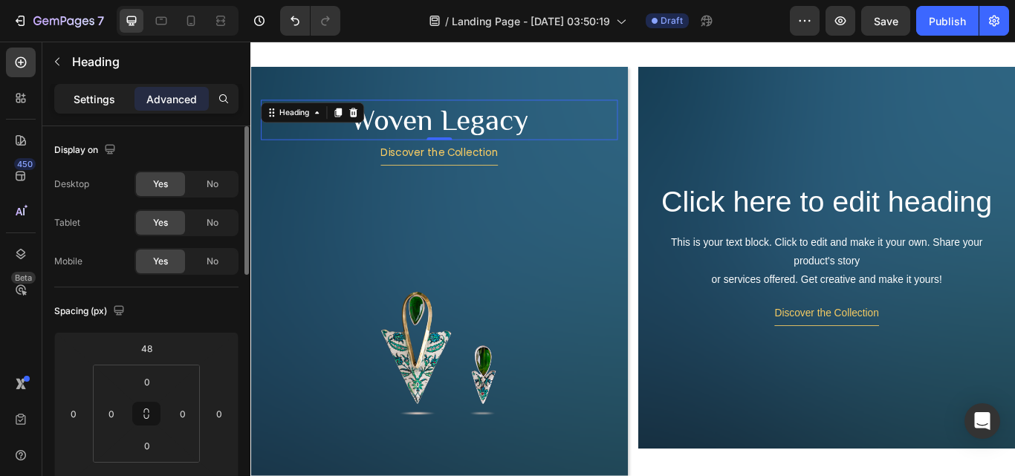
click at [98, 99] on p "Settings" at bounding box center [95, 99] width 42 height 16
